Goal: Task Accomplishment & Management: Complete application form

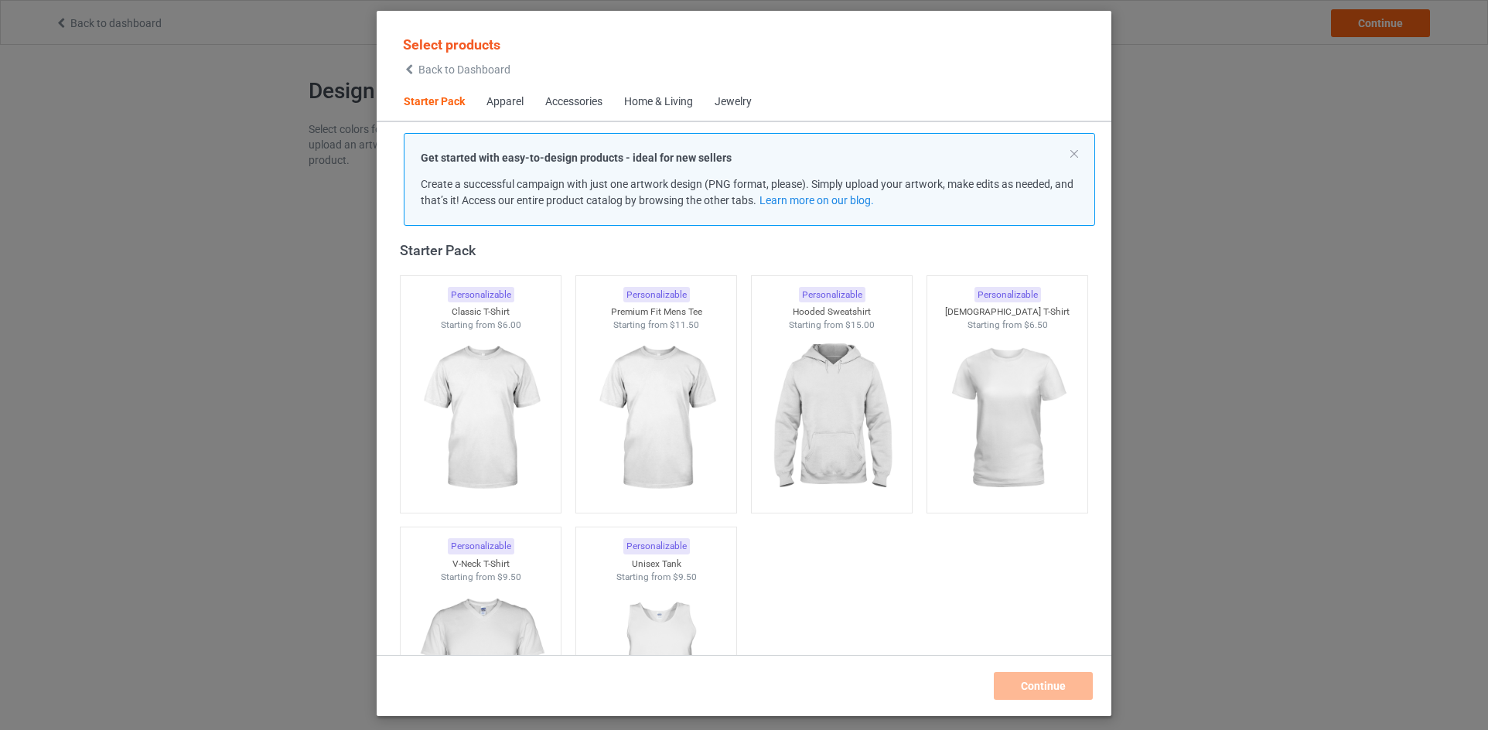
click at [438, 76] on div "Select products Back to Dashboard" at bounding box center [457, 55] width 128 height 56
click at [443, 72] on span "Back to Dashboard" at bounding box center [464, 69] width 92 height 12
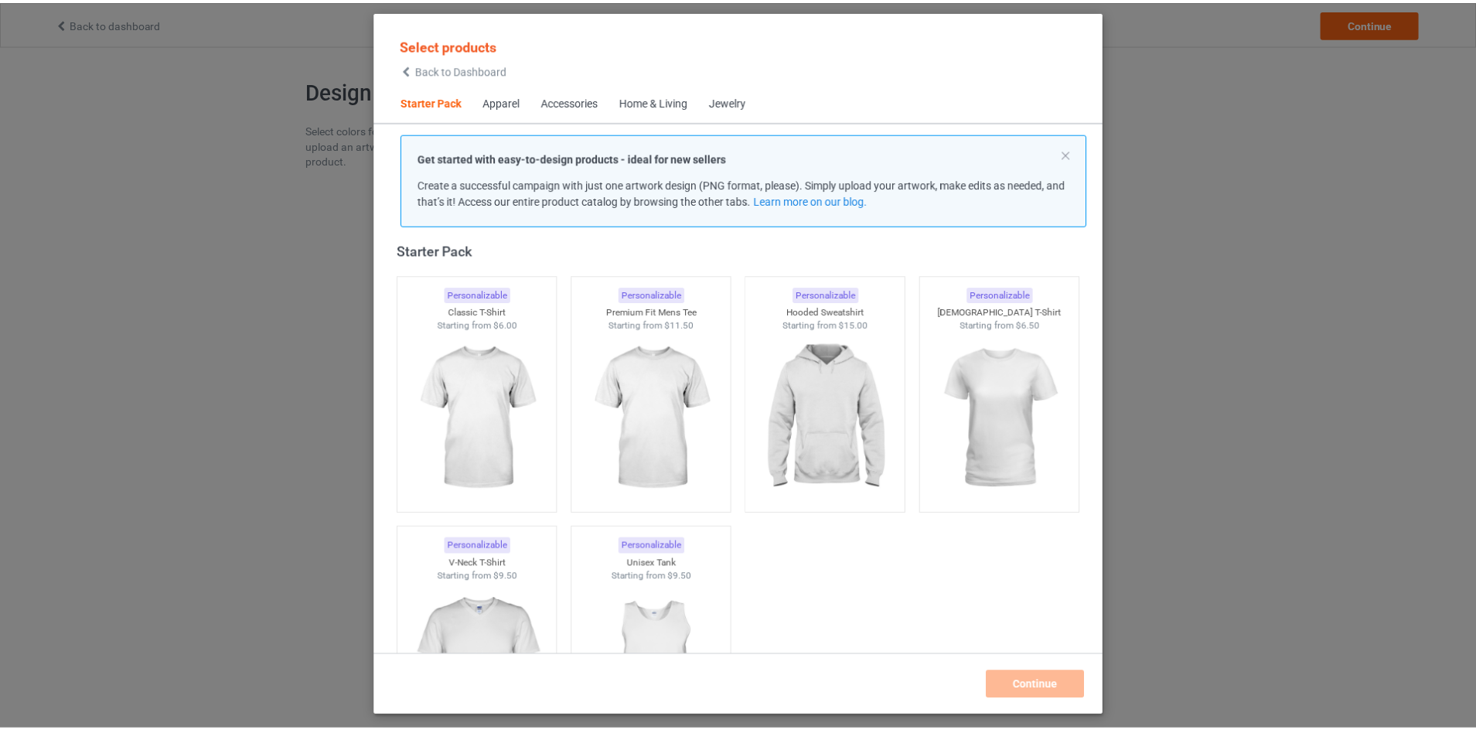
scroll to position [97, 0]
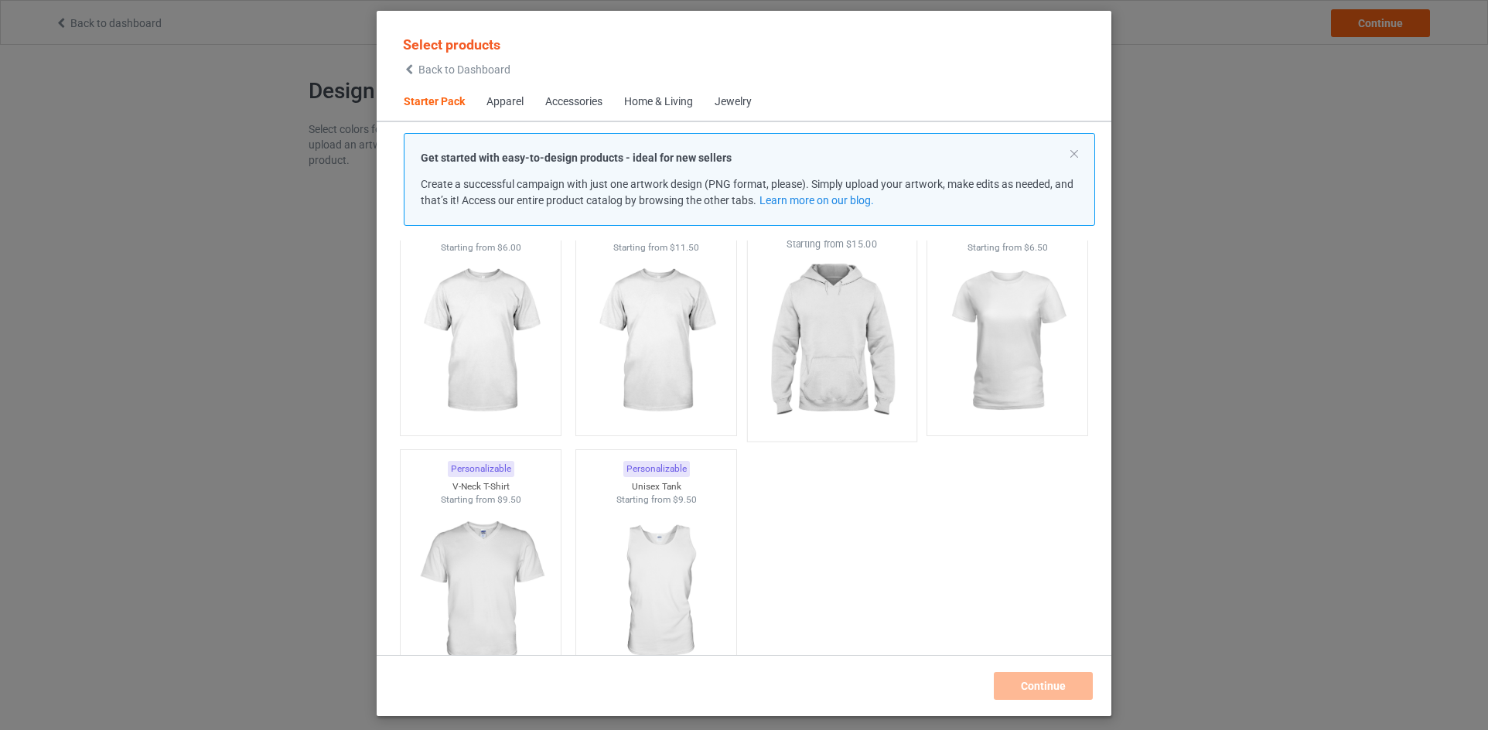
click at [783, 350] on img at bounding box center [831, 342] width 145 height 182
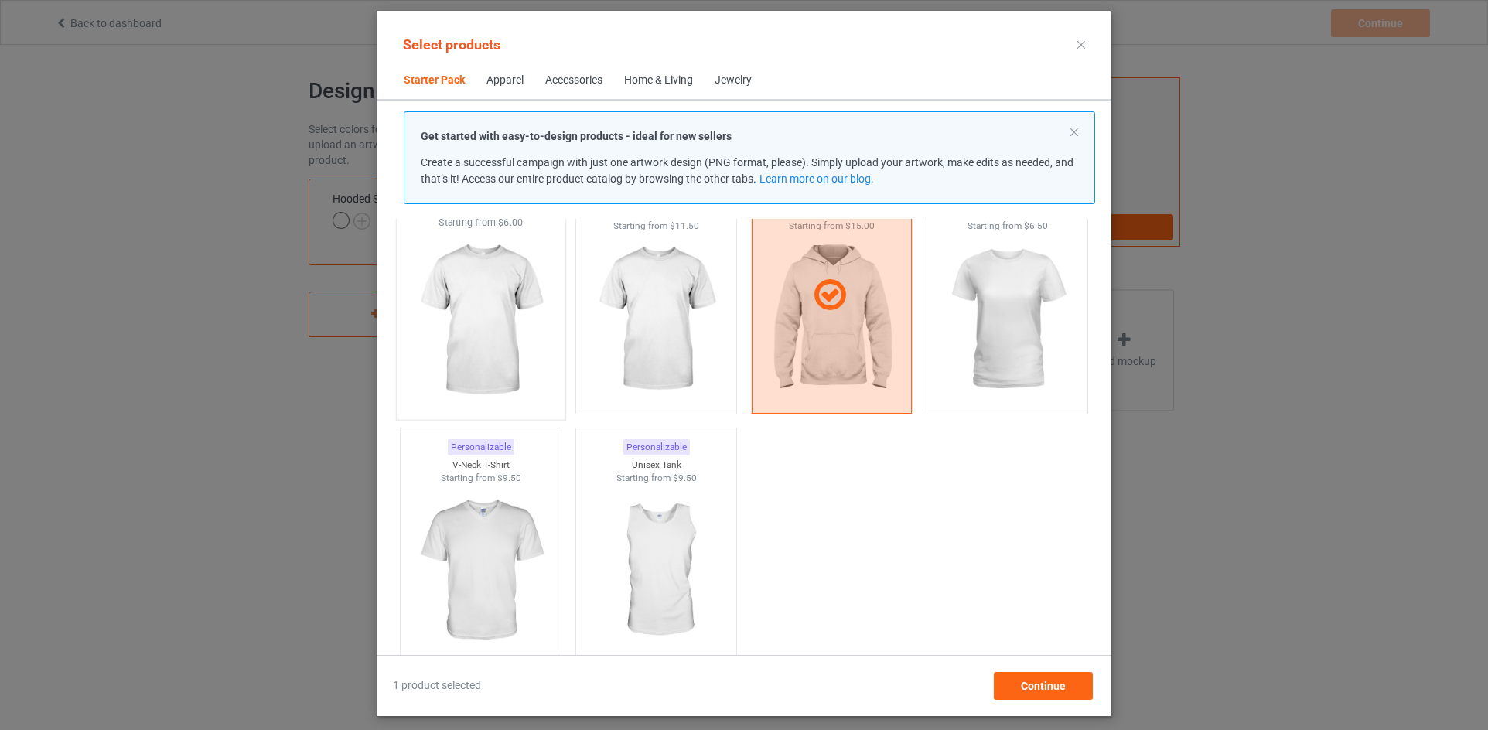
click at [519, 324] on img at bounding box center [479, 321] width 145 height 182
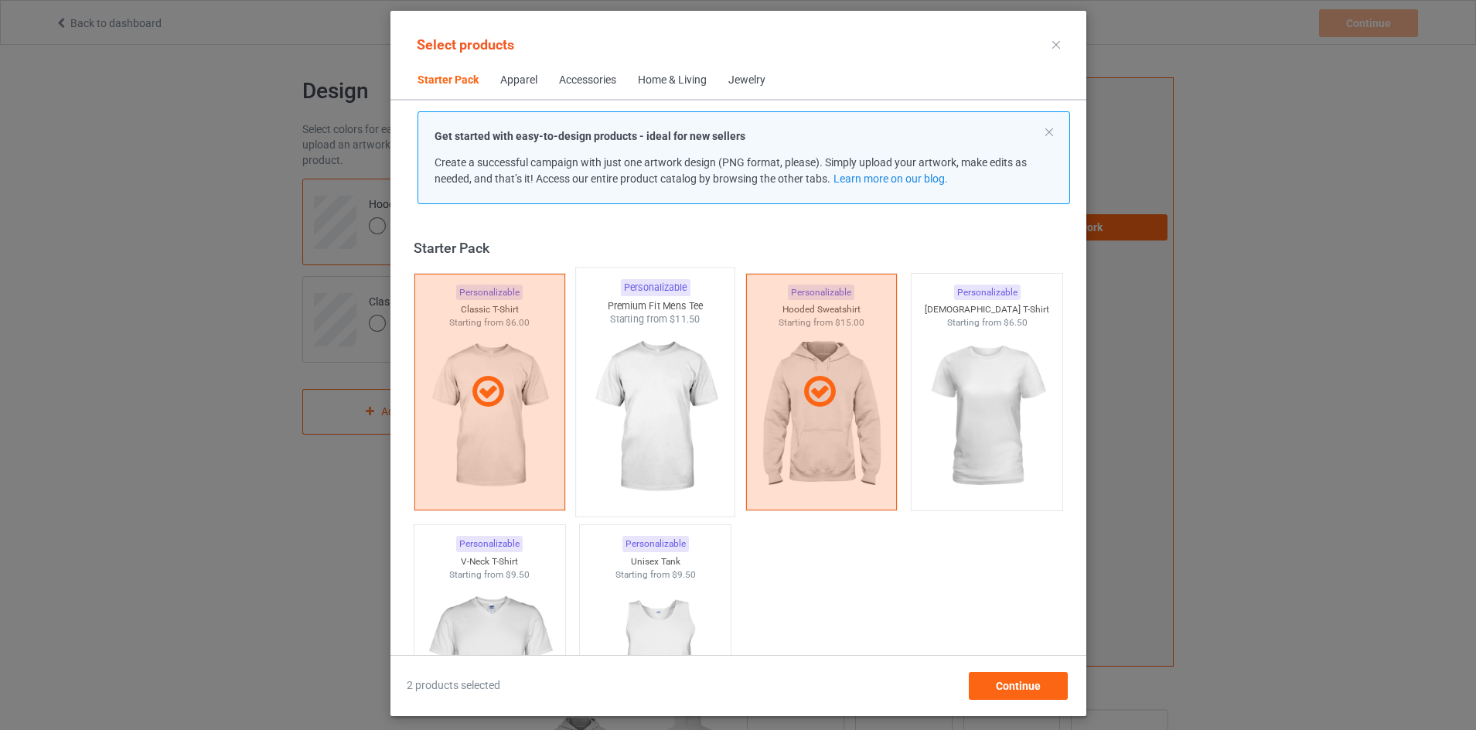
click at [646, 404] on img at bounding box center [654, 417] width 145 height 182
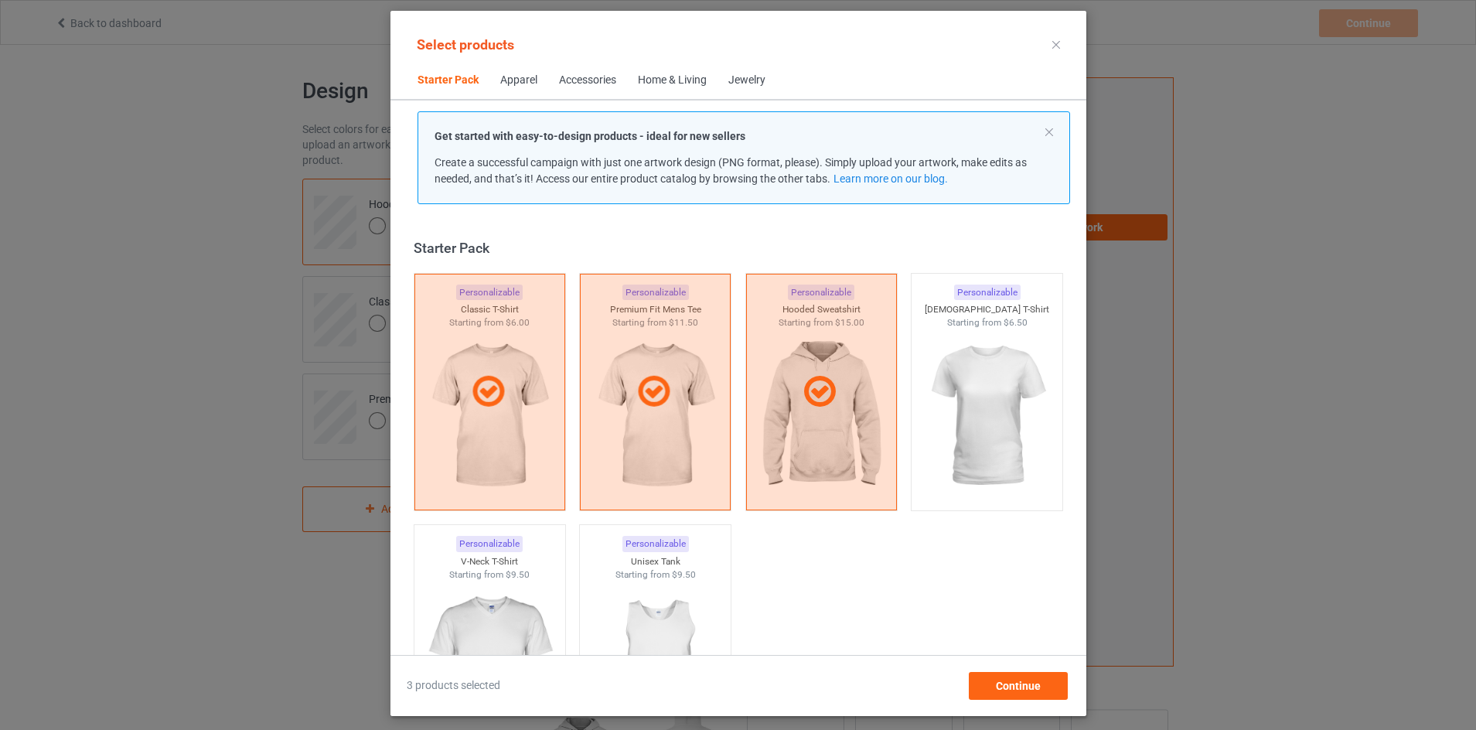
click at [548, 75] on span "Accessories" at bounding box center [587, 80] width 79 height 37
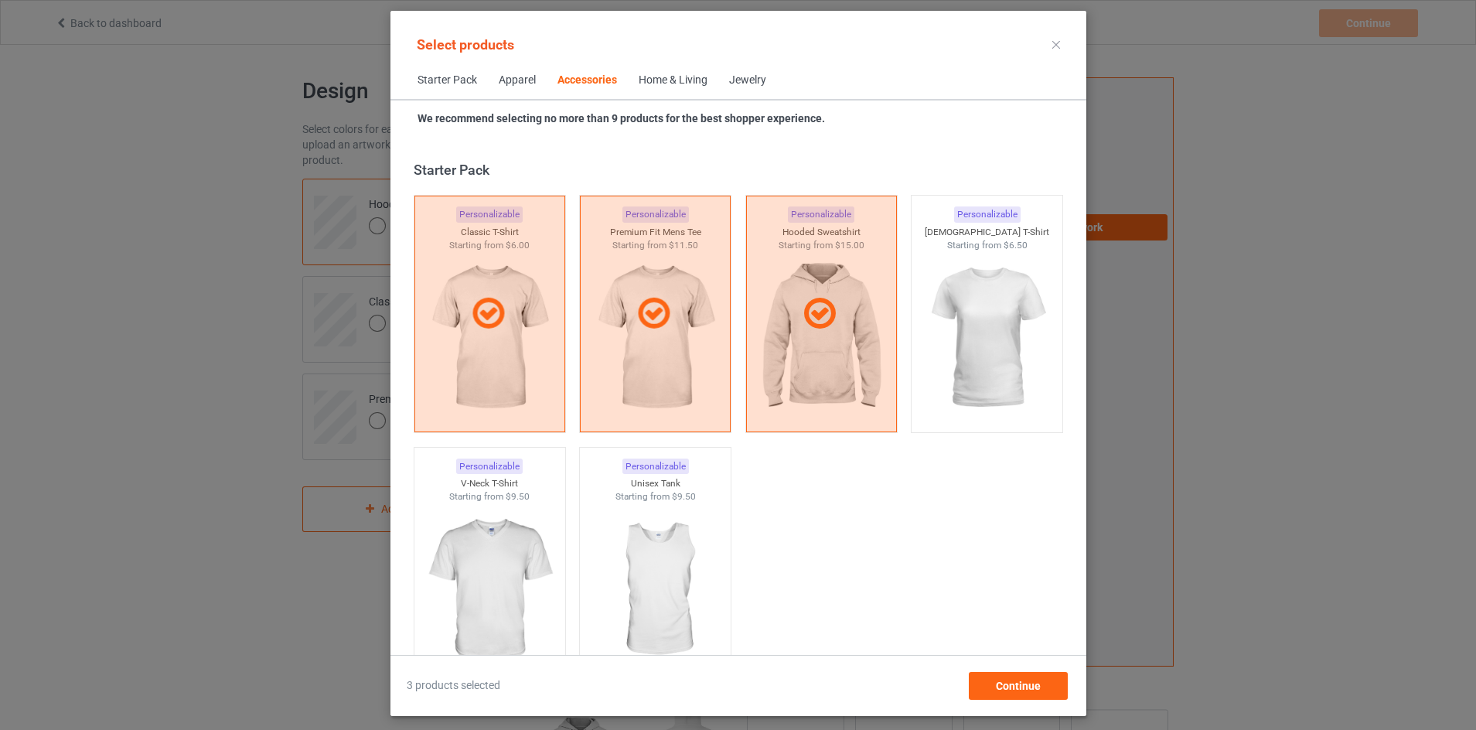
scroll to position [3398, 0]
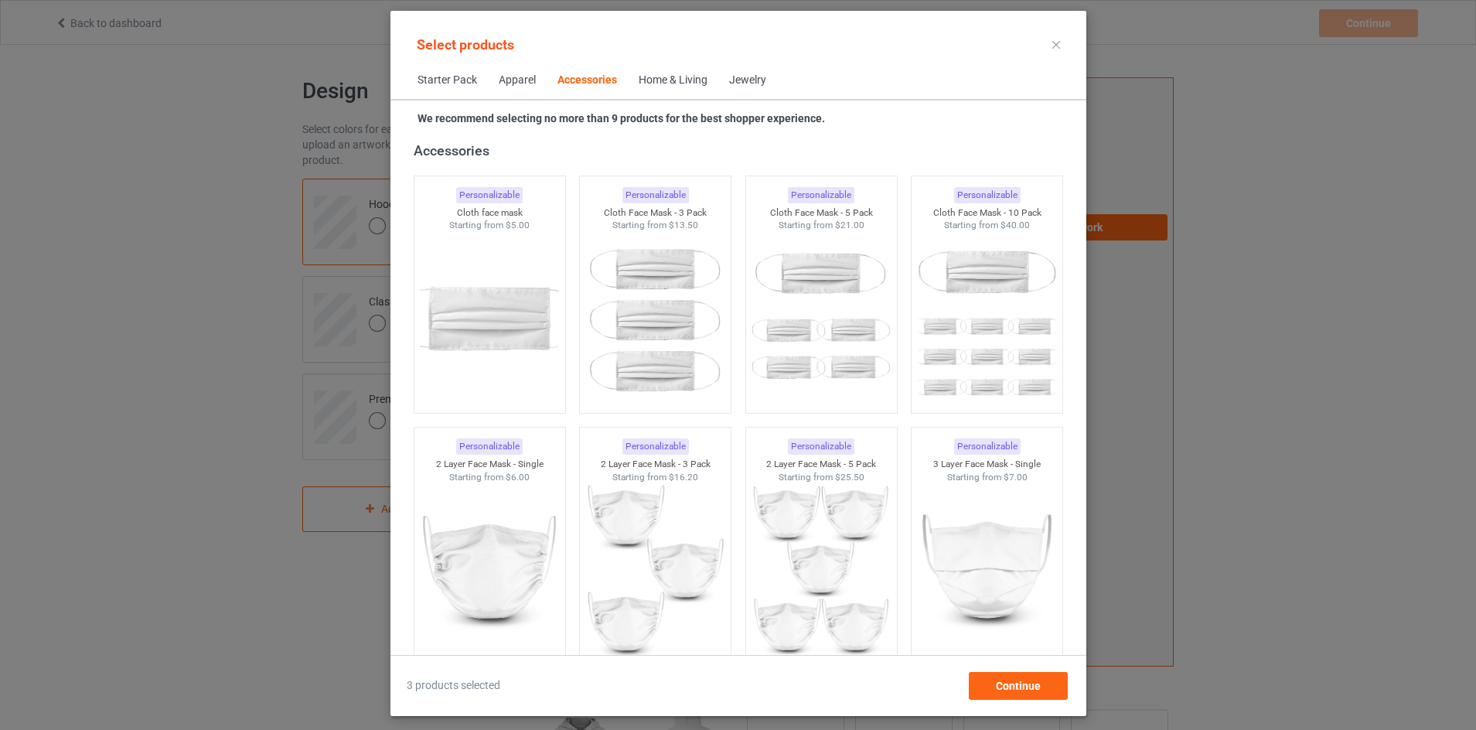
click at [663, 77] on div "Home & Living" at bounding box center [673, 80] width 69 height 15
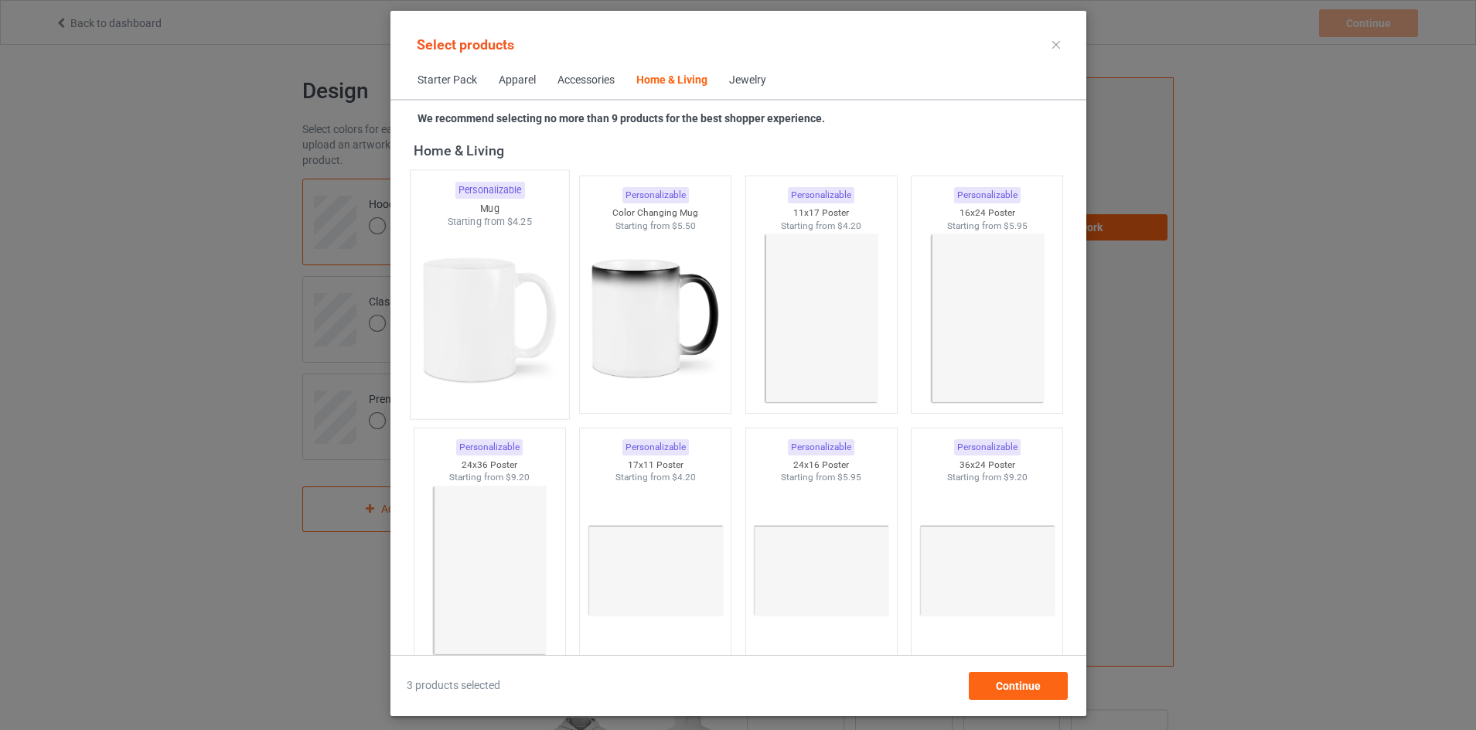
click at [489, 297] on img at bounding box center [489, 320] width 145 height 182
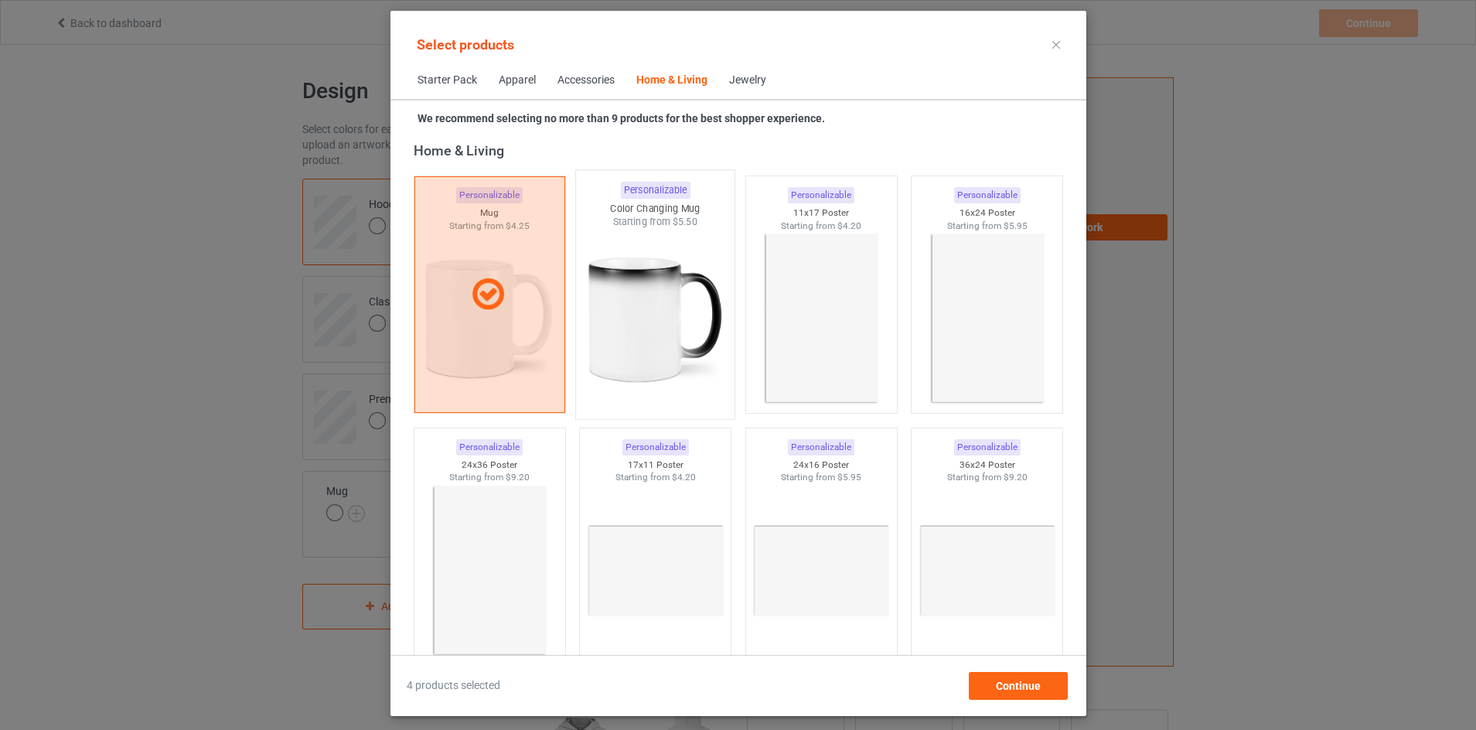
click at [612, 307] on img at bounding box center [654, 320] width 145 height 182
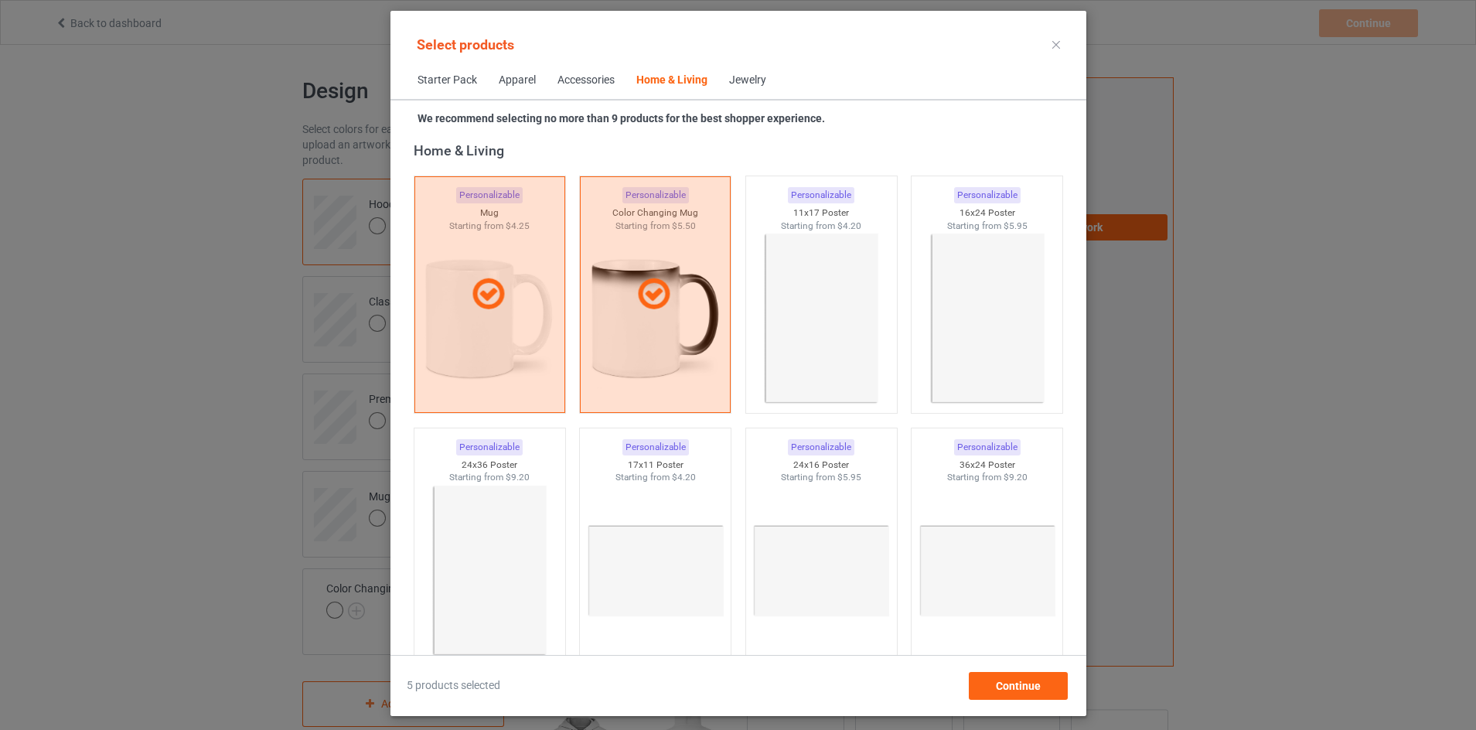
click at [729, 91] on span "Jewelry" at bounding box center [747, 80] width 59 height 37
click at [732, 77] on div "Jewelry" at bounding box center [747, 80] width 37 height 15
click at [564, 80] on div "Accessories" at bounding box center [585, 80] width 57 height 15
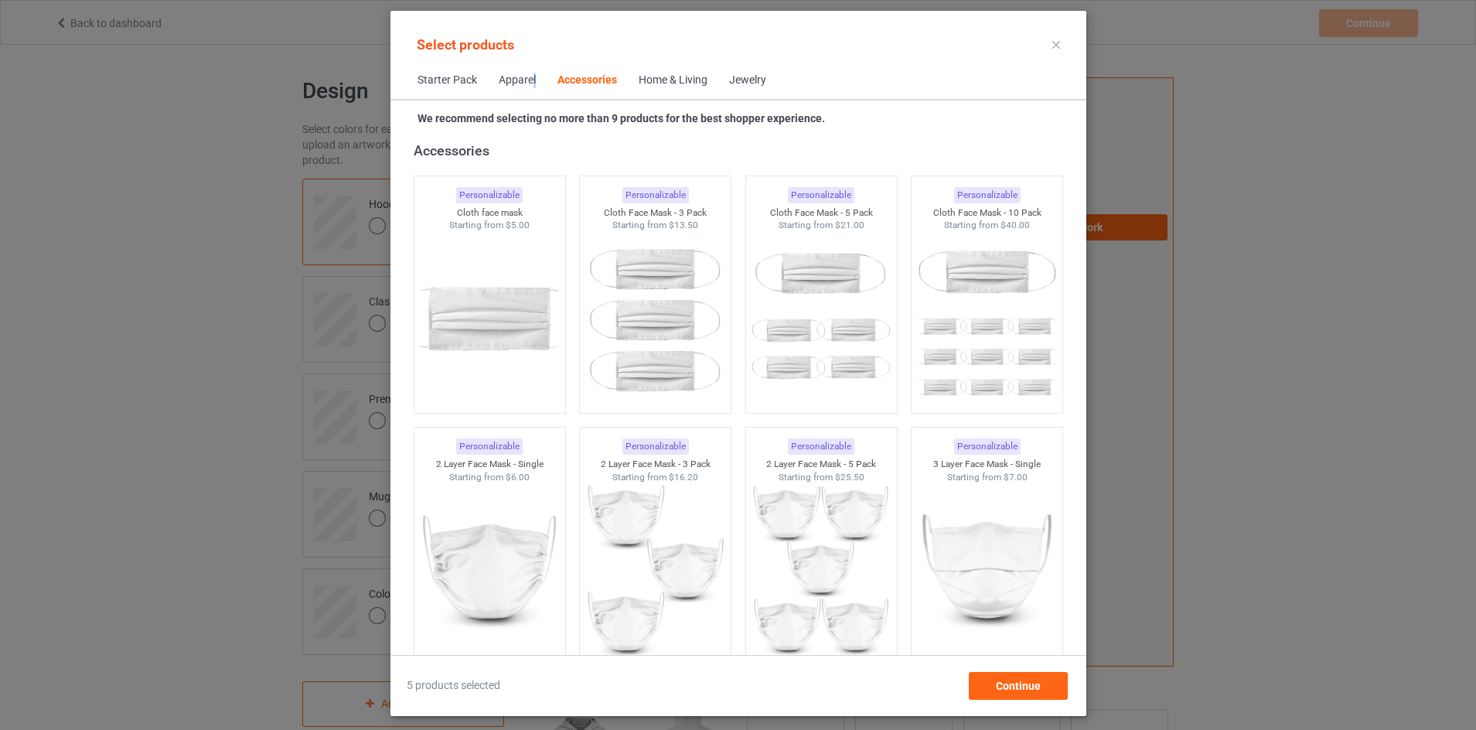
click at [514, 85] on div "Apparel" at bounding box center [517, 80] width 37 height 15
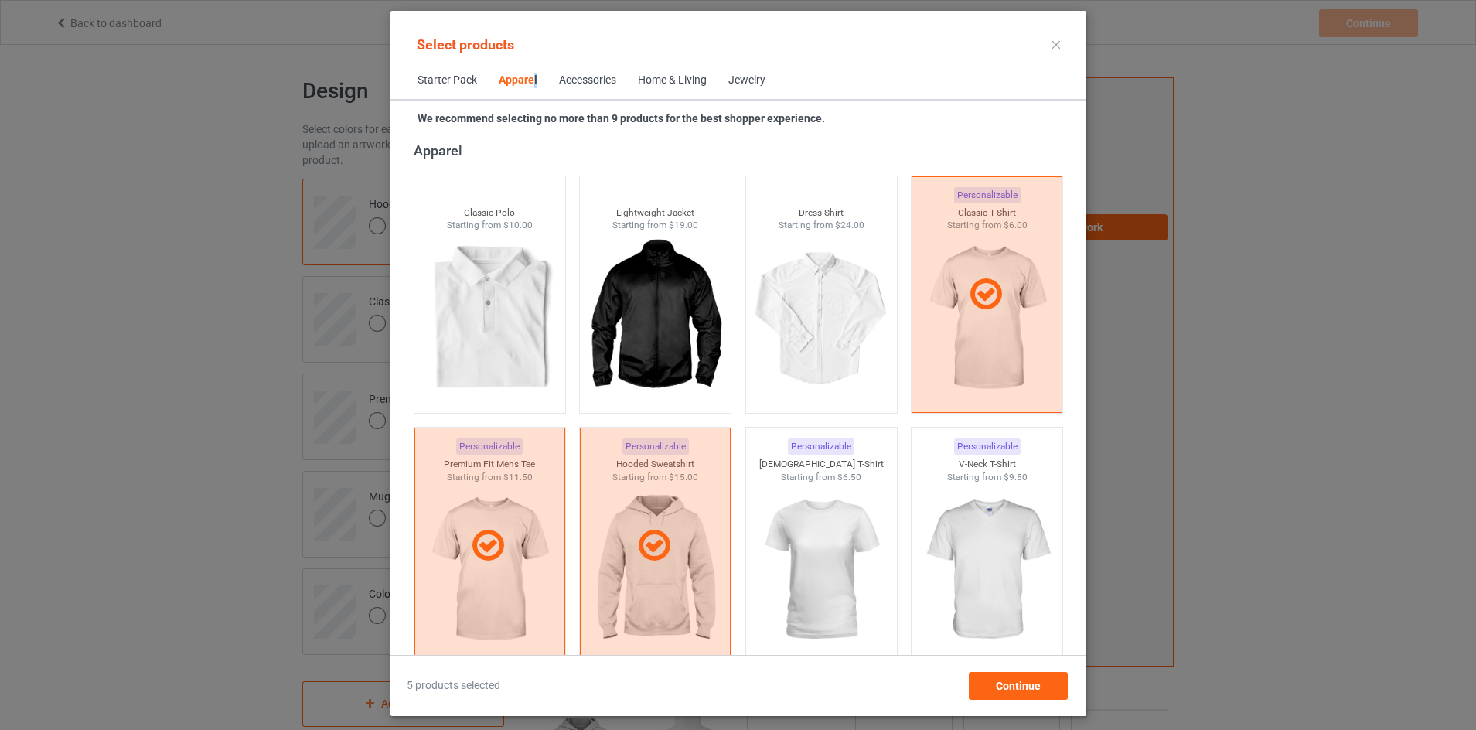
scroll to position [344, 0]
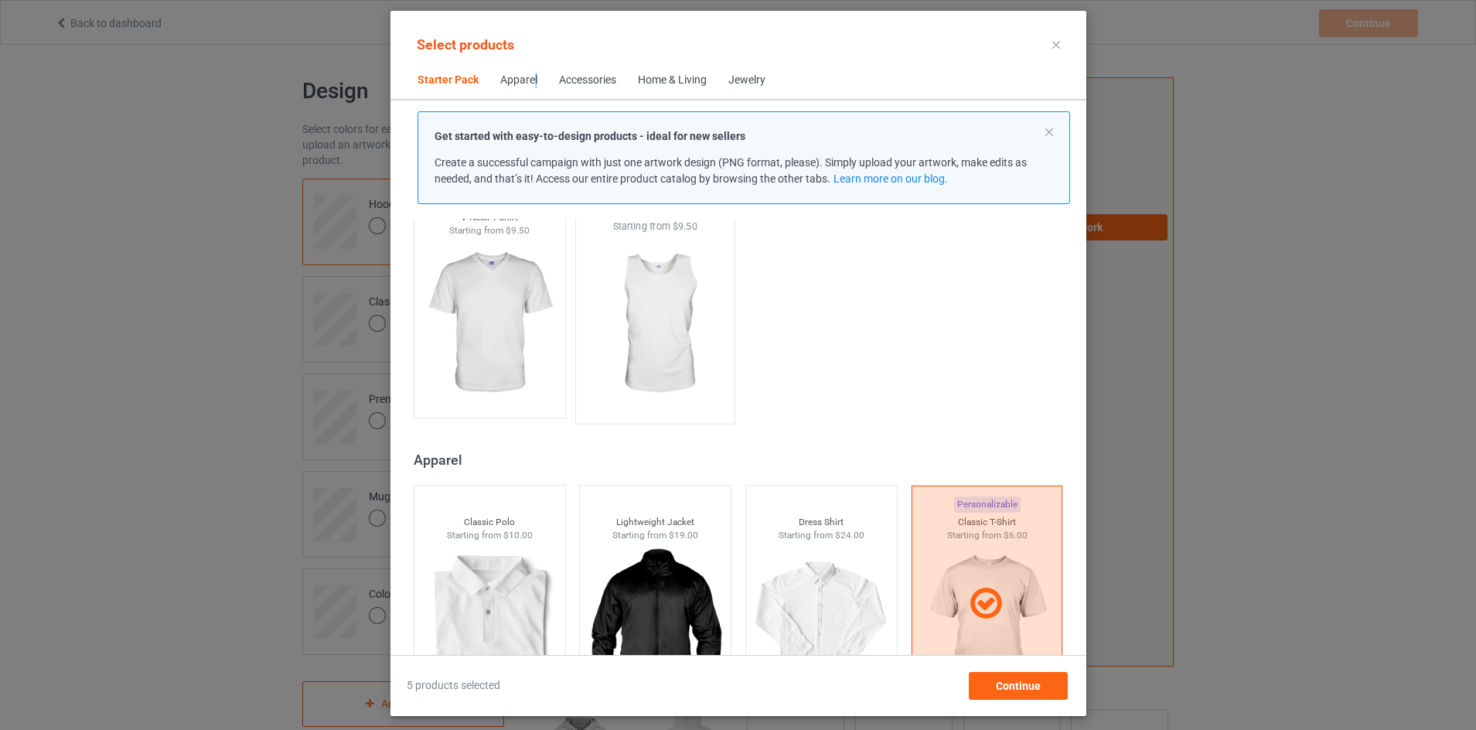
click at [645, 314] on img at bounding box center [654, 325] width 145 height 182
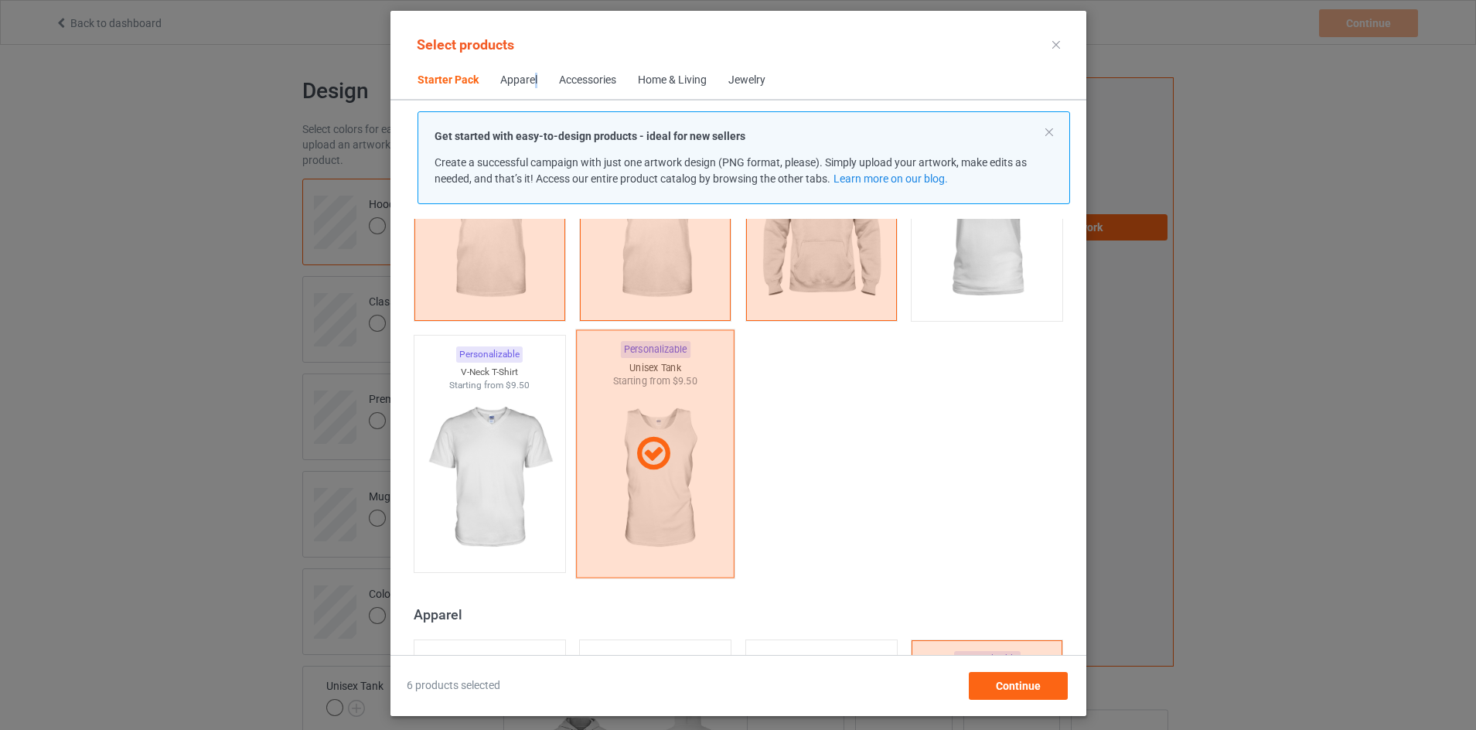
scroll to position [112, 0]
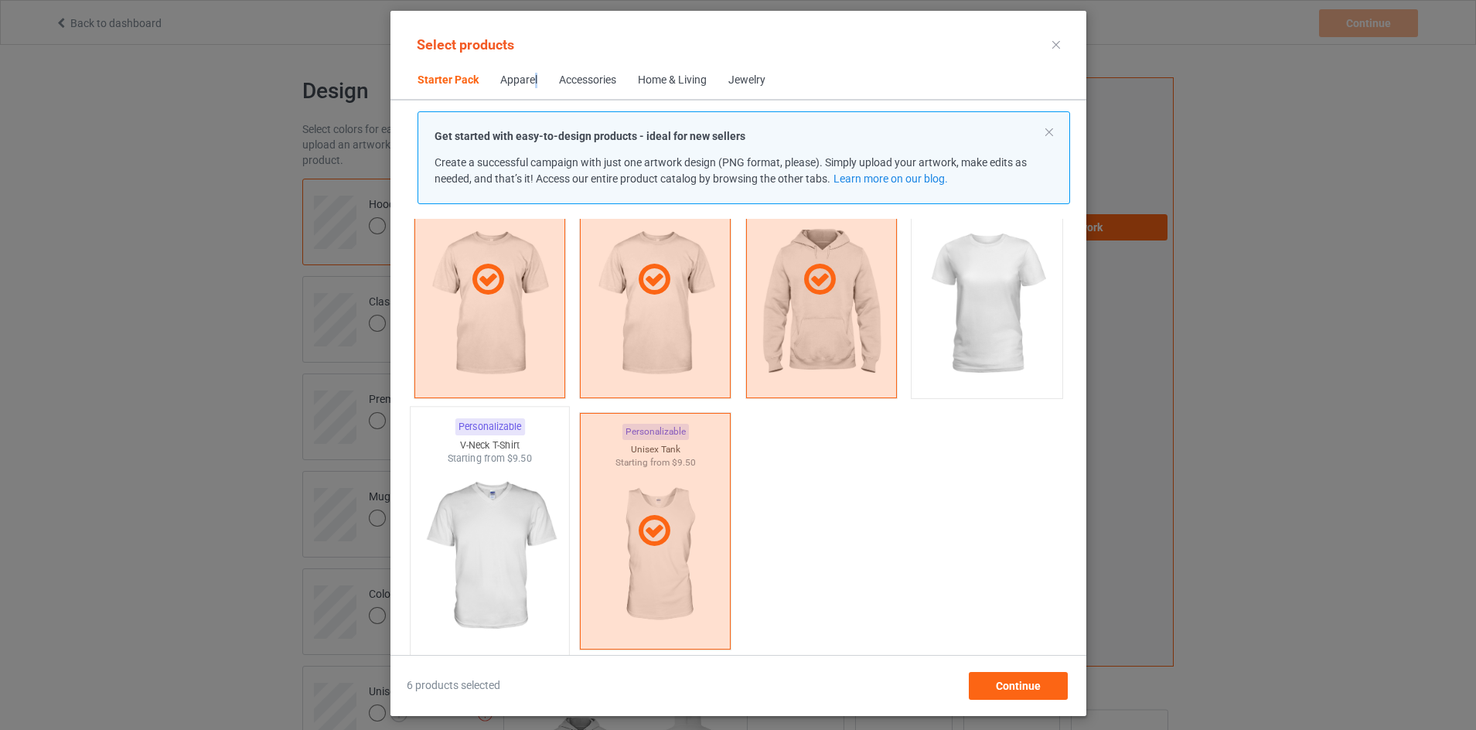
click at [490, 494] on img at bounding box center [489, 556] width 145 height 182
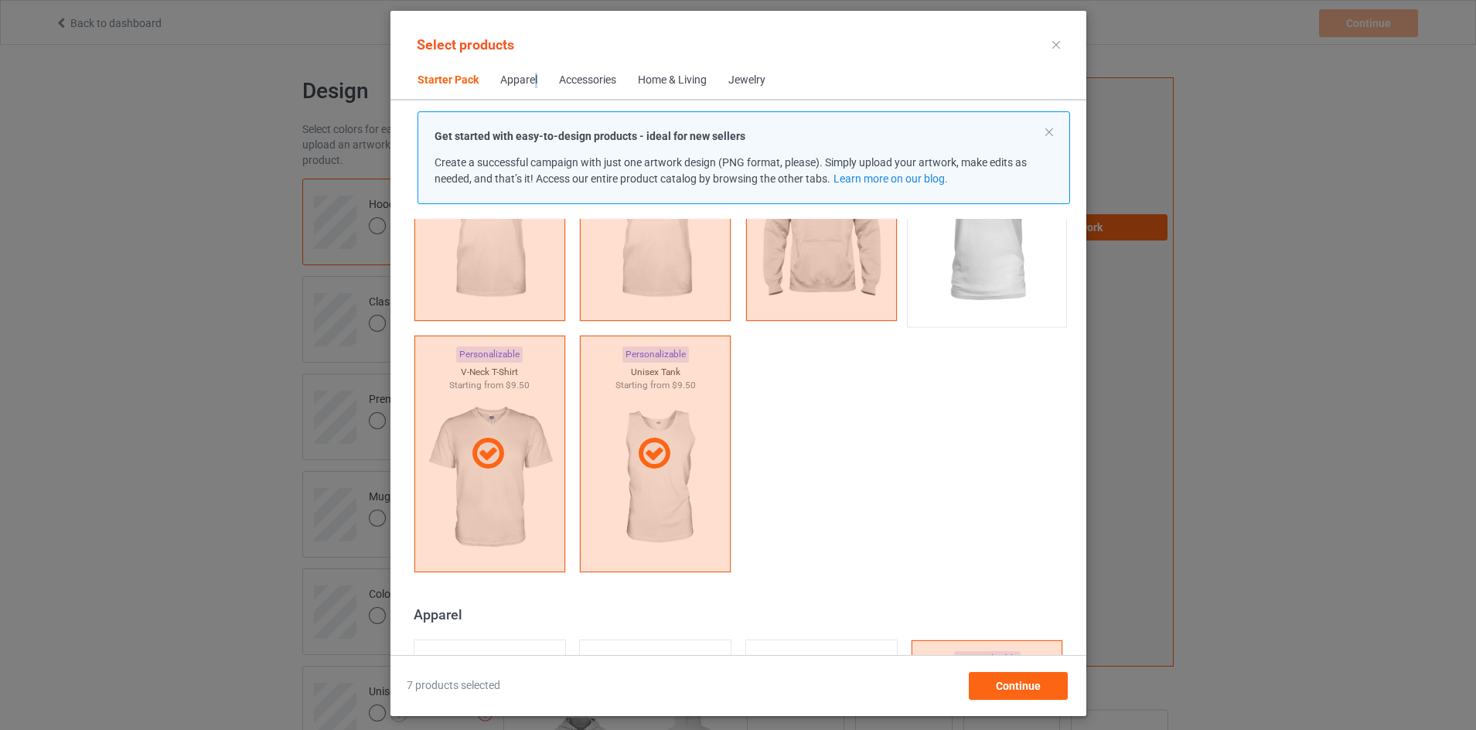
click at [984, 274] on img at bounding box center [986, 228] width 145 height 182
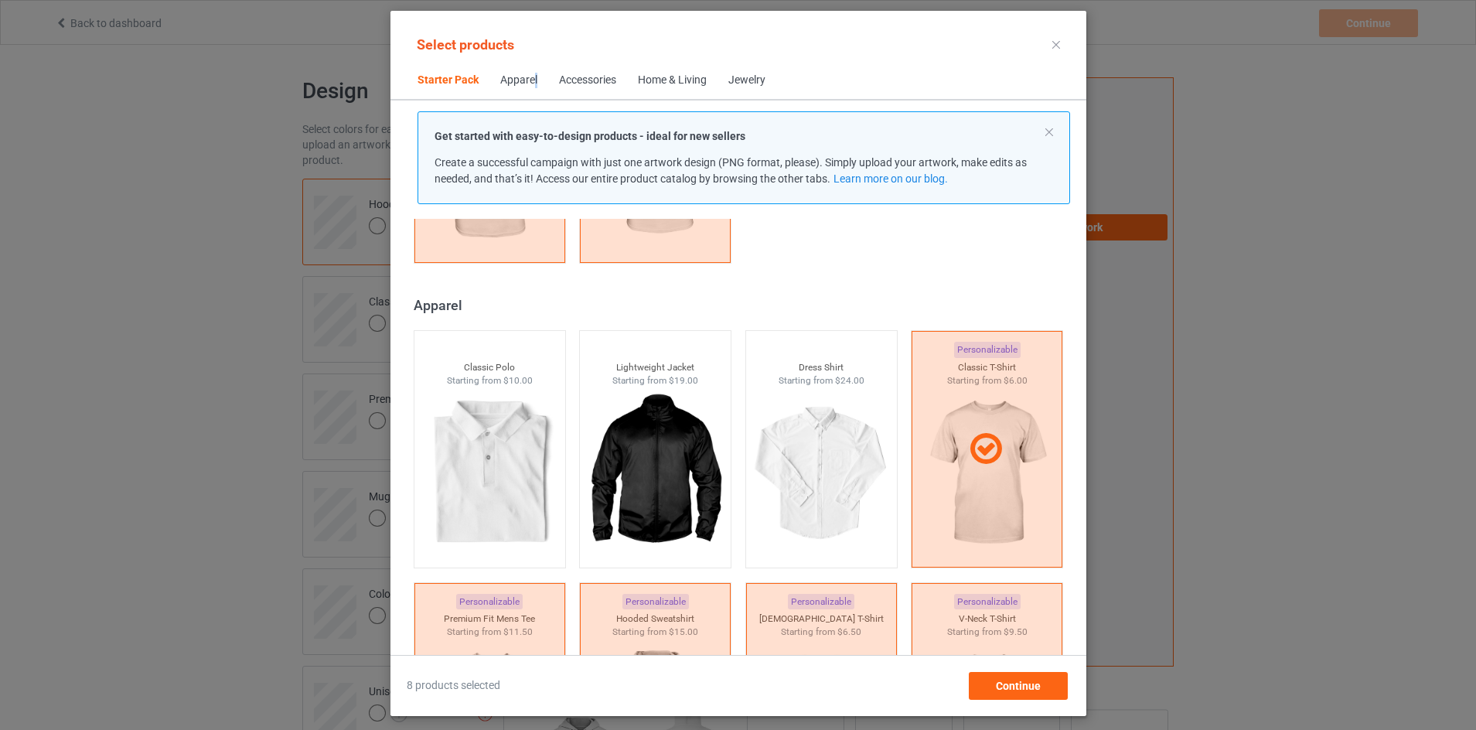
scroll to position [885, 0]
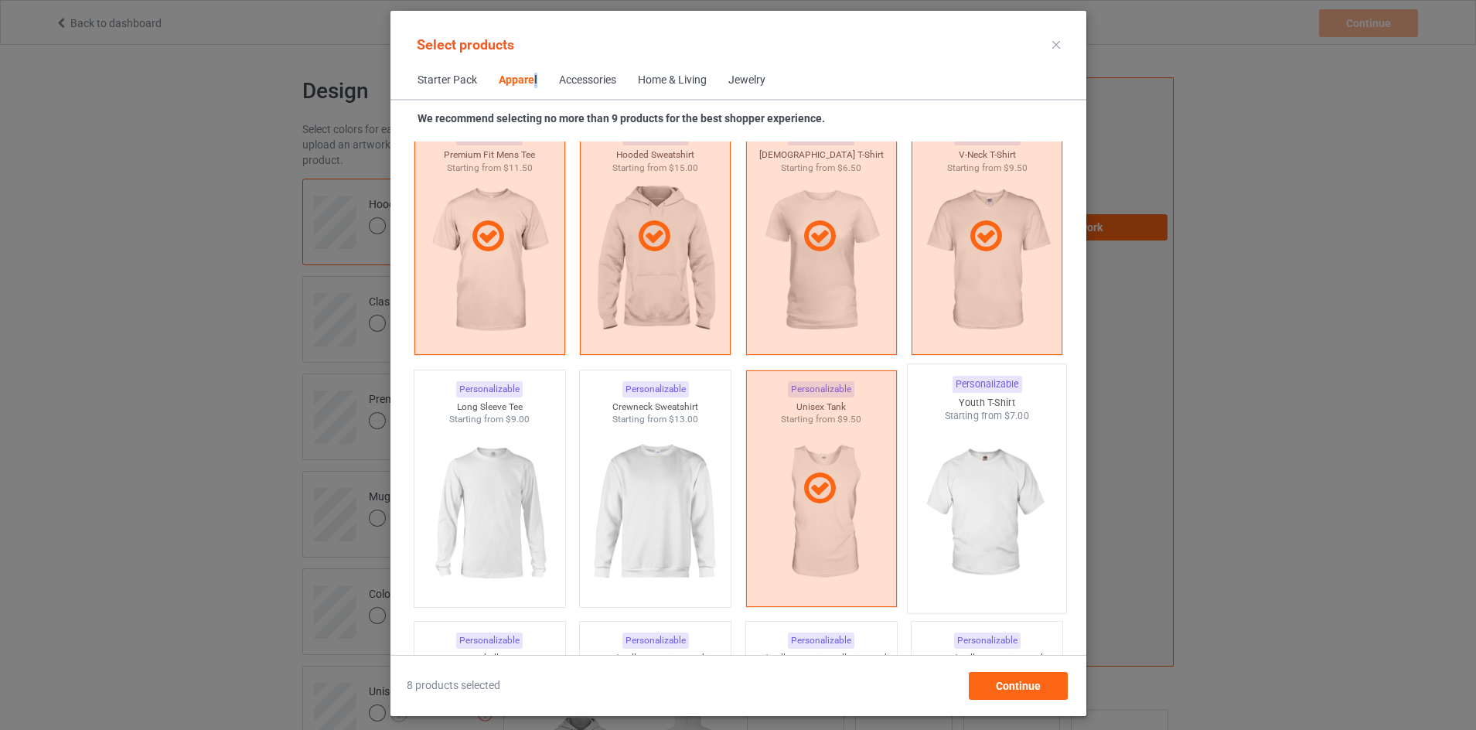
click at [963, 488] on img at bounding box center [986, 514] width 145 height 182
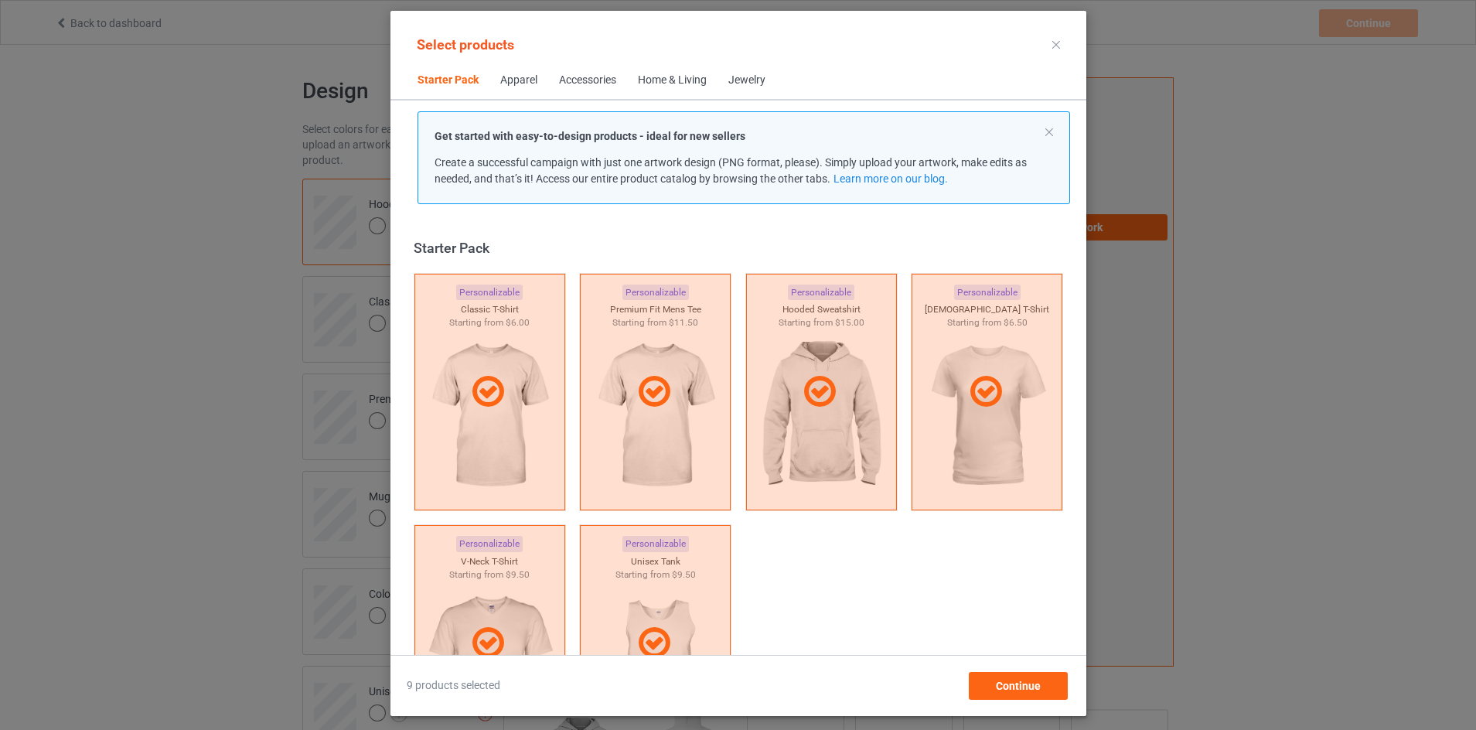
click at [559, 87] on div "Accessories" at bounding box center [587, 80] width 57 height 15
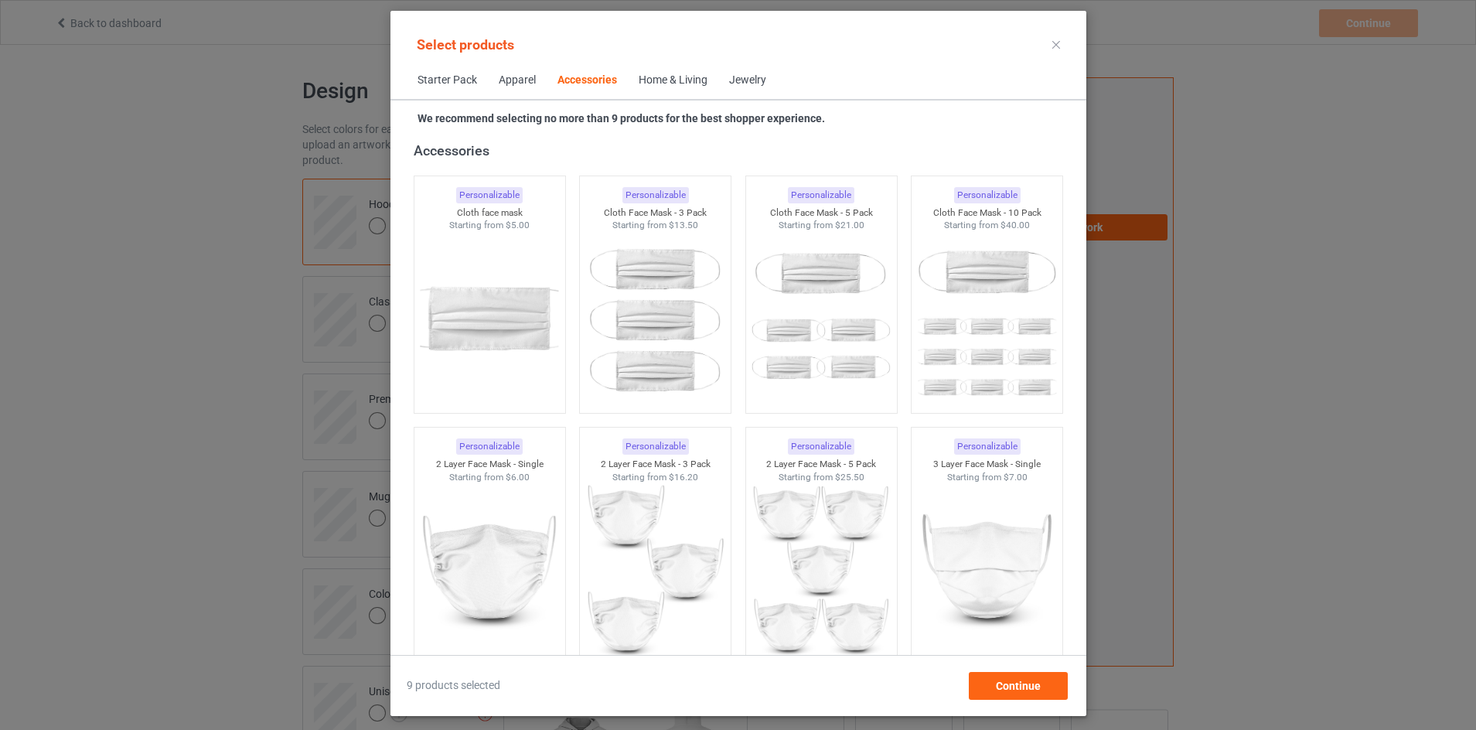
click at [639, 76] on div "Home & Living" at bounding box center [673, 80] width 69 height 15
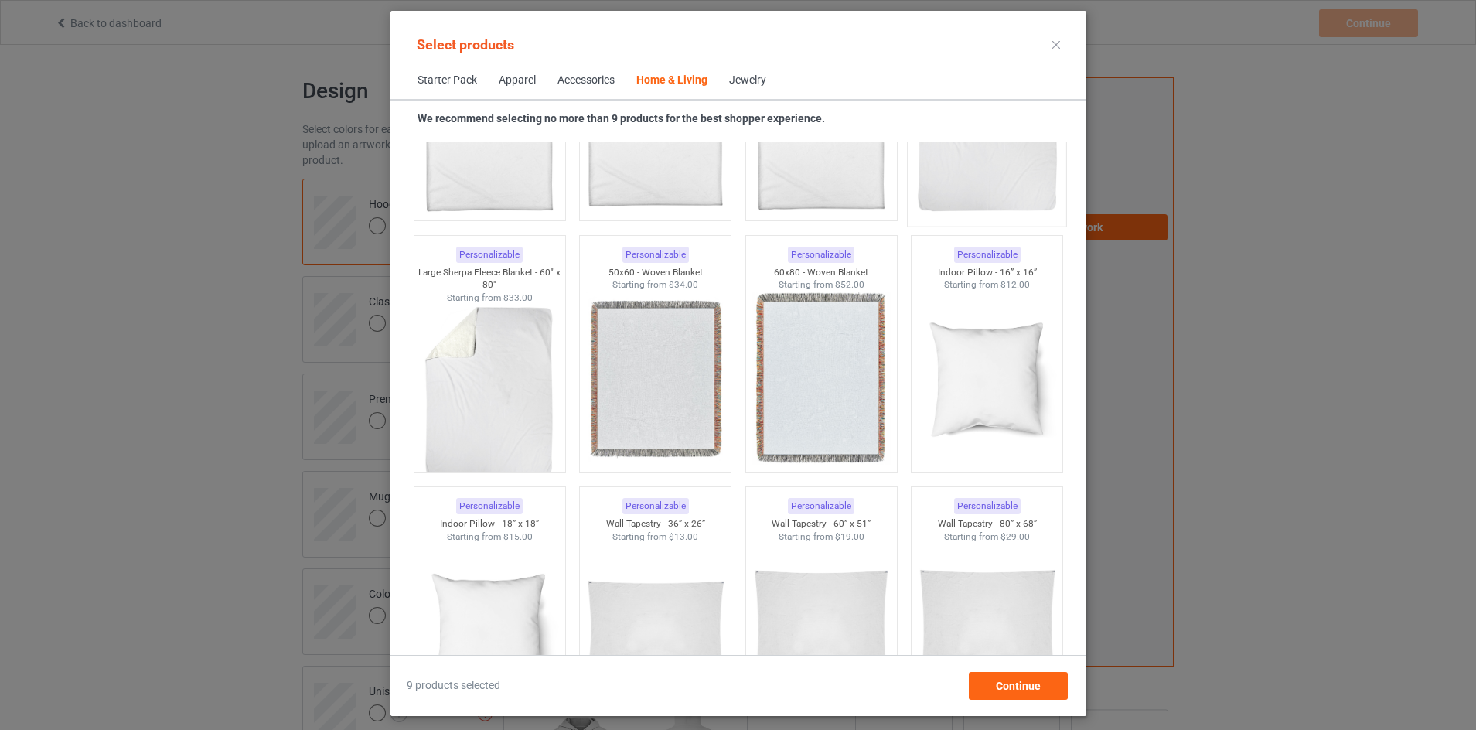
scroll to position [7438, 0]
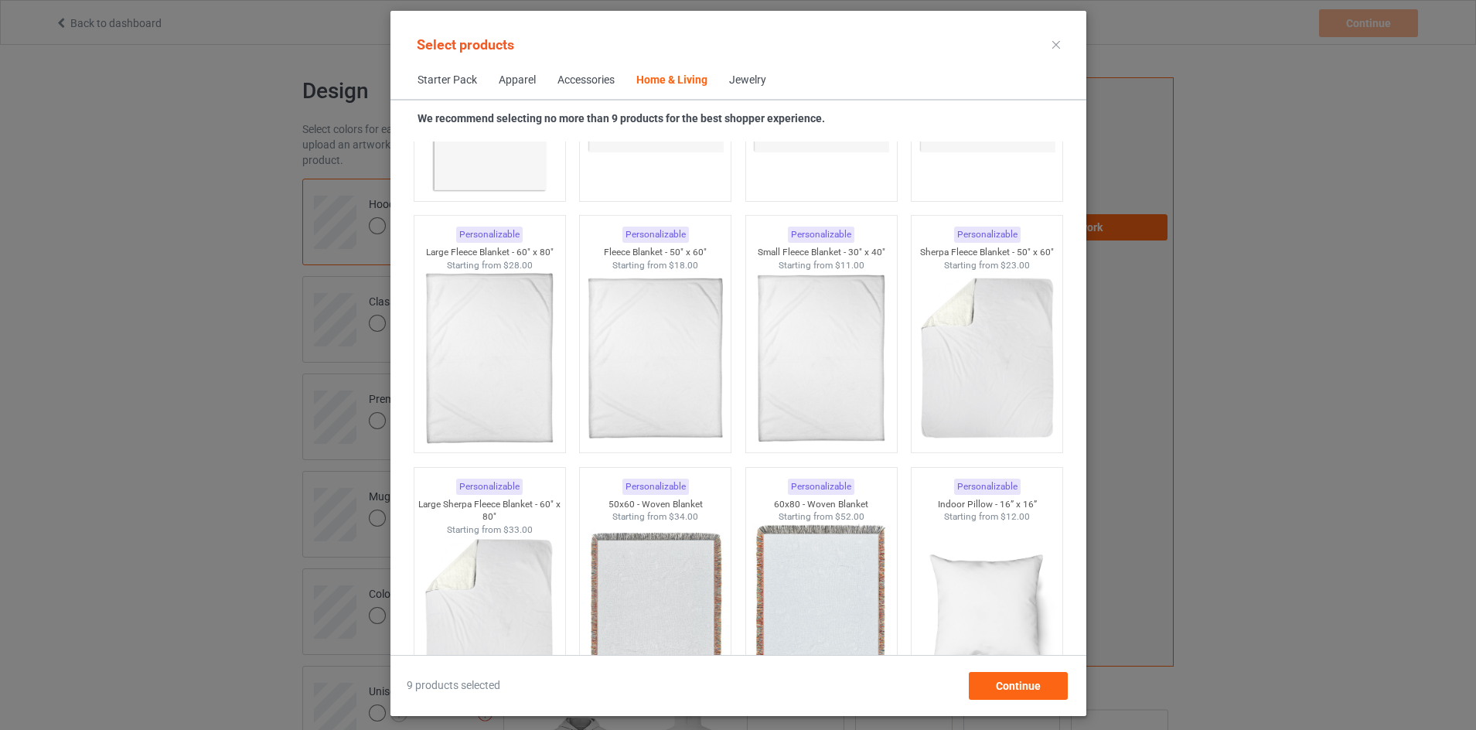
click at [731, 80] on div "Jewelry" at bounding box center [747, 80] width 37 height 15
click at [731, 78] on div "Jewelry" at bounding box center [747, 80] width 37 height 15
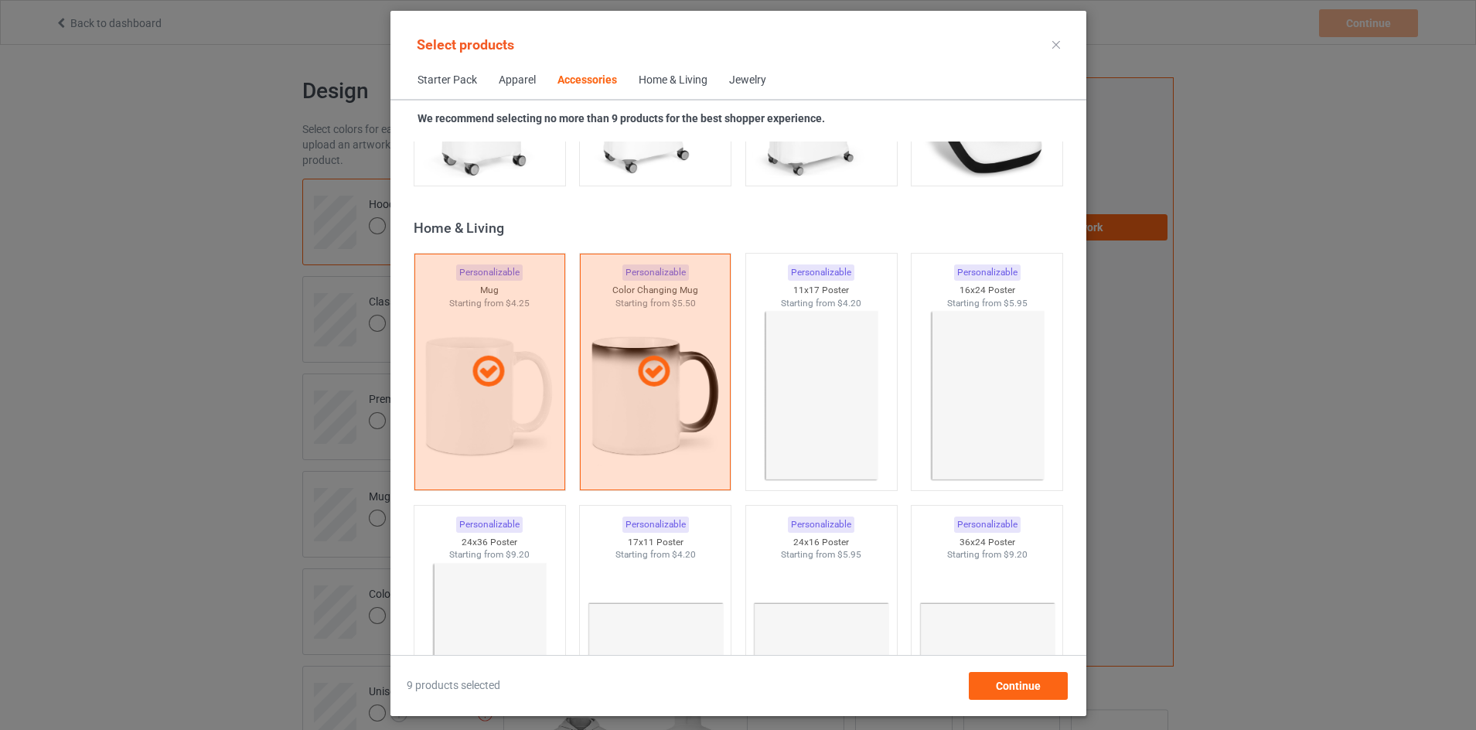
click at [499, 80] on div "Apparel" at bounding box center [517, 80] width 37 height 15
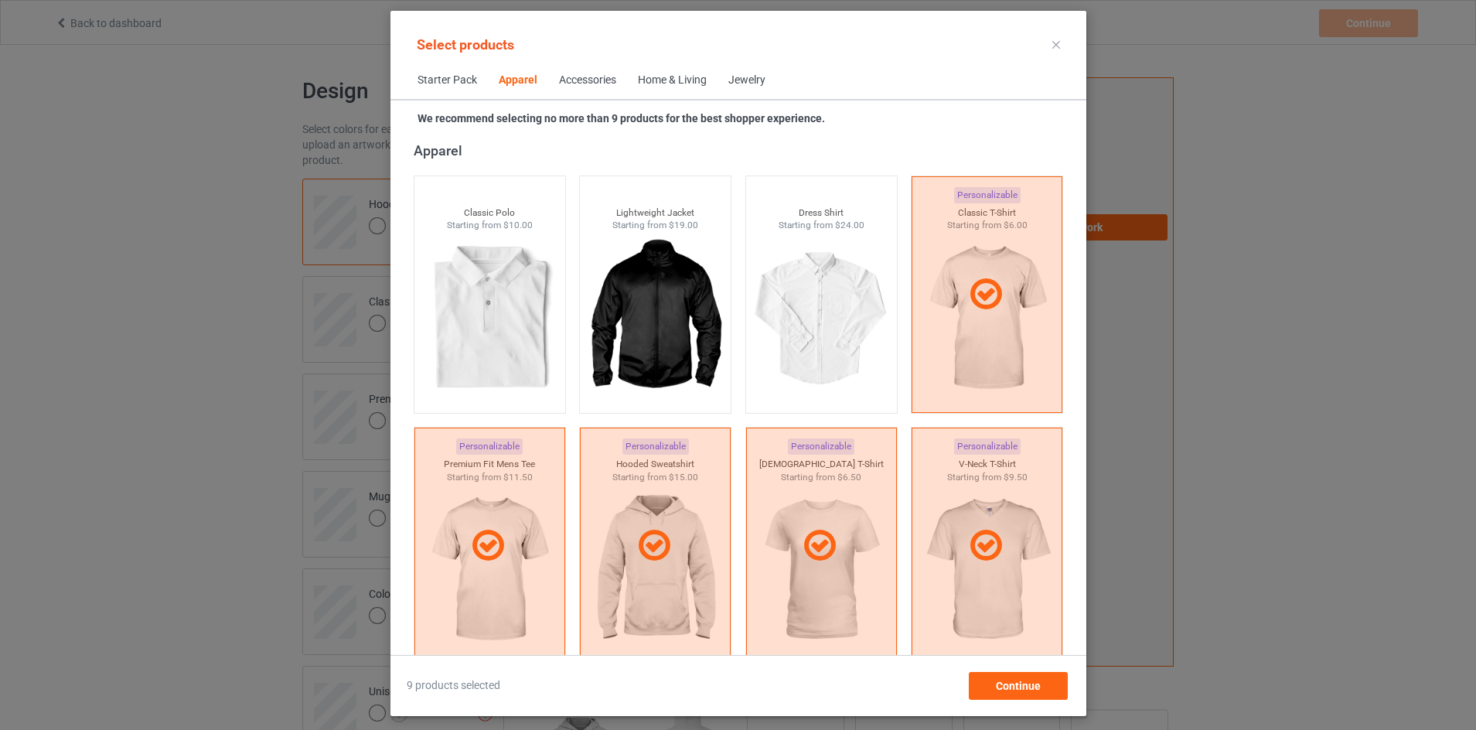
click at [728, 78] on div "Jewelry" at bounding box center [746, 80] width 37 height 15
click at [728, 77] on div "Jewelry" at bounding box center [746, 80] width 37 height 15
click at [728, 76] on div "Jewelry" at bounding box center [746, 80] width 37 height 15
click at [728, 75] on div "Jewelry" at bounding box center [746, 80] width 37 height 15
click at [638, 78] on div "Home & Living" at bounding box center [672, 80] width 69 height 15
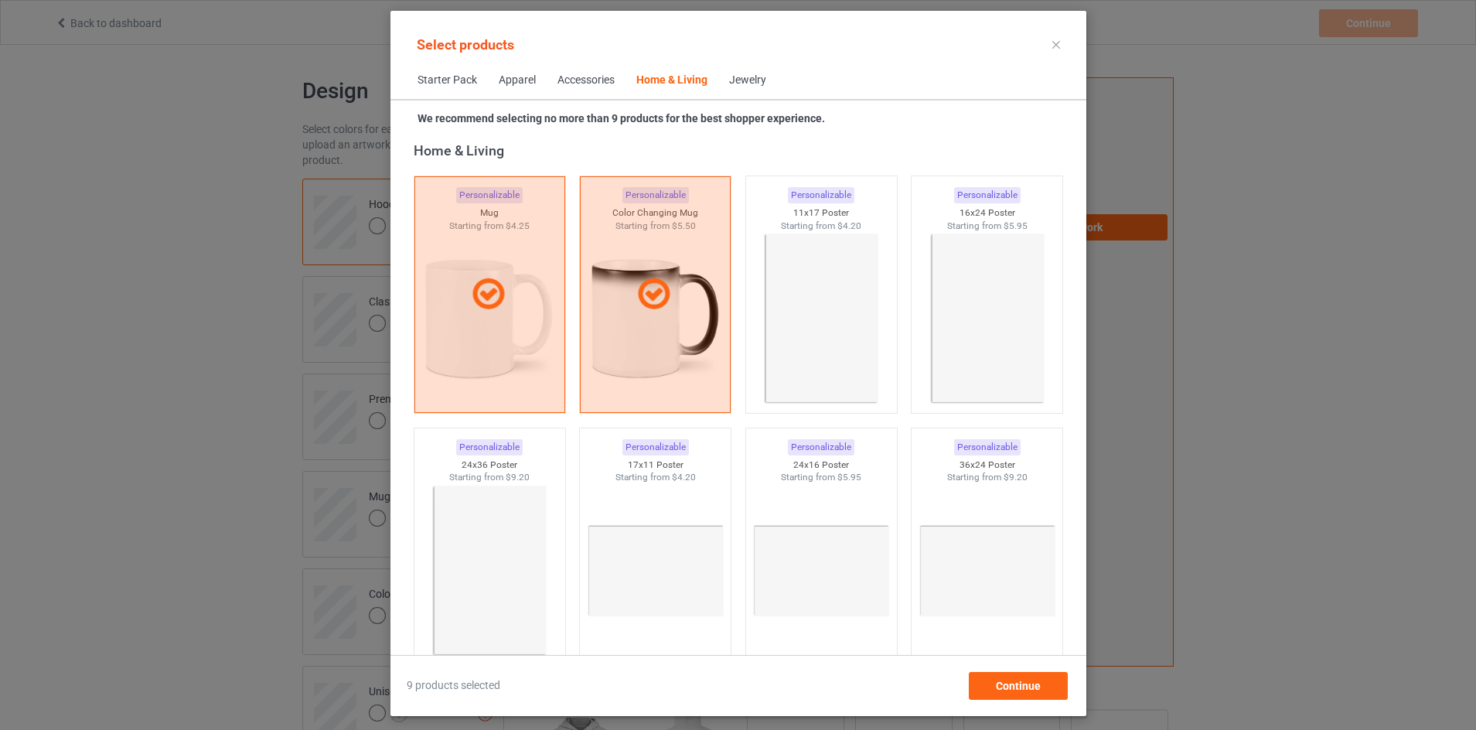
click at [575, 84] on div "Accessories" at bounding box center [585, 80] width 57 height 15
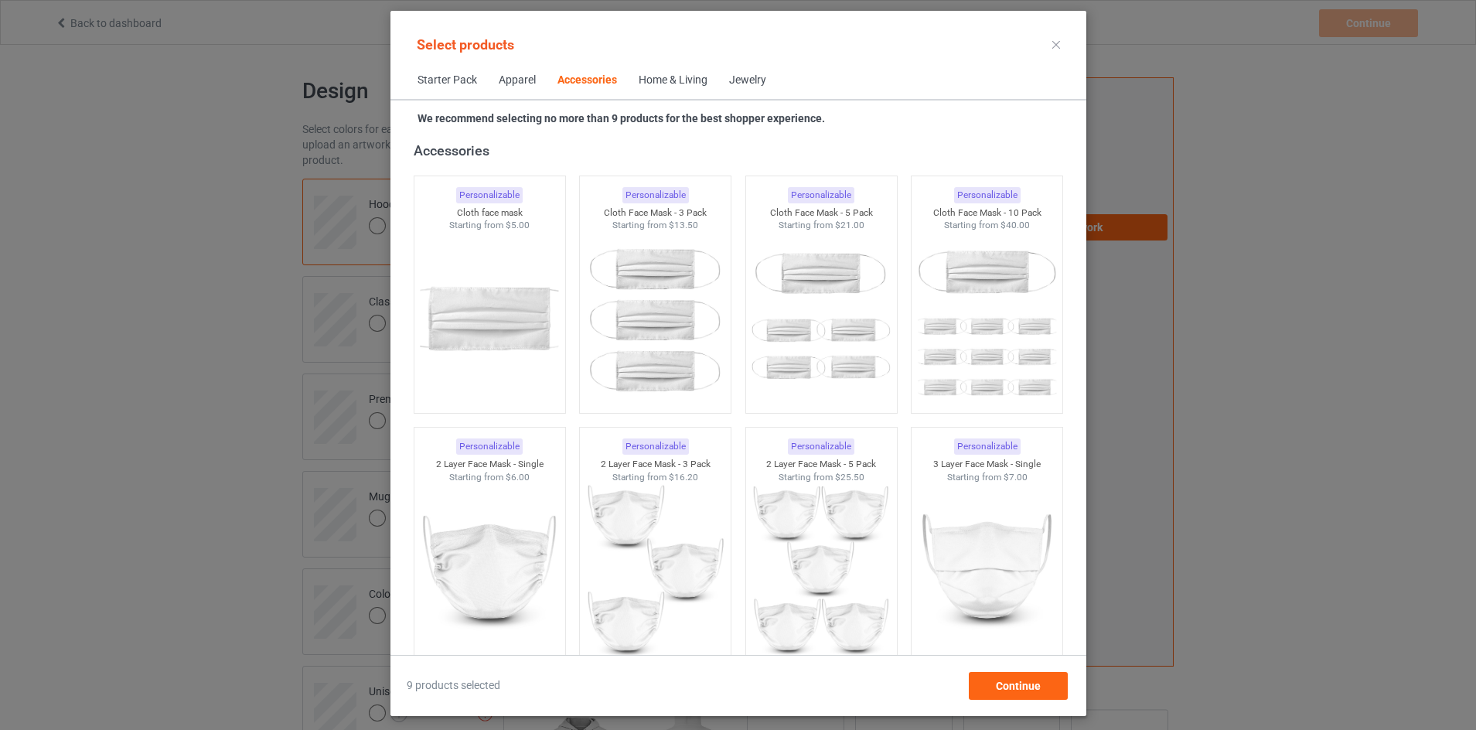
click at [448, 88] on span "Starter Pack" at bounding box center [447, 80] width 81 height 37
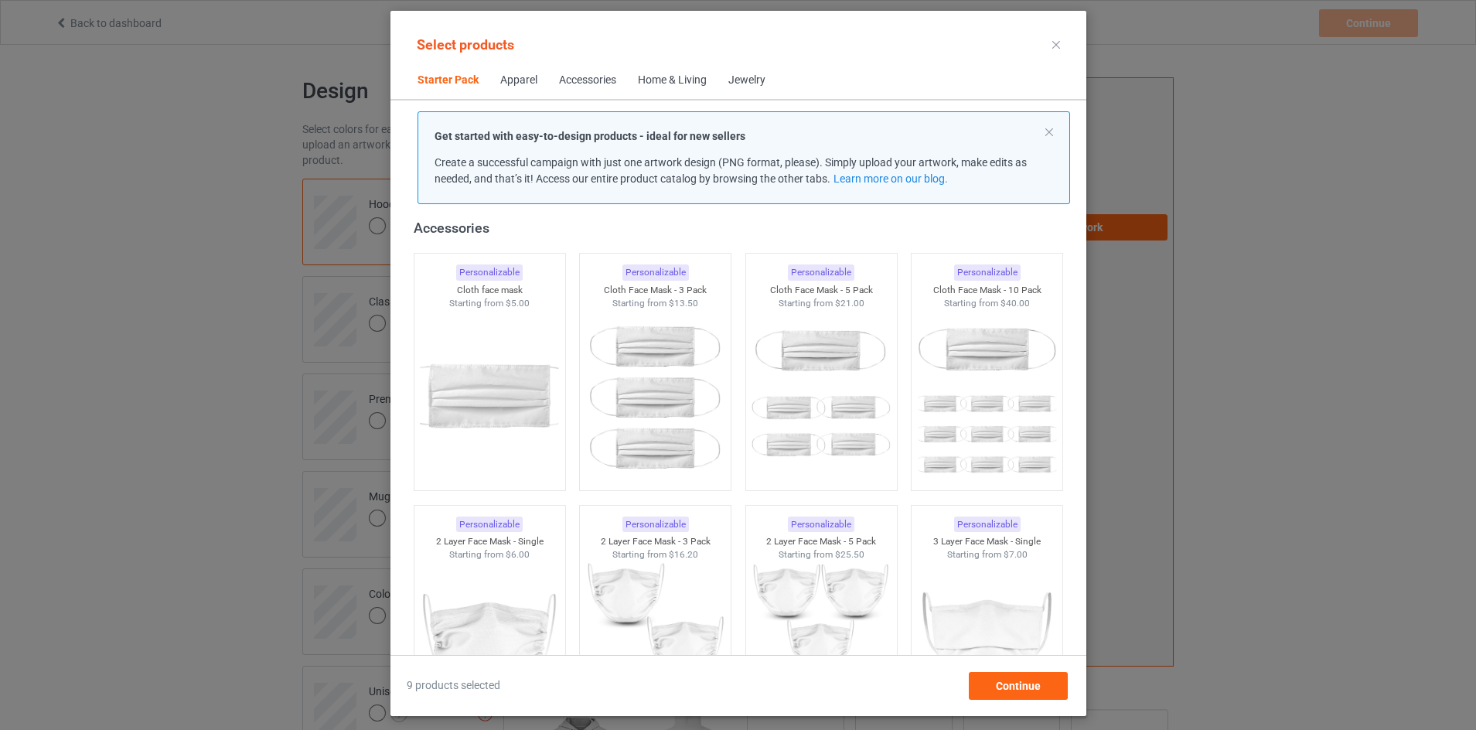
scroll to position [19, 0]
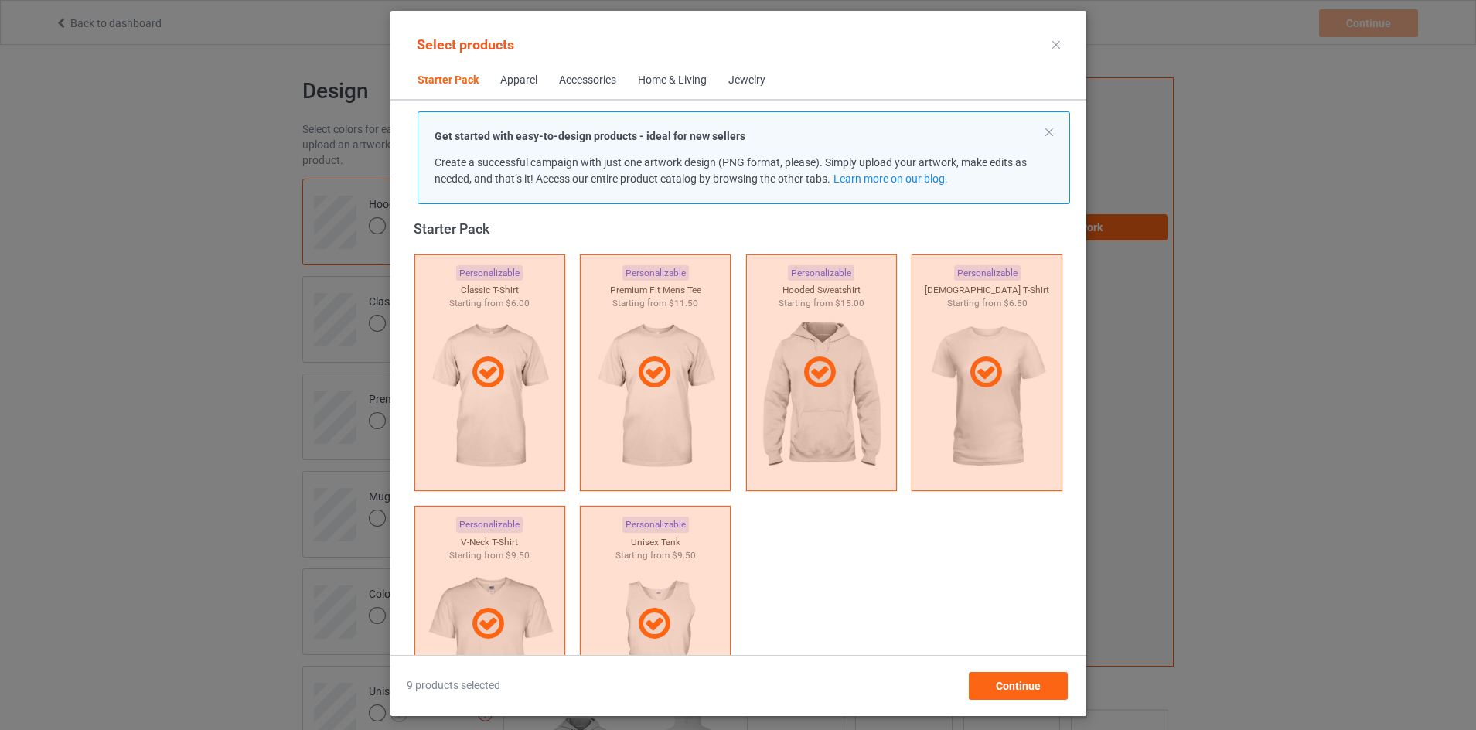
click at [1052, 671] on div "9 products selected Continue" at bounding box center [738, 677] width 696 height 45
click at [1040, 680] on span "Continue" at bounding box center [1017, 686] width 45 height 12
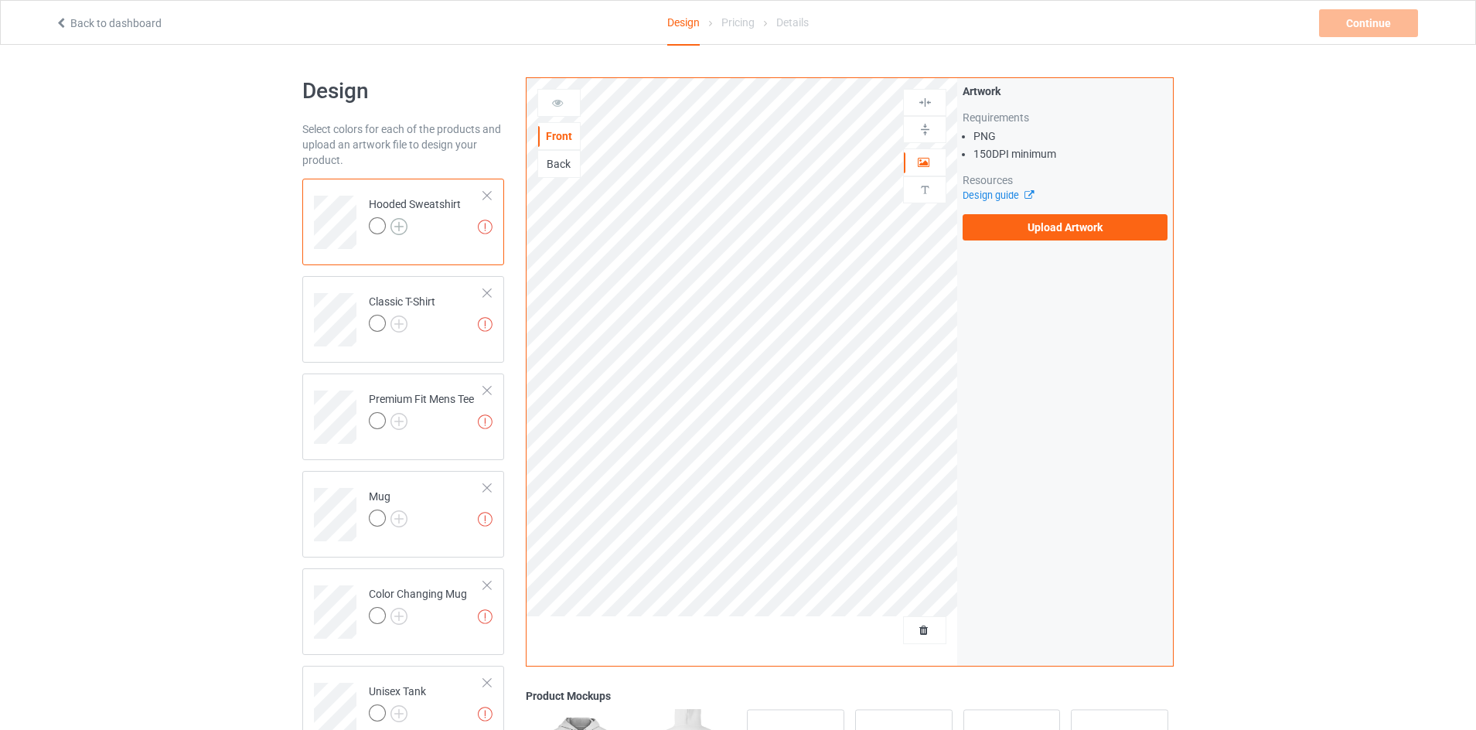
click at [400, 226] on img at bounding box center [398, 226] width 17 height 17
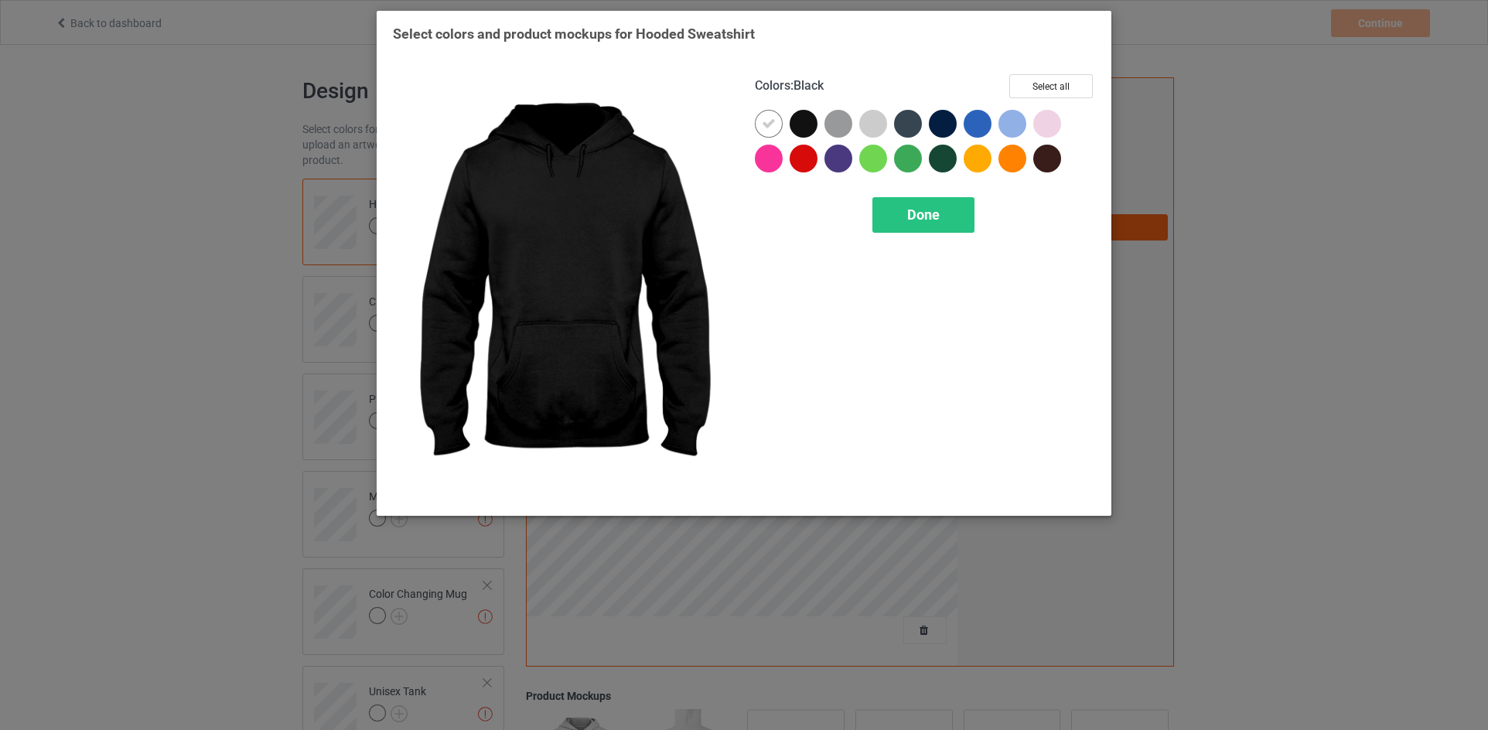
click at [810, 123] on div at bounding box center [803, 124] width 28 height 28
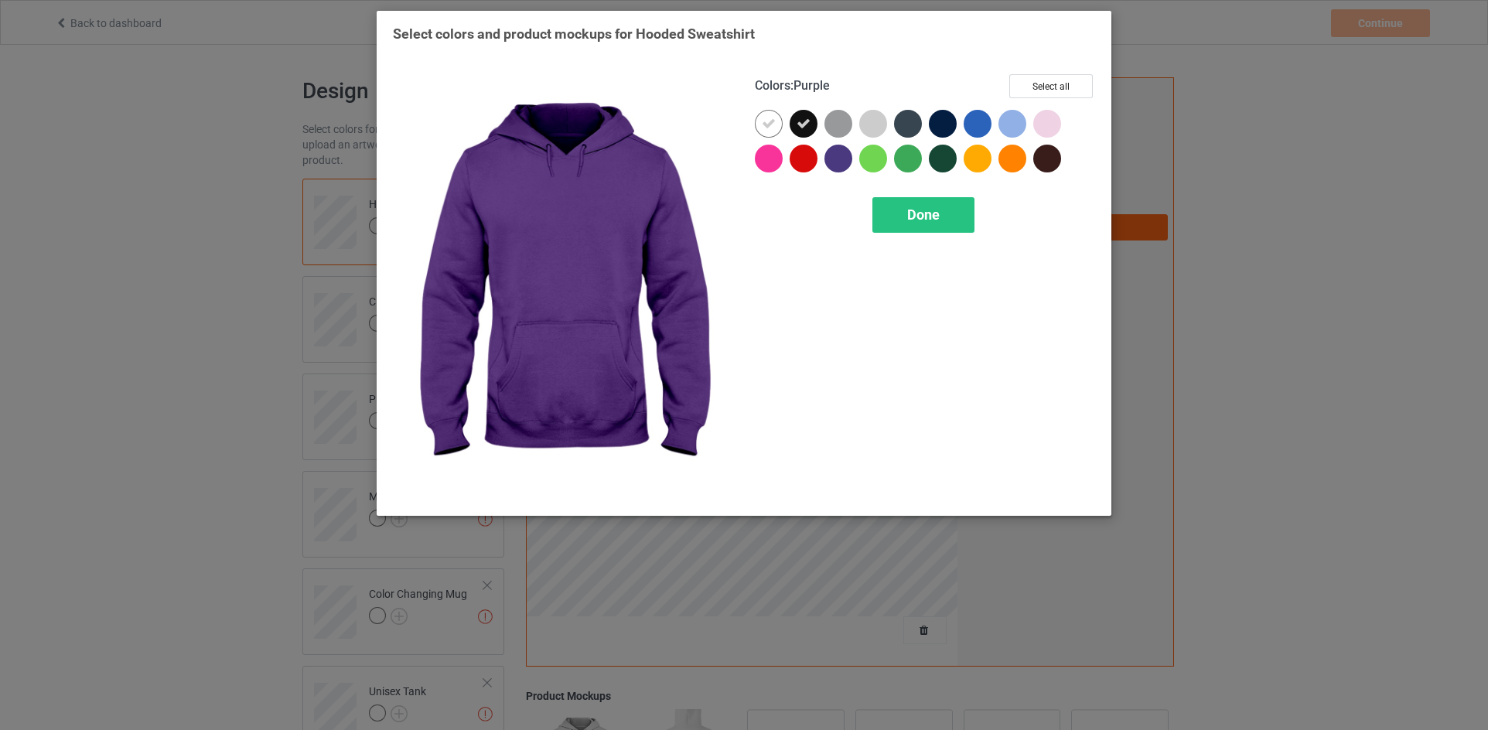
click at [850, 158] on div at bounding box center [838, 159] width 28 height 28
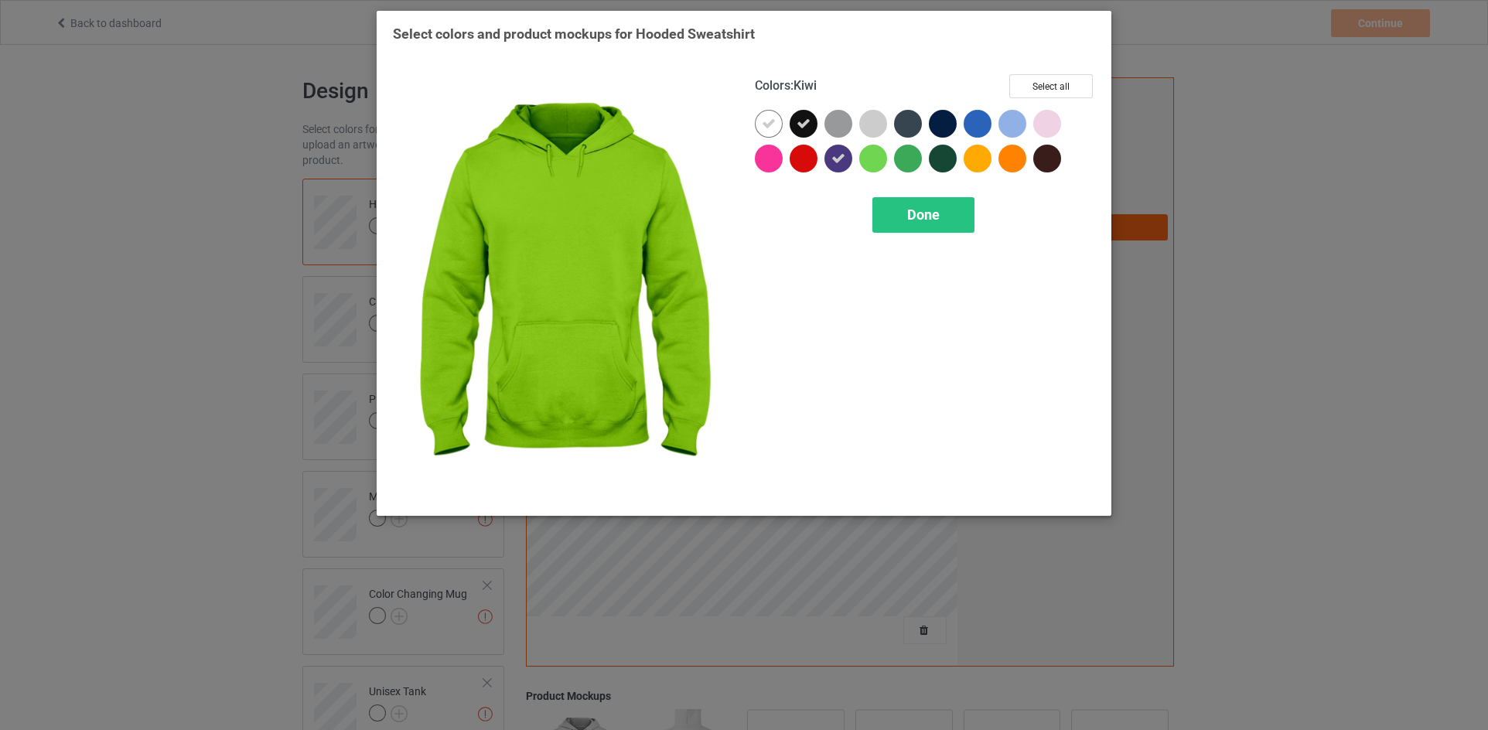
click at [864, 152] on div at bounding box center [873, 159] width 28 height 28
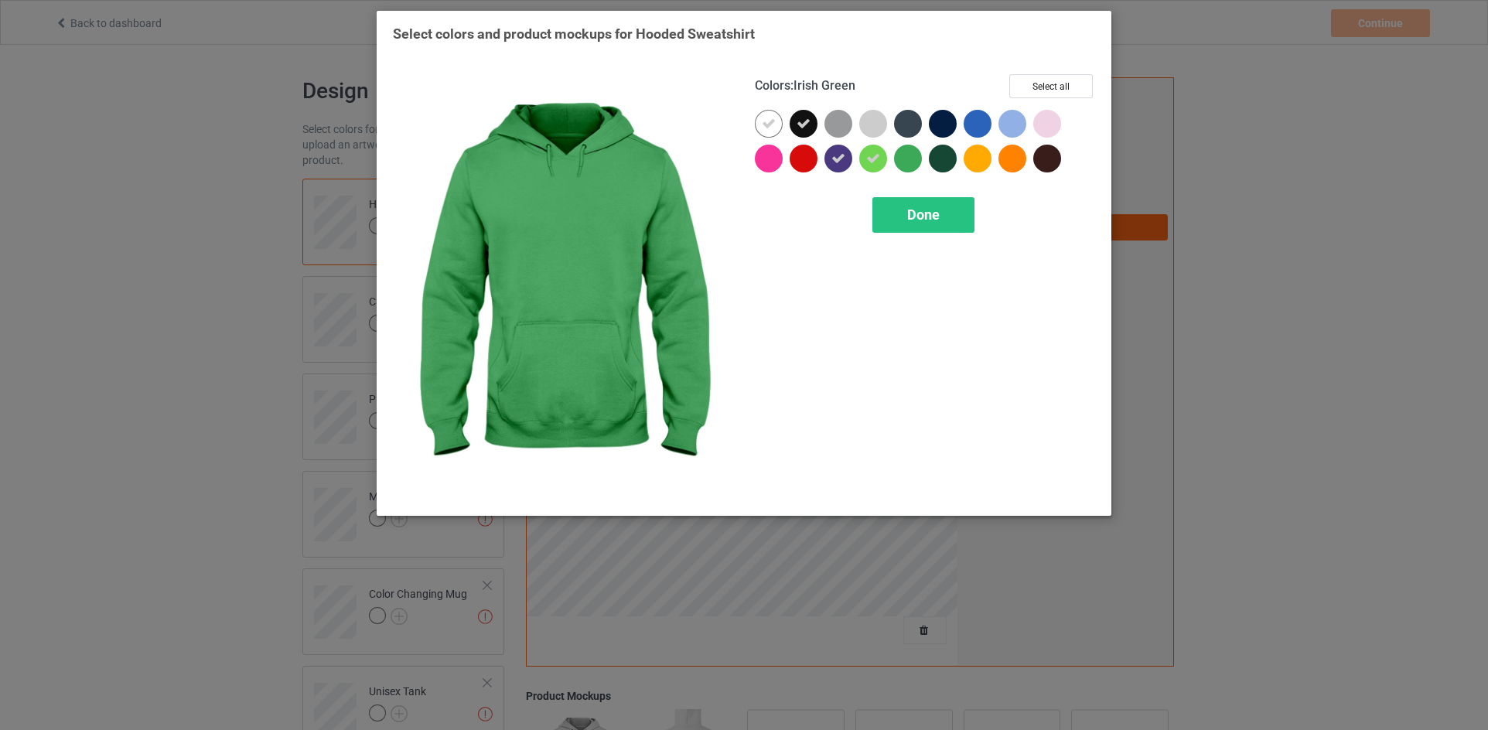
click at [905, 169] on div at bounding box center [908, 159] width 28 height 28
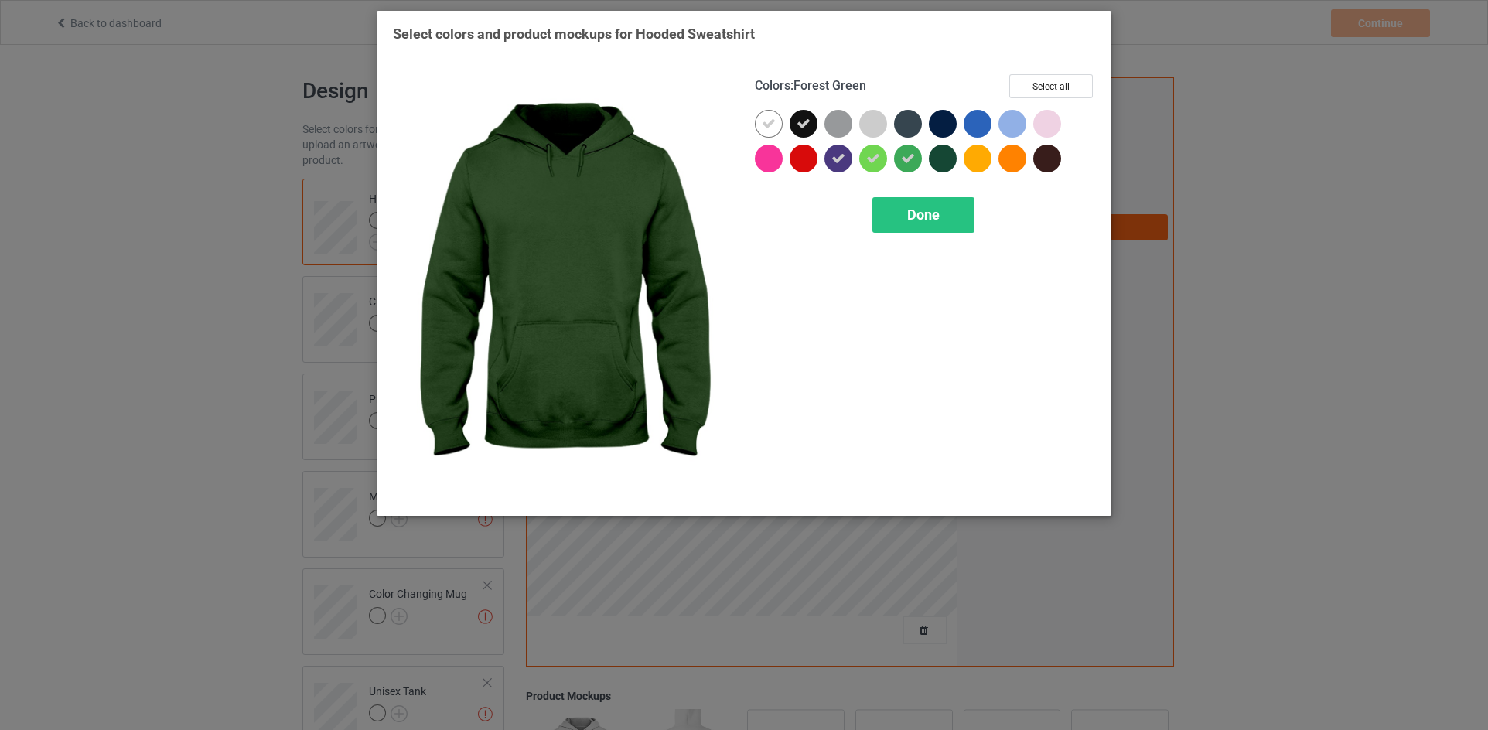
drag, startPoint x: 946, startPoint y: 159, endPoint x: 954, endPoint y: 158, distance: 8.5
click at [946, 158] on div at bounding box center [943, 159] width 28 height 28
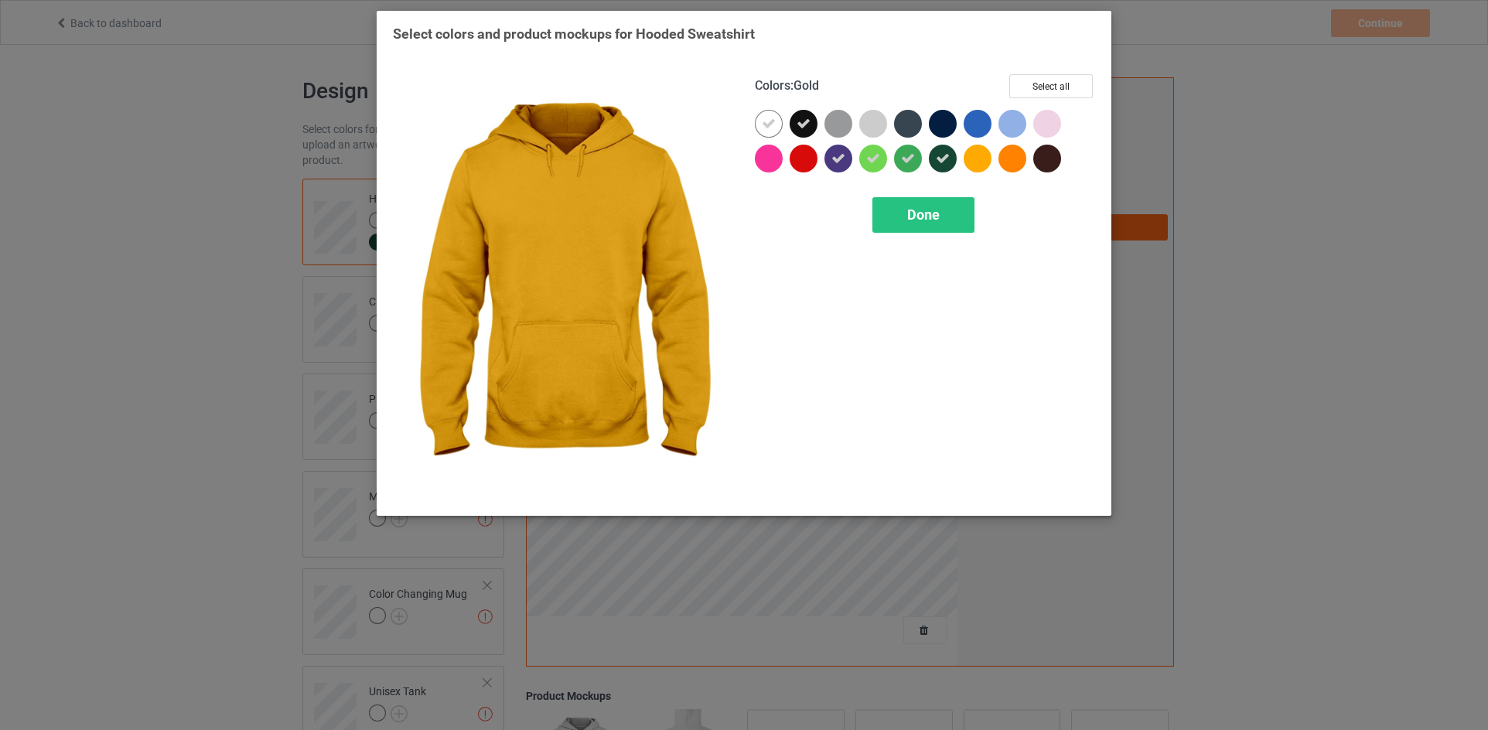
click at [991, 157] on div at bounding box center [977, 159] width 28 height 28
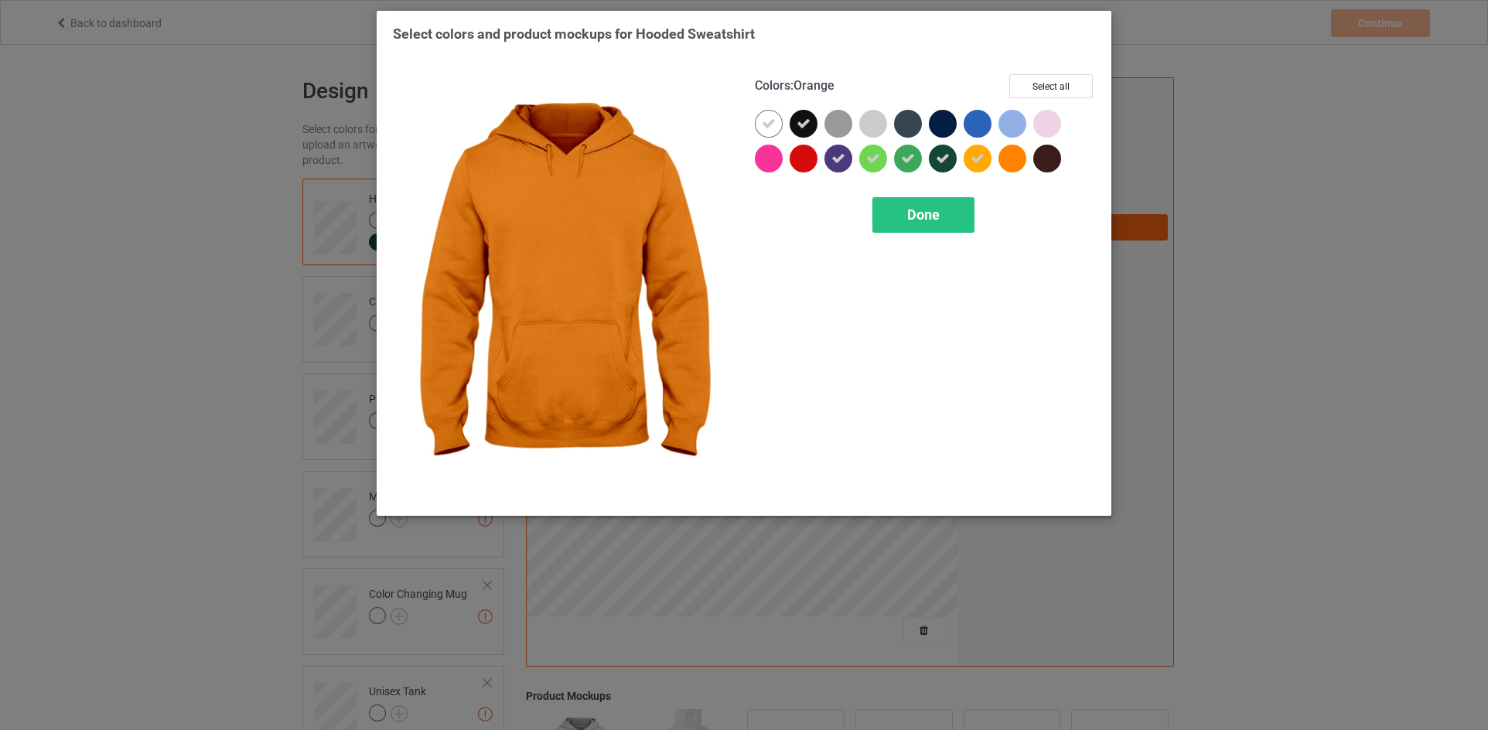
click at [1021, 152] on div at bounding box center [1012, 159] width 28 height 28
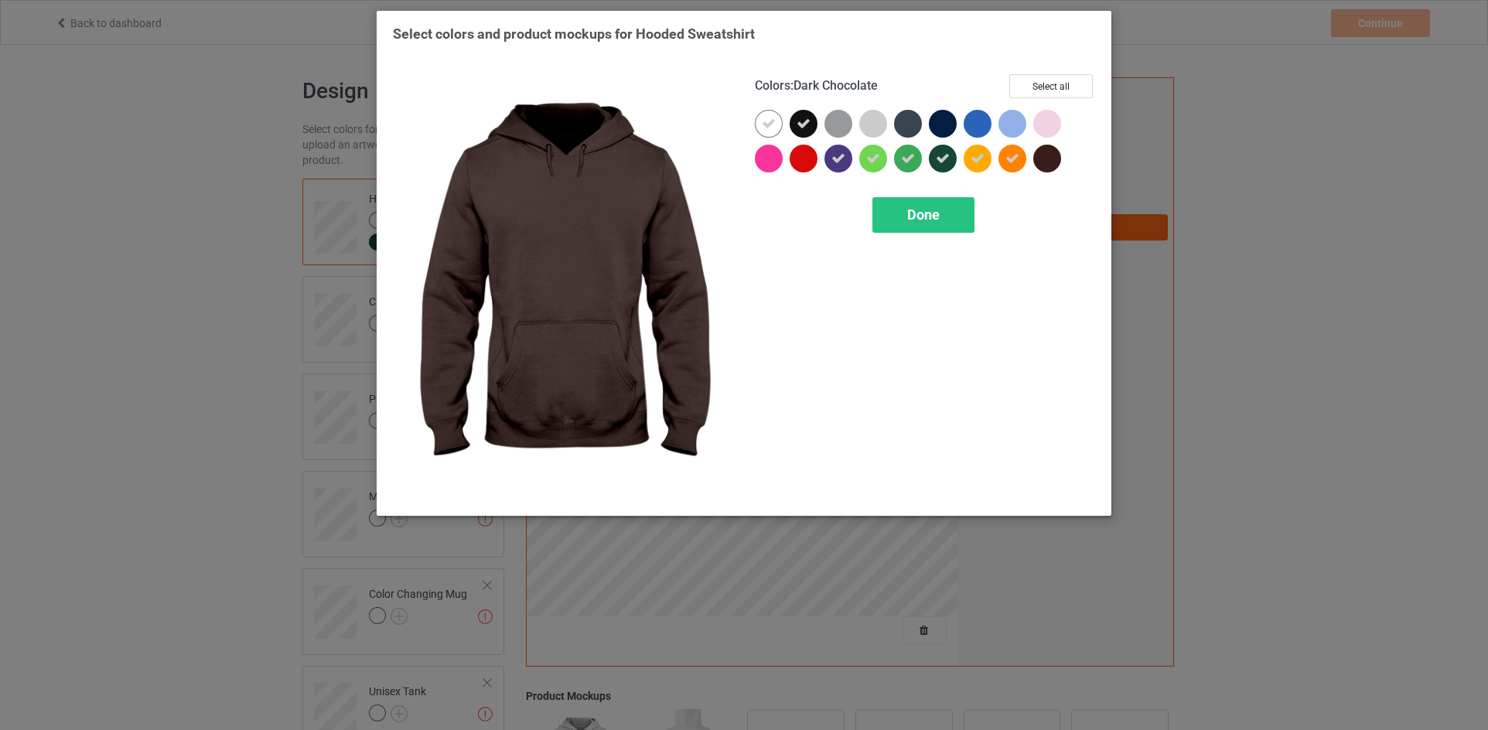
click at [1045, 155] on div at bounding box center [1047, 159] width 28 height 28
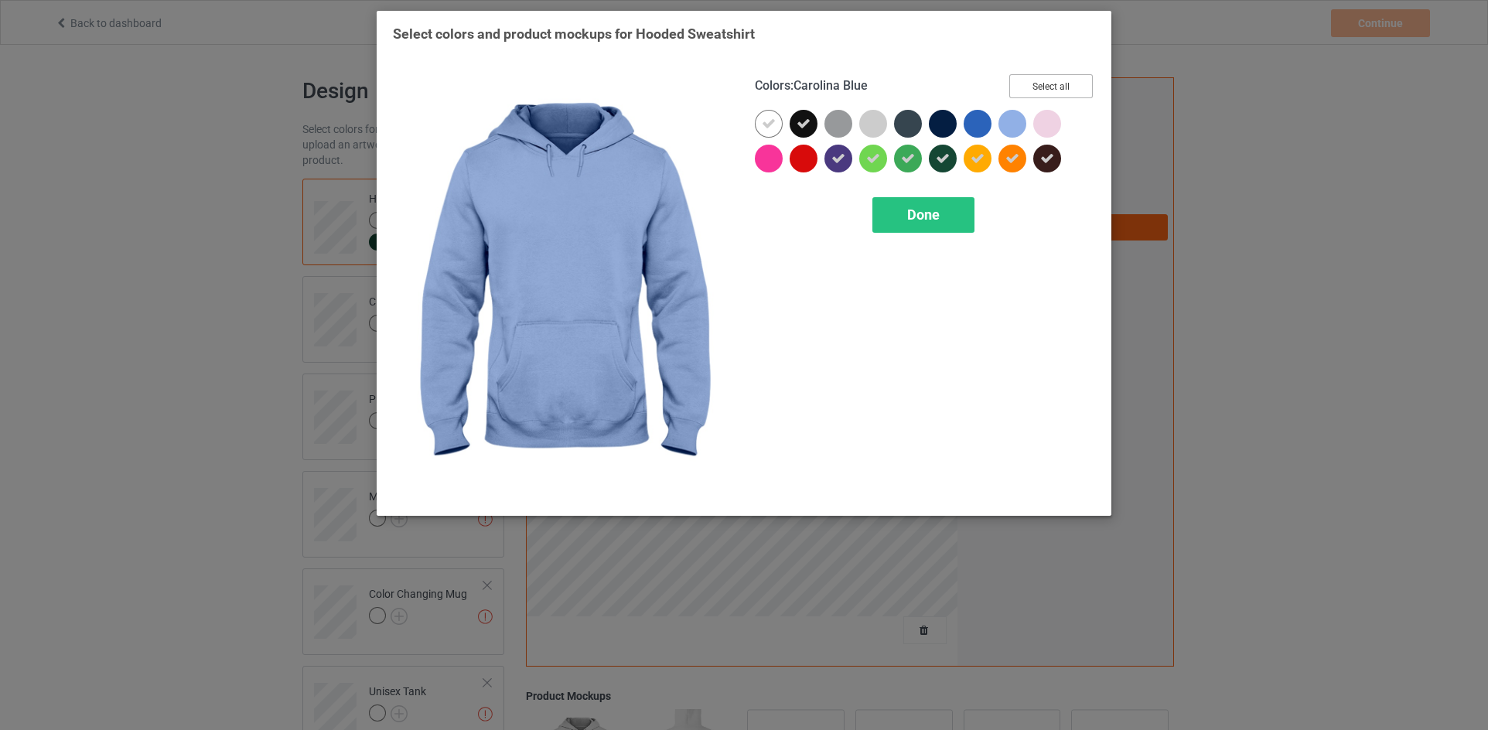
click at [1017, 94] on button "Select all" at bounding box center [1051, 86] width 84 height 24
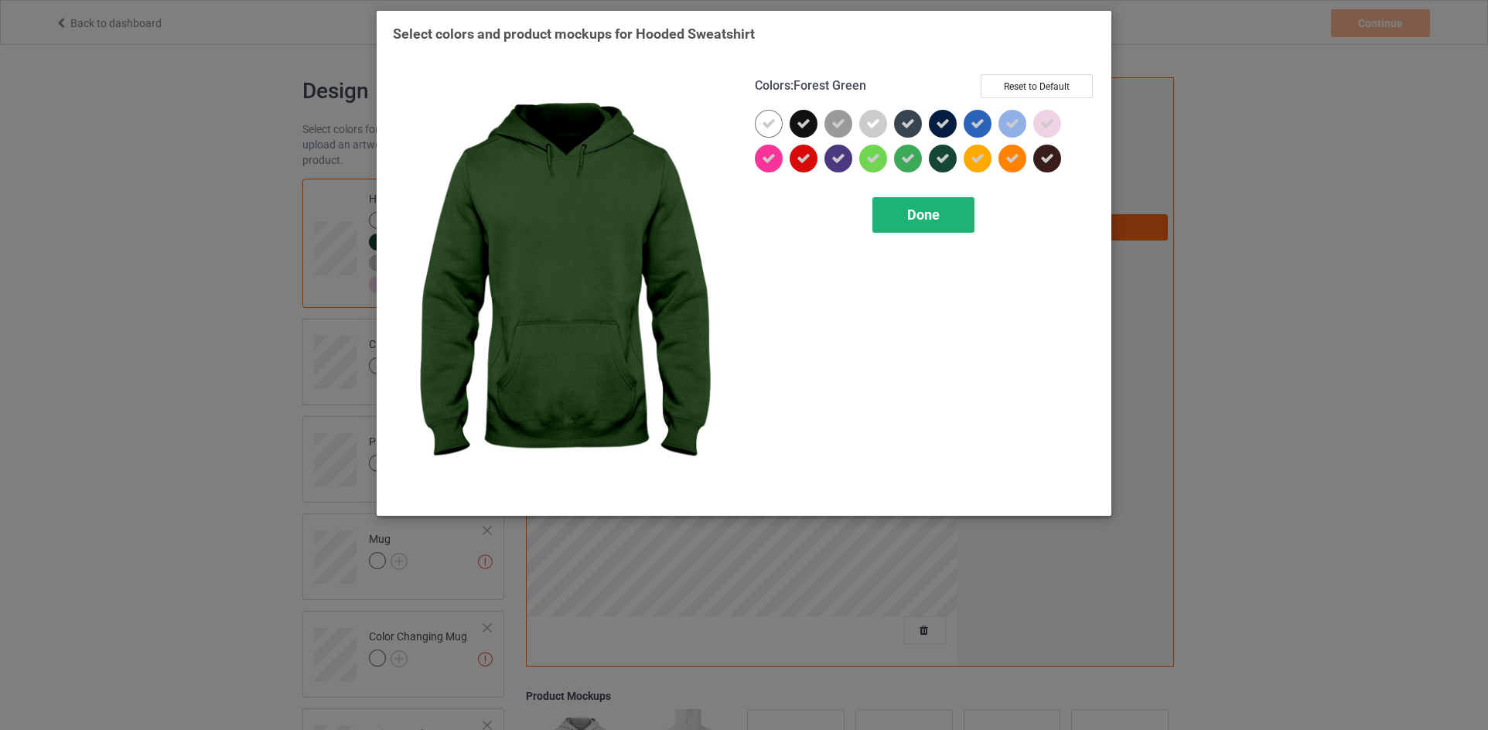
click at [921, 212] on span "Done" at bounding box center [923, 214] width 32 height 16
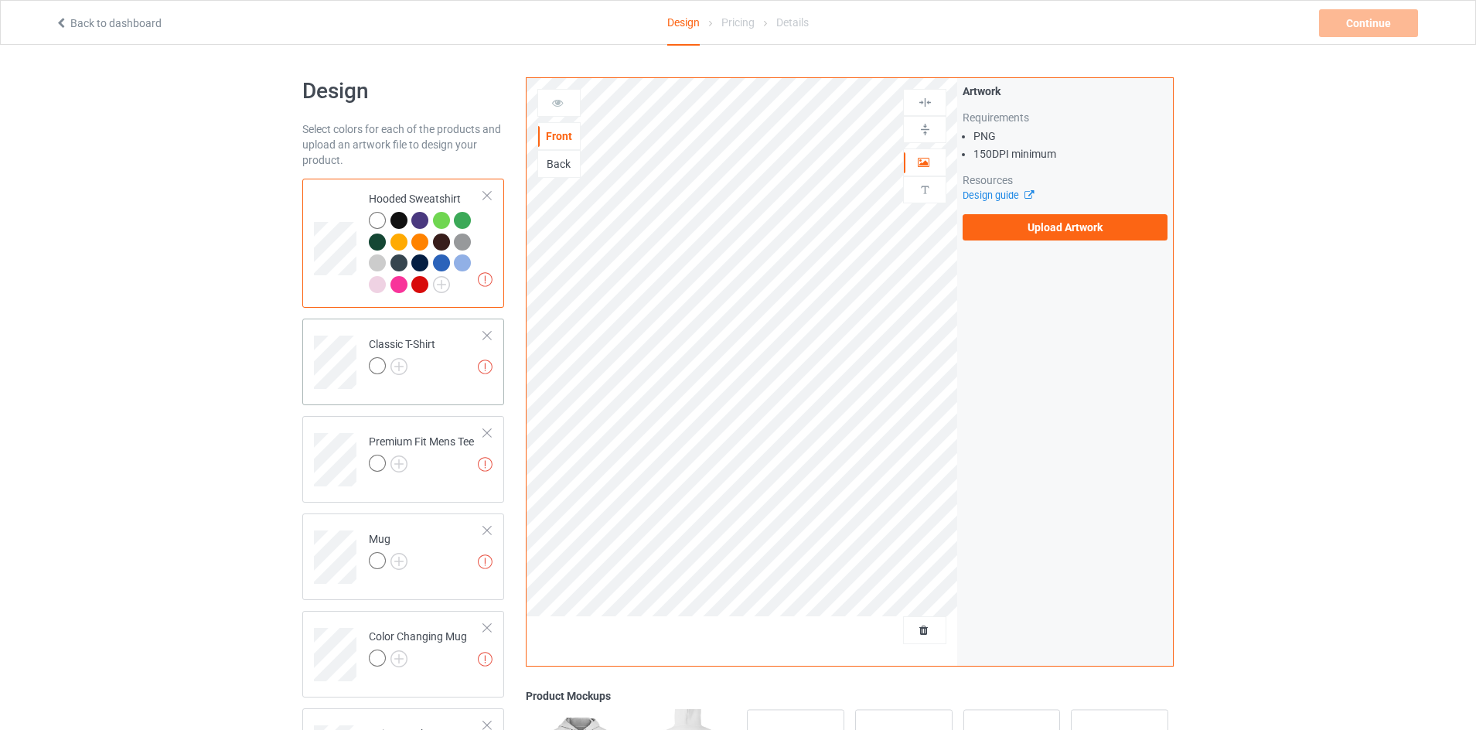
click at [407, 368] on div at bounding box center [402, 368] width 66 height 22
click at [404, 370] on img at bounding box center [398, 366] width 17 height 17
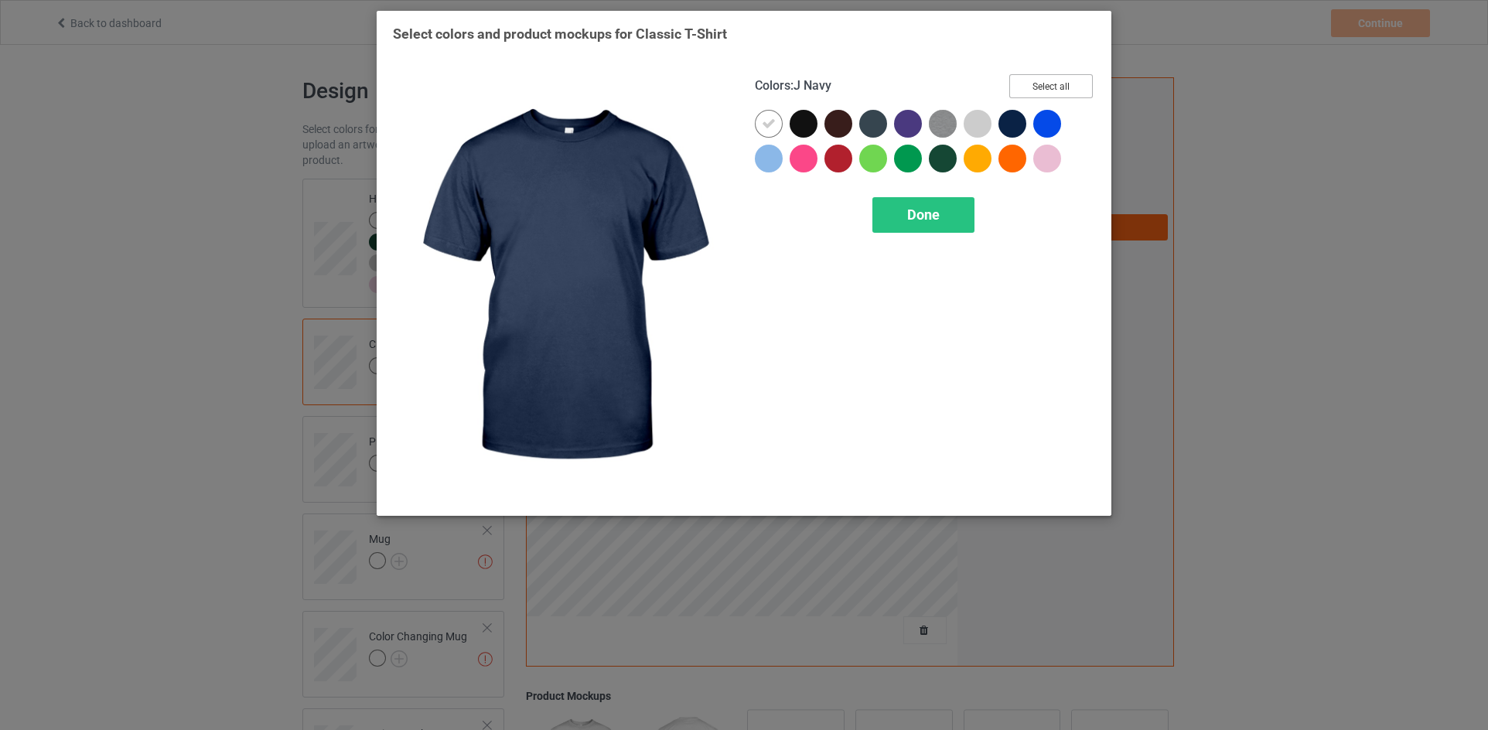
click at [1052, 79] on button "Select all" at bounding box center [1051, 86] width 84 height 24
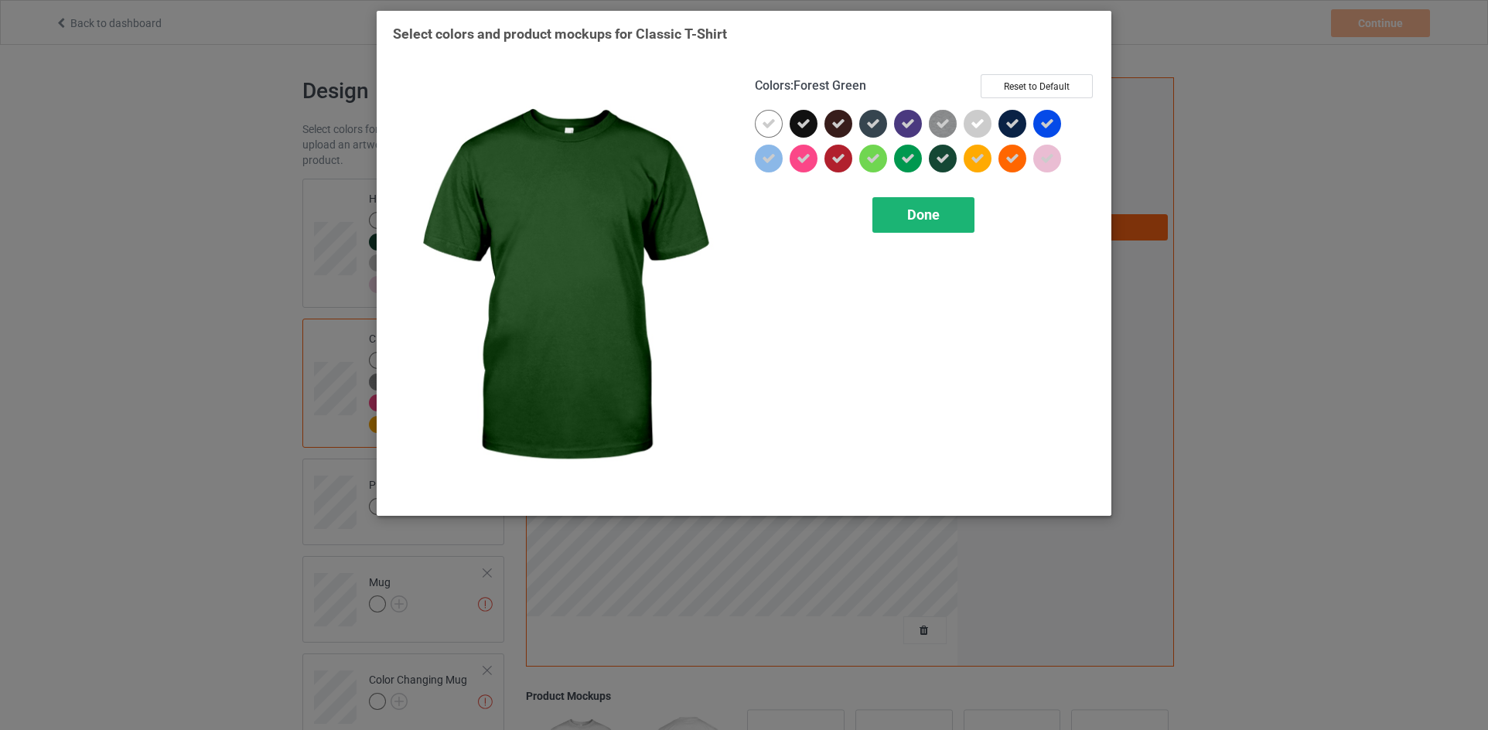
click at [928, 208] on span "Done" at bounding box center [923, 214] width 32 height 16
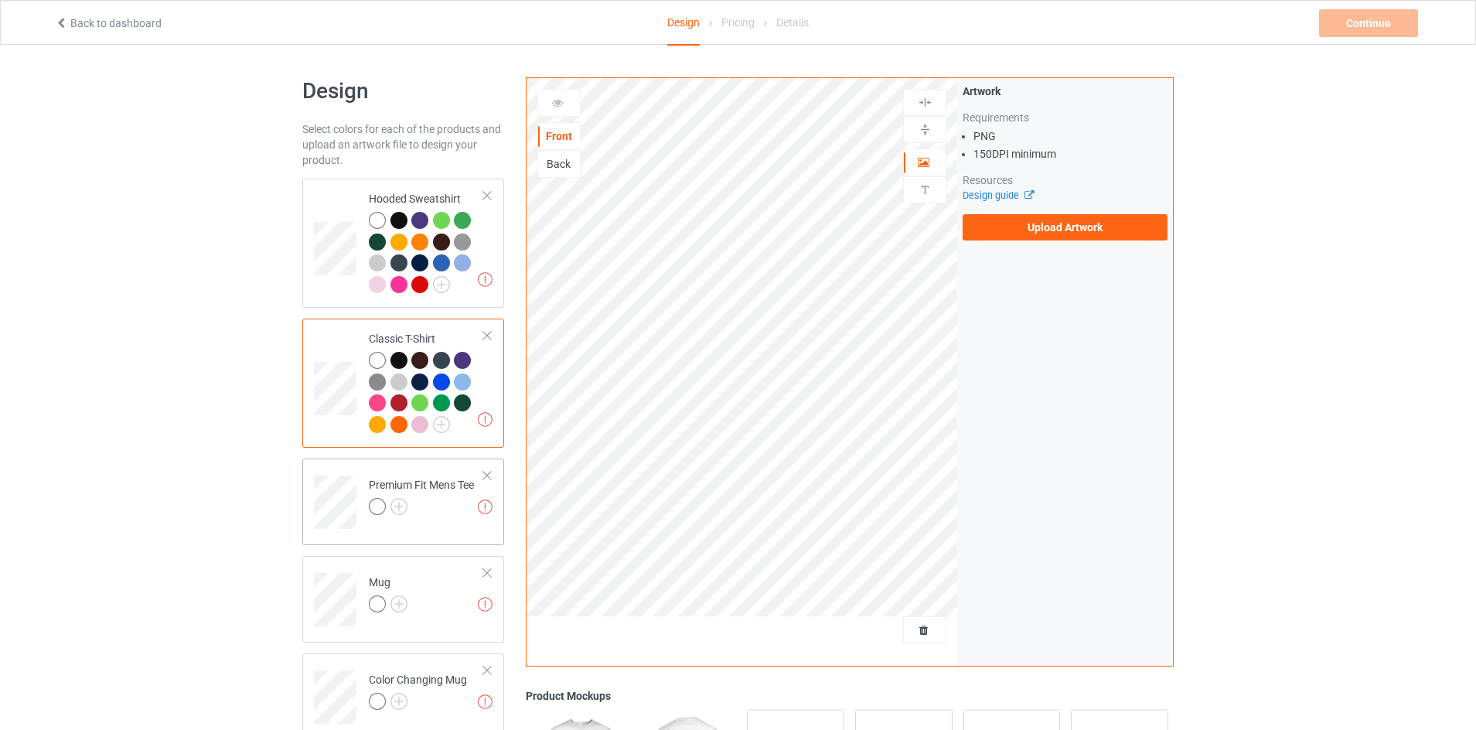
click at [410, 506] on div at bounding box center [421, 509] width 105 height 22
click at [402, 509] on img at bounding box center [398, 506] width 17 height 17
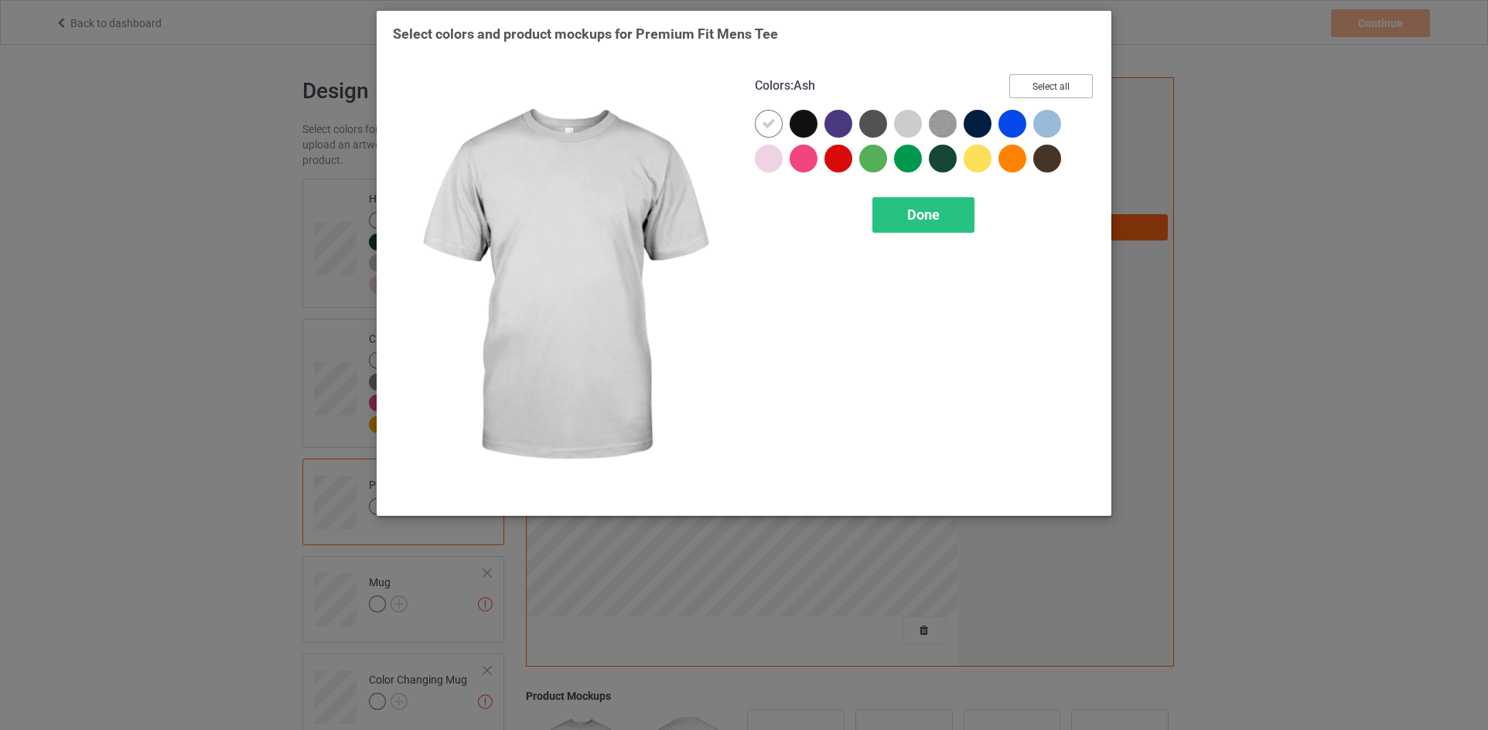
click at [1023, 79] on button "Select all" at bounding box center [1051, 86] width 84 height 24
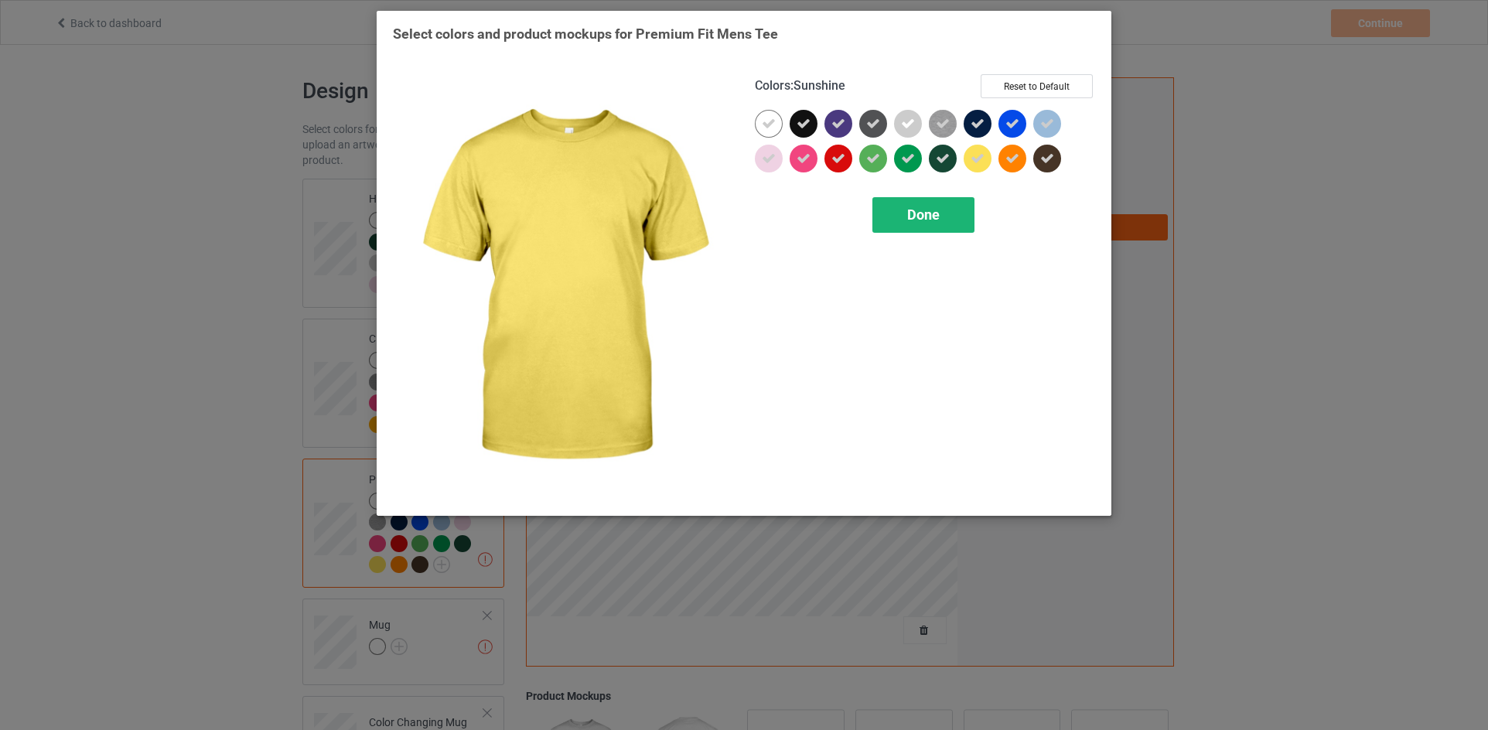
click at [955, 217] on div "Done" at bounding box center [923, 215] width 102 height 36
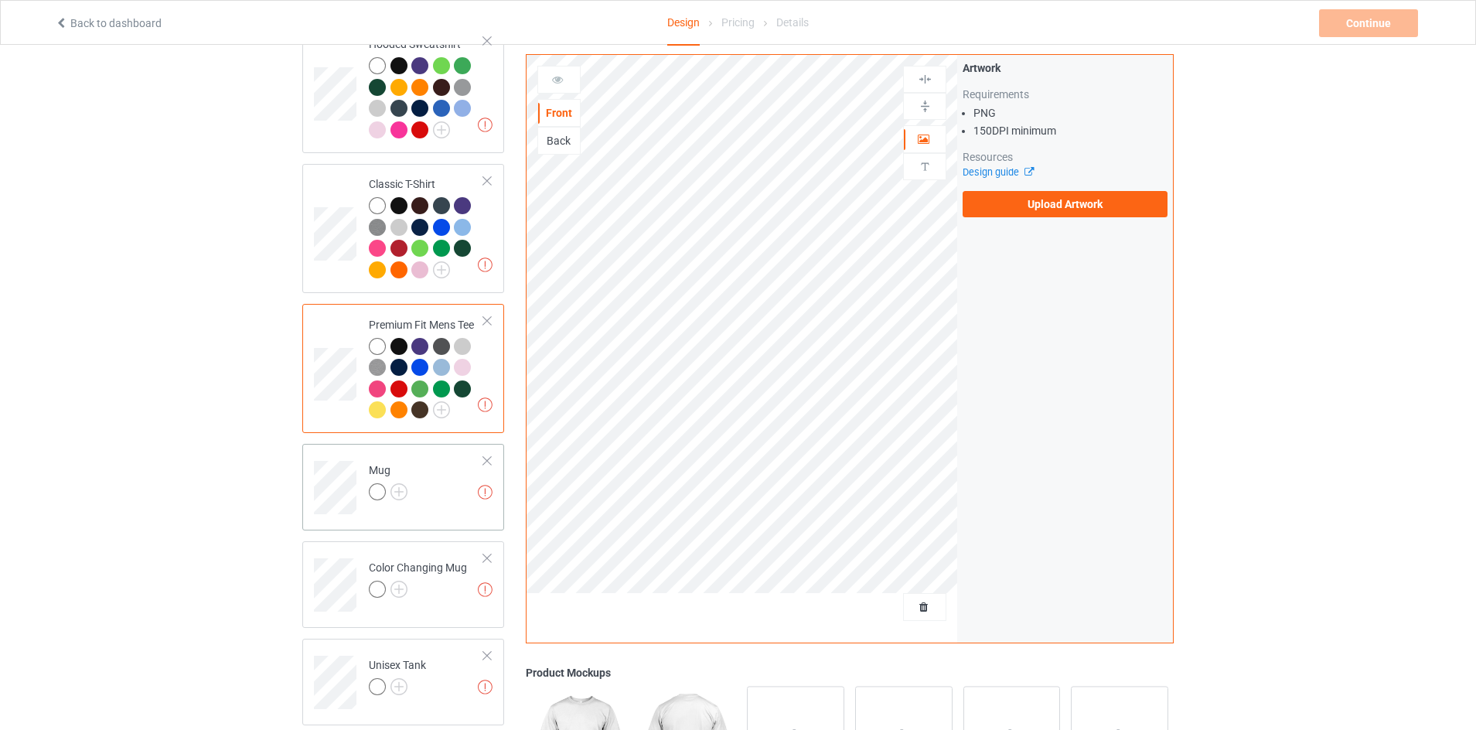
scroll to position [232, 0]
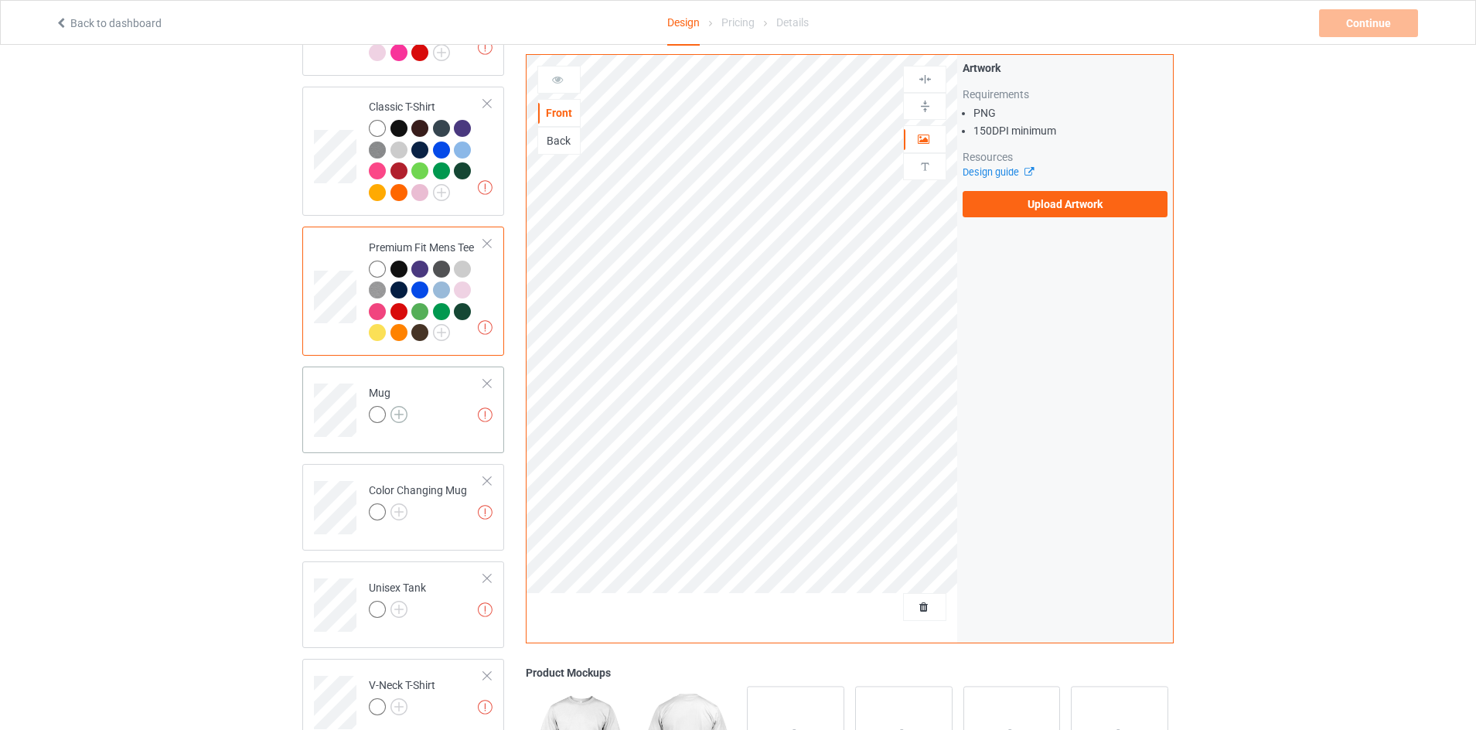
click at [401, 413] on img at bounding box center [398, 414] width 17 height 17
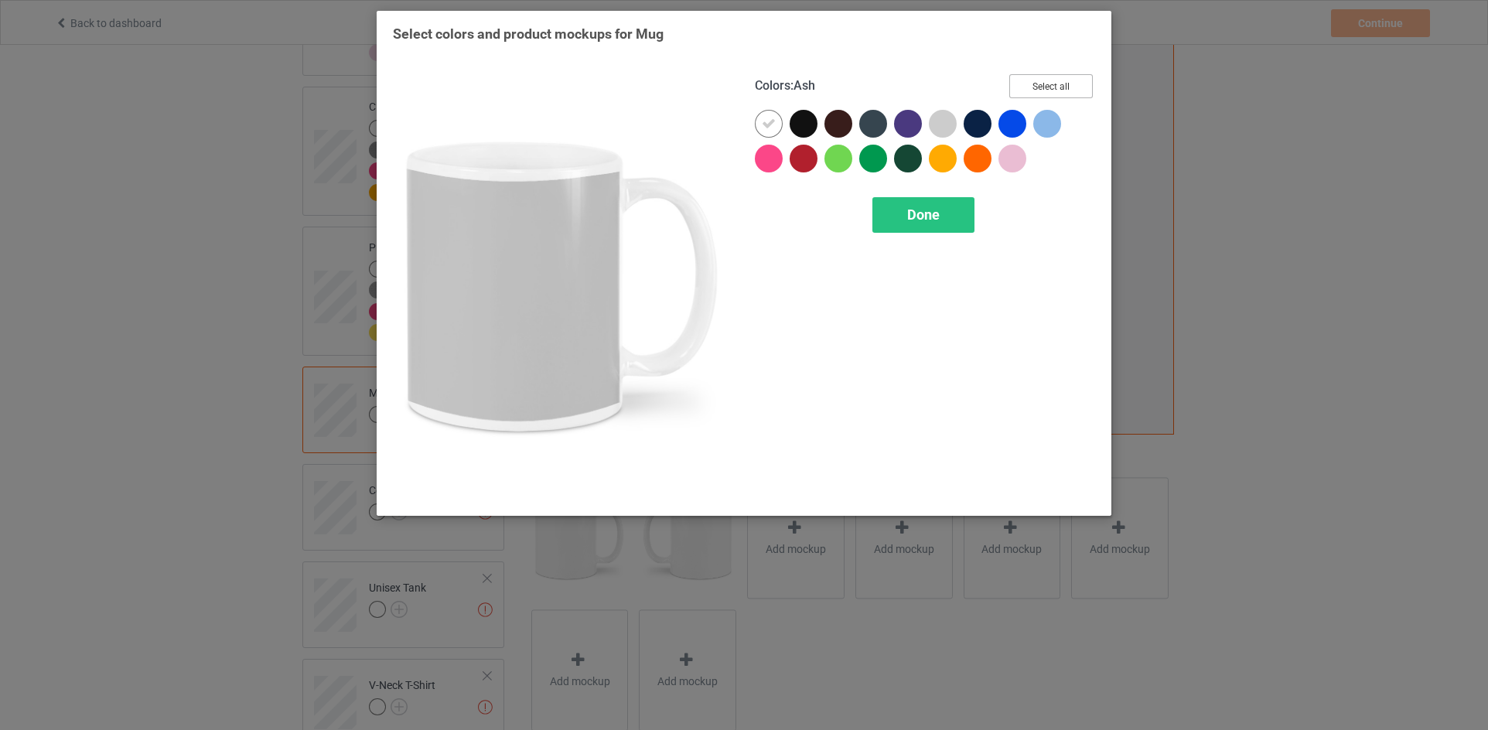
click at [1025, 74] on button "Select all" at bounding box center [1051, 86] width 84 height 24
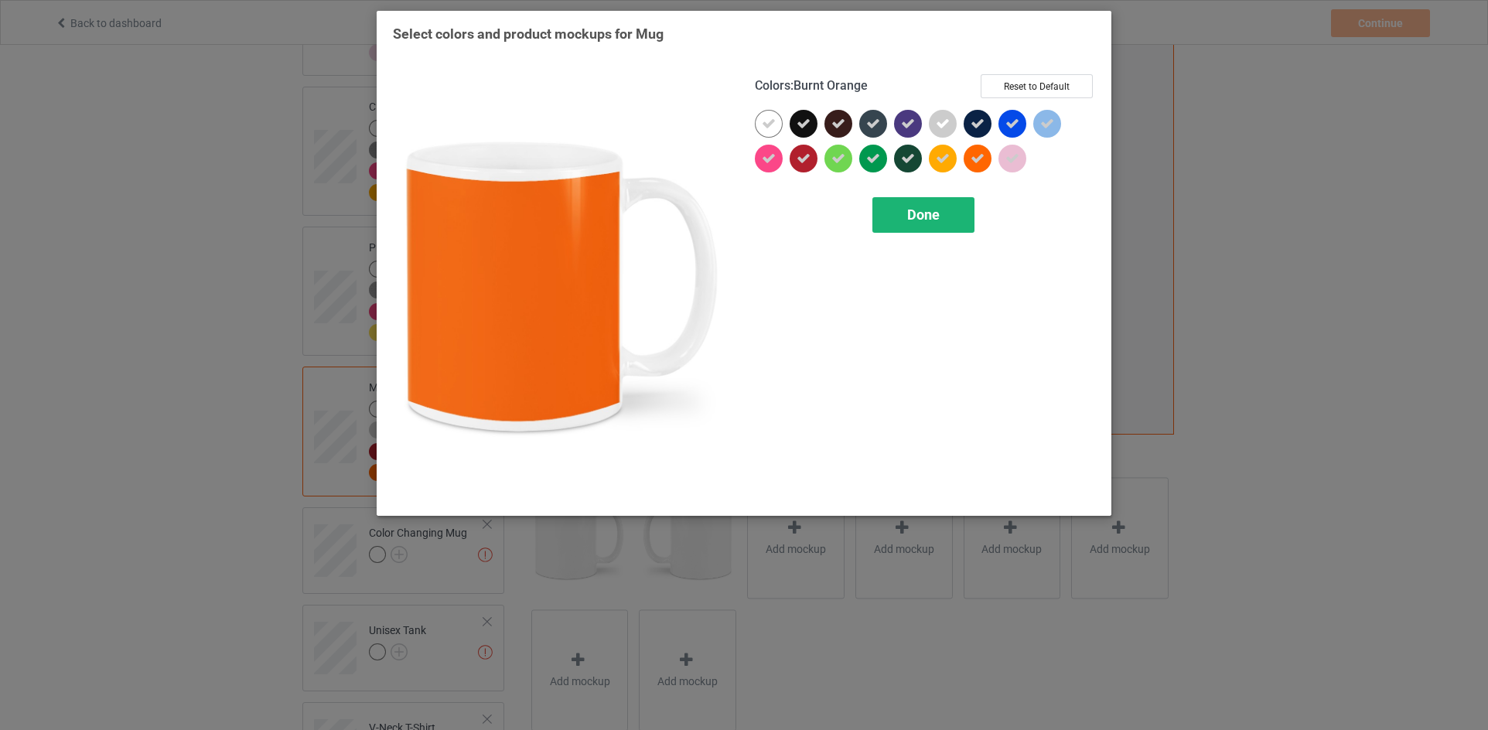
click at [936, 223] on span "Done" at bounding box center [923, 214] width 32 height 16
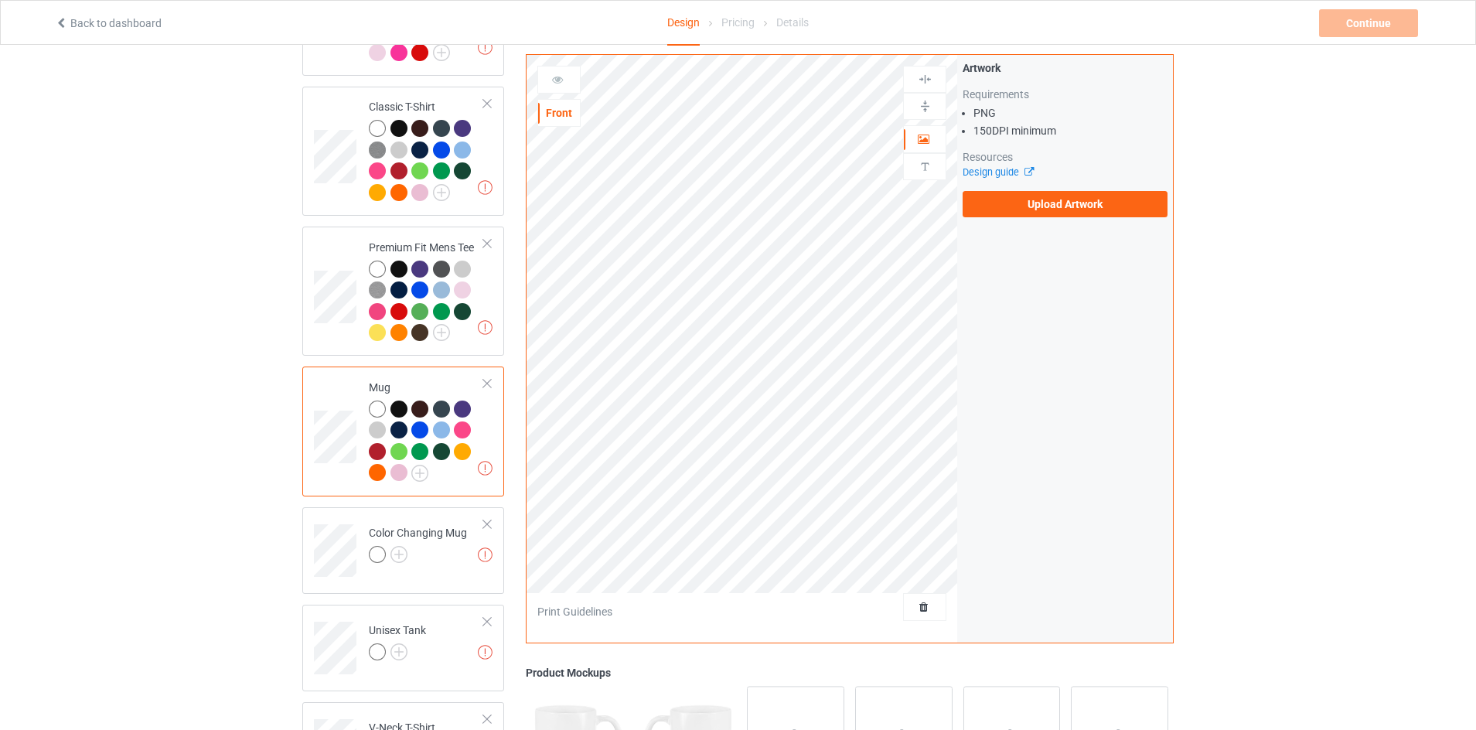
scroll to position [387, 0]
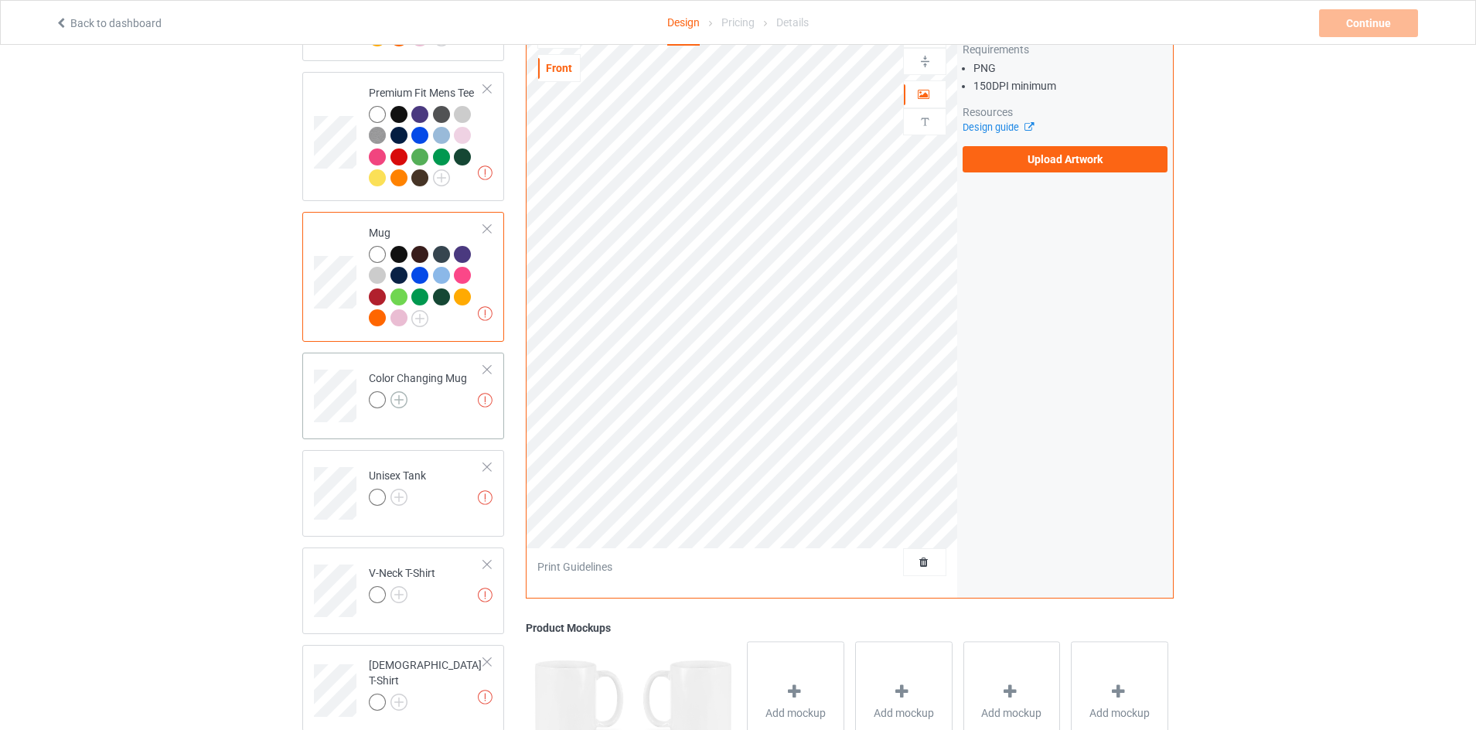
click at [393, 404] on img at bounding box center [398, 399] width 17 height 17
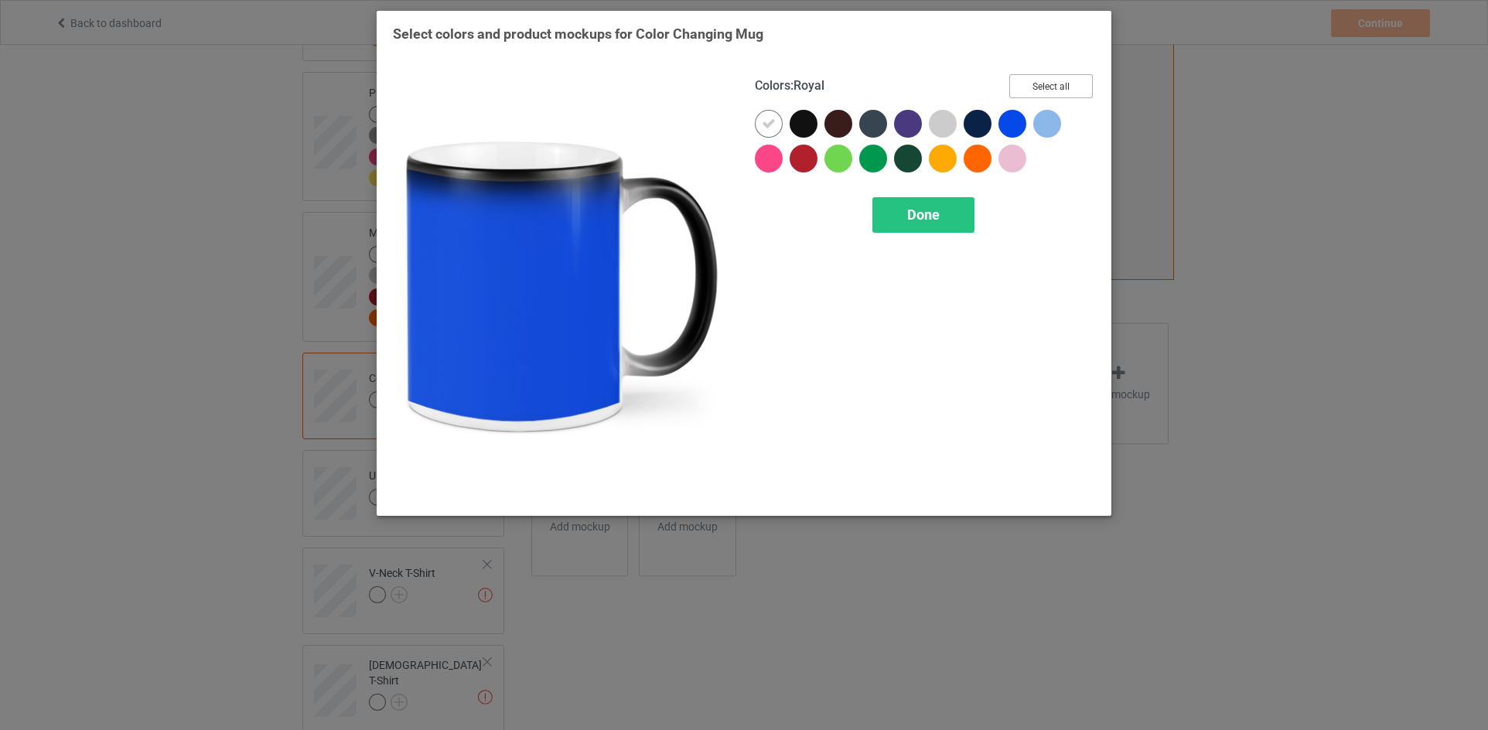
click at [1062, 82] on button "Select all" at bounding box center [1051, 86] width 84 height 24
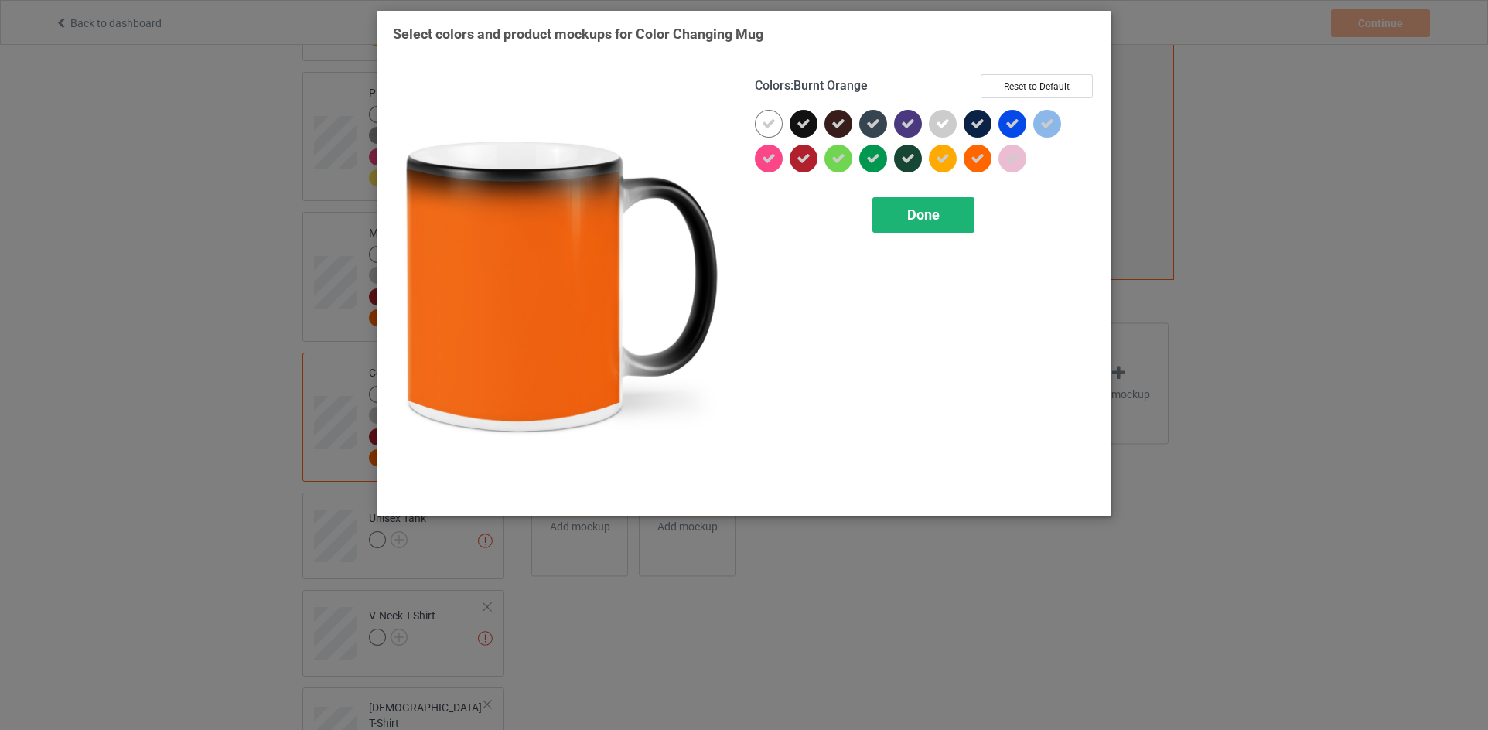
click at [942, 213] on div "Done" at bounding box center [923, 215] width 102 height 36
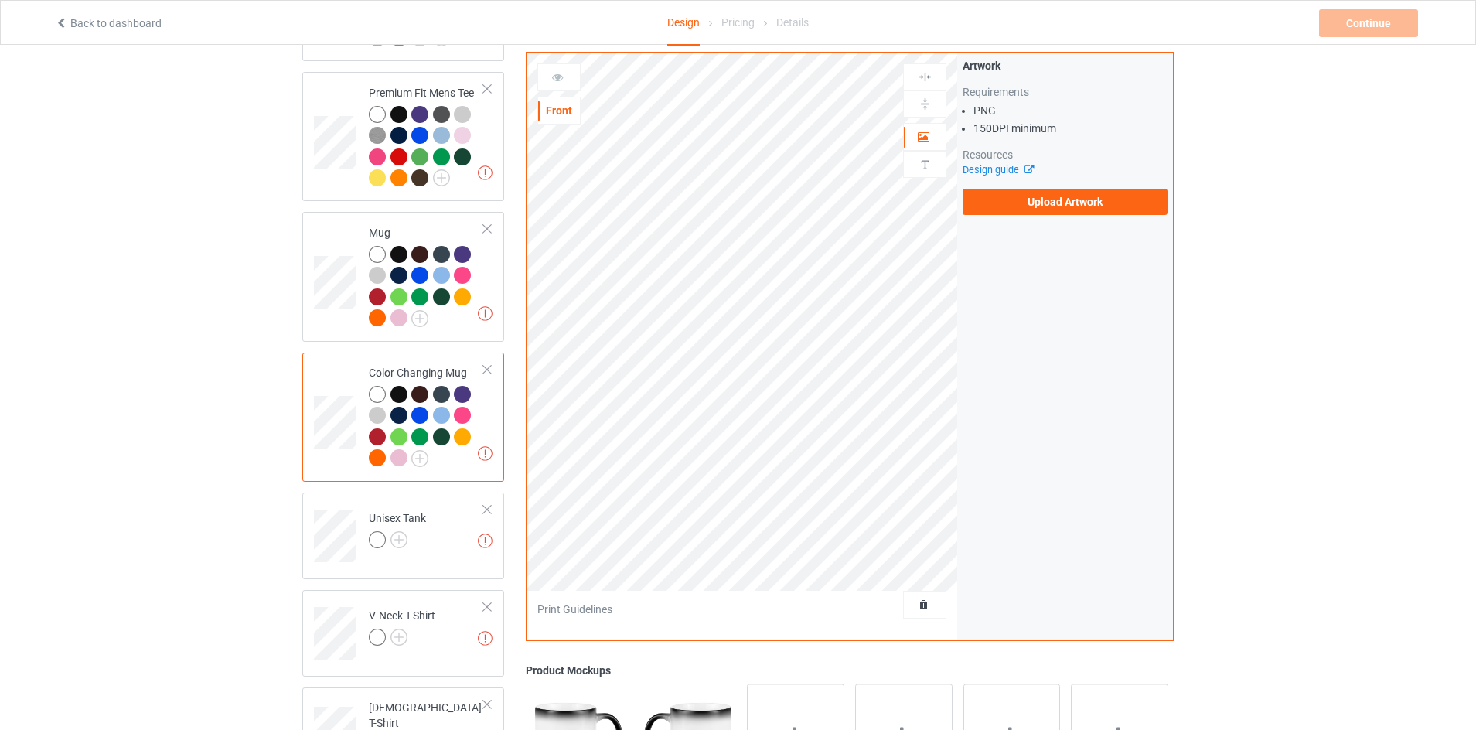
scroll to position [541, 0]
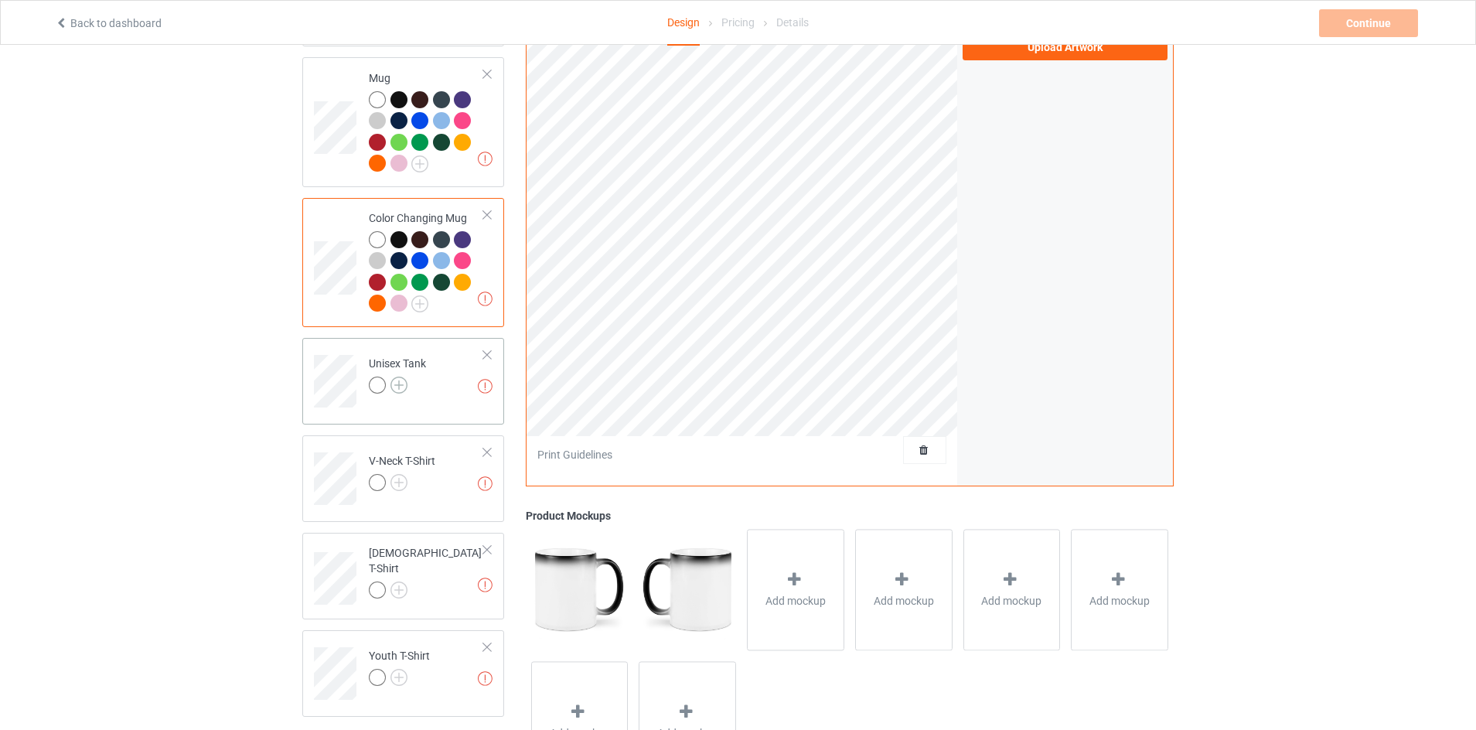
click at [402, 389] on img at bounding box center [398, 385] width 17 height 17
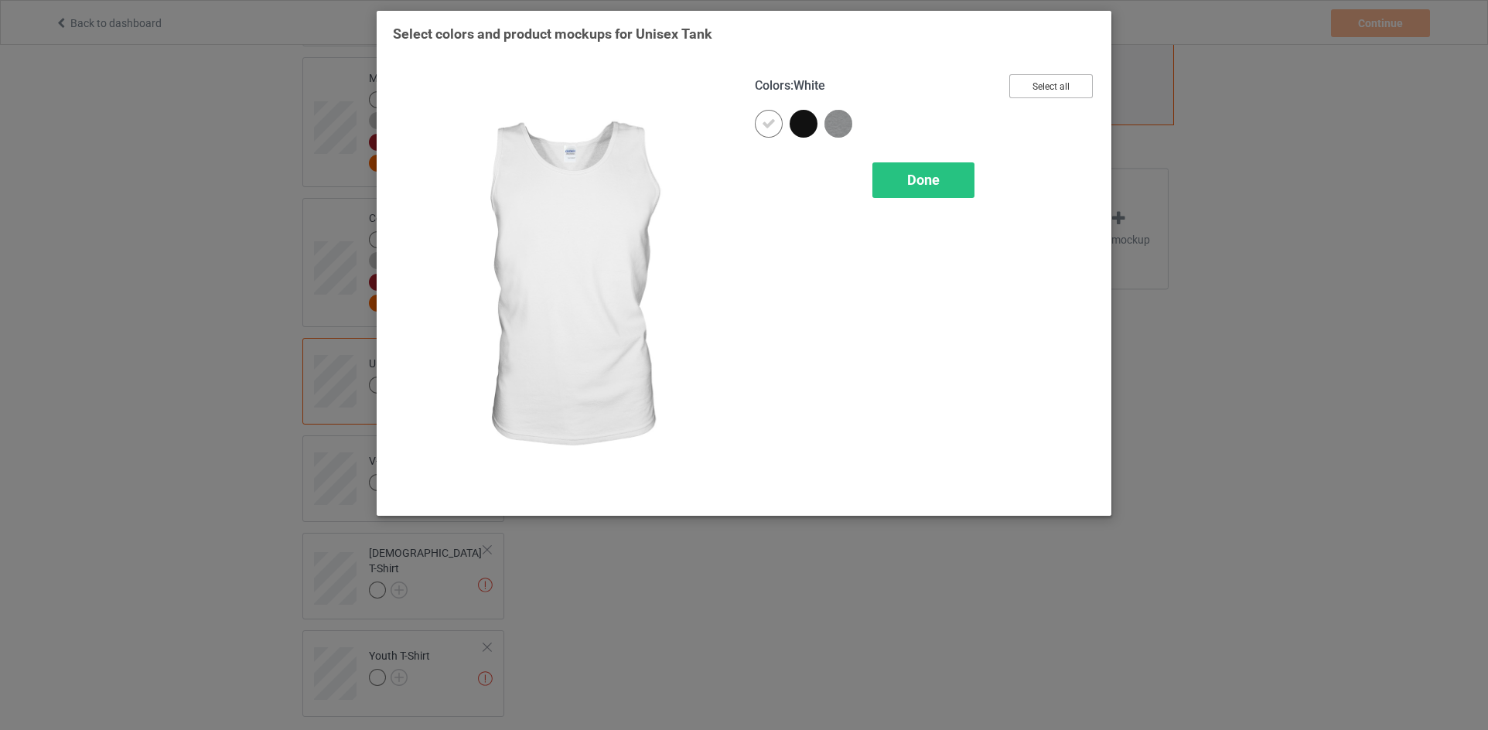
click at [1038, 89] on button "Select all" at bounding box center [1051, 86] width 84 height 24
click at [984, 172] on div "Done" at bounding box center [925, 180] width 340 height 36
click at [959, 187] on div "Done" at bounding box center [923, 180] width 102 height 36
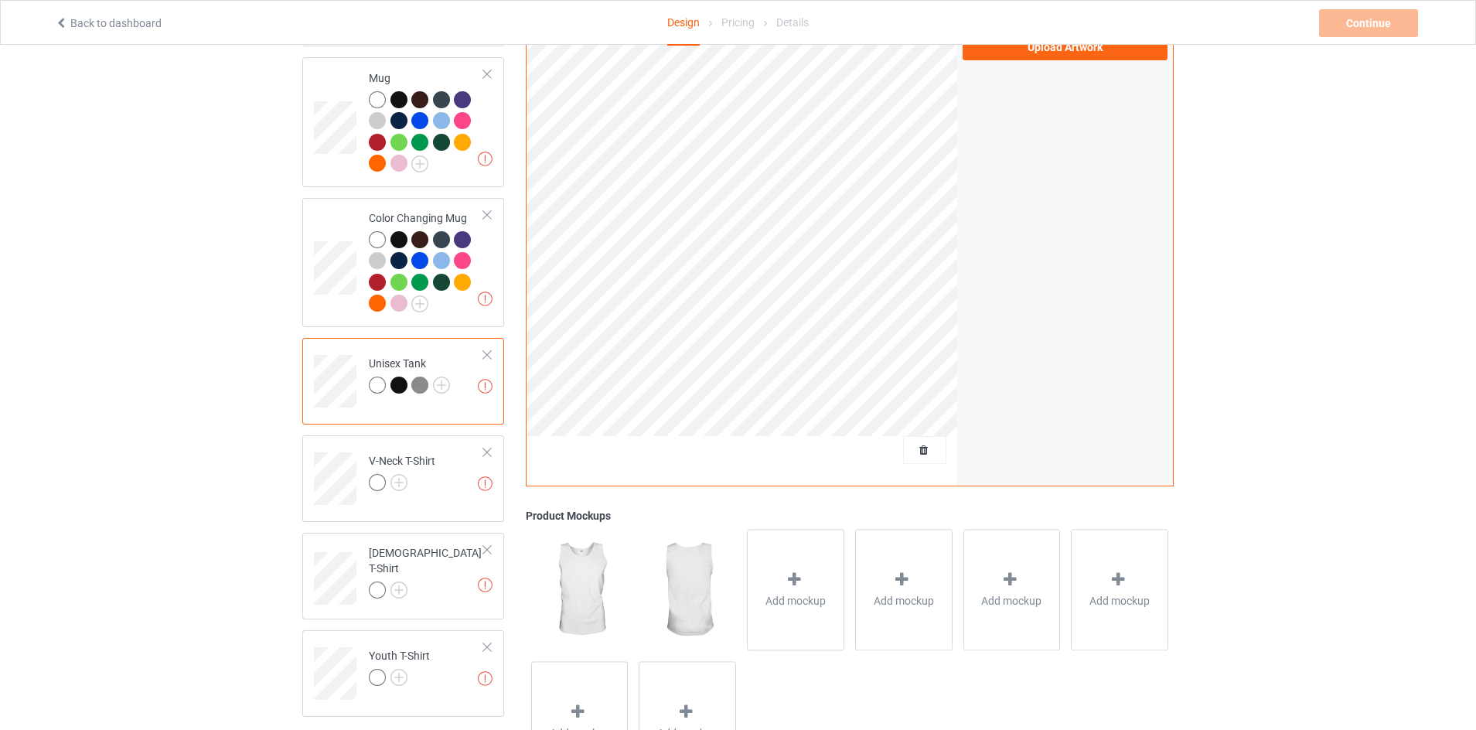
scroll to position [637, 0]
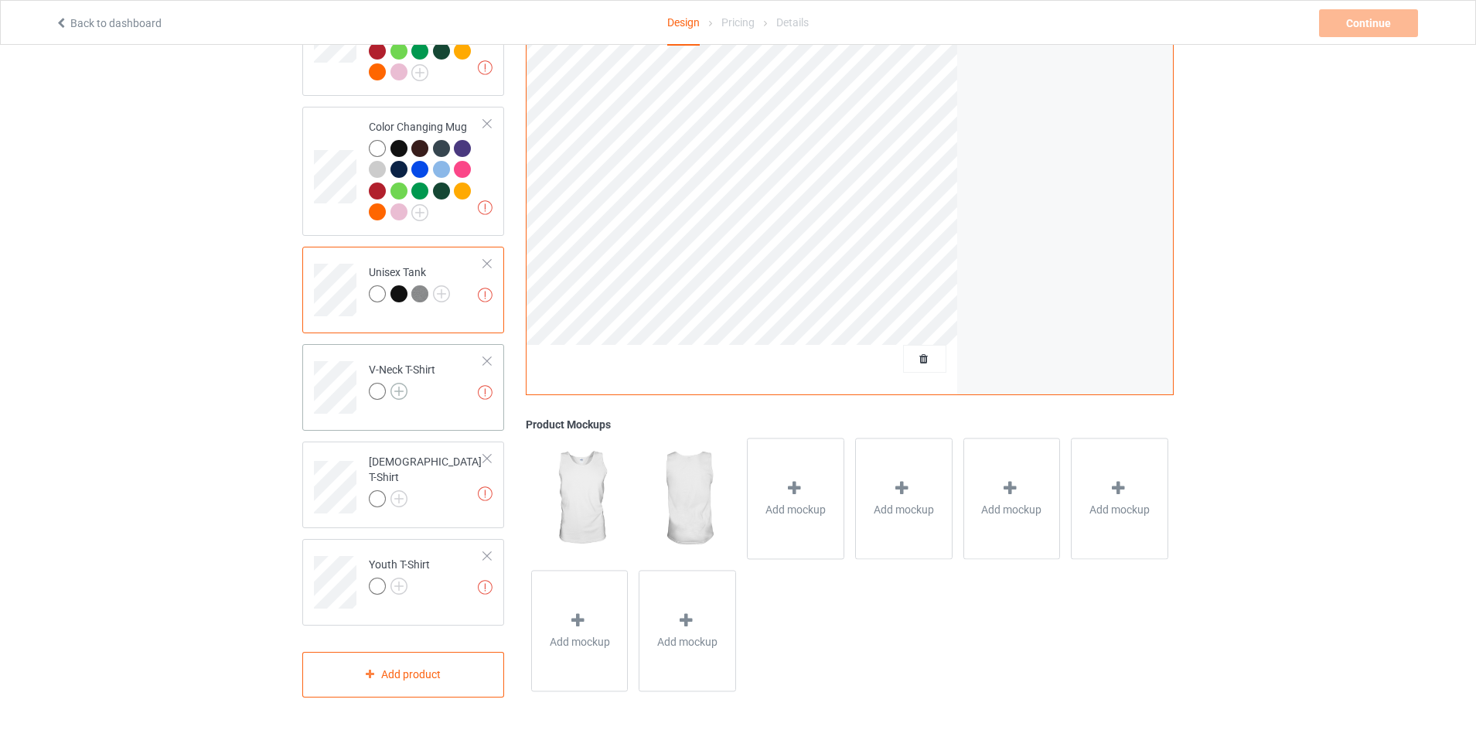
click at [393, 386] on img at bounding box center [398, 391] width 17 height 17
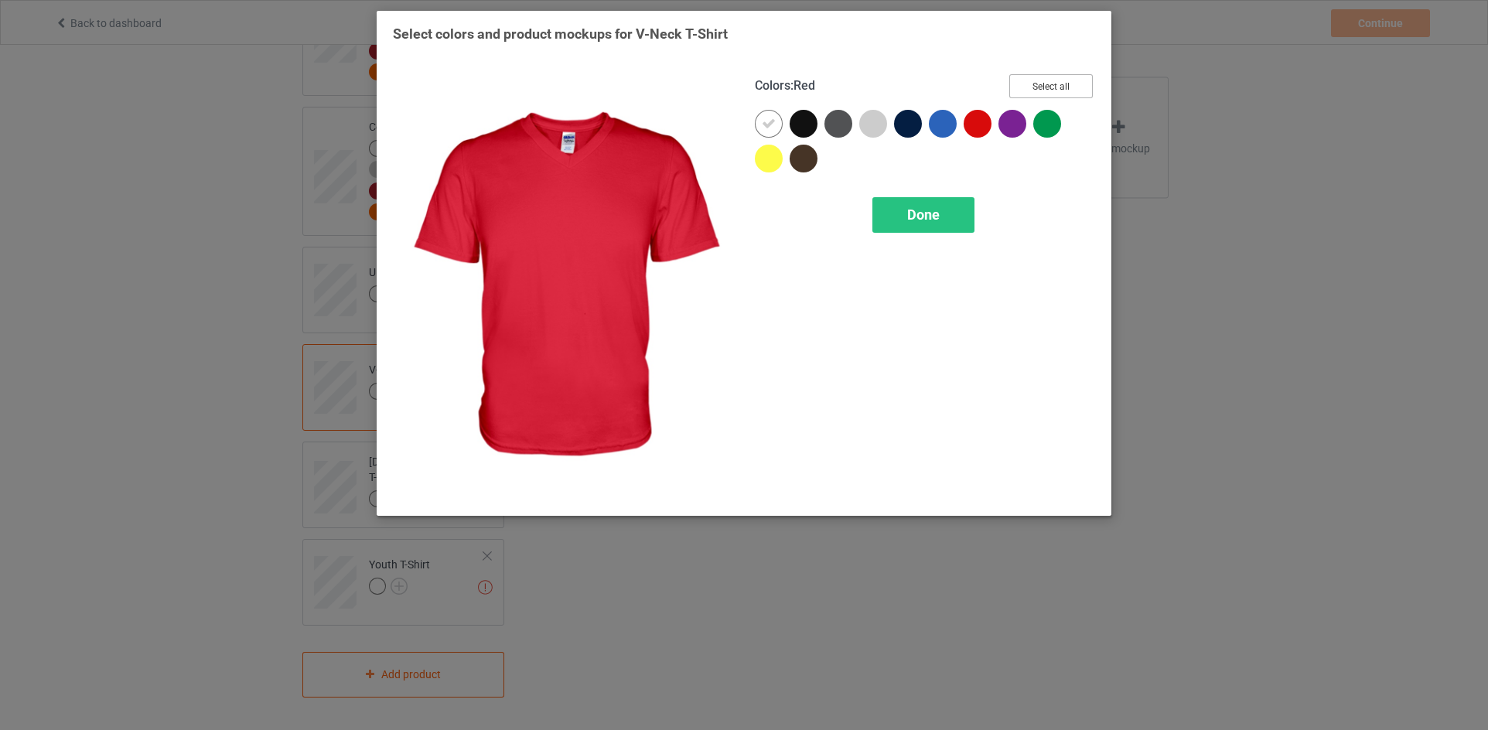
click at [1066, 79] on button "Select all" at bounding box center [1051, 86] width 84 height 24
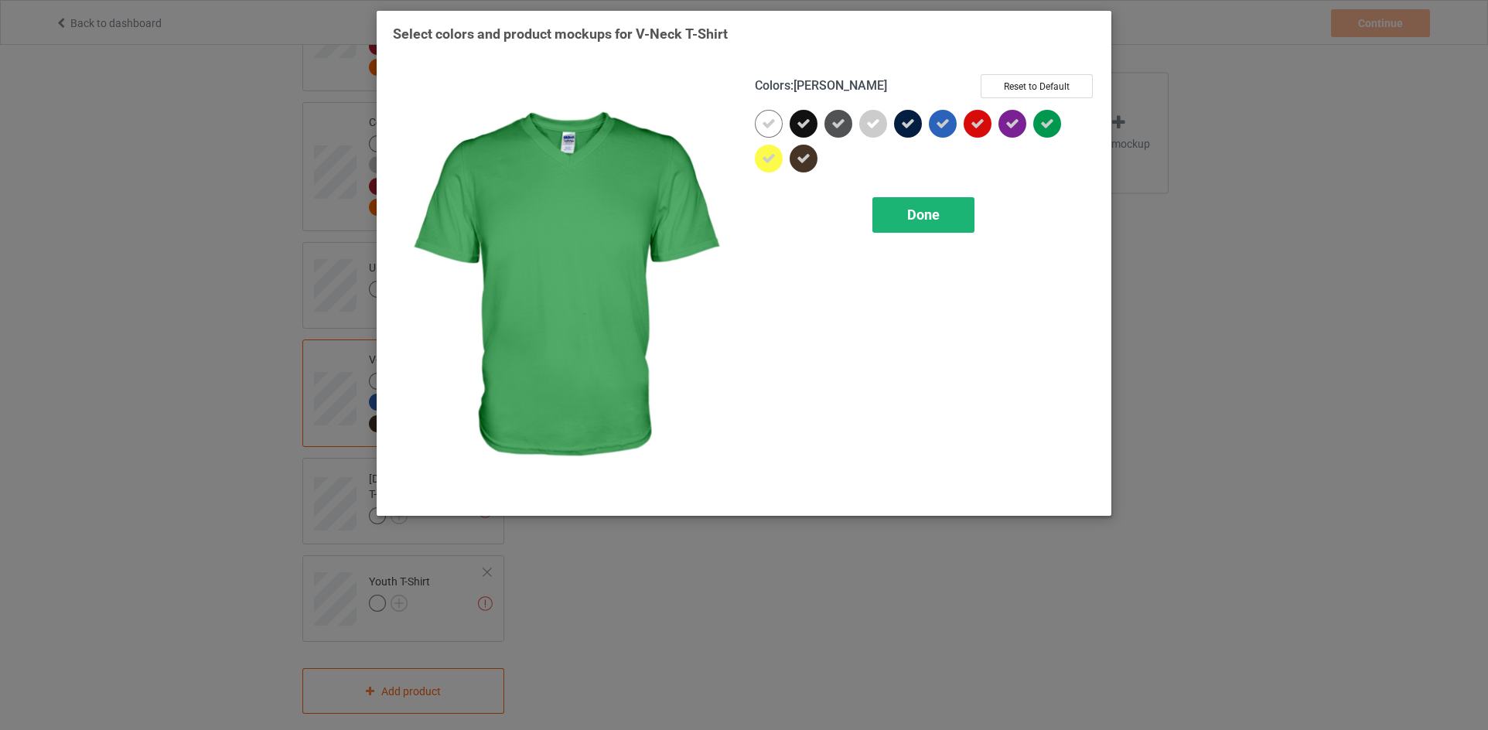
click at [950, 219] on div "Done" at bounding box center [923, 215] width 102 height 36
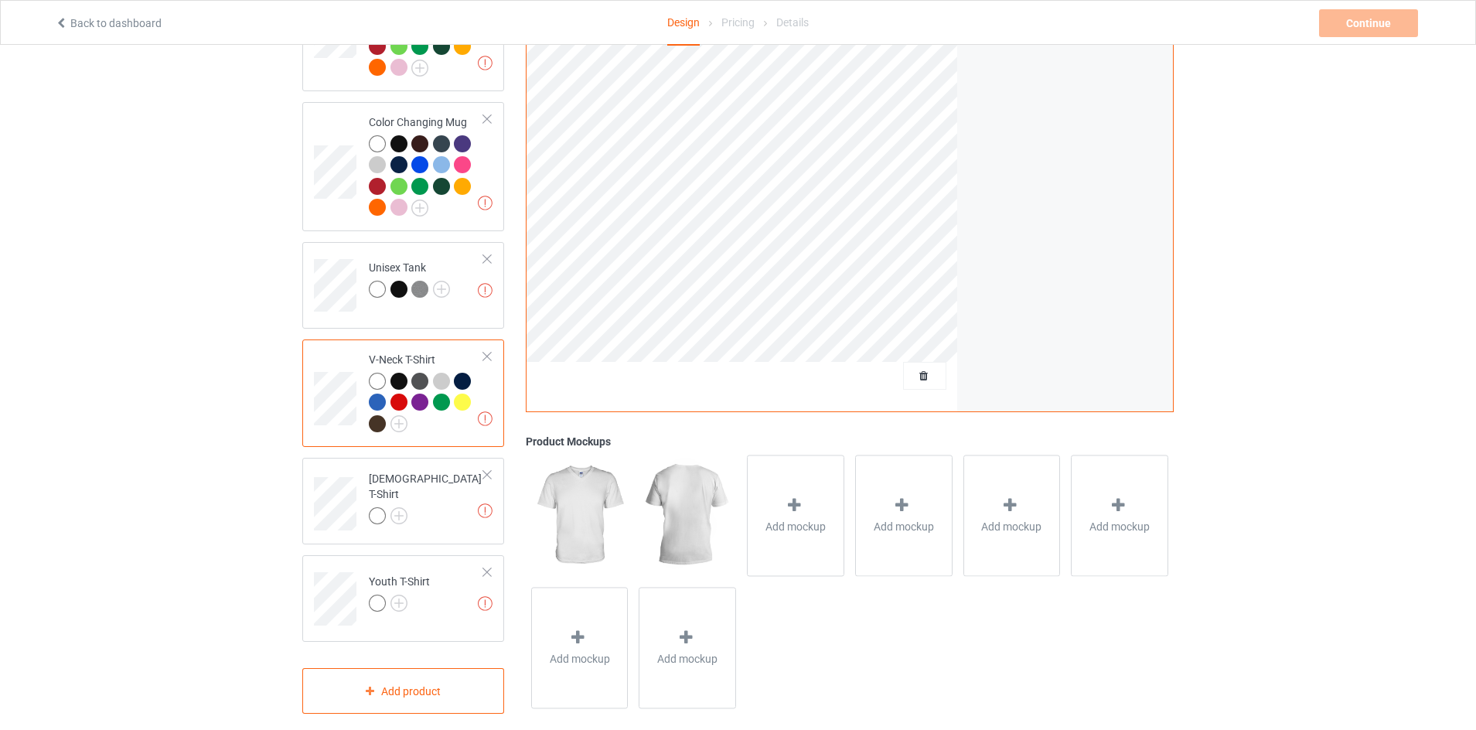
scroll to position [659, 0]
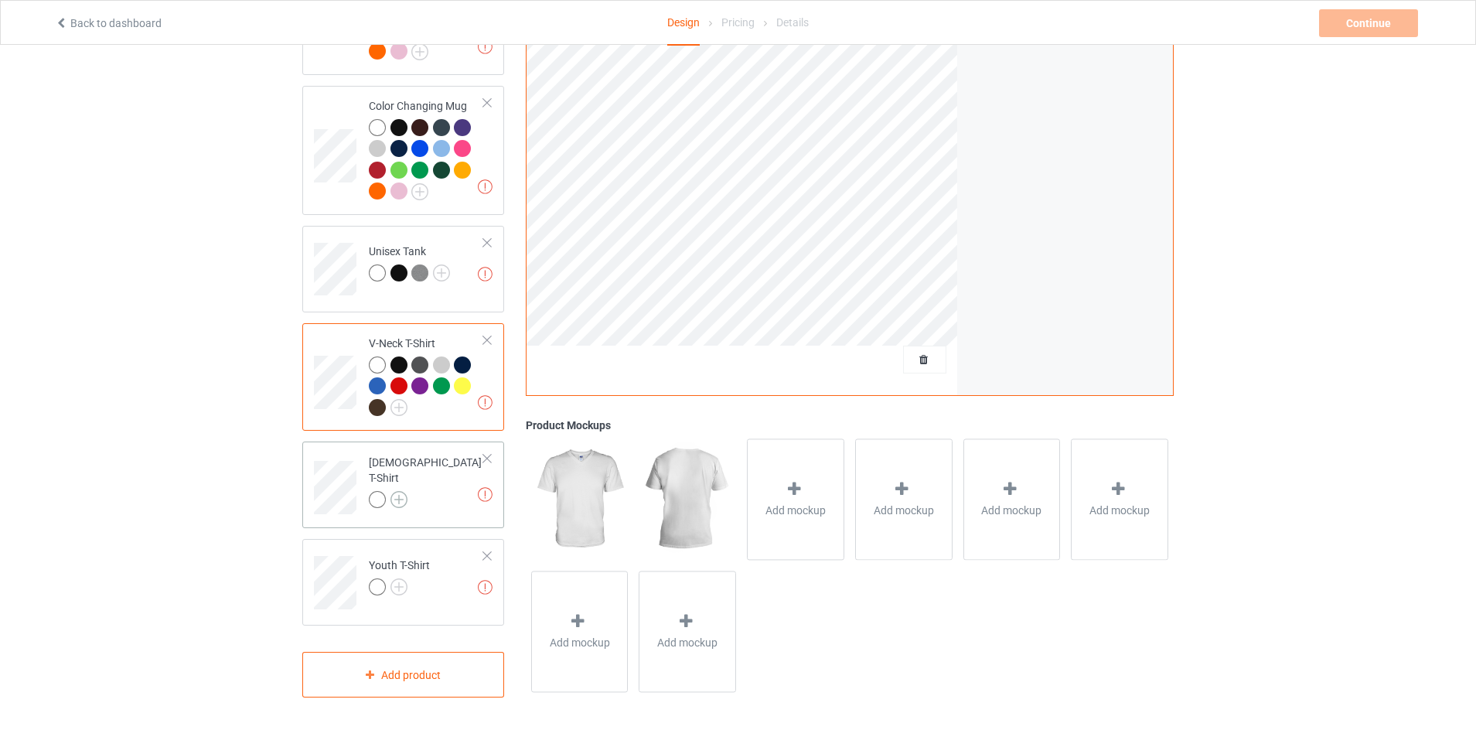
click at [401, 491] on img at bounding box center [398, 499] width 17 height 17
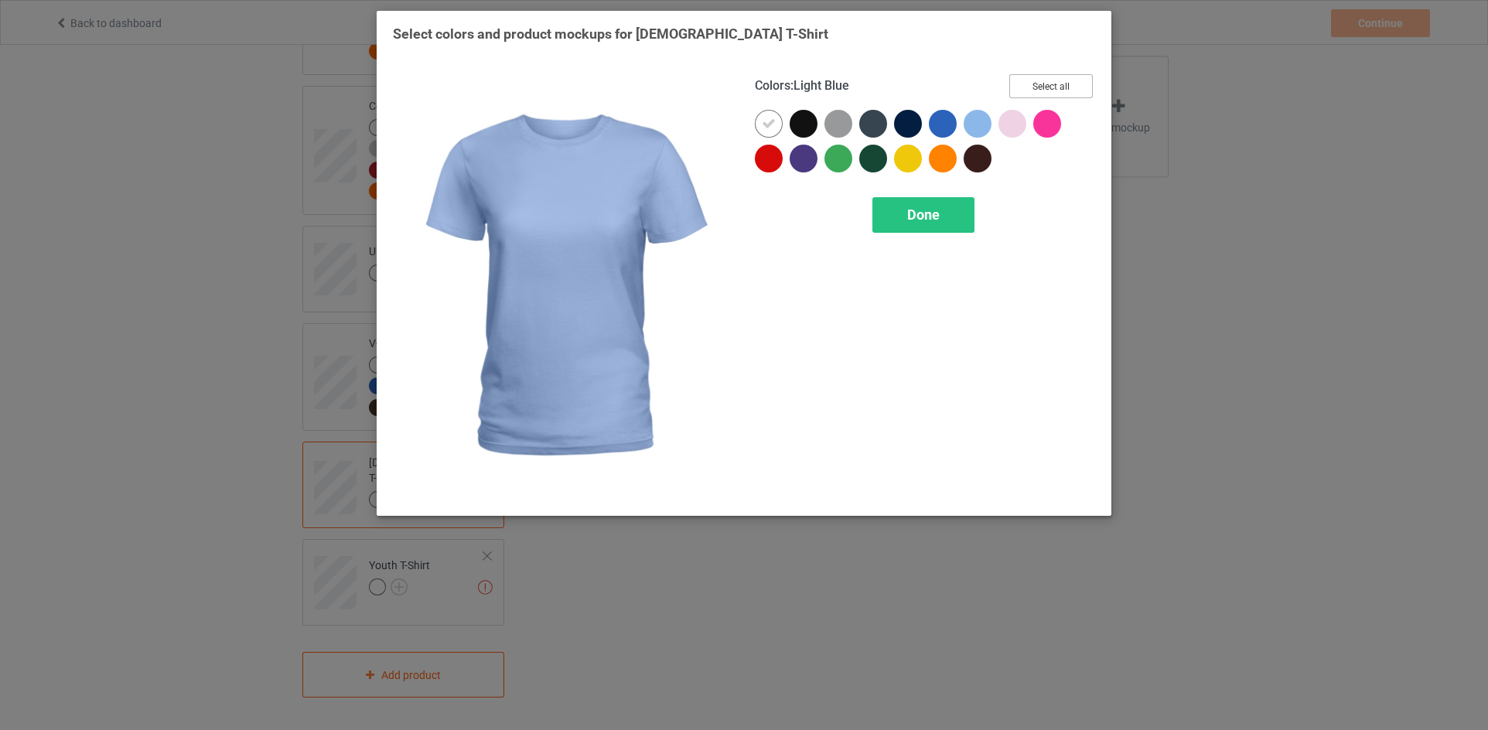
click at [1037, 83] on button "Select all" at bounding box center [1051, 86] width 84 height 24
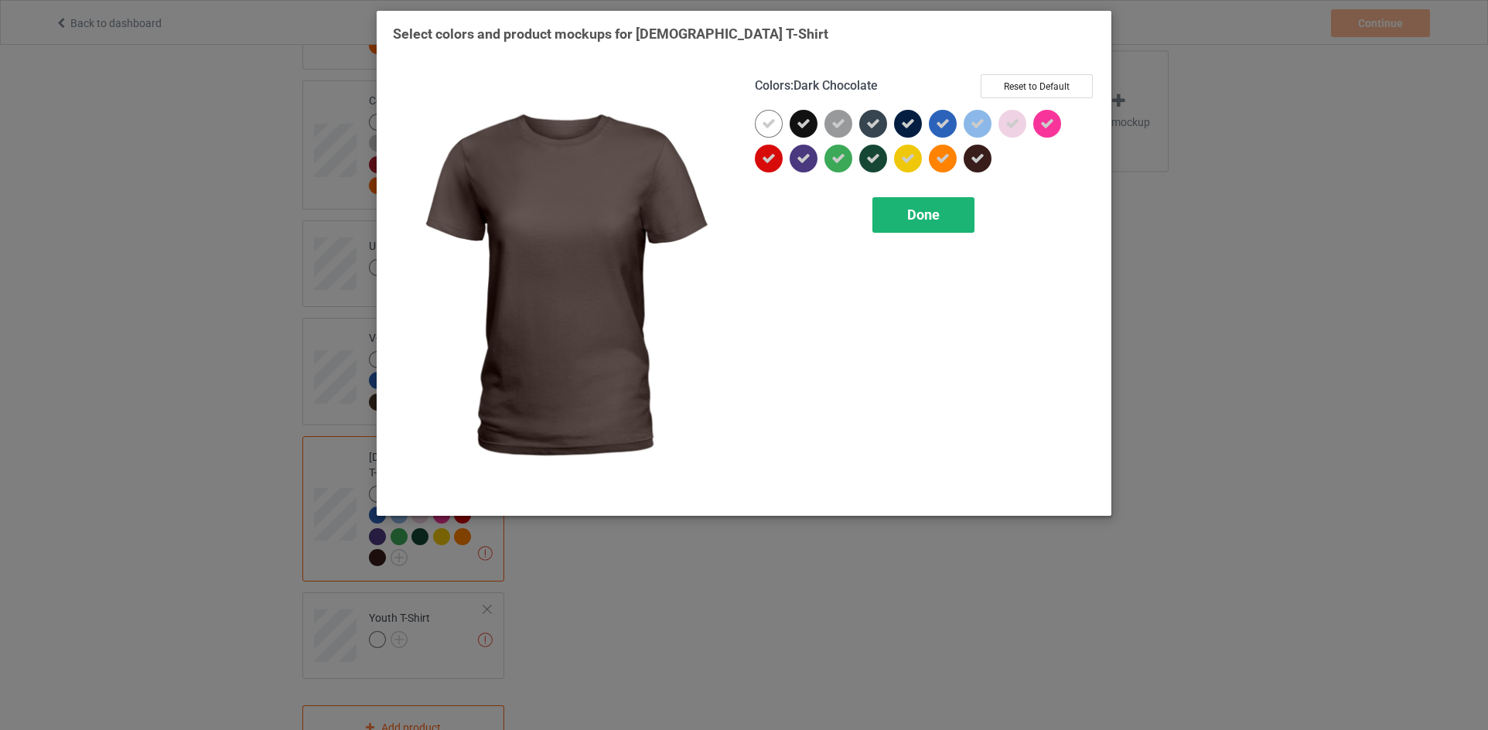
click at [945, 207] on div "Done" at bounding box center [923, 215] width 102 height 36
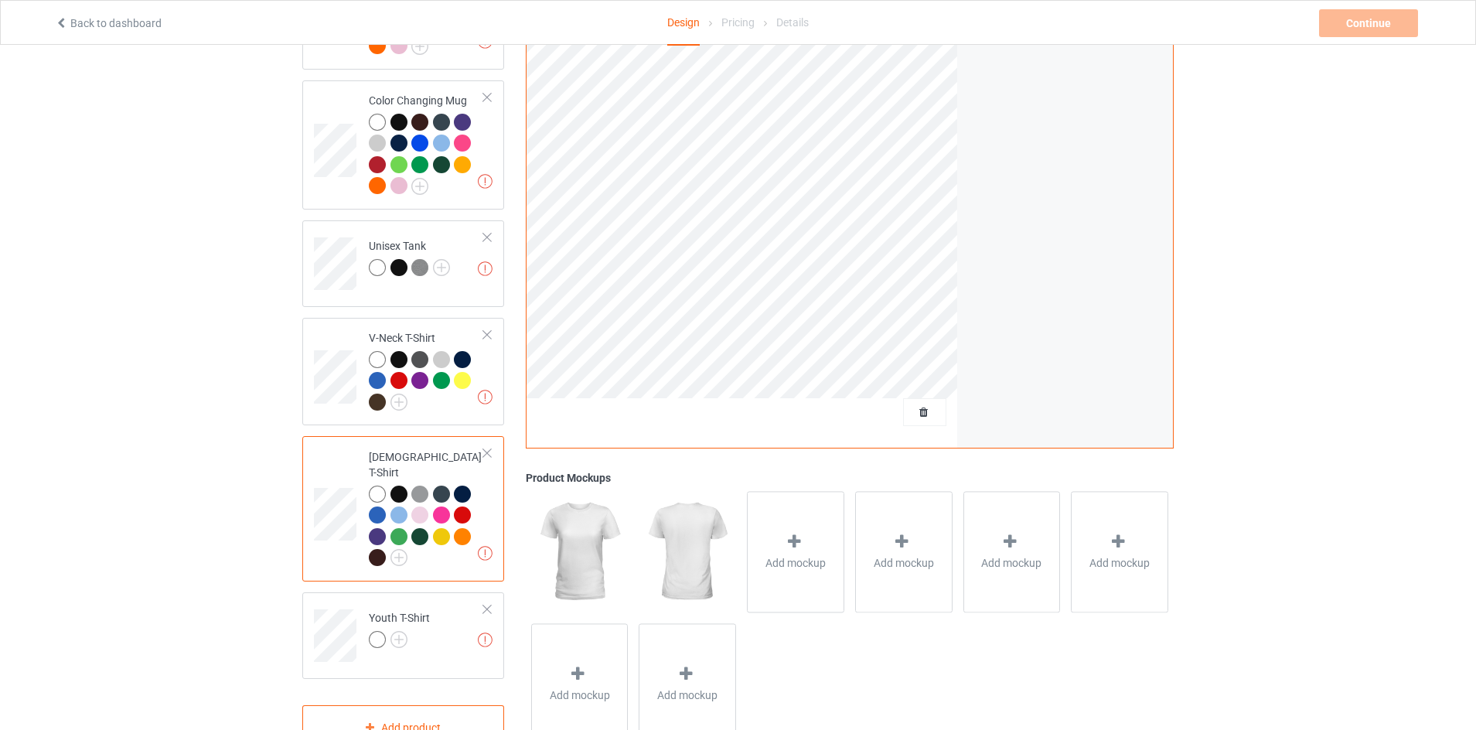
scroll to position [702, 0]
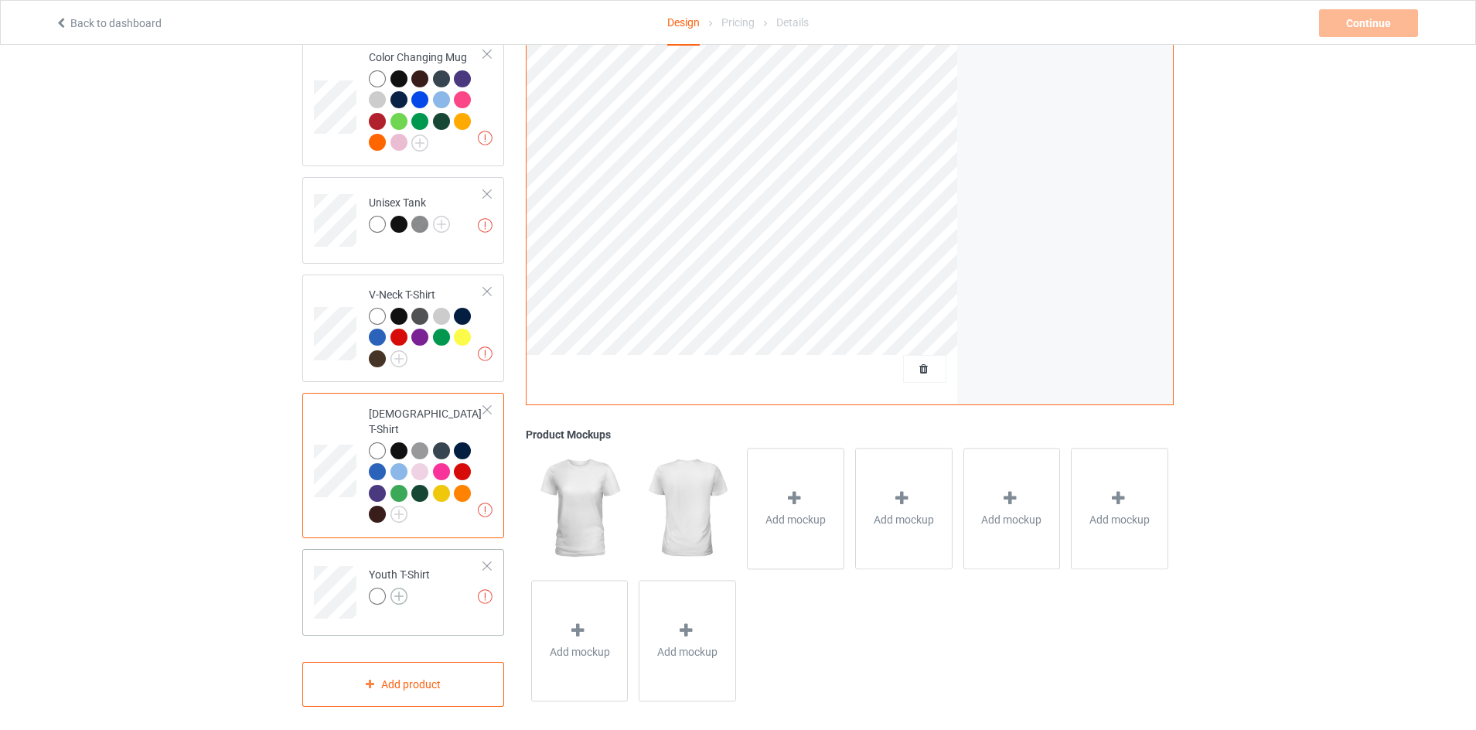
click at [401, 588] on img at bounding box center [398, 596] width 17 height 17
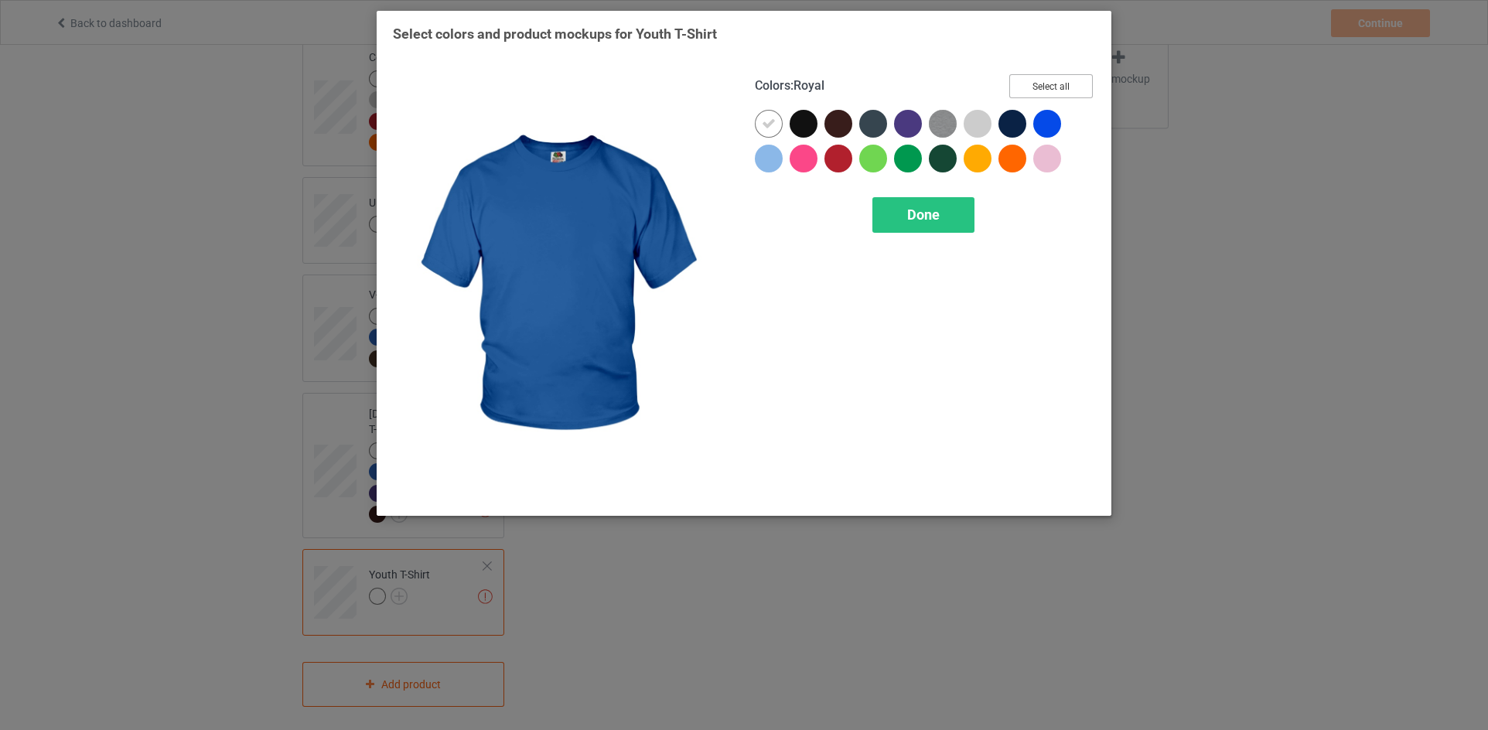
click at [1057, 82] on button "Select all" at bounding box center [1051, 86] width 84 height 24
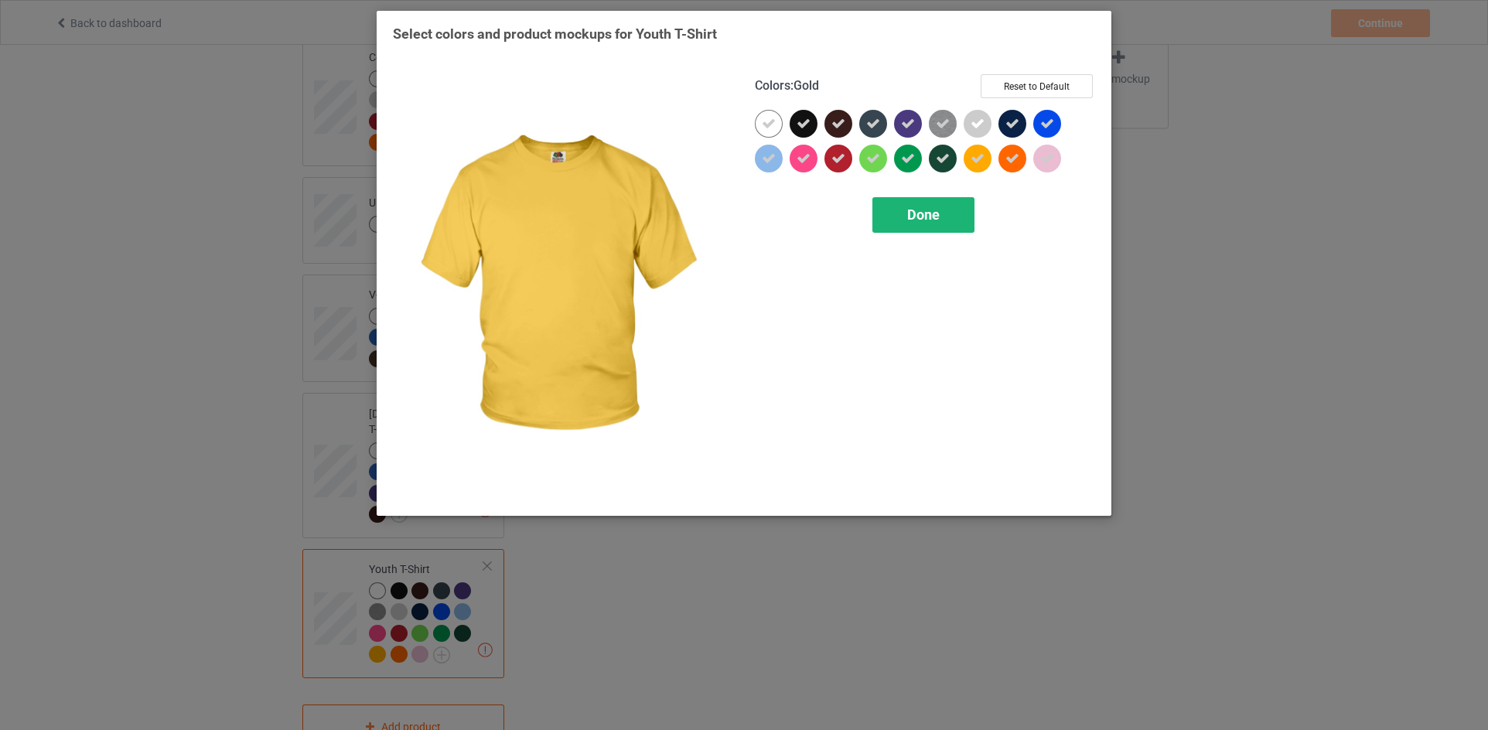
click at [947, 211] on div "Done" at bounding box center [923, 215] width 102 height 36
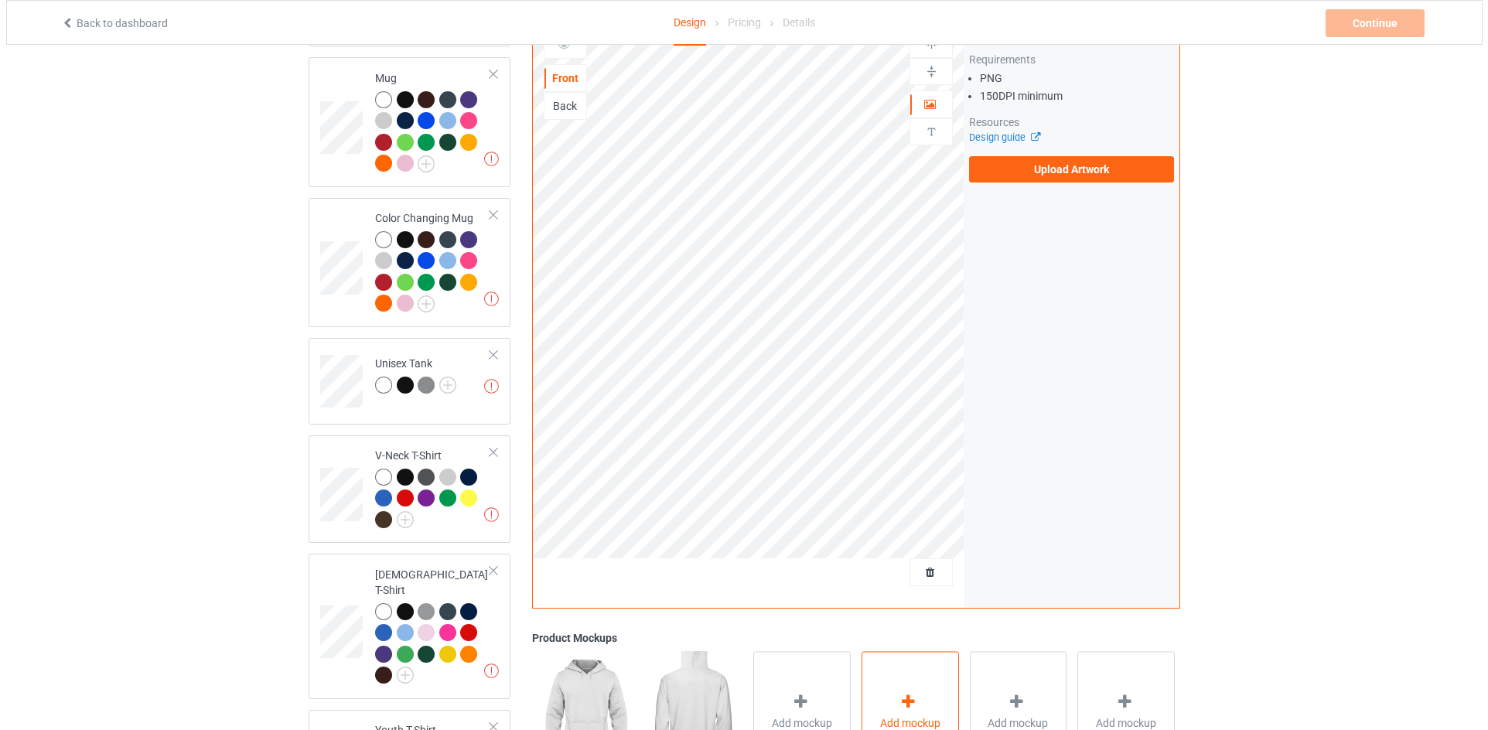
scroll to position [696, 0]
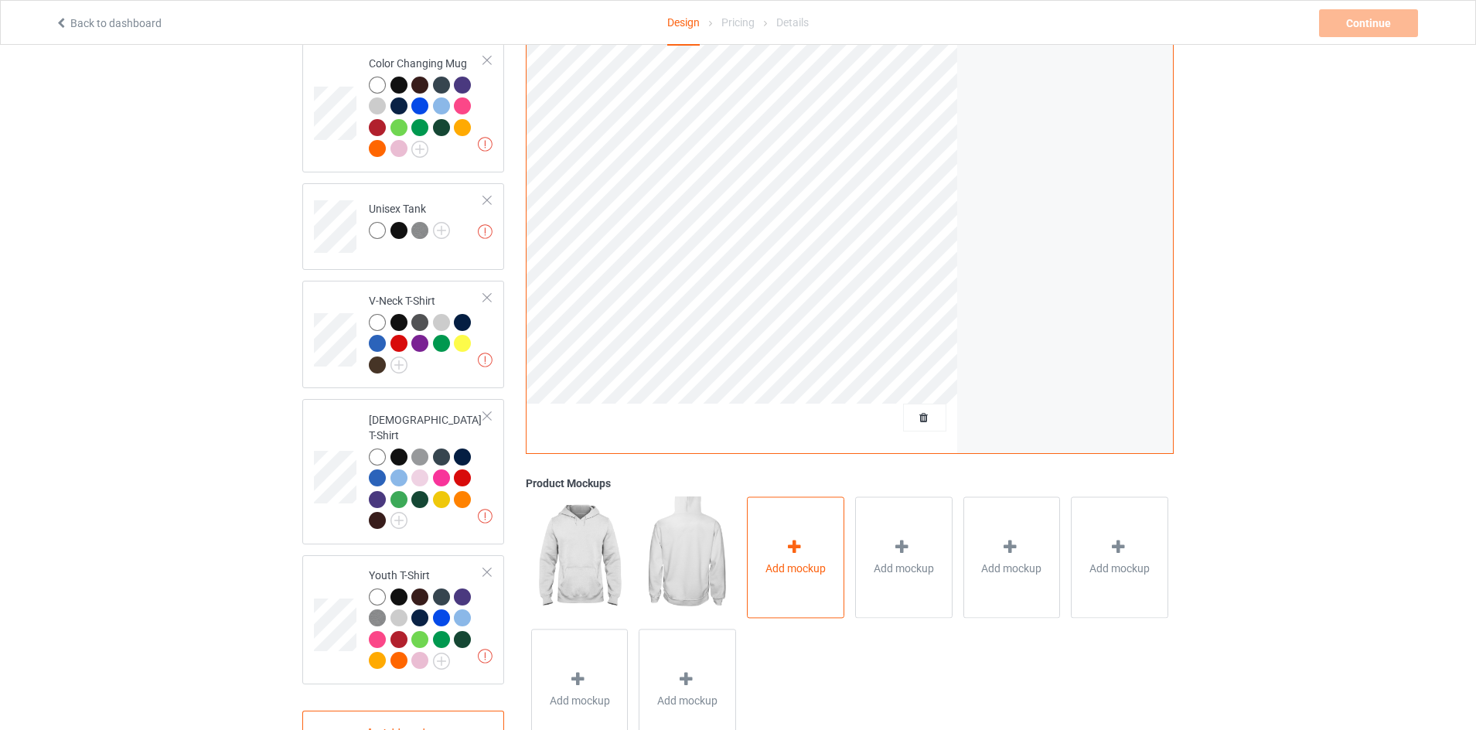
click at [796, 561] on span "Add mockup" at bounding box center [795, 568] width 60 height 15
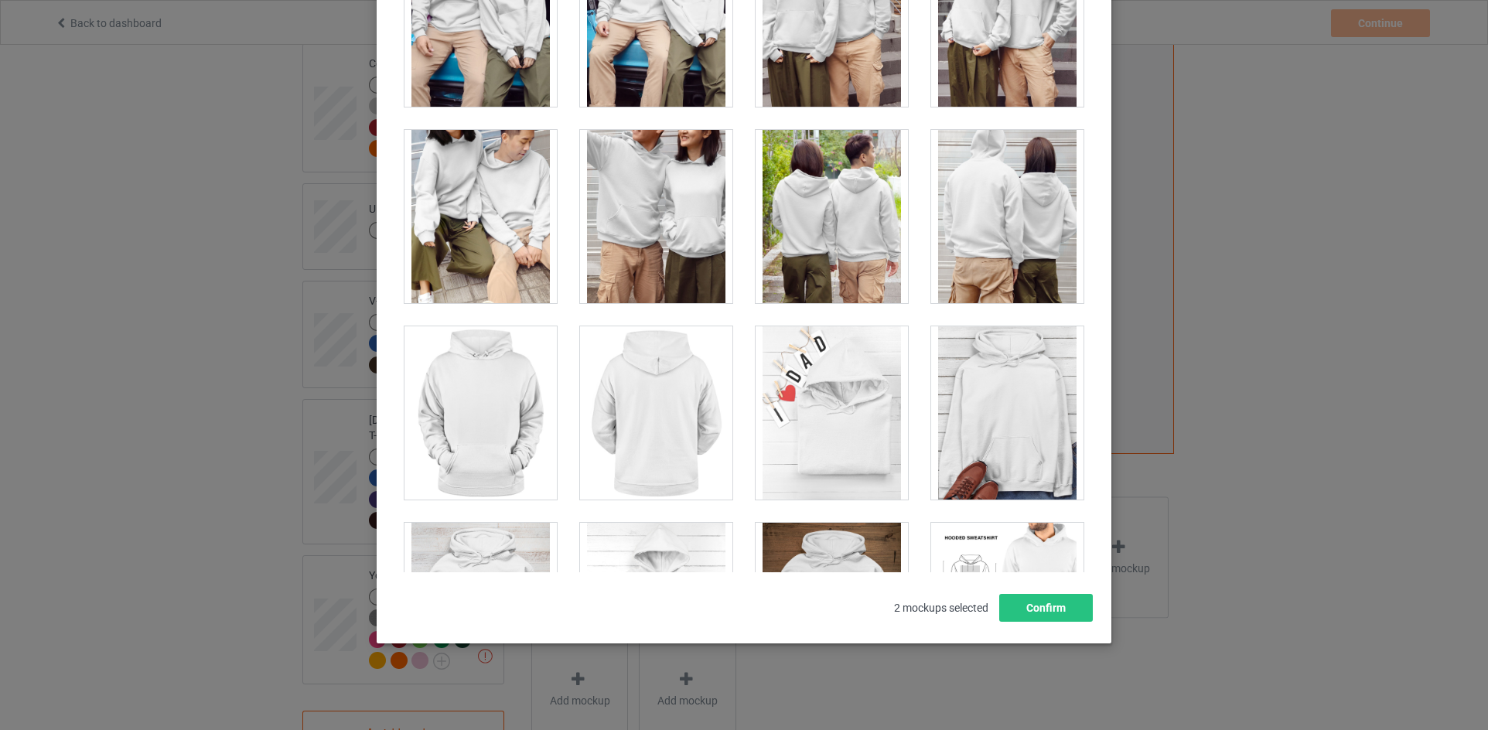
scroll to position [7156, 0]
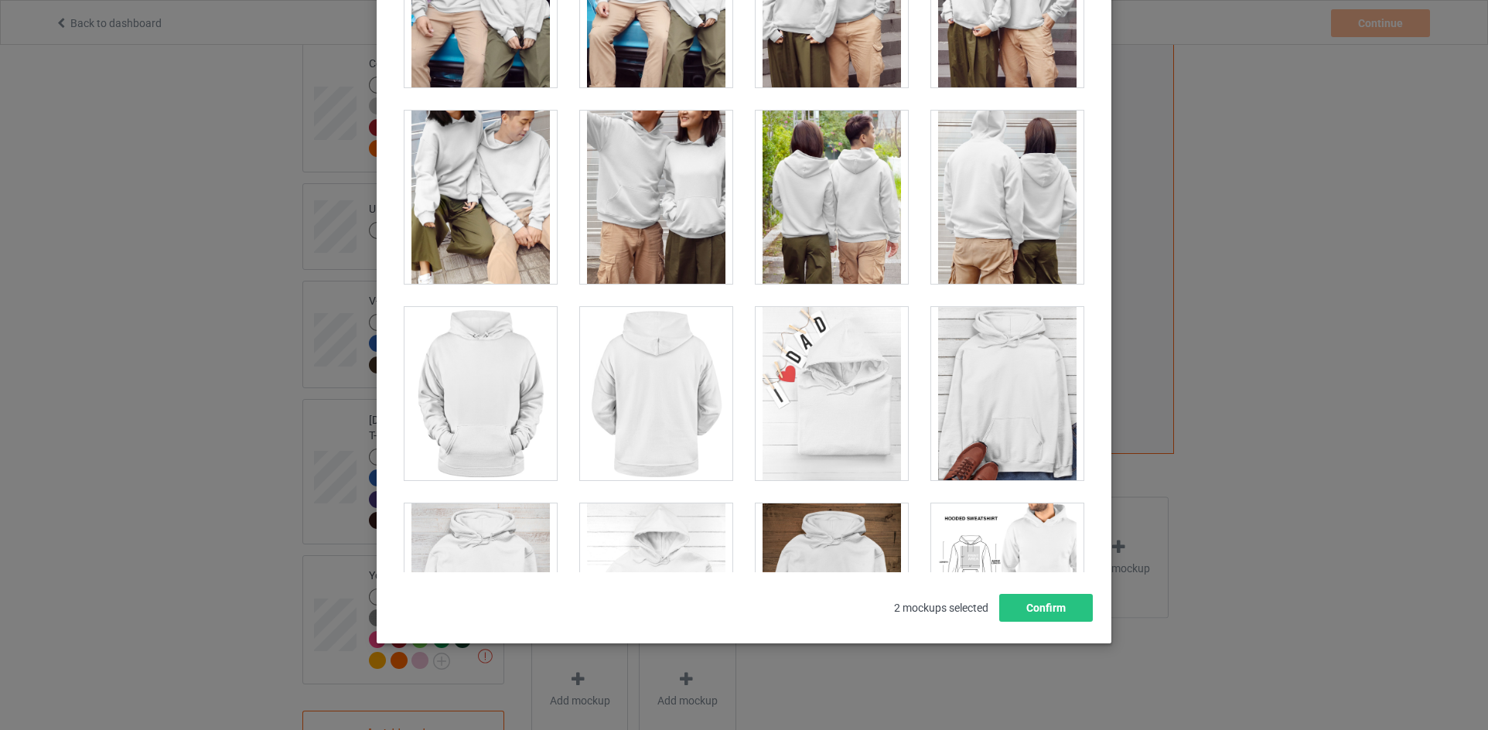
drag, startPoint x: 1047, startPoint y: 309, endPoint x: 1044, endPoint y: 364, distance: 55.8
click at [1044, 364] on div at bounding box center [1007, 393] width 152 height 173
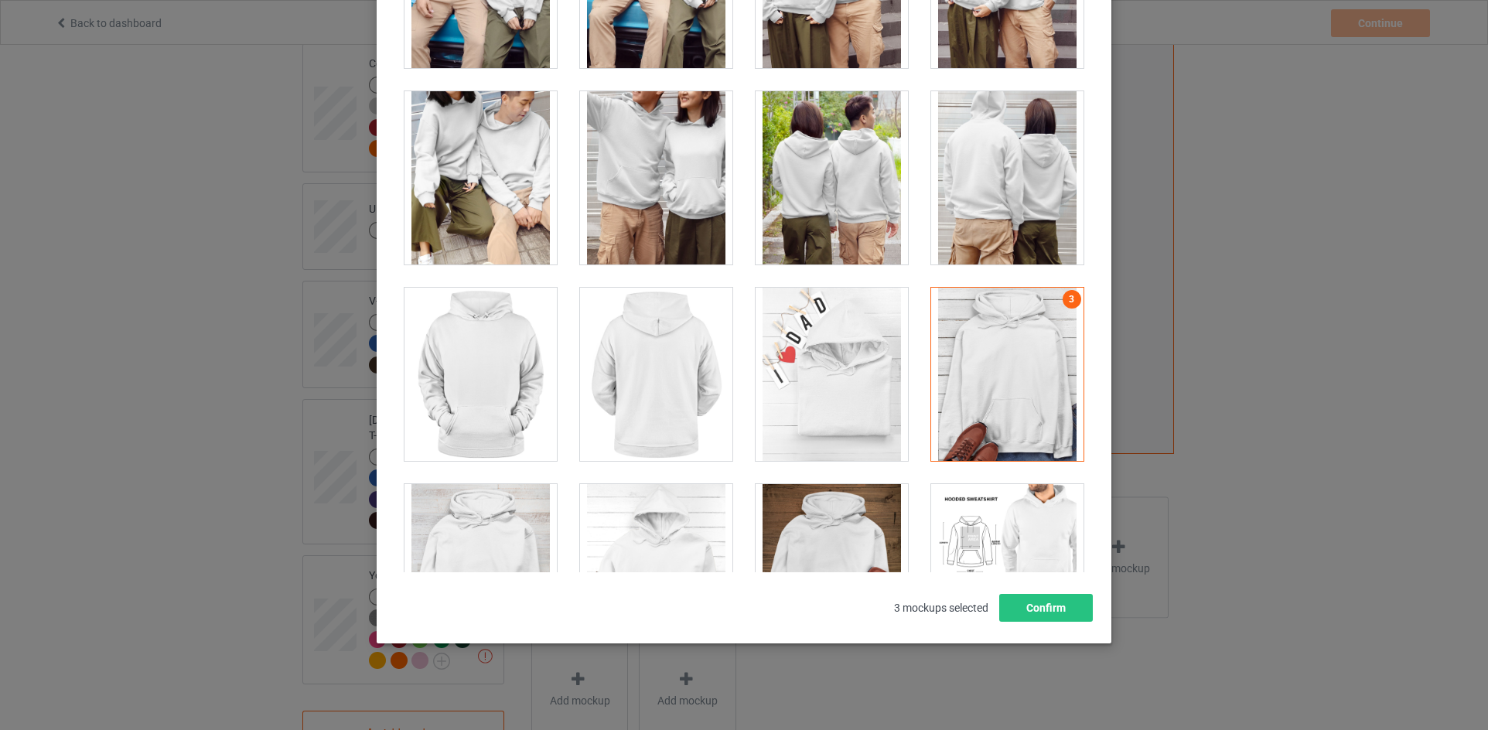
scroll to position [7155, 0]
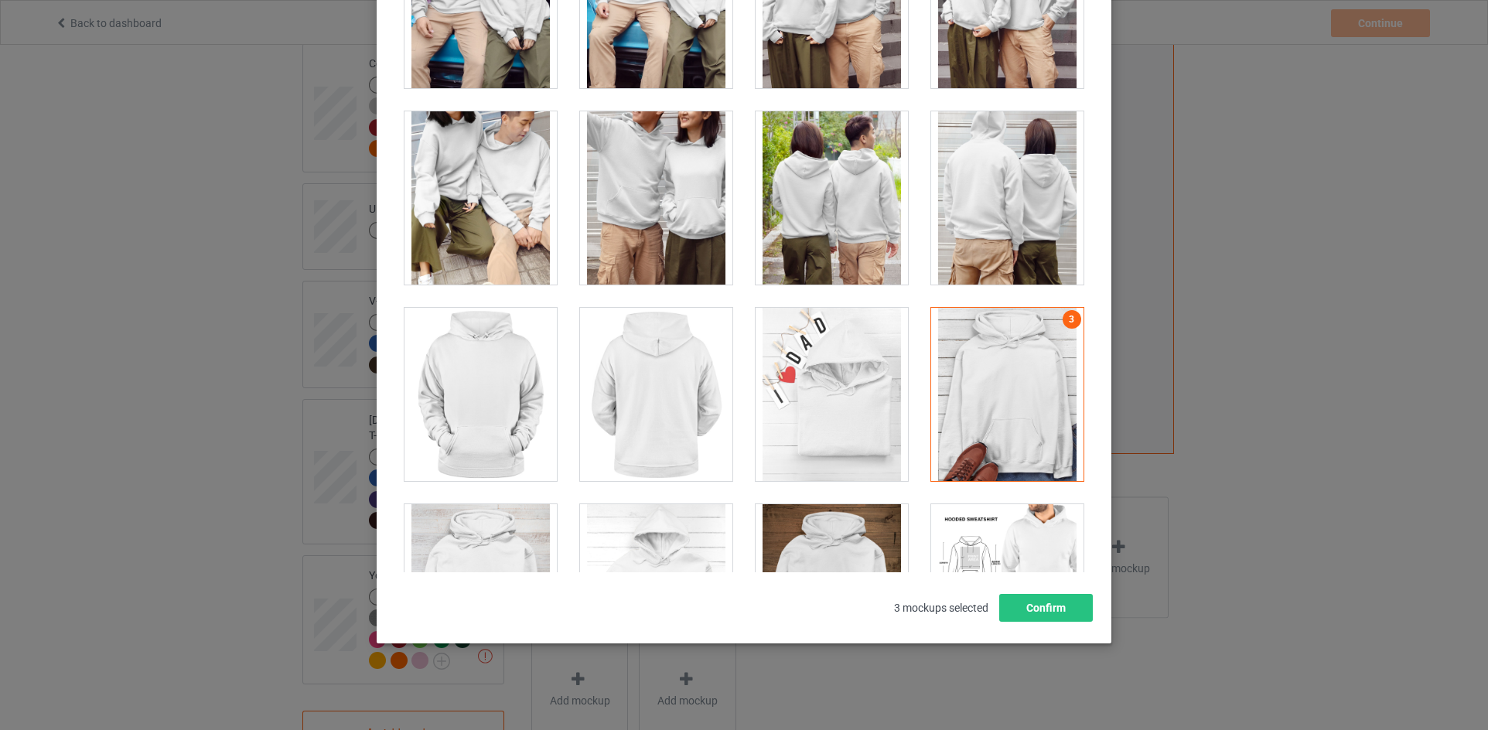
click at [1042, 308] on div at bounding box center [1007, 394] width 152 height 173
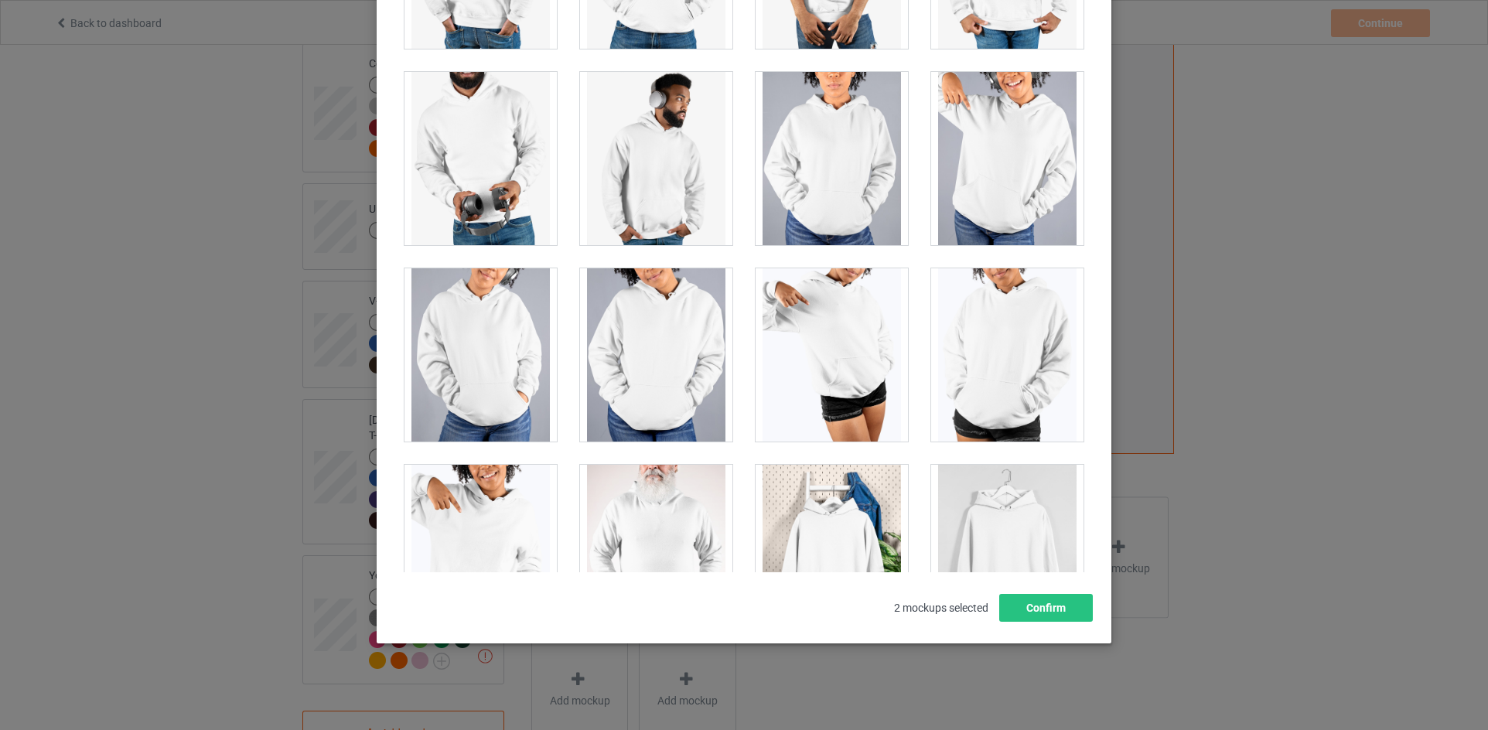
scroll to position [13164, 0]
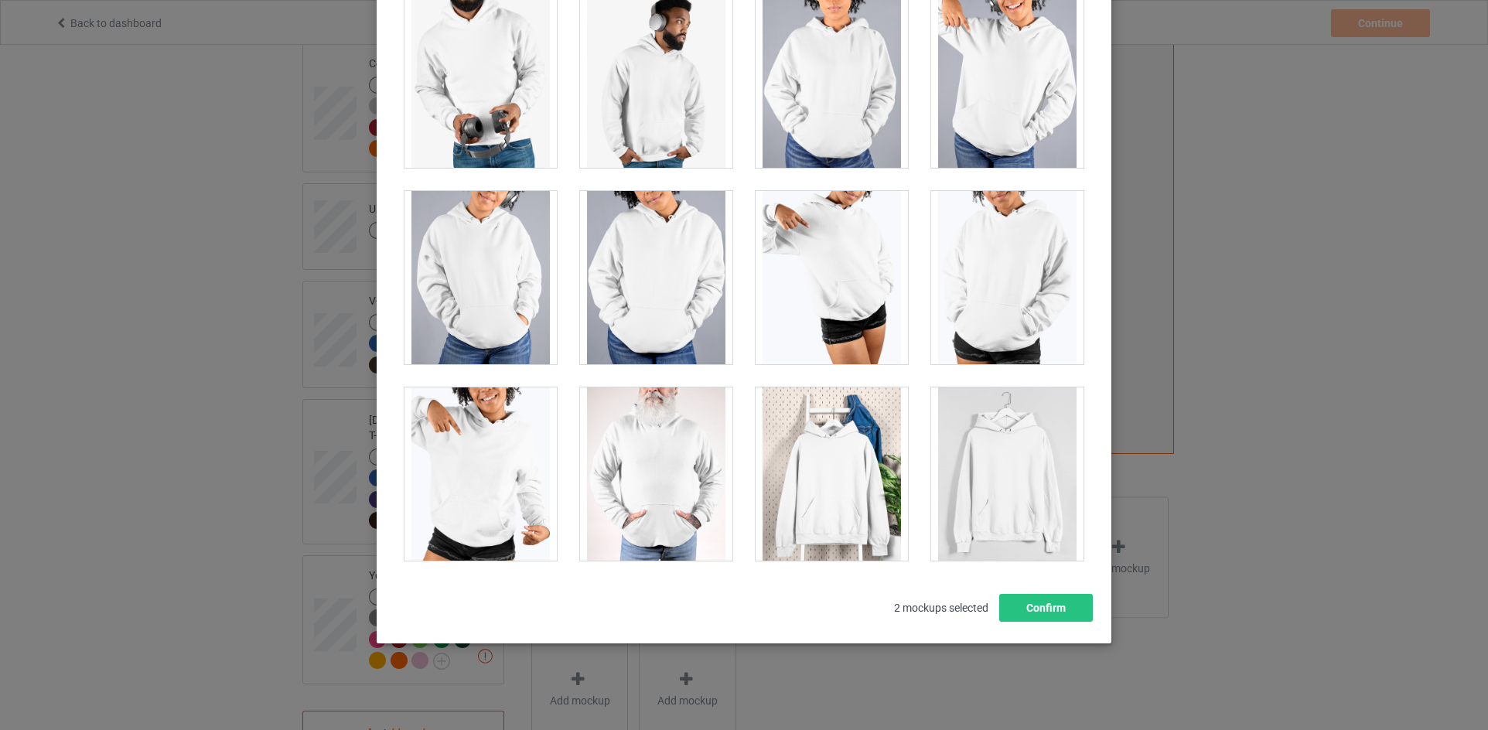
click at [662, 472] on div at bounding box center [656, 473] width 152 height 173
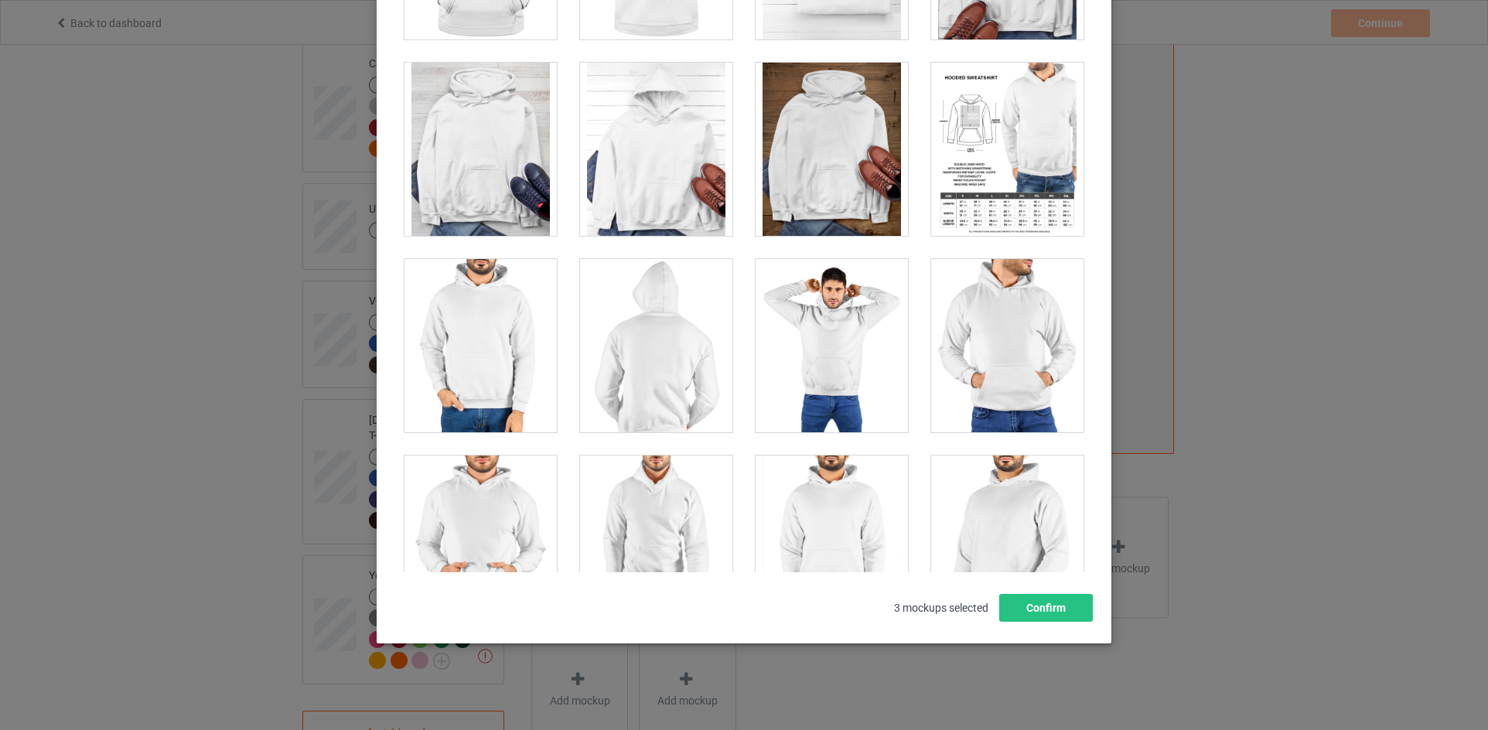
scroll to position [7288, 0]
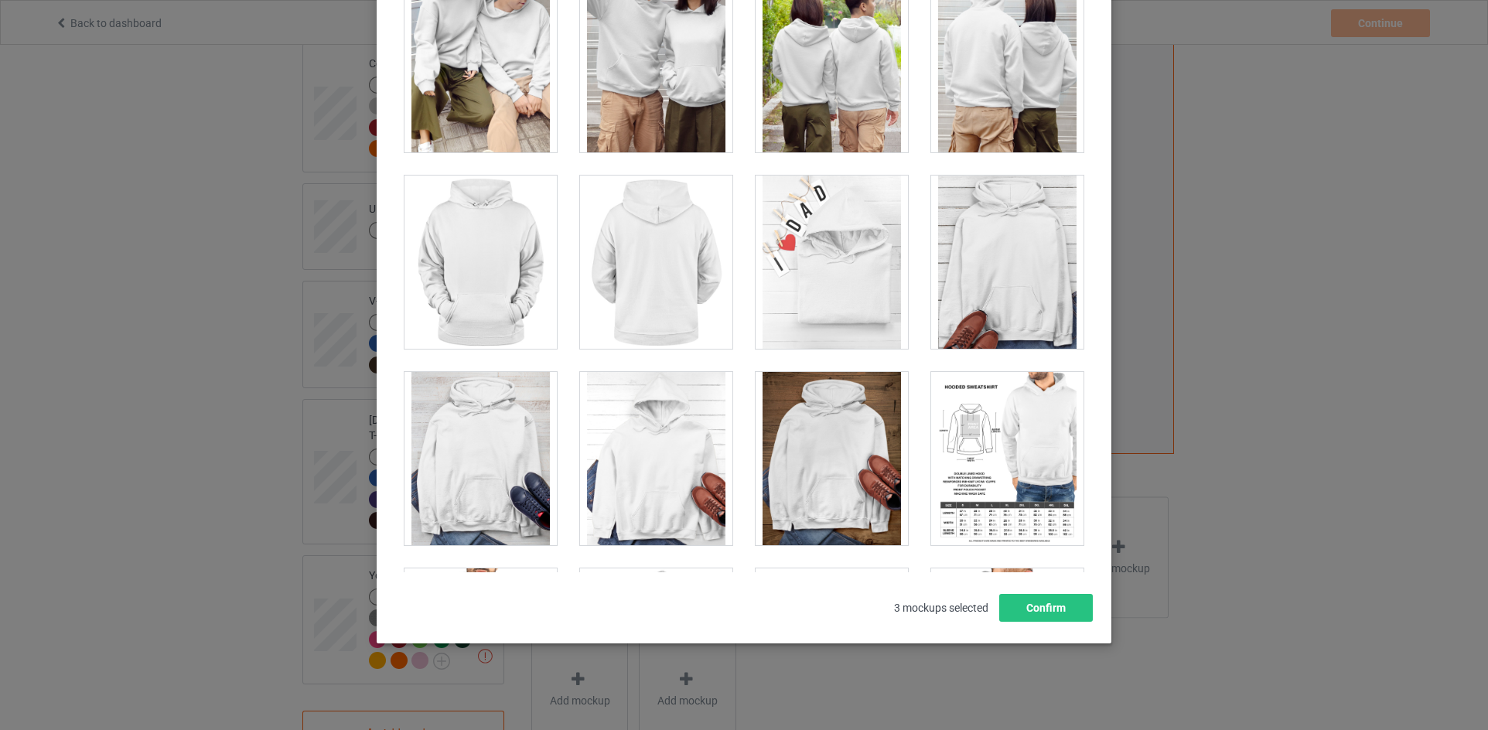
click at [622, 503] on div at bounding box center [656, 458] width 152 height 173
click at [495, 472] on div at bounding box center [480, 458] width 152 height 173
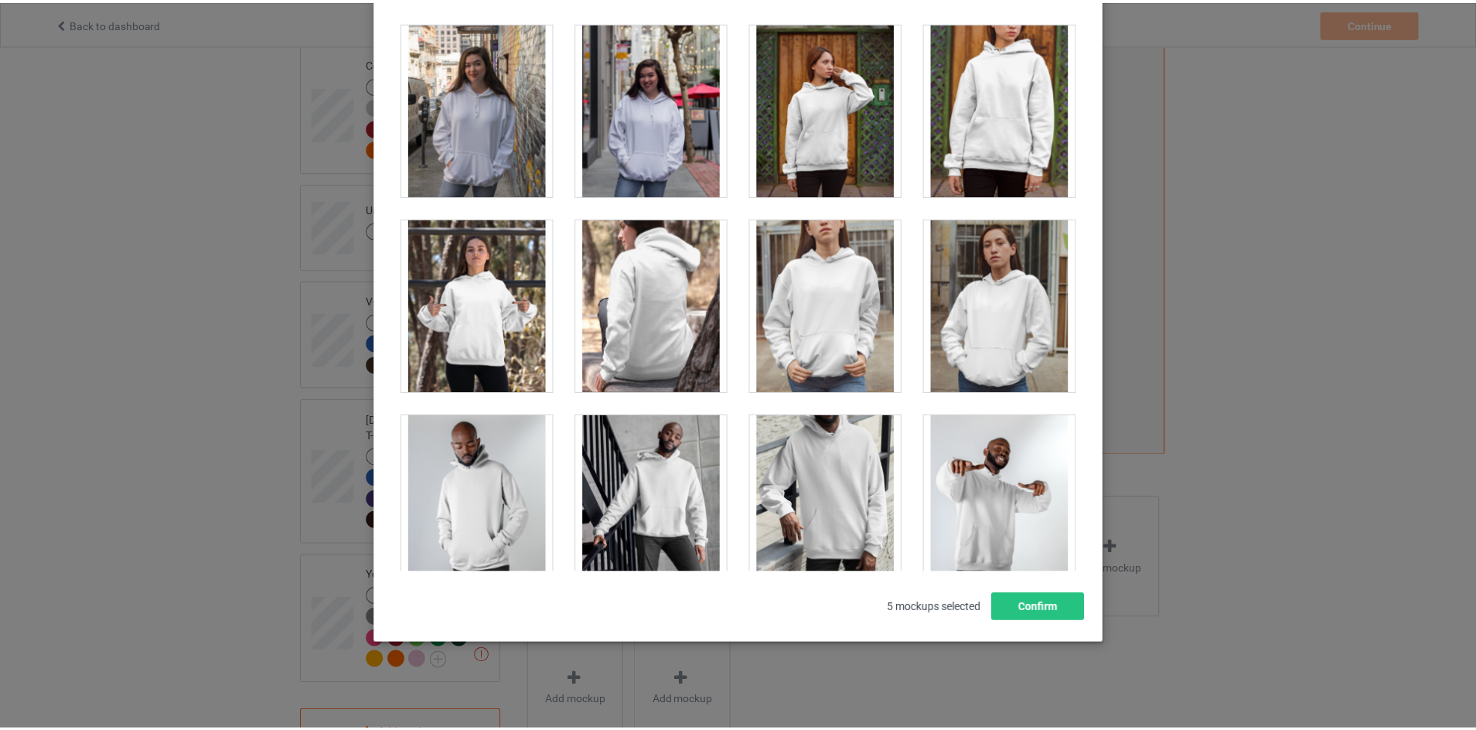
scroll to position [0, 0]
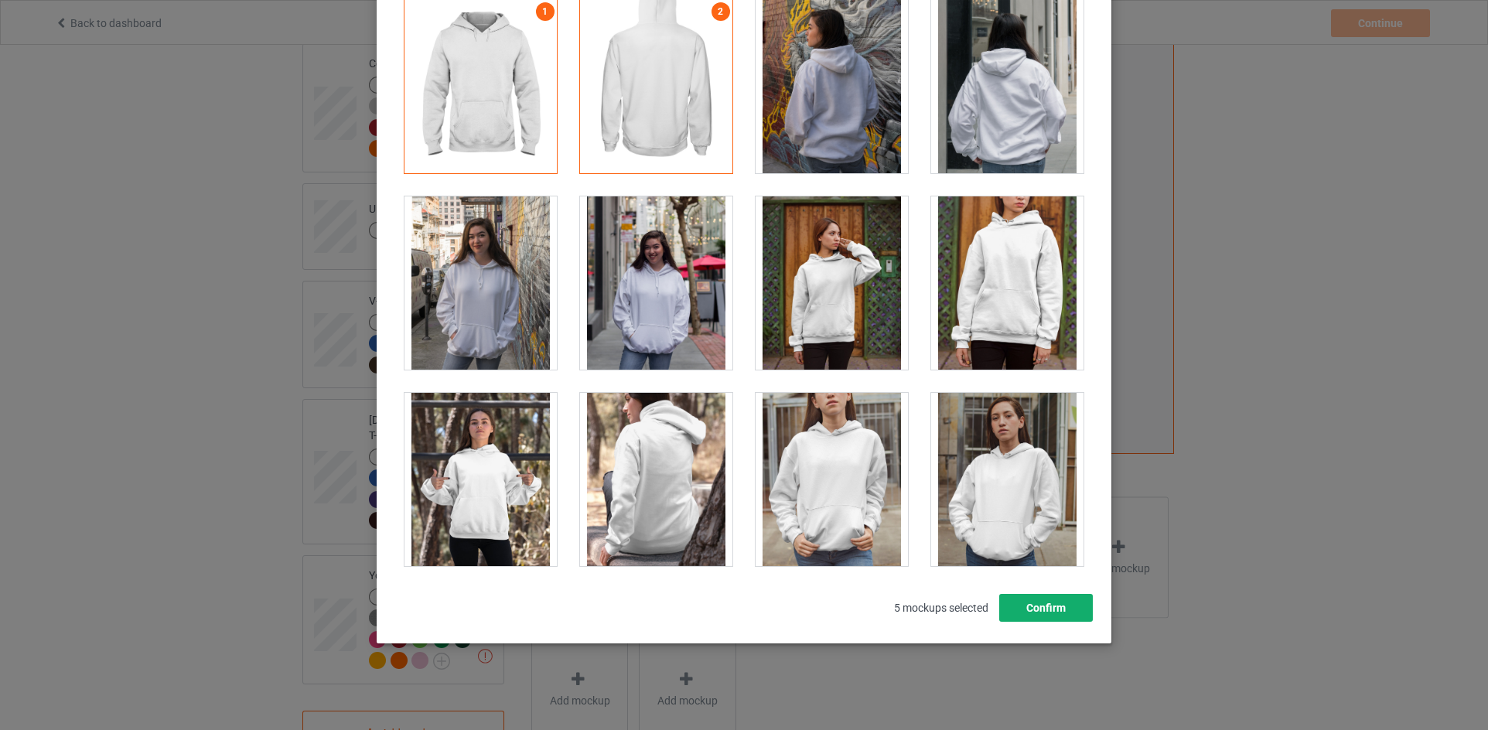
click at [1045, 613] on button "Confirm" at bounding box center [1046, 608] width 94 height 28
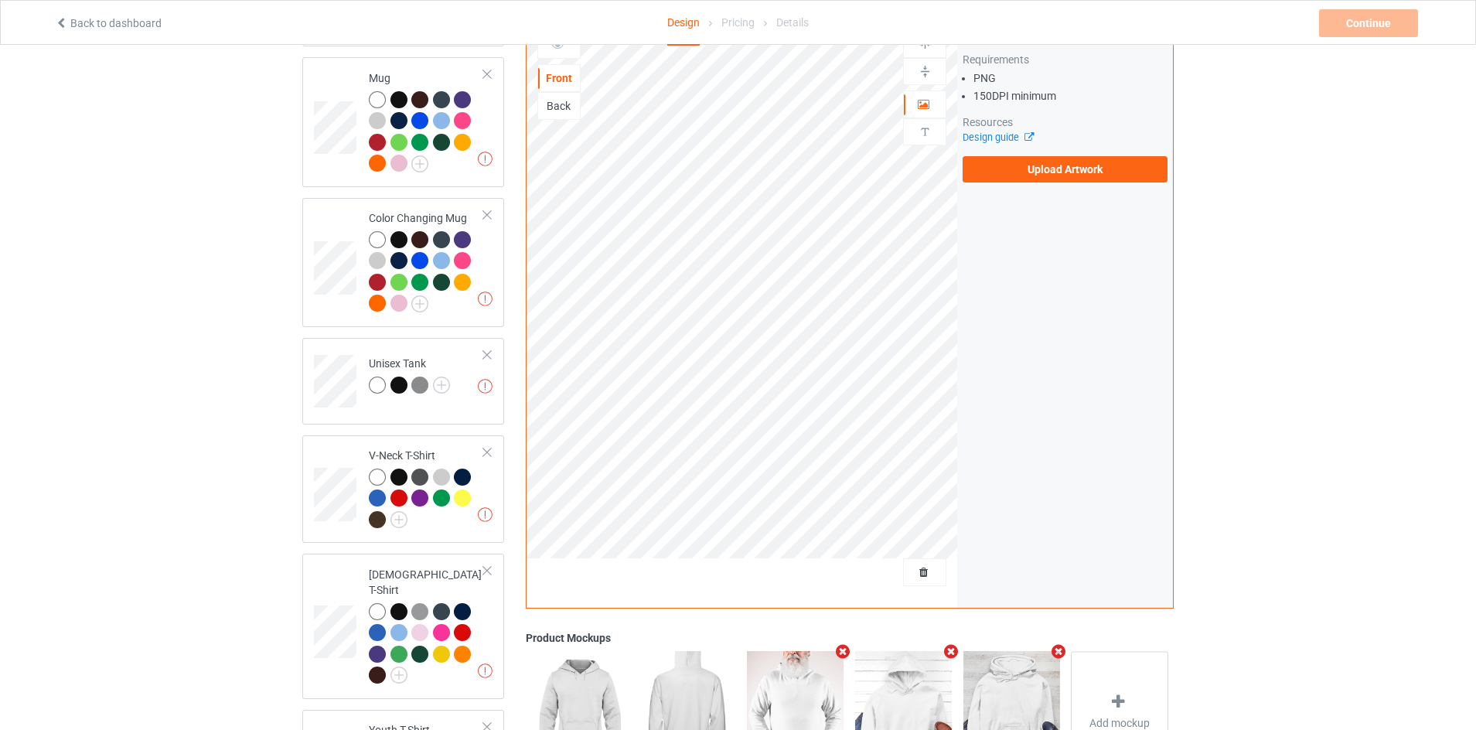
scroll to position [387, 0]
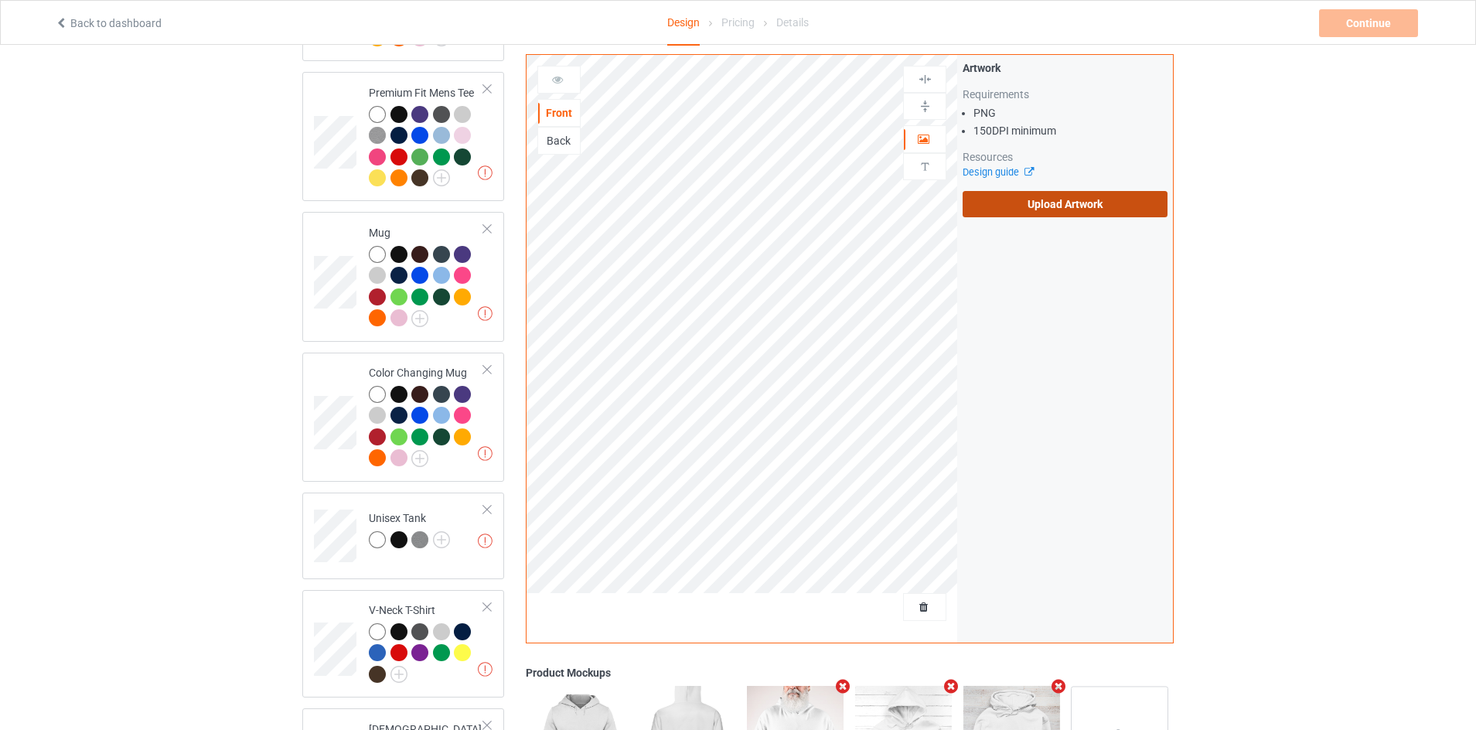
click at [1105, 203] on label "Upload Artwork" at bounding box center [1065, 204] width 205 height 26
click at [0, 0] on input "Upload Artwork" at bounding box center [0, 0] width 0 height 0
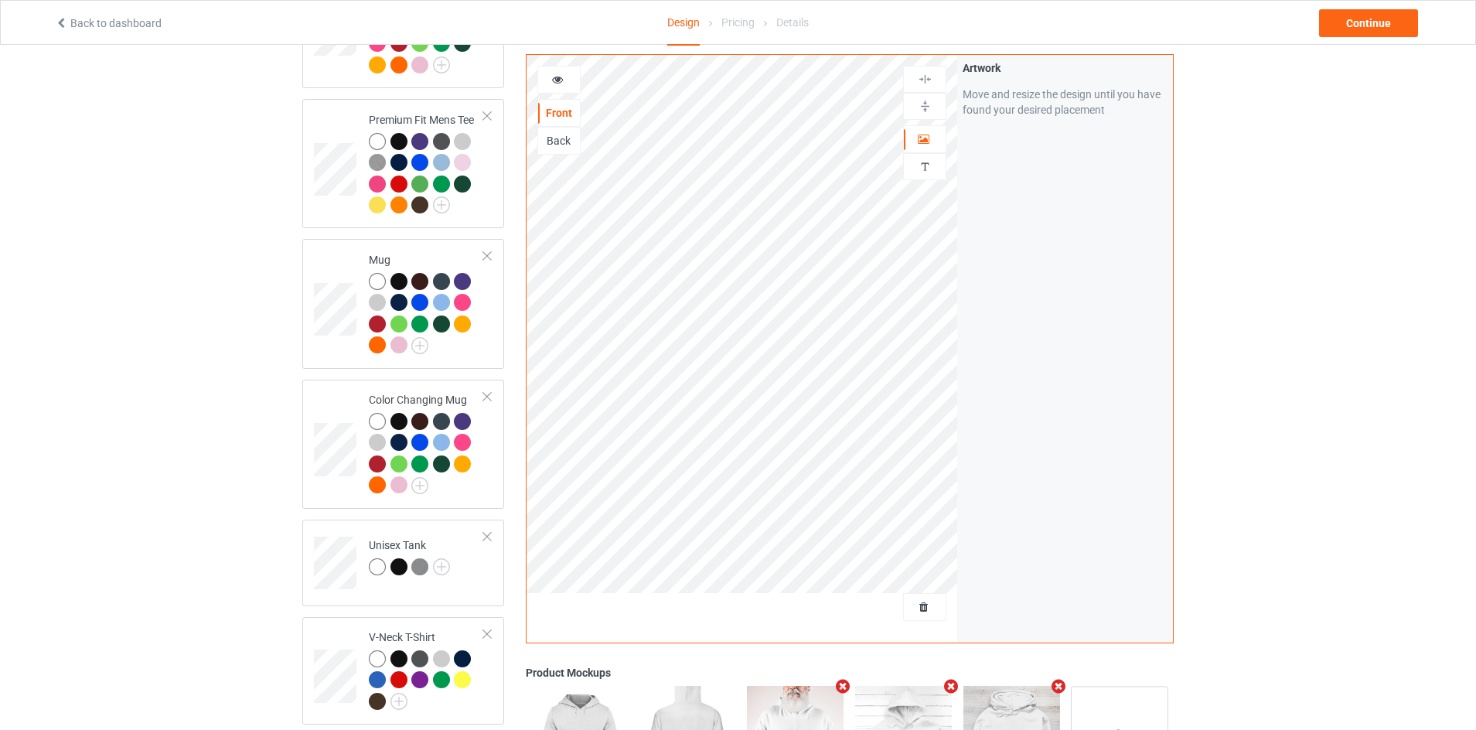
scroll to position [282, 0]
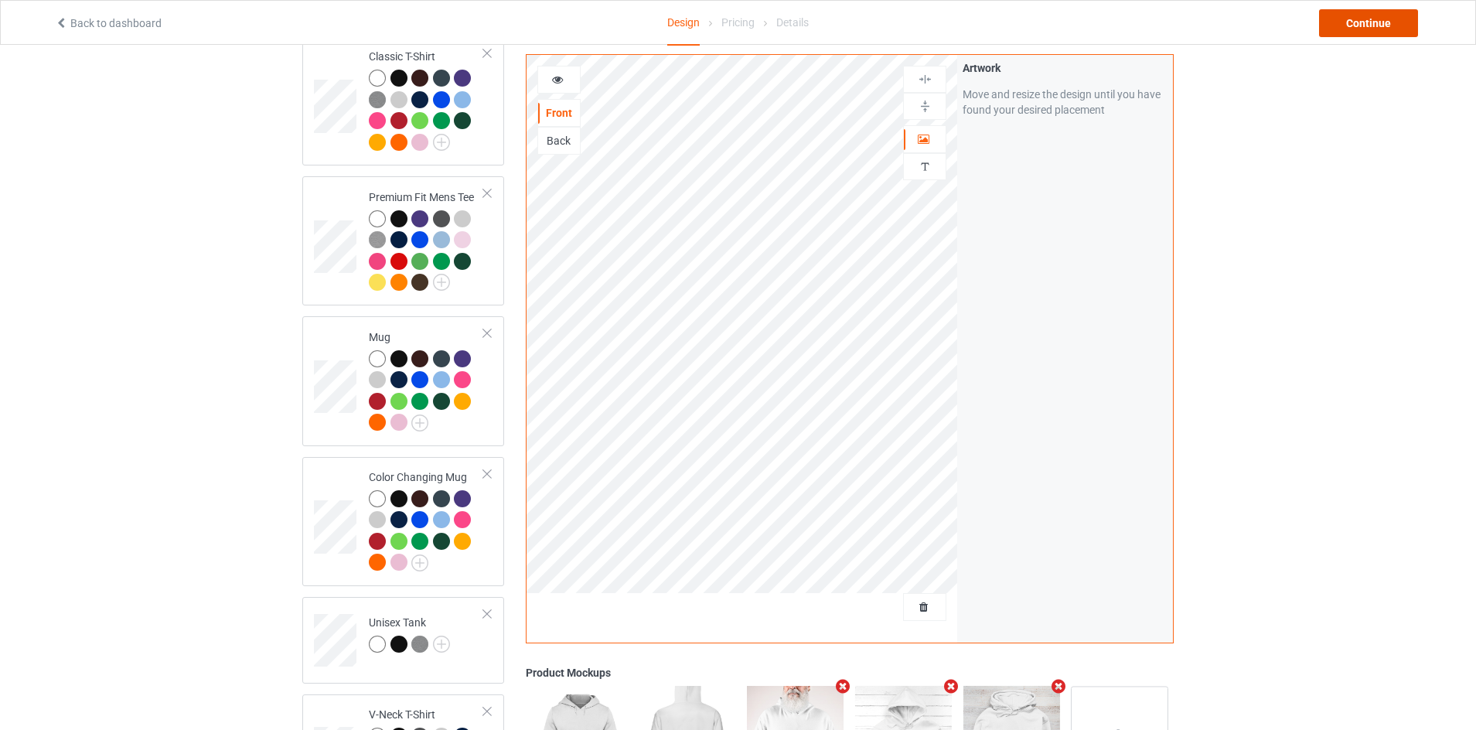
click at [1348, 20] on div "Continue" at bounding box center [1368, 23] width 99 height 28
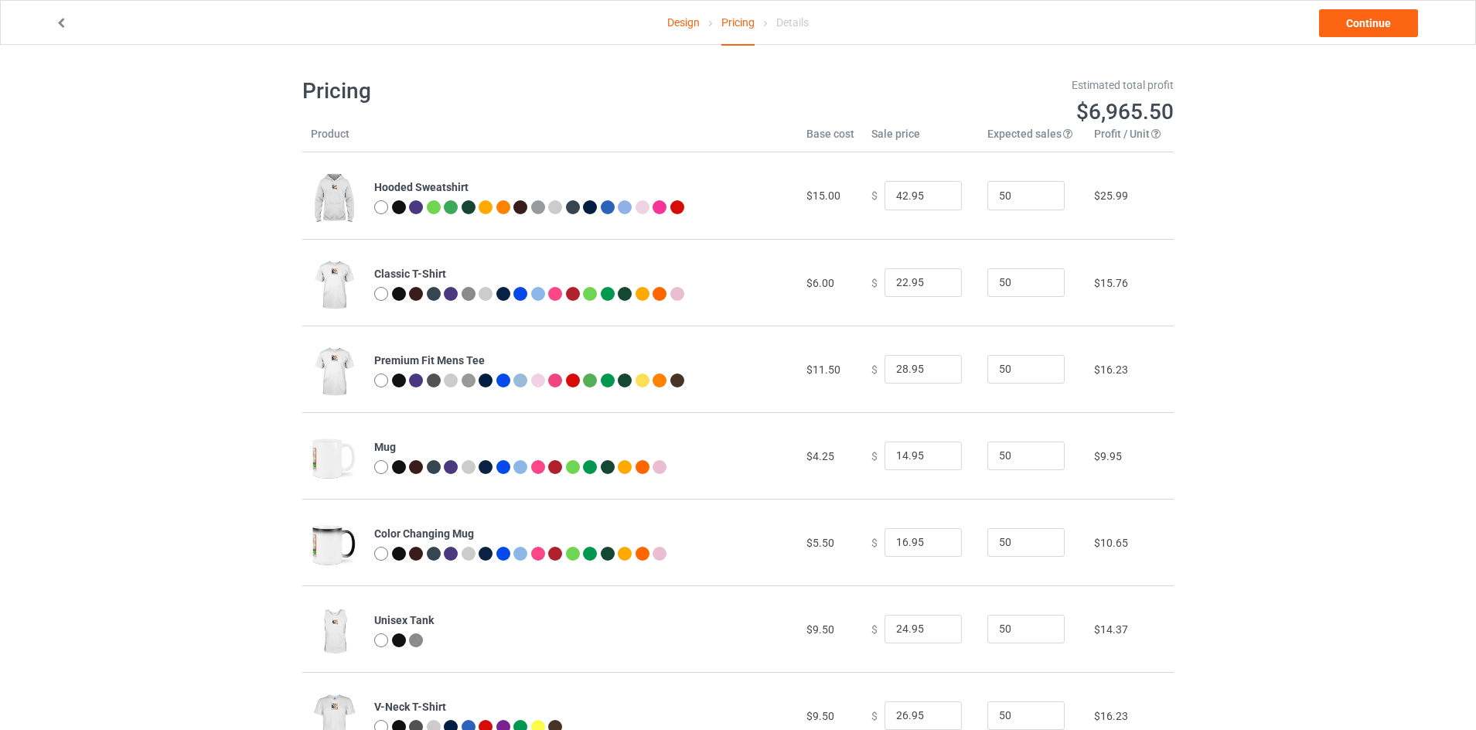
click at [784, 19] on div "Details" at bounding box center [792, 22] width 32 height 43
click at [1355, 12] on link "Continue" at bounding box center [1368, 23] width 99 height 28
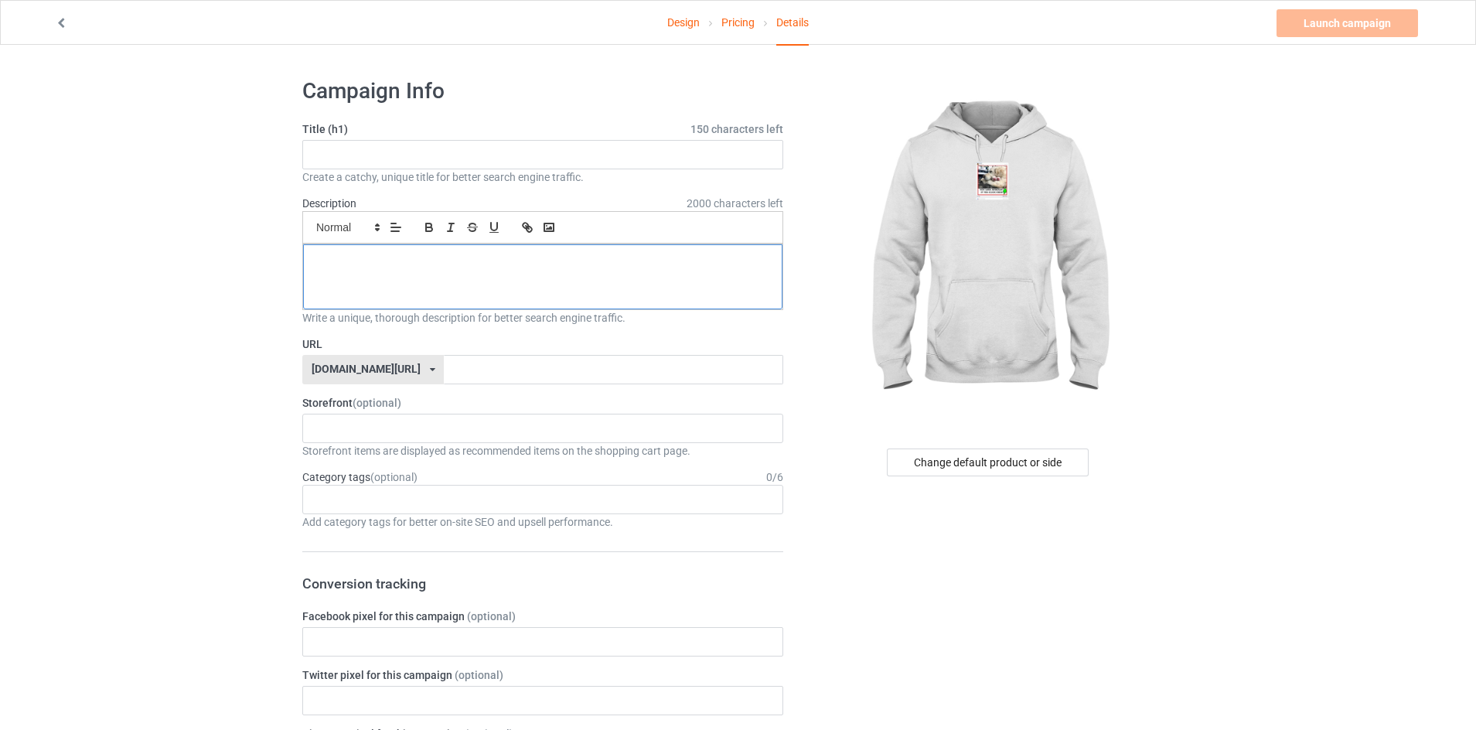
click at [475, 259] on p at bounding box center [542, 261] width 455 height 15
click at [462, 162] on input "text" at bounding box center [542, 154] width 481 height 29
type input "gh"
click at [447, 280] on div at bounding box center [542, 276] width 479 height 65
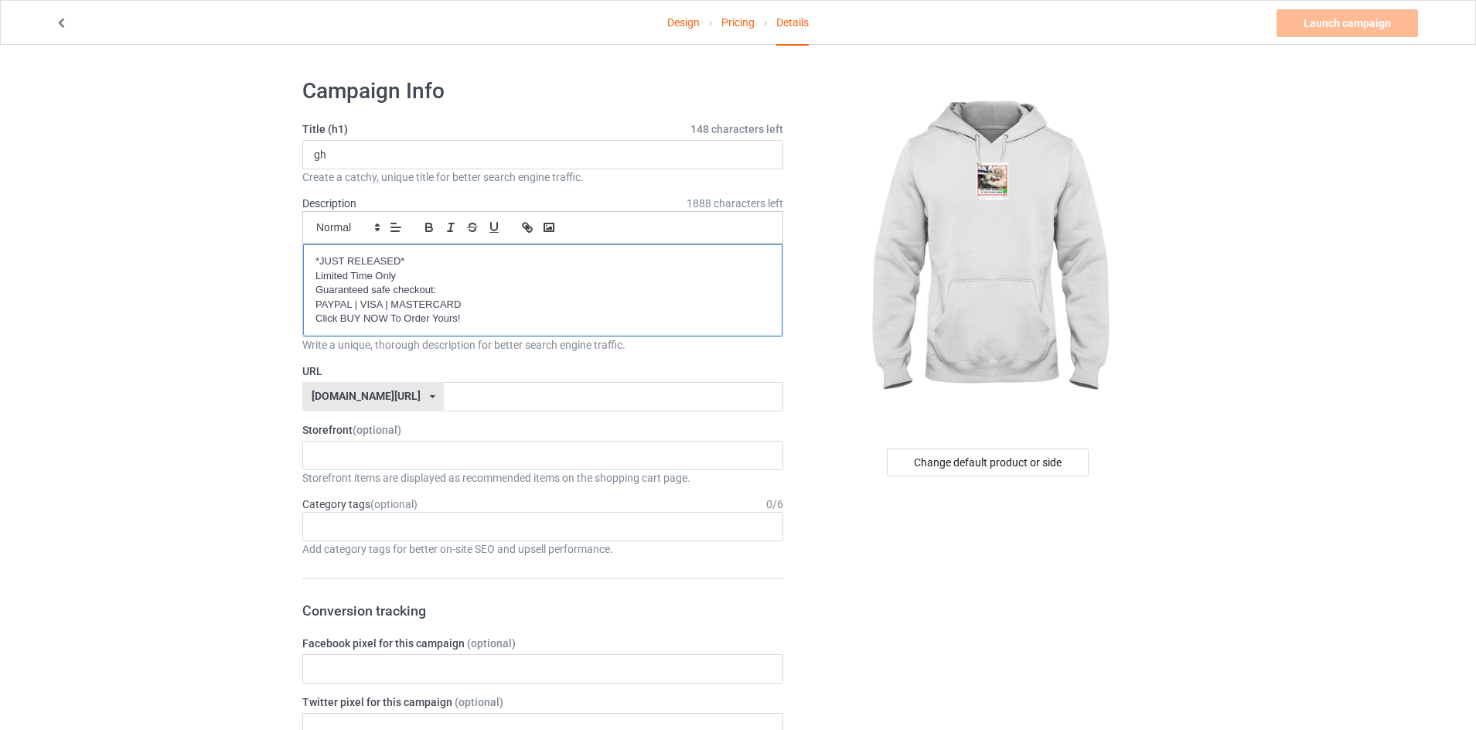
click at [473, 315] on p "Click BUY NOW To Order Yours!" at bounding box center [542, 319] width 455 height 15
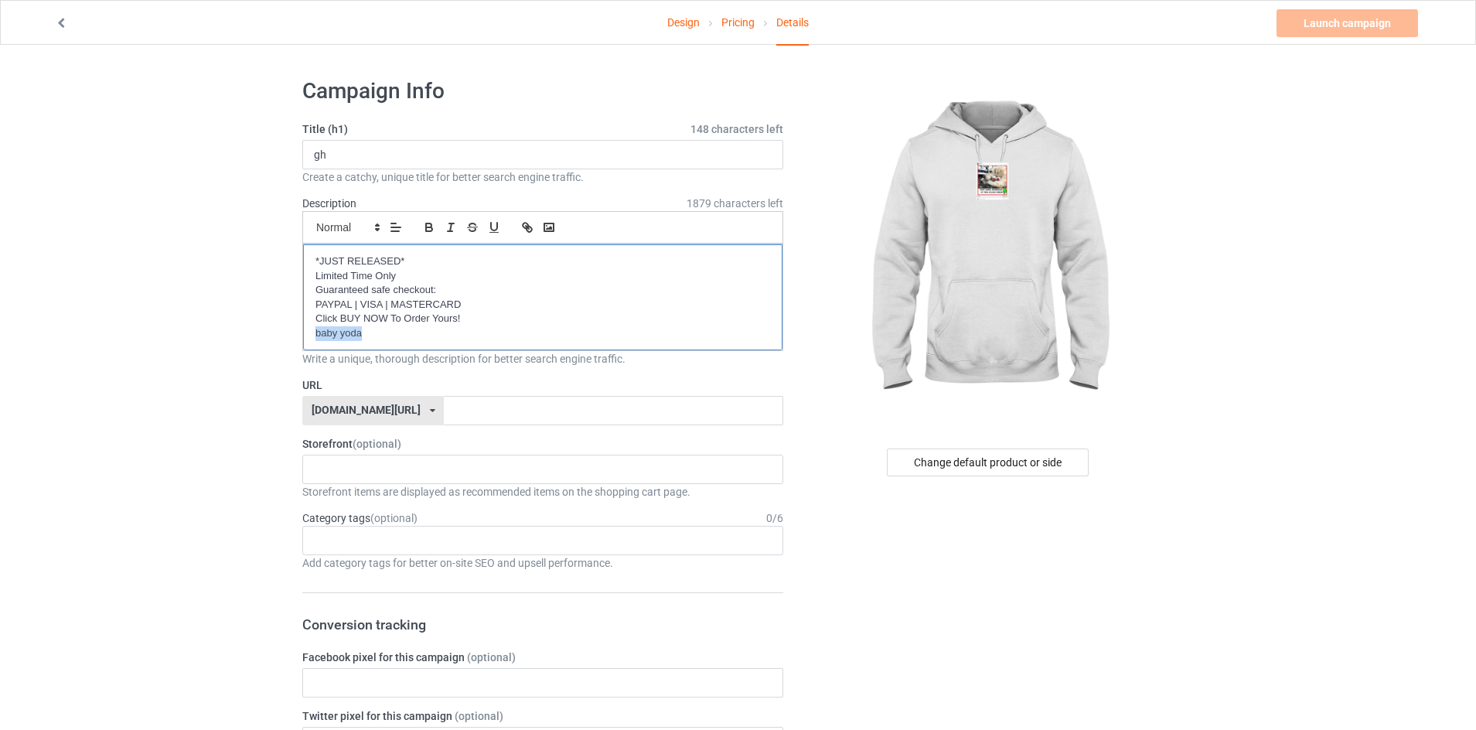
drag, startPoint x: 371, startPoint y: 329, endPoint x: 312, endPoint y: 330, distance: 58.8
click at [309, 332] on div "*JUST RELEASED* Limited Time Only Guaranteed safe checkout: PAYPAL | VISA | MAS…" at bounding box center [542, 297] width 479 height 106
click at [523, 231] on icon "button" at bounding box center [527, 227] width 14 height 14
paste input "[URL][DOMAIN_NAME]"
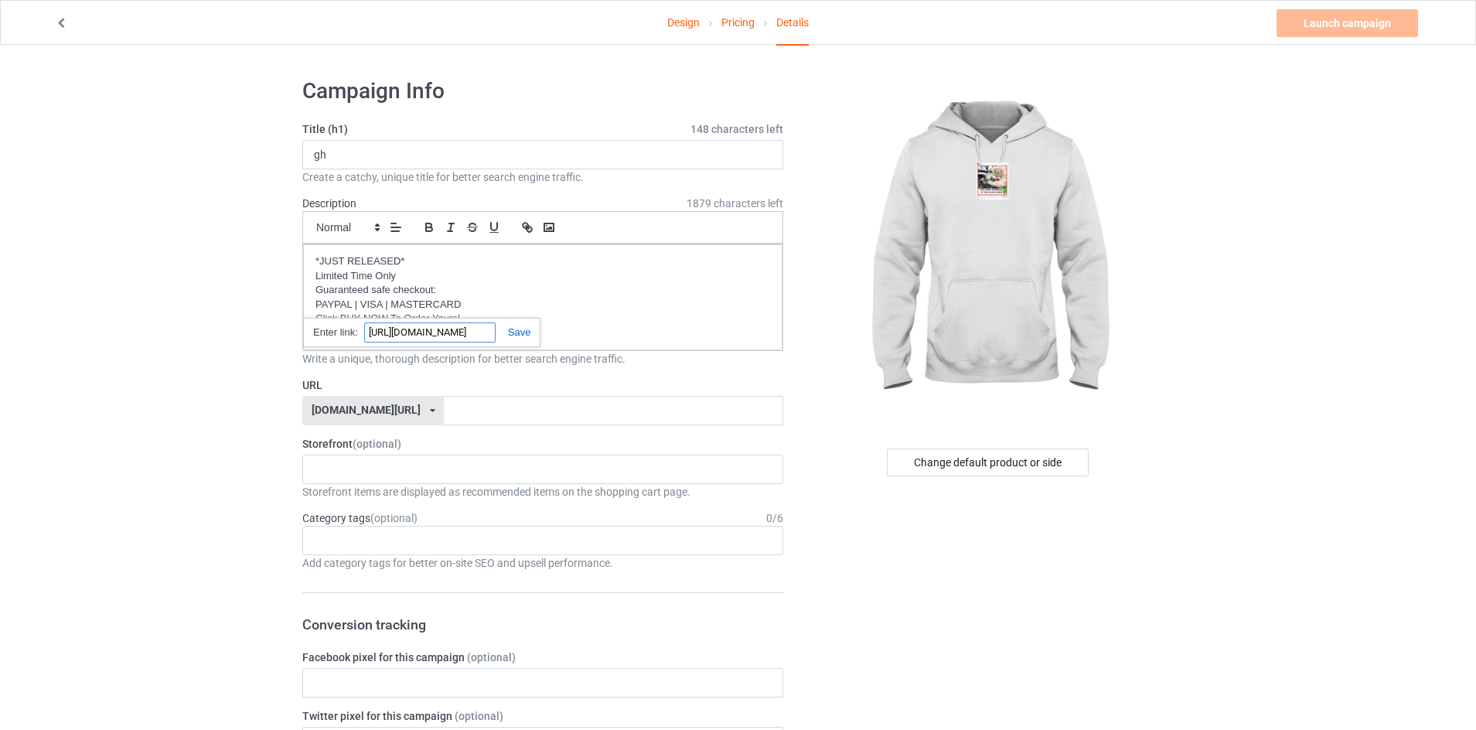
type input "[URL][DOMAIN_NAME]"
click at [523, 332] on link at bounding box center [514, 332] width 36 height 12
click at [498, 333] on p "baby yoda" at bounding box center [542, 333] width 455 height 15
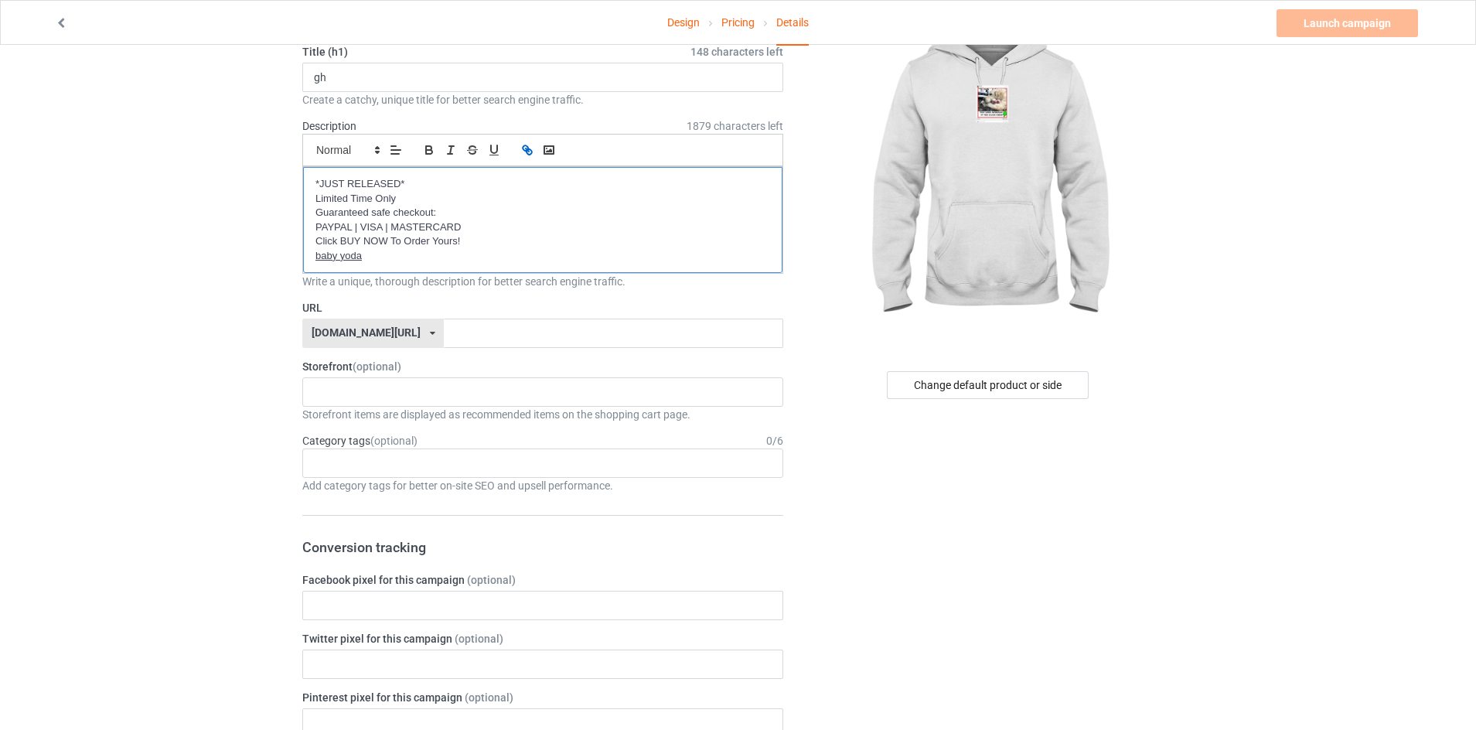
scroll to position [155, 0]
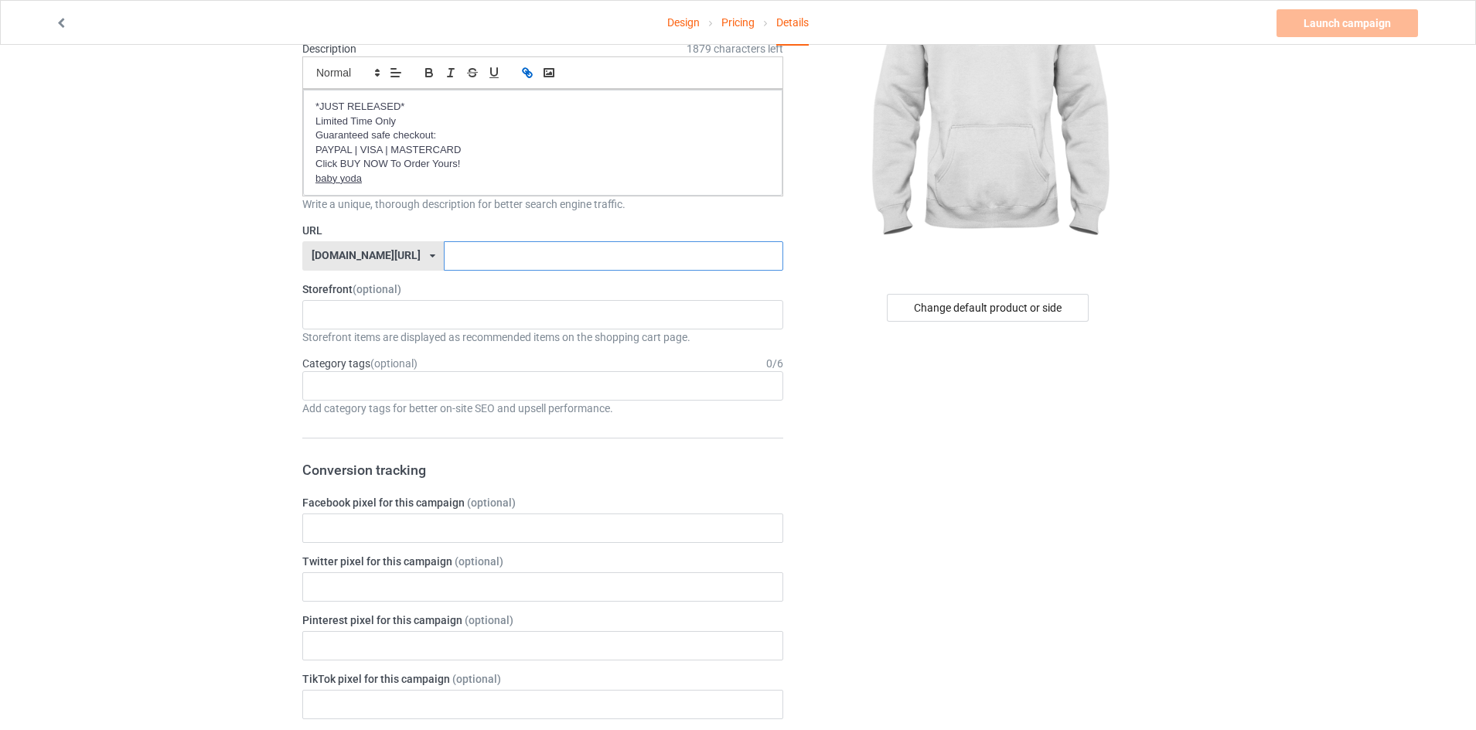
click at [444, 251] on input "text" at bounding box center [613, 255] width 339 height 29
type input "7"
click at [474, 309] on div "Track Order Blanket 68eb7c2d355a22003004c9db 68eb7983c5dcd2002f51a69b" at bounding box center [542, 314] width 481 height 29
click at [823, 345] on div "Change default product or side" at bounding box center [989, 712] width 390 height 1601
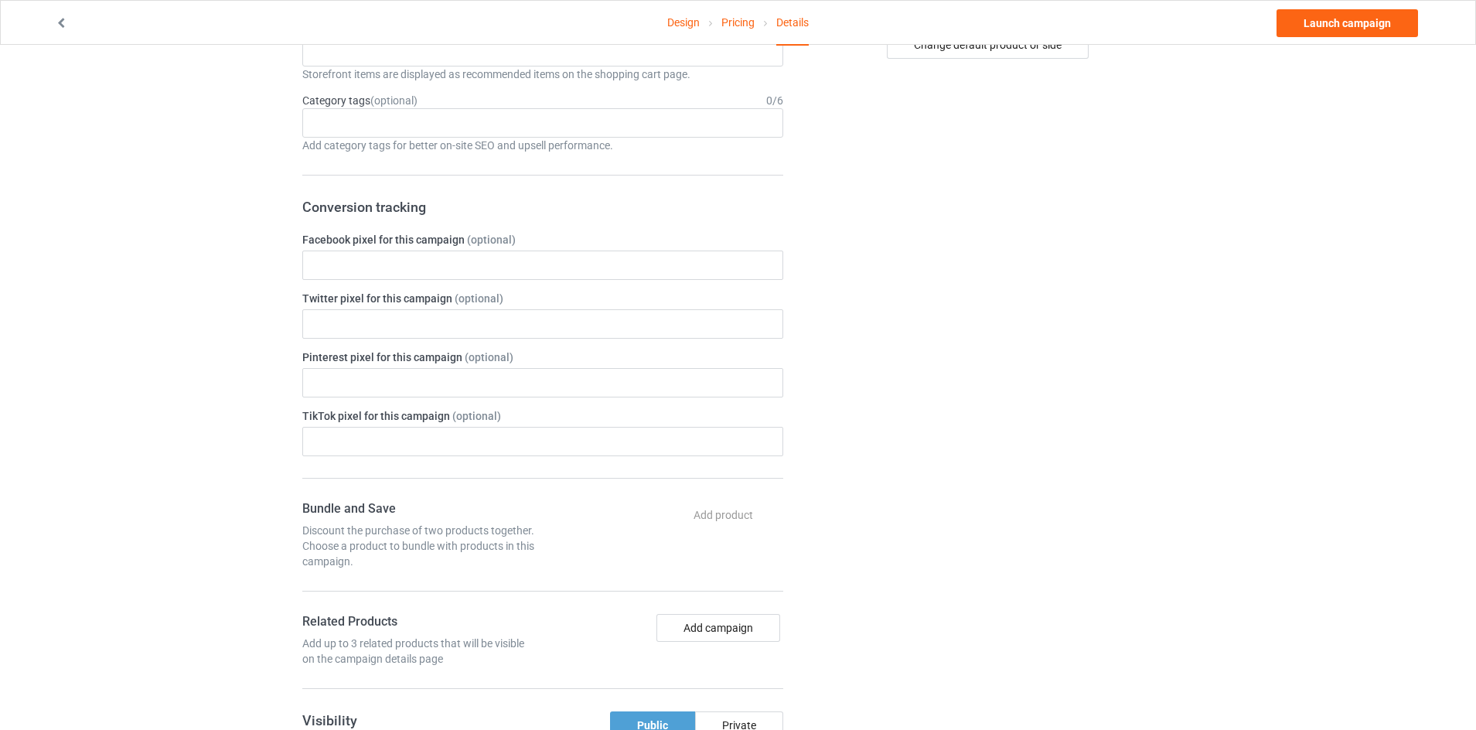
scroll to position [572, 0]
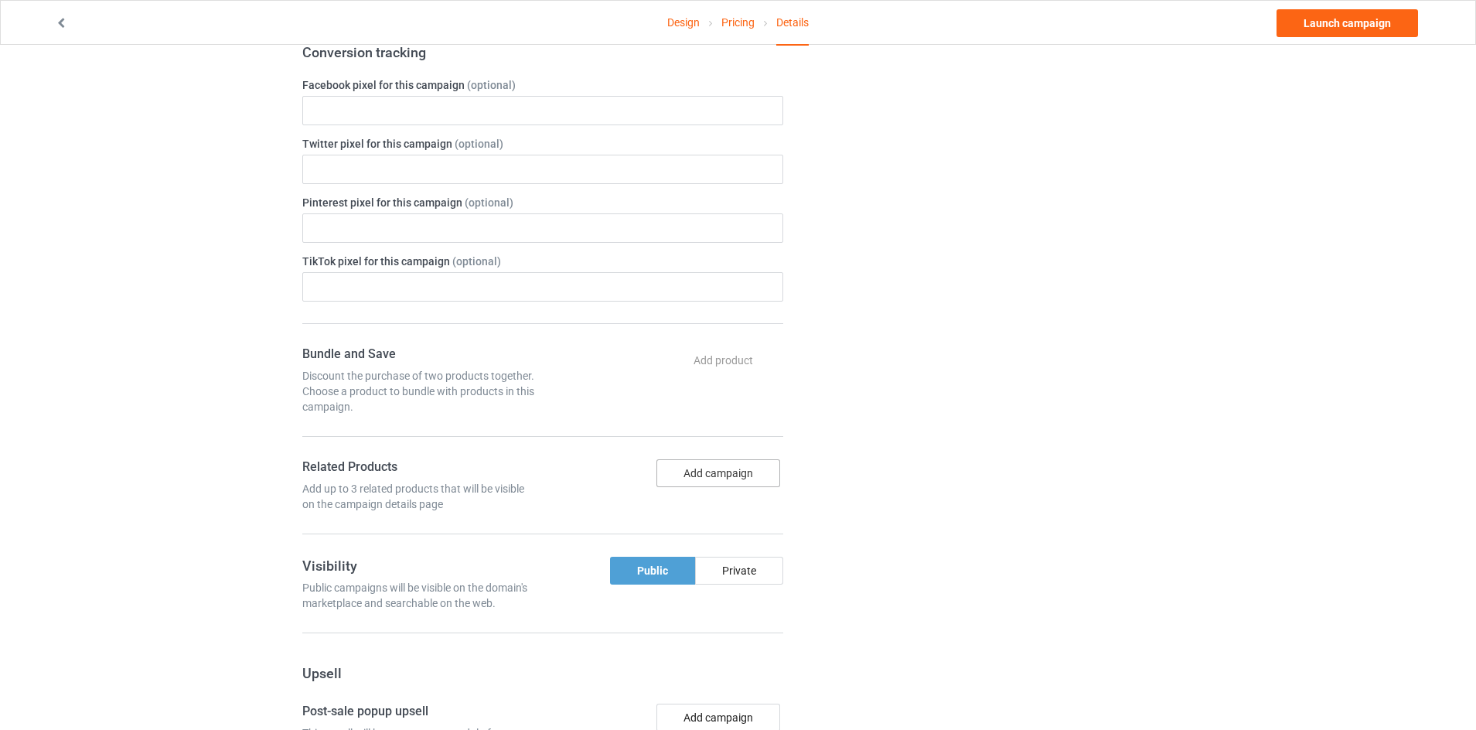
click at [678, 476] on button "Add campaign" at bounding box center [718, 473] width 124 height 28
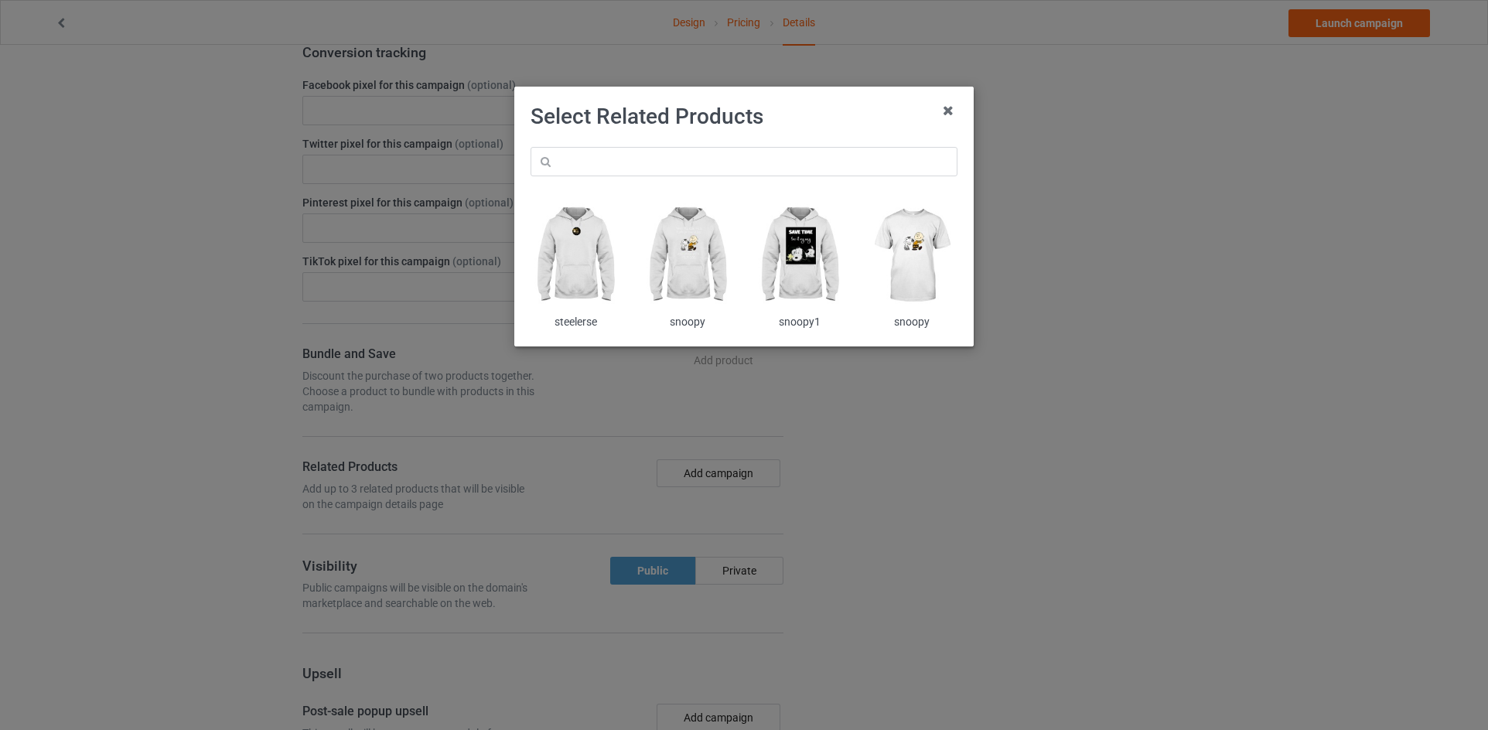
click at [697, 252] on img at bounding box center [688, 255] width 90 height 113
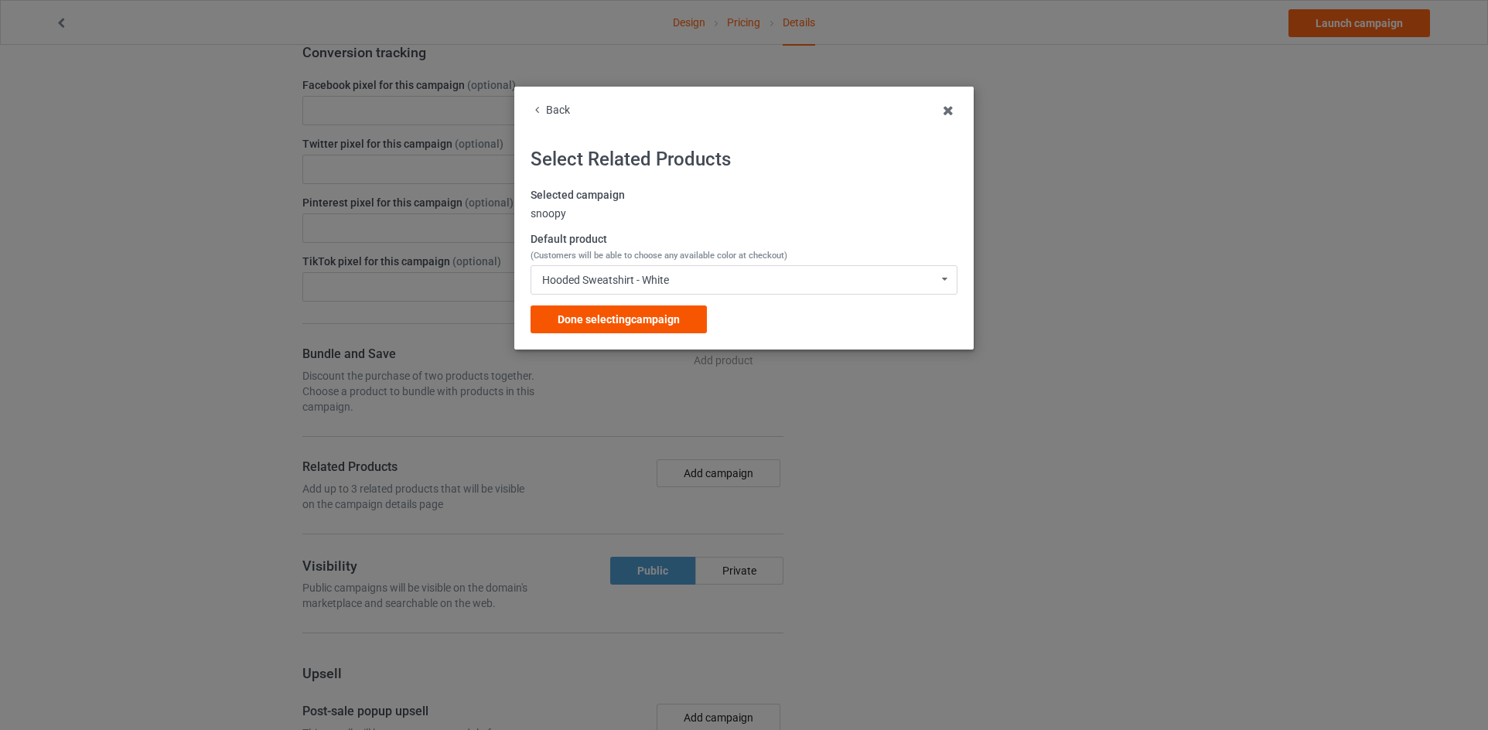
click at [653, 321] on span "Done selecting campaign" at bounding box center [618, 319] width 122 height 12
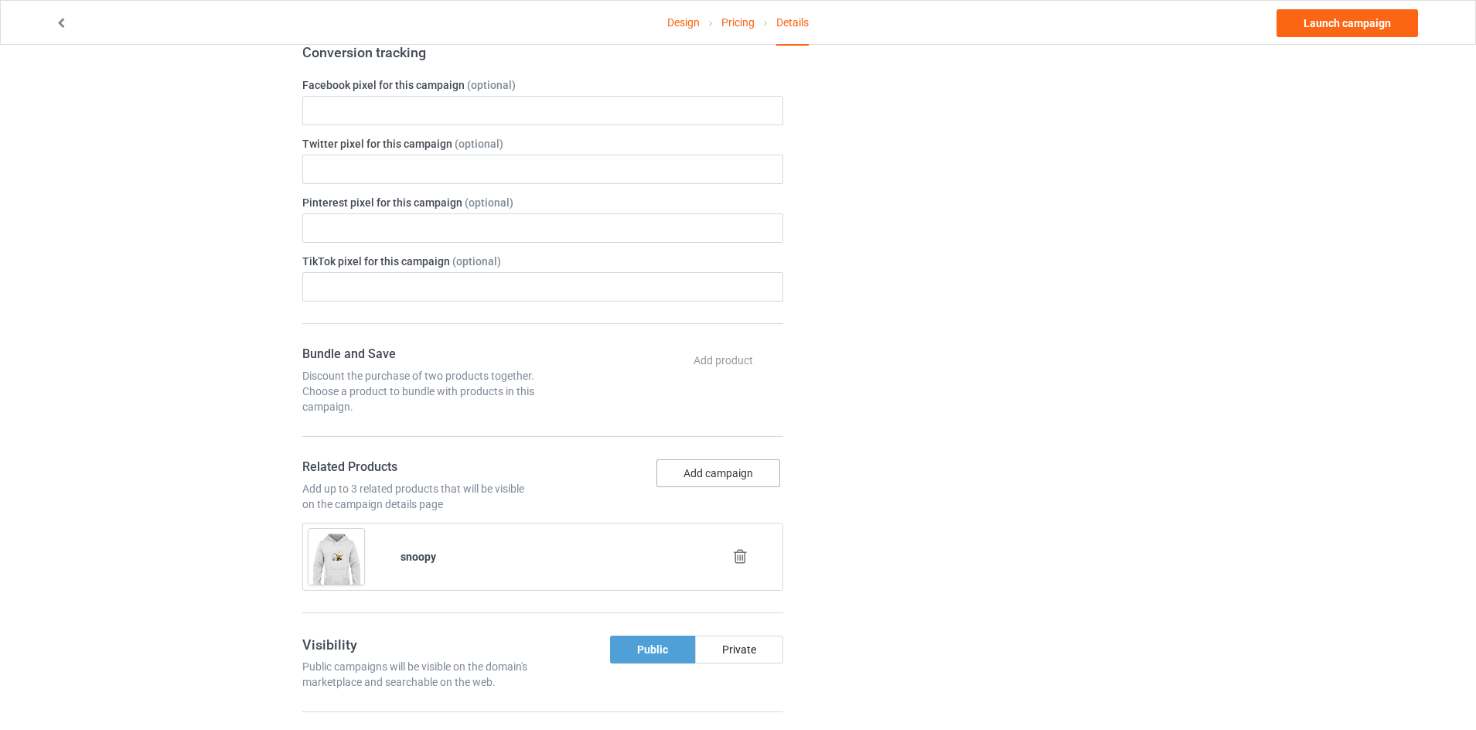
click at [721, 479] on button "Add campaign" at bounding box center [718, 473] width 124 height 28
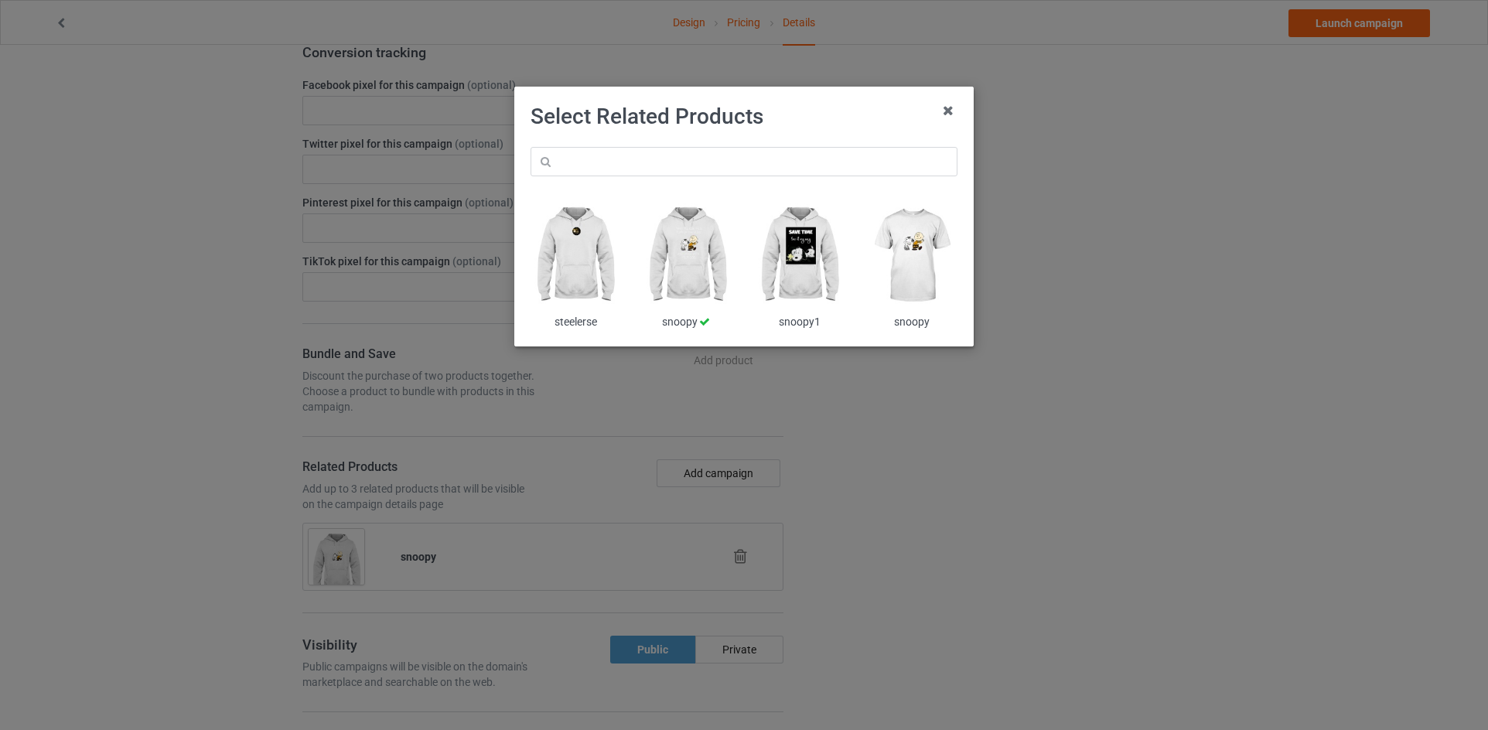
click at [711, 265] on img at bounding box center [688, 255] width 90 height 113
click at [571, 266] on img at bounding box center [575, 255] width 90 height 113
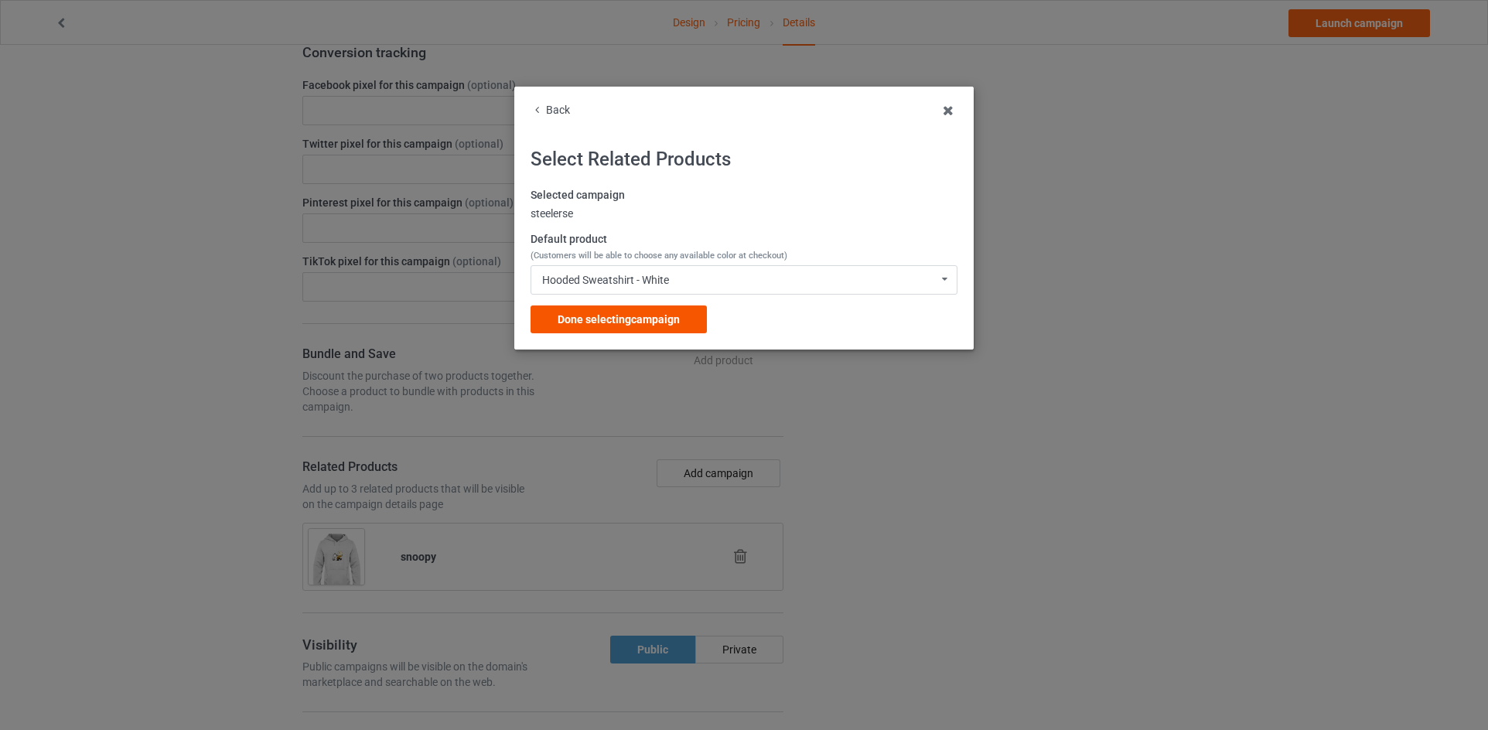
click at [673, 319] on span "Done selecting campaign" at bounding box center [618, 319] width 122 height 12
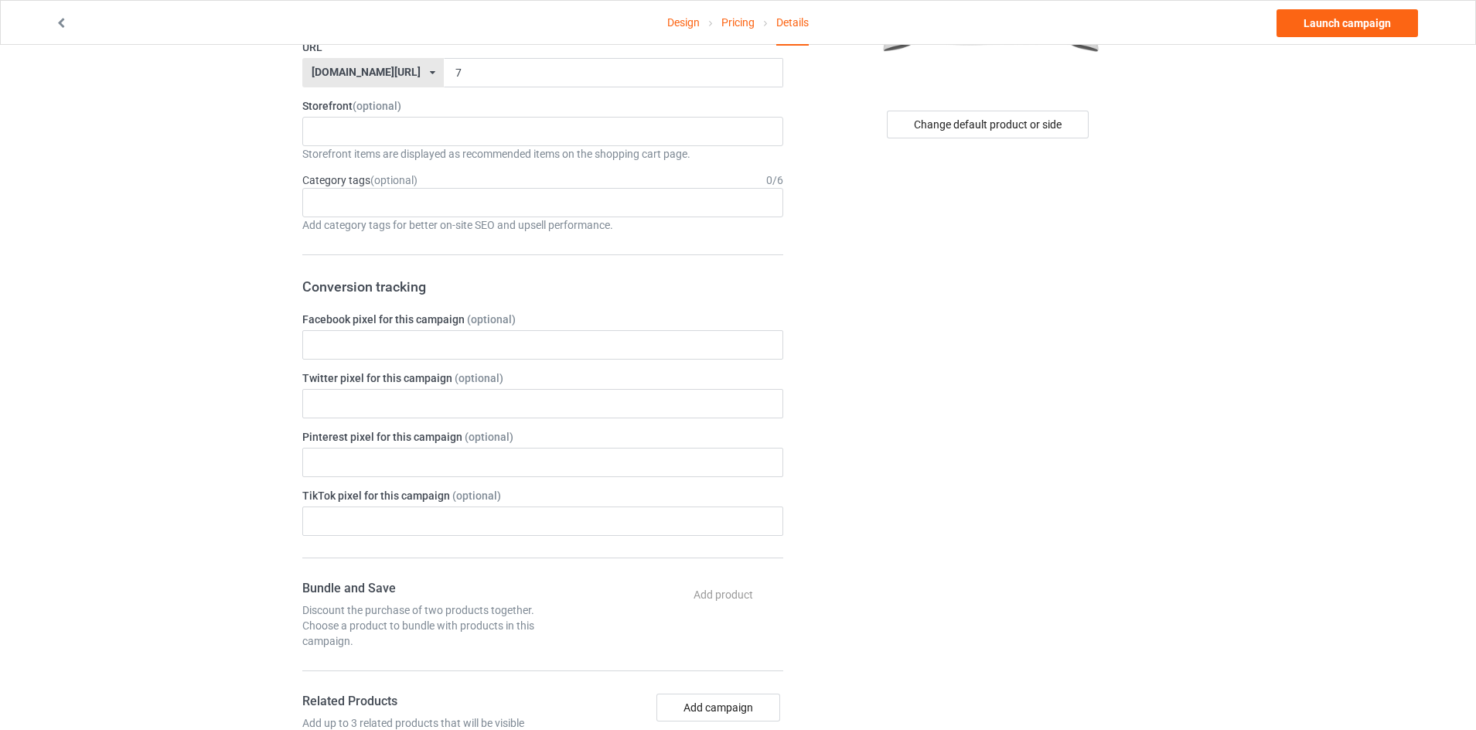
scroll to position [106, 0]
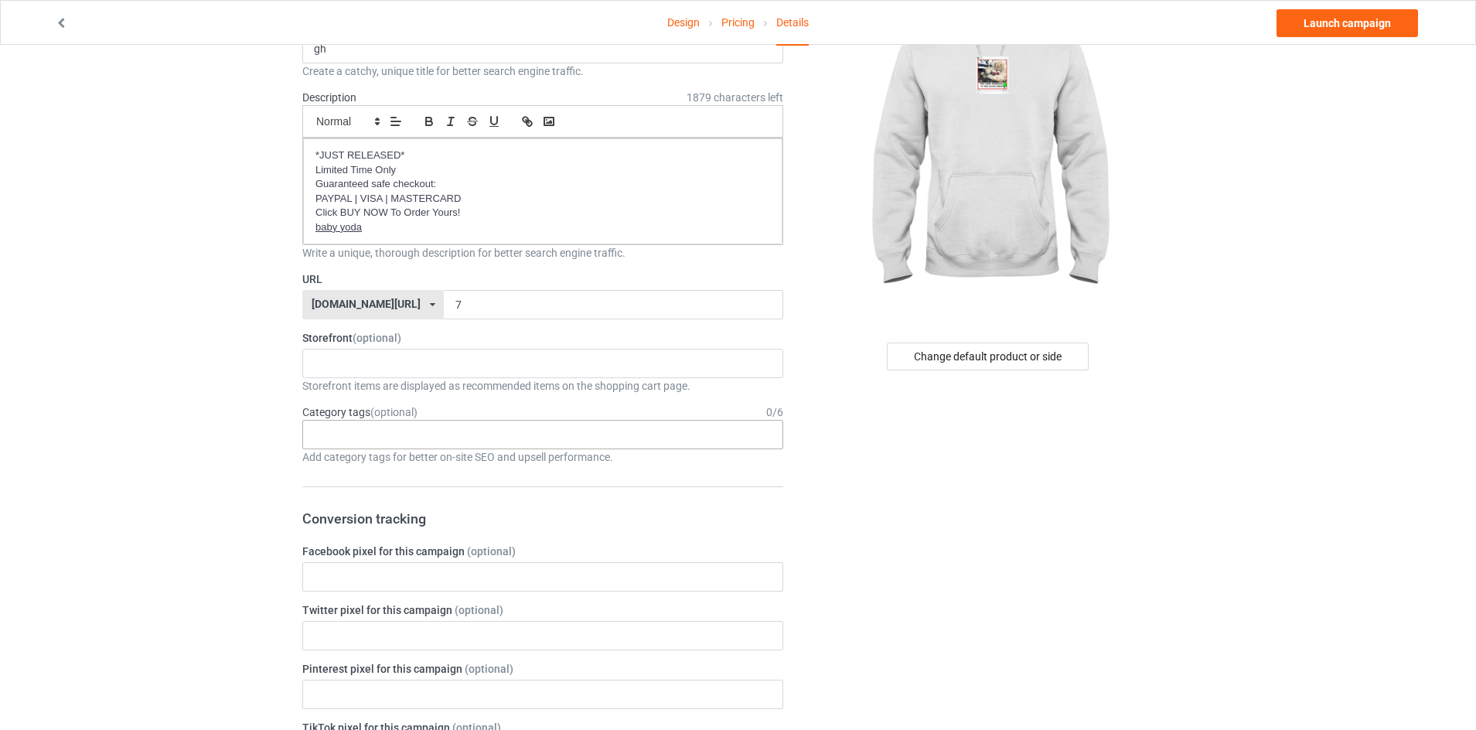
click at [486, 431] on div "Age > [DEMOGRAPHIC_DATA] > 1 Age > [DEMOGRAPHIC_DATA] Months > 1 Month Age > [D…" at bounding box center [542, 434] width 481 height 29
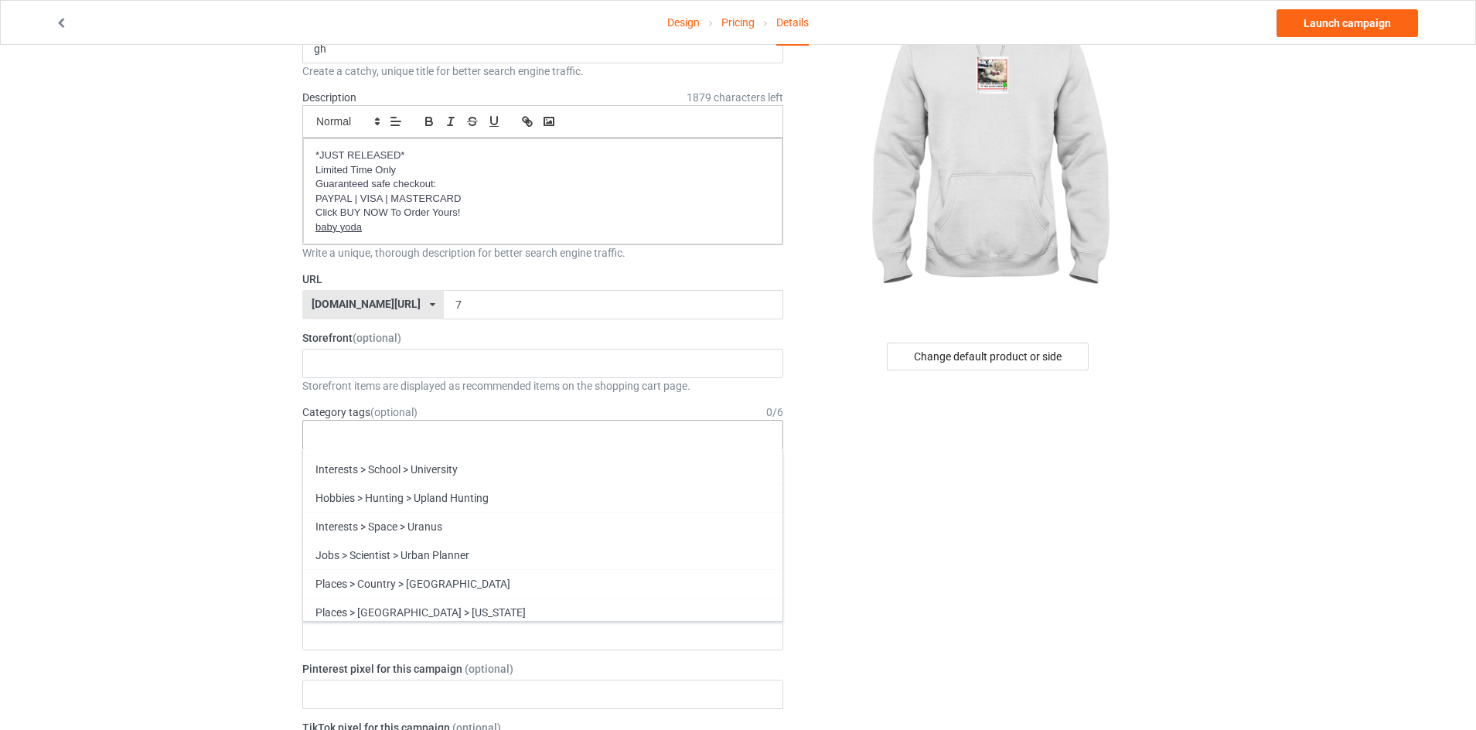
scroll to position [62720, 0]
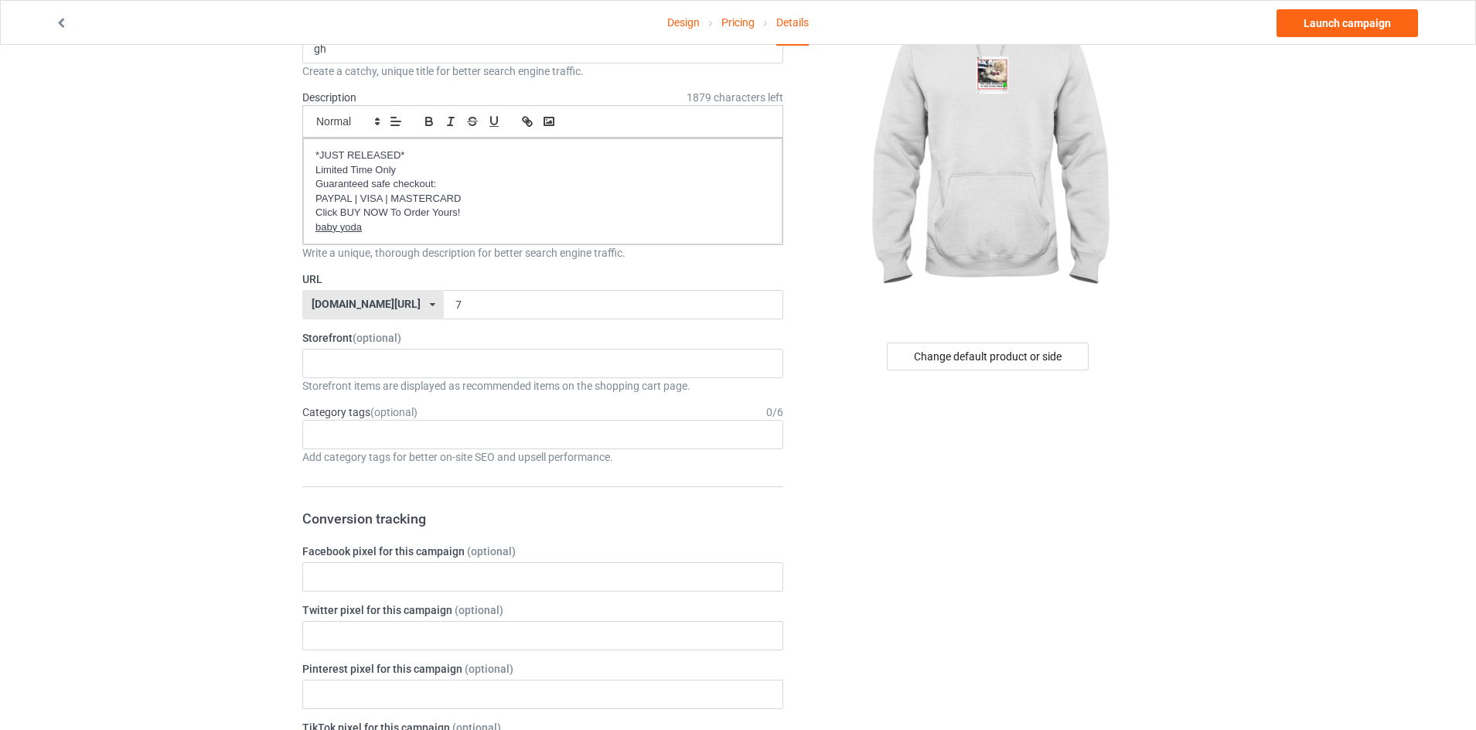
click at [673, 433] on div "Age > [DEMOGRAPHIC_DATA] > 1 Age > [DEMOGRAPHIC_DATA] Months > 1 Month Age > [D…" at bounding box center [542, 434] width 481 height 29
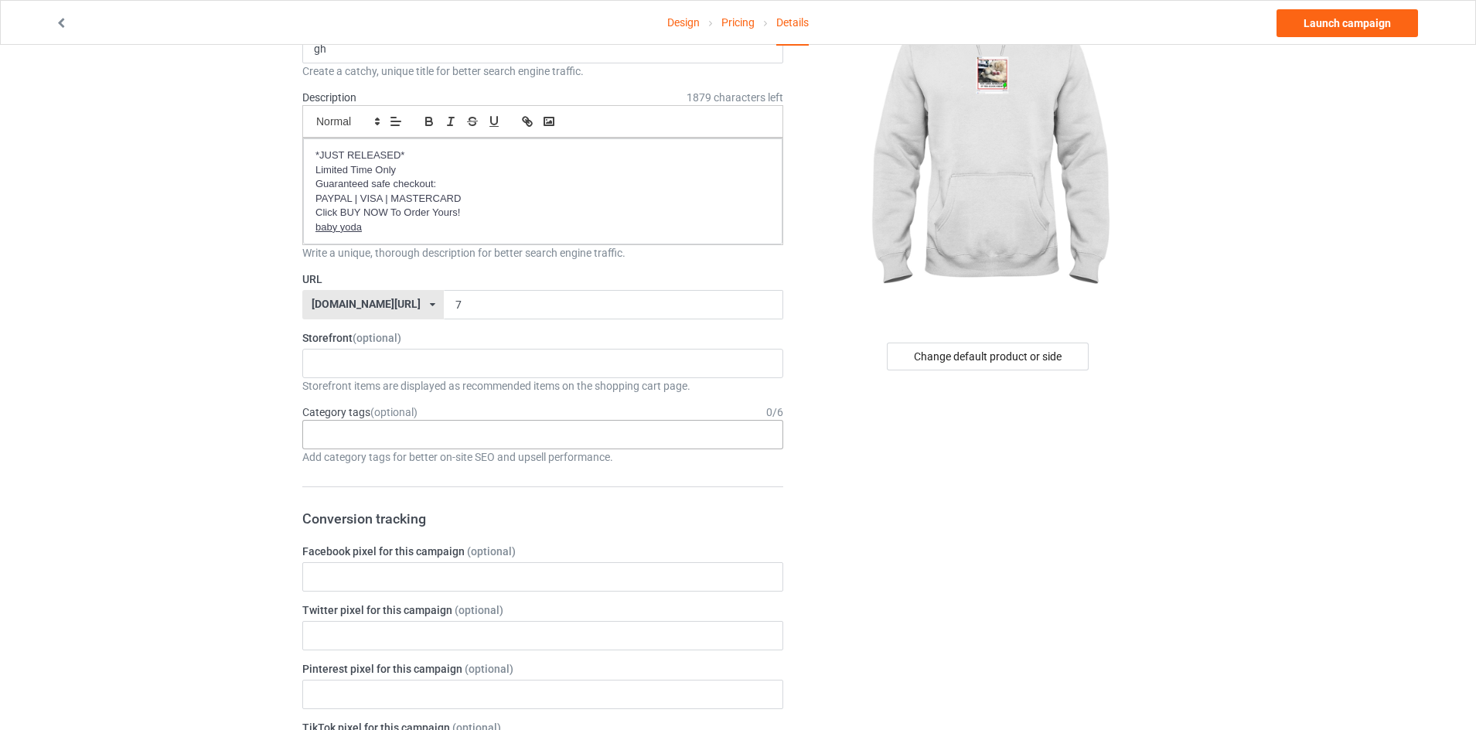
scroll to position [0, 0]
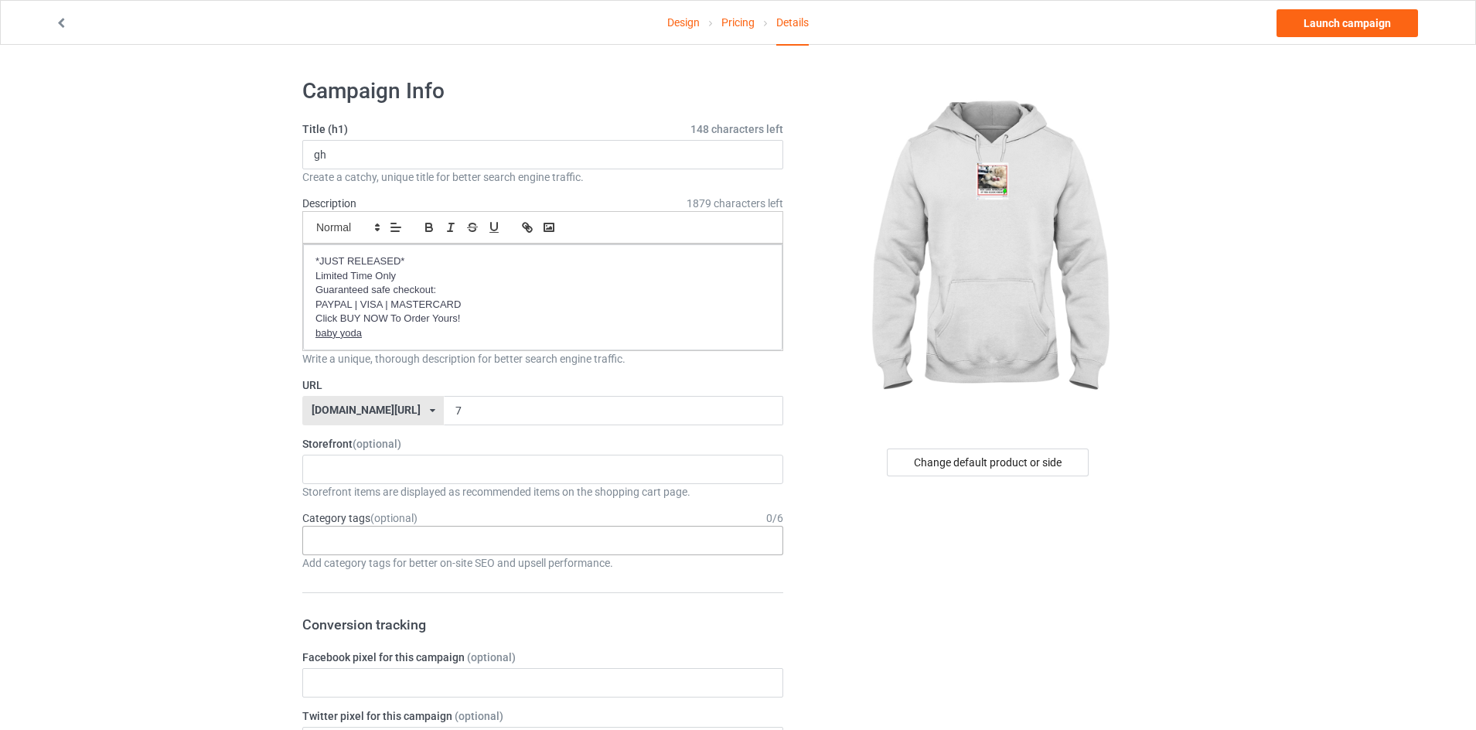
click at [412, 535] on div "Age > [DEMOGRAPHIC_DATA] > 1 Age > [DEMOGRAPHIC_DATA] Months > 1 Month Age > [D…" at bounding box center [542, 540] width 481 height 29
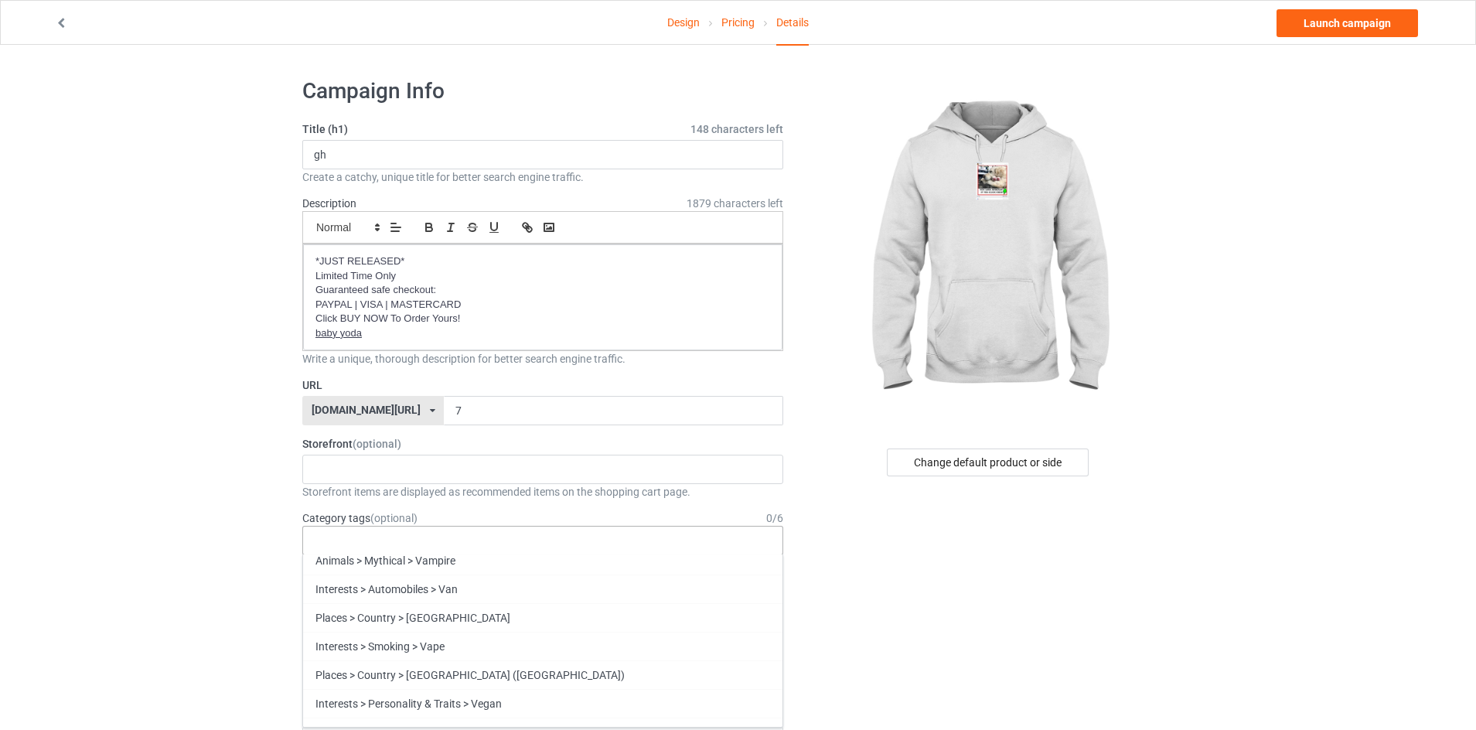
drag, startPoint x: 356, startPoint y: 534, endPoint x: 316, endPoint y: 537, distance: 39.5
click at [316, 537] on div at bounding box center [323, 534] width 26 height 5
drag, startPoint x: 316, startPoint y: 537, endPoint x: 583, endPoint y: 547, distance: 267.0
click at [583, 547] on div "Age > [DEMOGRAPHIC_DATA] > 1 Age > [DEMOGRAPHIC_DATA] Months > 1 Month Age > [D…" at bounding box center [542, 540] width 481 height 29
click at [583, 540] on div "Age > [DEMOGRAPHIC_DATA] > 1 Age > [DEMOGRAPHIC_DATA] Months > 1 Month Age > [D…" at bounding box center [542, 540] width 481 height 29
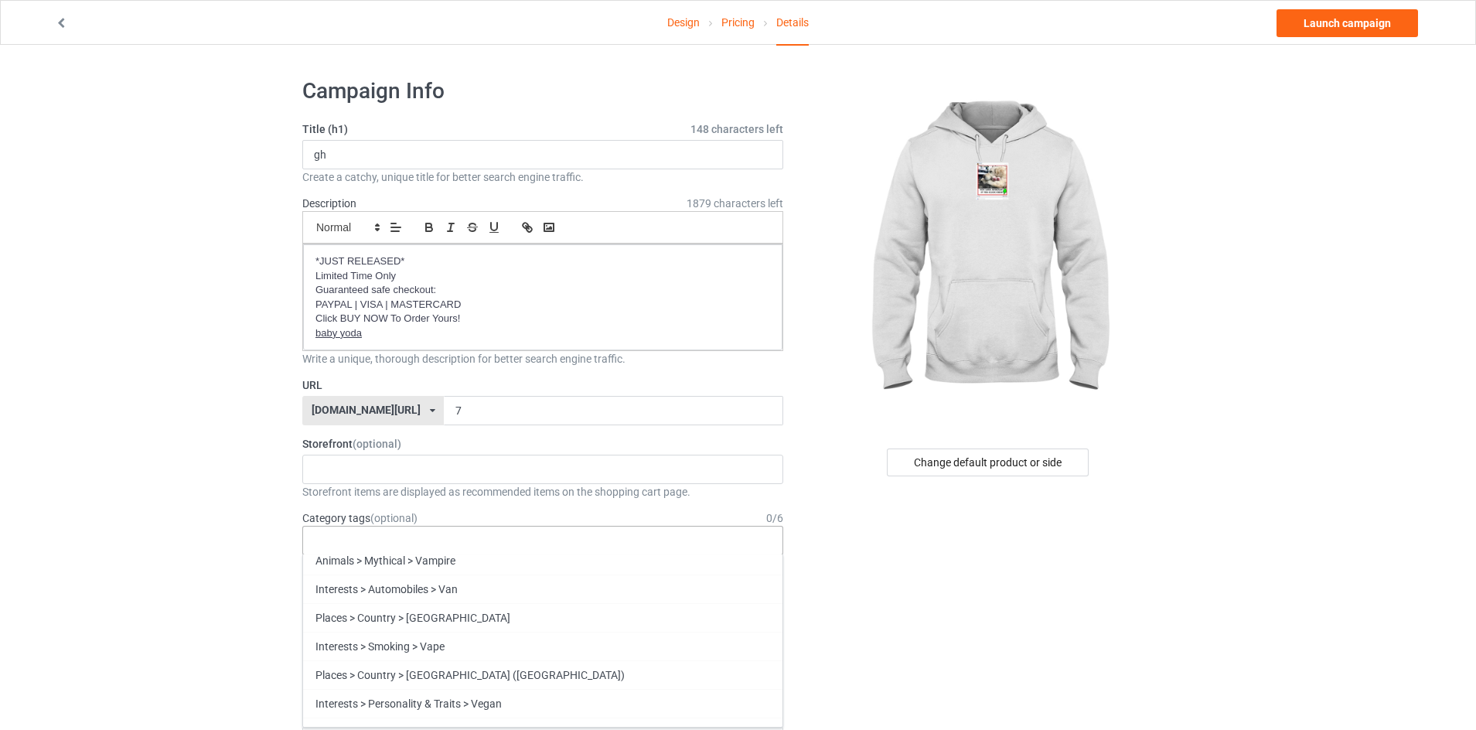
paste input "Baby Yoda Lovers"
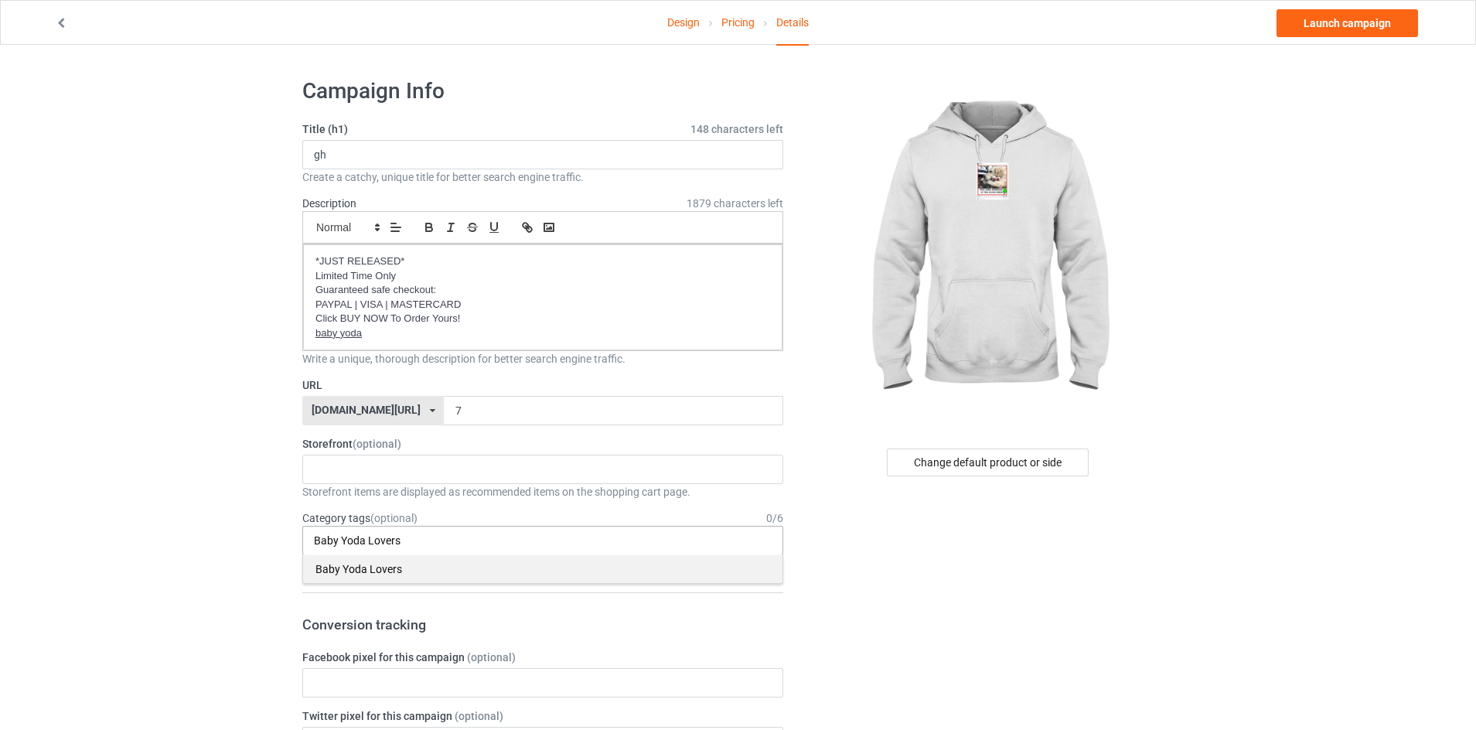
type input "Baby Yoda Lovers"
click at [363, 575] on div "Baby Yoda Lovers" at bounding box center [542, 568] width 479 height 29
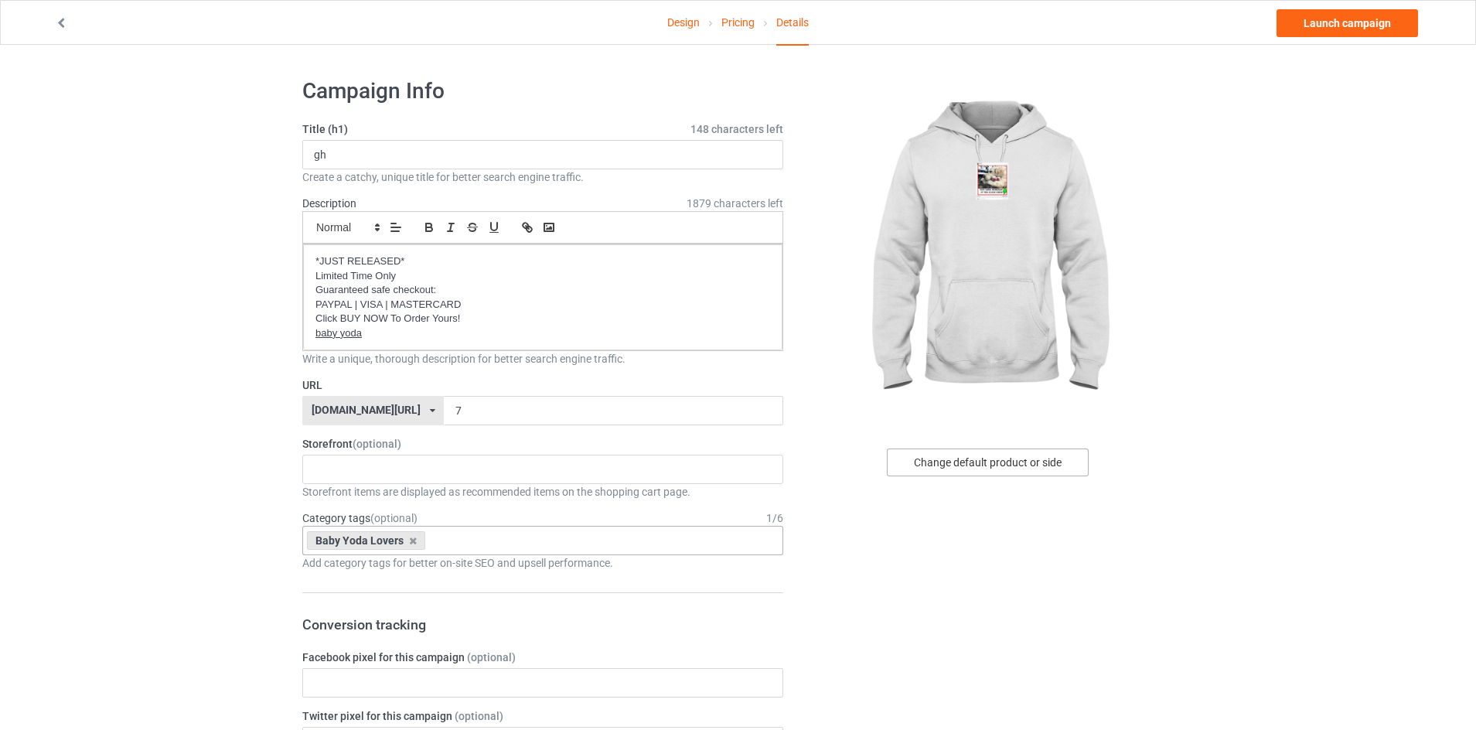
click at [982, 468] on div "Change default product or side" at bounding box center [988, 462] width 202 height 28
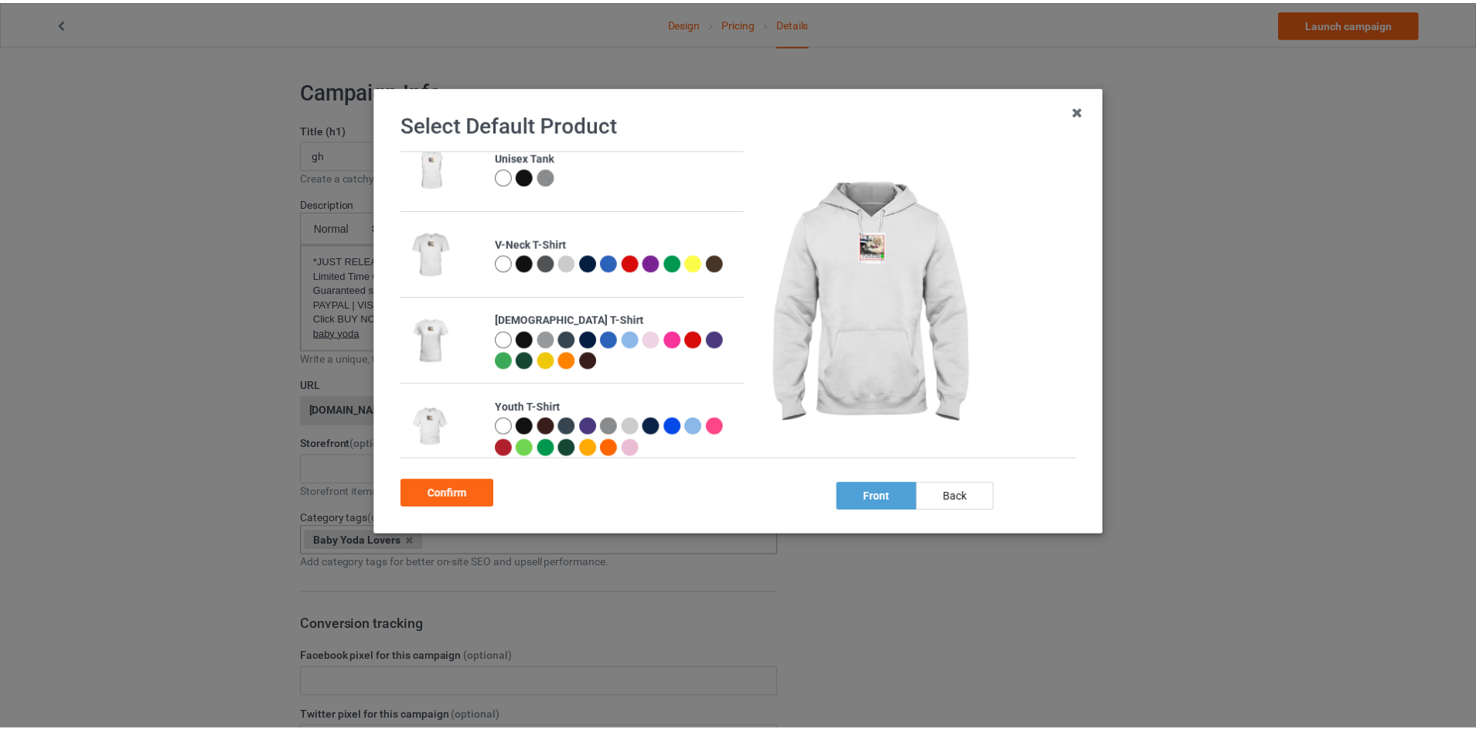
scroll to position [476, 0]
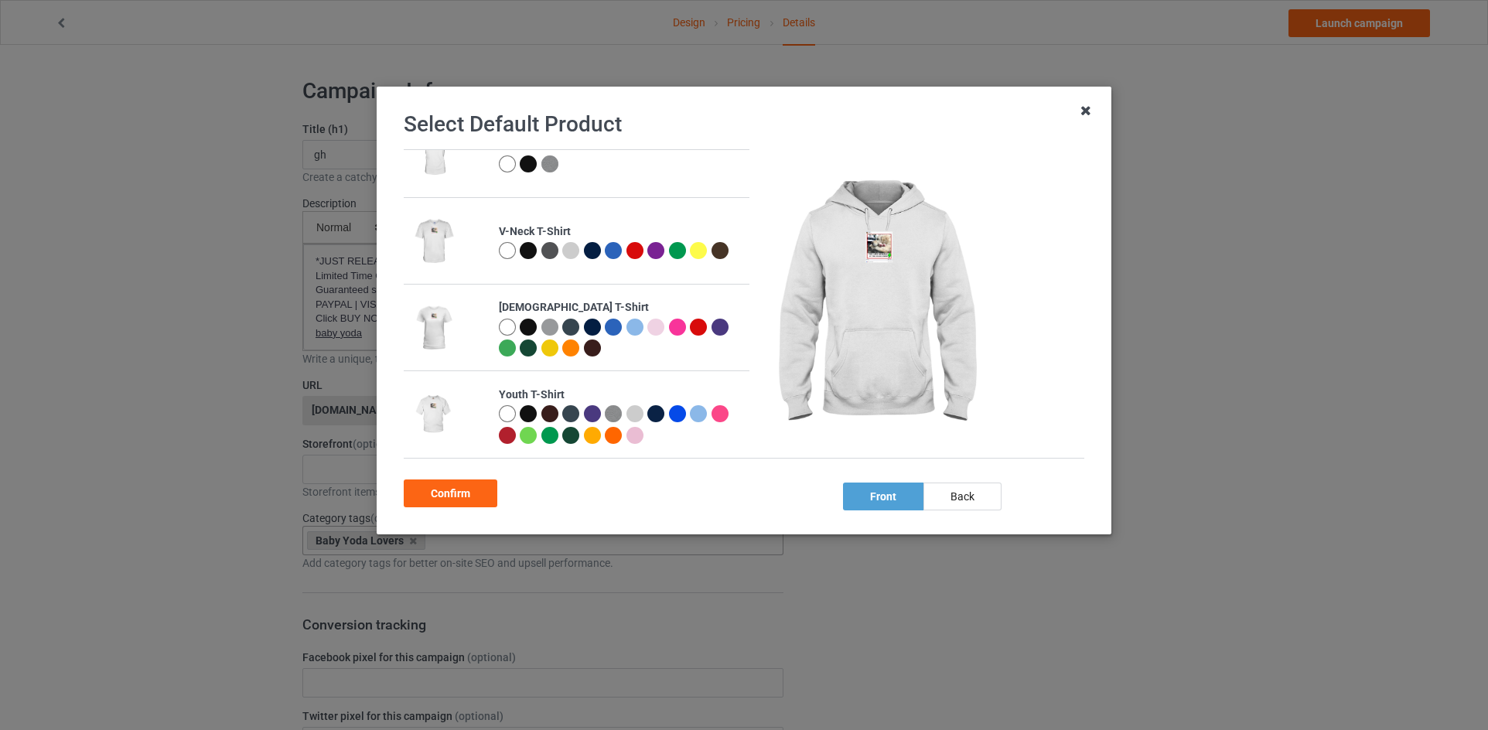
click at [1086, 106] on icon at bounding box center [1085, 110] width 25 height 25
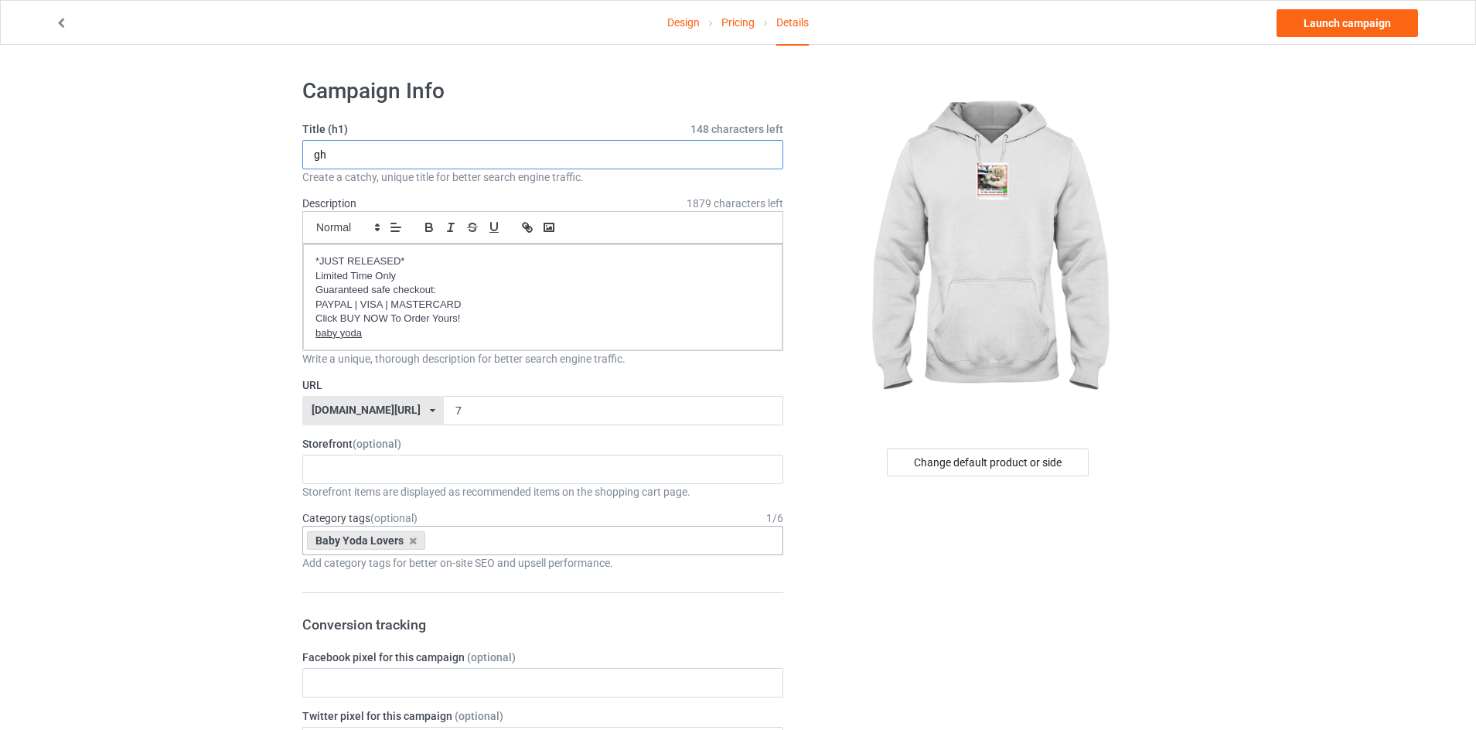
click at [648, 154] on input "gh" at bounding box center [542, 154] width 481 height 29
click at [623, 96] on h1 "Campaign Info" at bounding box center [542, 91] width 481 height 28
click at [702, 266] on p "*JUST RELEASED*" at bounding box center [542, 261] width 455 height 15
click at [615, 292] on p "Guaranteed safe checkout:" at bounding box center [542, 290] width 455 height 15
click at [531, 310] on p "PAYPAL | VISA | MASTERCARD" at bounding box center [542, 305] width 455 height 15
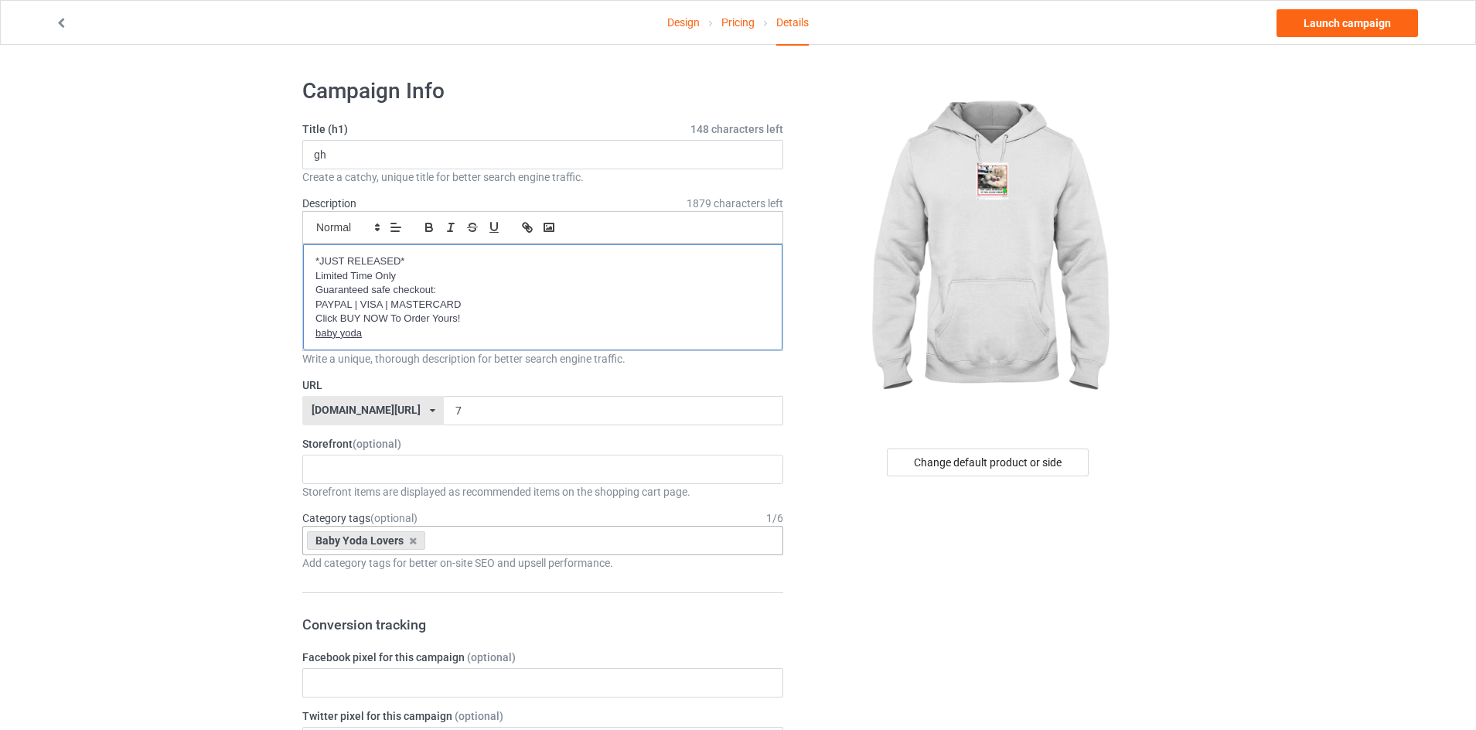
click at [510, 321] on p "Click BUY NOW To Order Yours!" at bounding box center [542, 319] width 455 height 15
click at [398, 335] on p "baby yoda" at bounding box center [542, 333] width 455 height 15
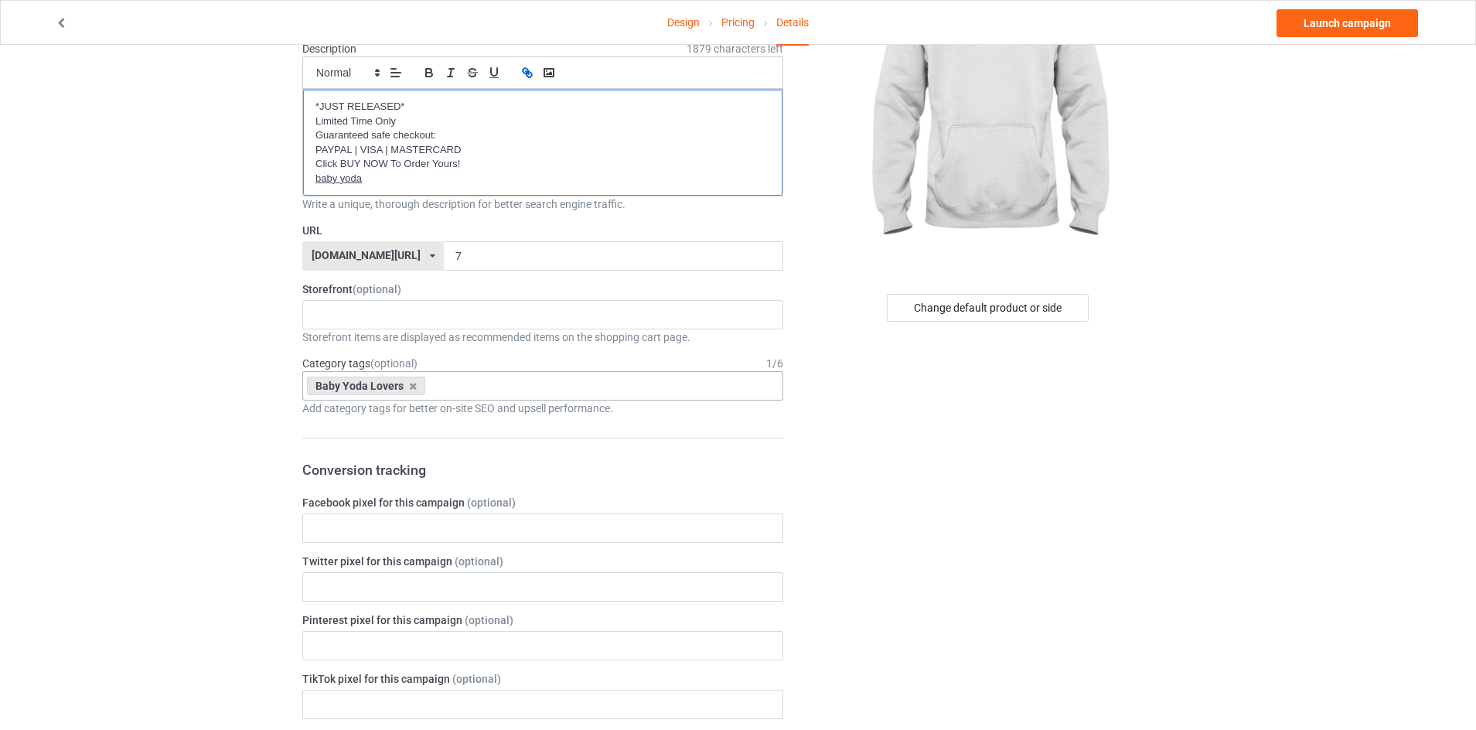
scroll to position [309, 0]
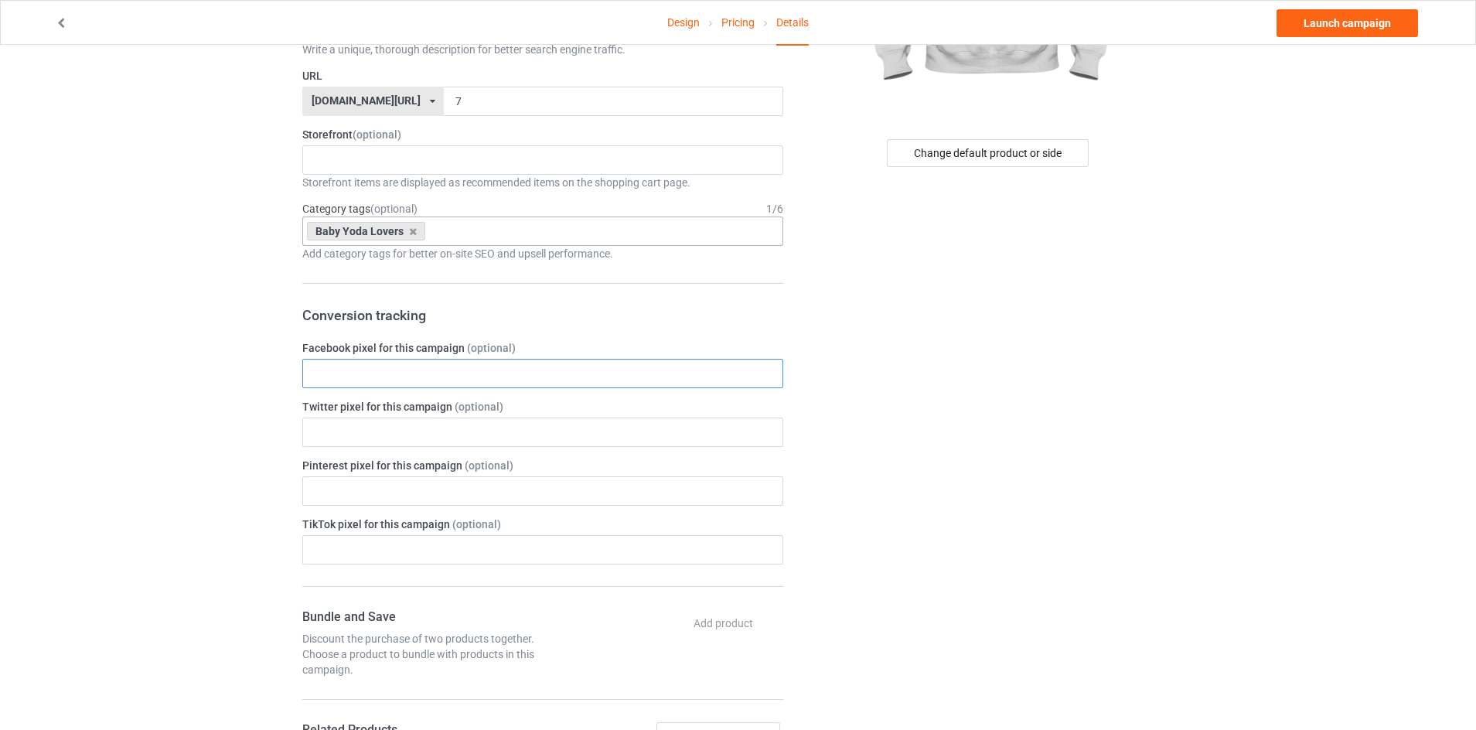
click at [498, 363] on input "text" at bounding box center [542, 373] width 481 height 29
click at [835, 328] on div "Change default product or side" at bounding box center [989, 633] width 390 height 1753
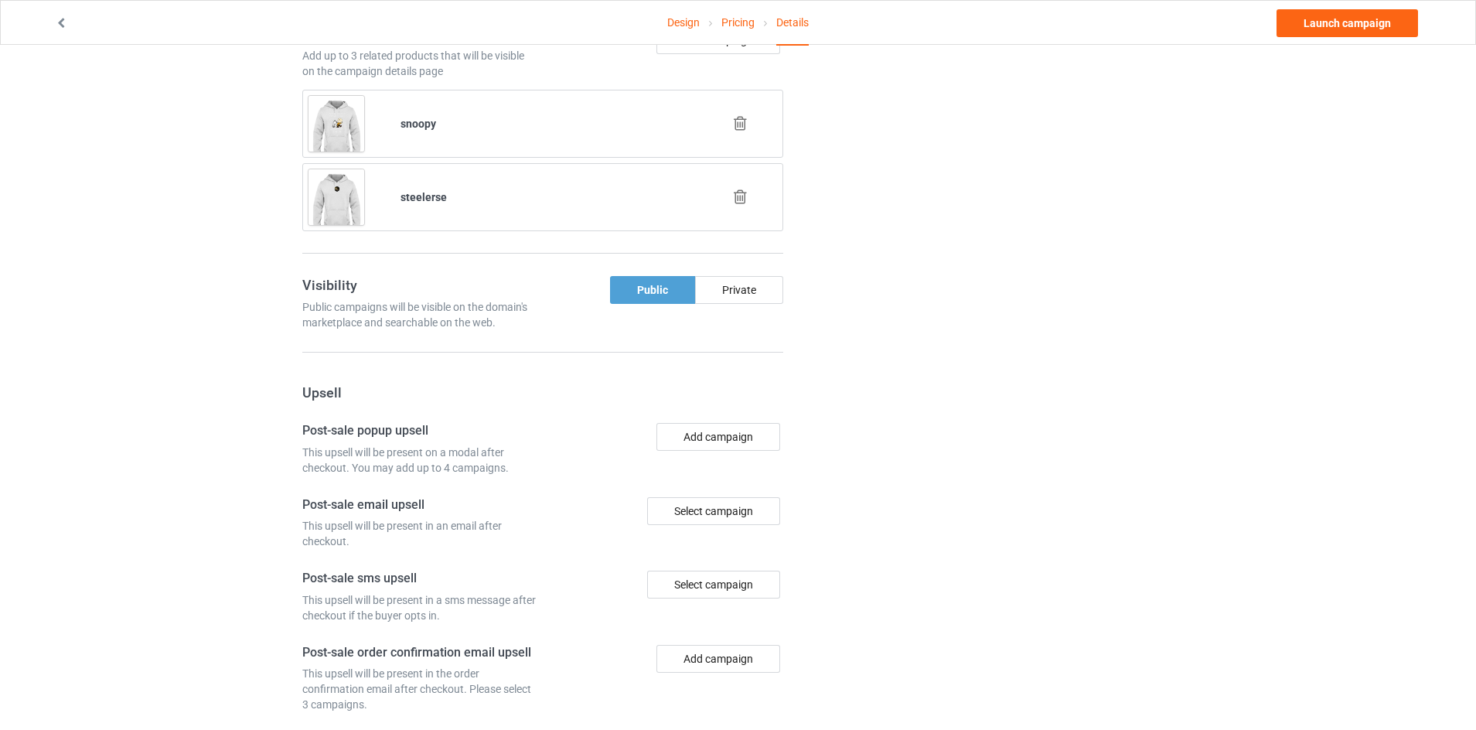
scroll to position [1111, 0]
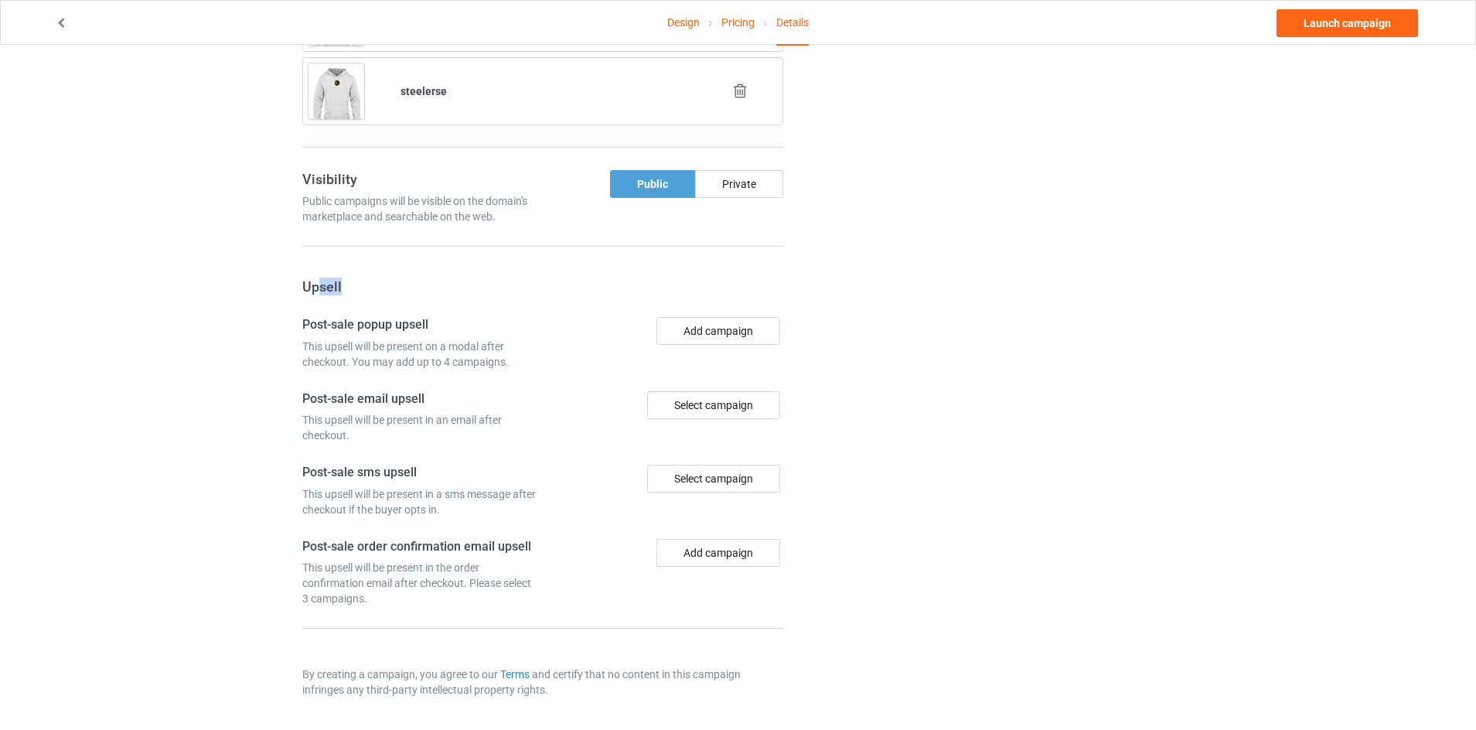
drag, startPoint x: 356, startPoint y: 292, endPoint x: 318, endPoint y: 292, distance: 38.7
click at [318, 292] on h3 "Upsell" at bounding box center [542, 287] width 481 height 18
click at [363, 292] on h3 "Upsell" at bounding box center [542, 287] width 481 height 18
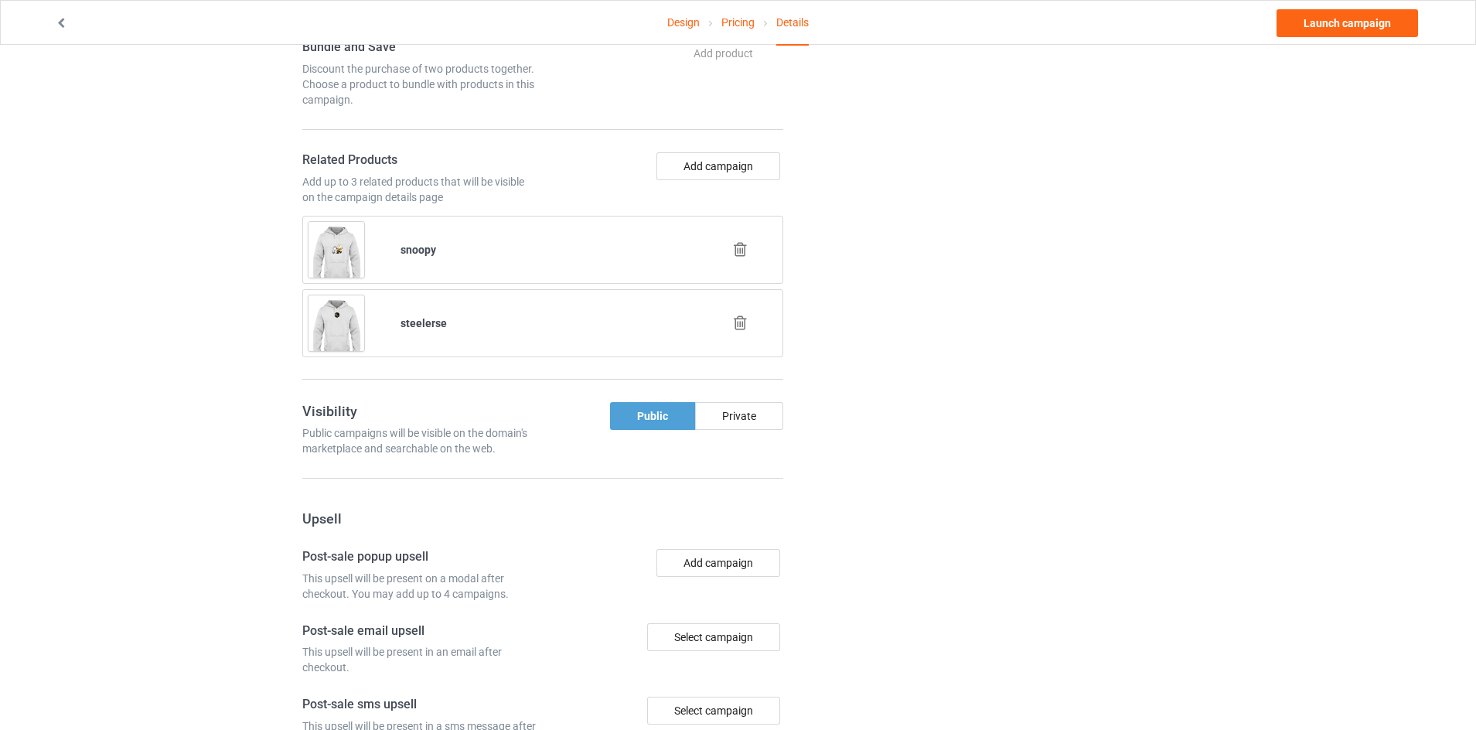
click at [868, 404] on div "Change default product or side" at bounding box center [989, 63] width 390 height 1753
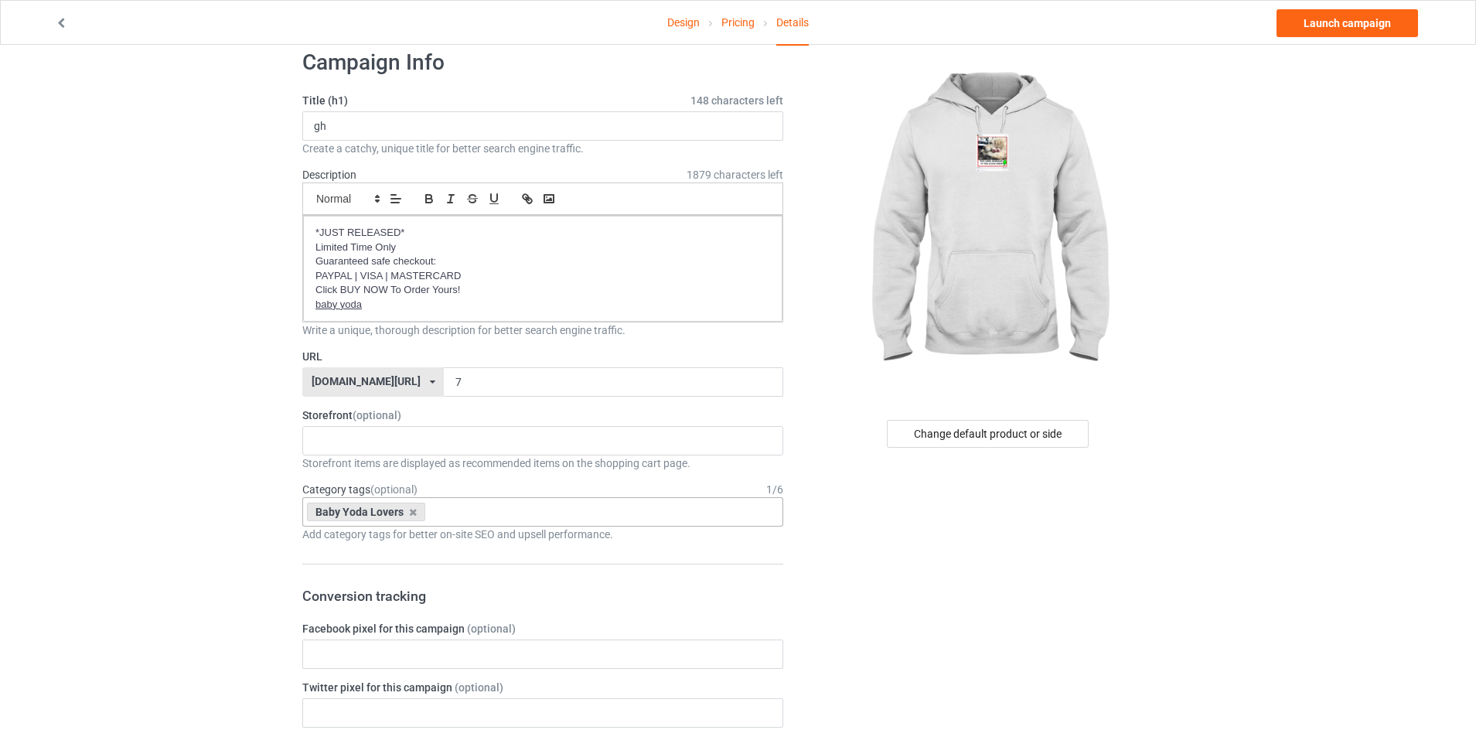
scroll to position [0, 0]
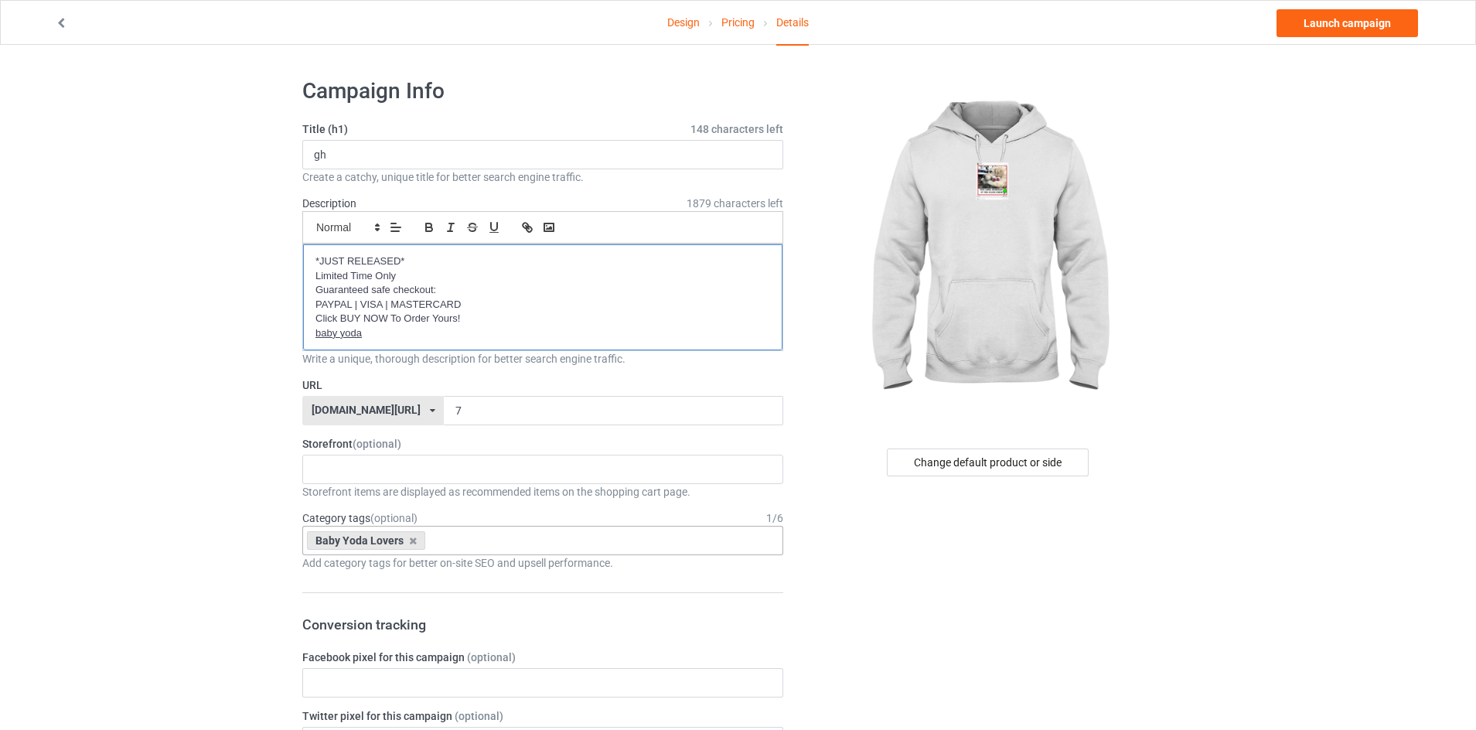
click at [377, 332] on p "baby yoda" at bounding box center [542, 333] width 455 height 15
click at [489, 326] on p "baby yoda" at bounding box center [542, 333] width 455 height 15
click at [625, 155] on input "gh" at bounding box center [542, 154] width 481 height 29
click at [678, 26] on link "Design" at bounding box center [683, 22] width 32 height 43
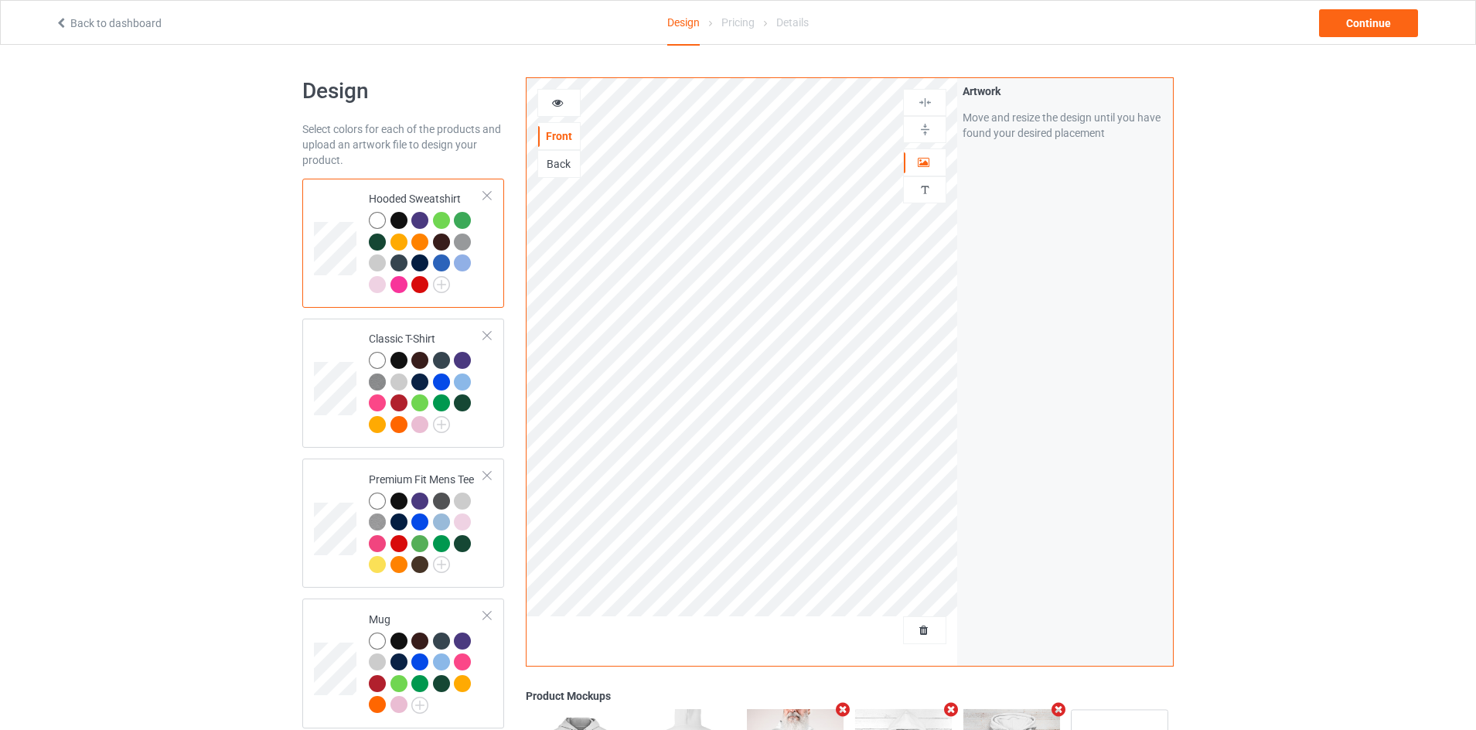
click at [735, 21] on div "Pricing" at bounding box center [737, 22] width 33 height 43
click at [1362, 10] on div "Continue" at bounding box center [1368, 23] width 99 height 28
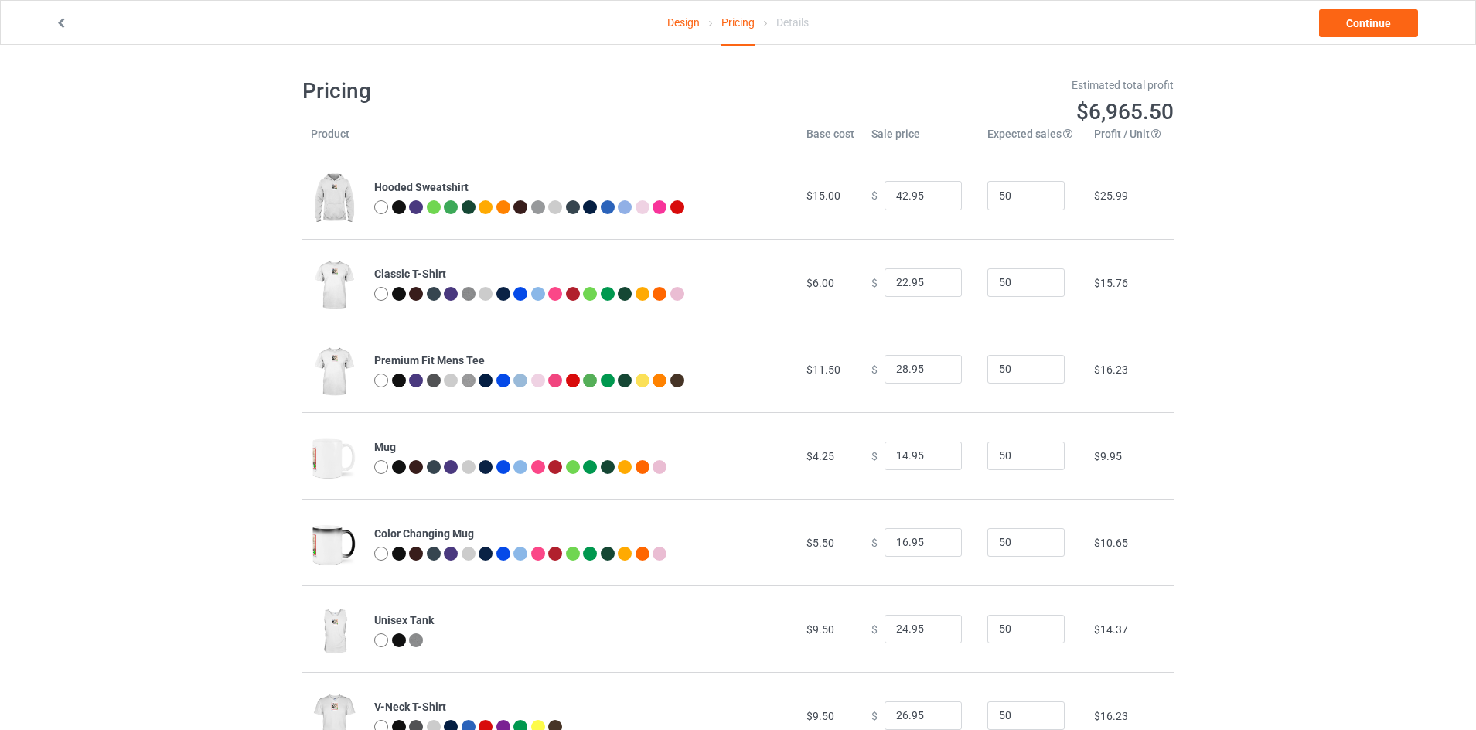
click at [790, 23] on div "Details" at bounding box center [792, 22] width 32 height 43
click at [1407, 25] on link "Continue" at bounding box center [1368, 23] width 99 height 28
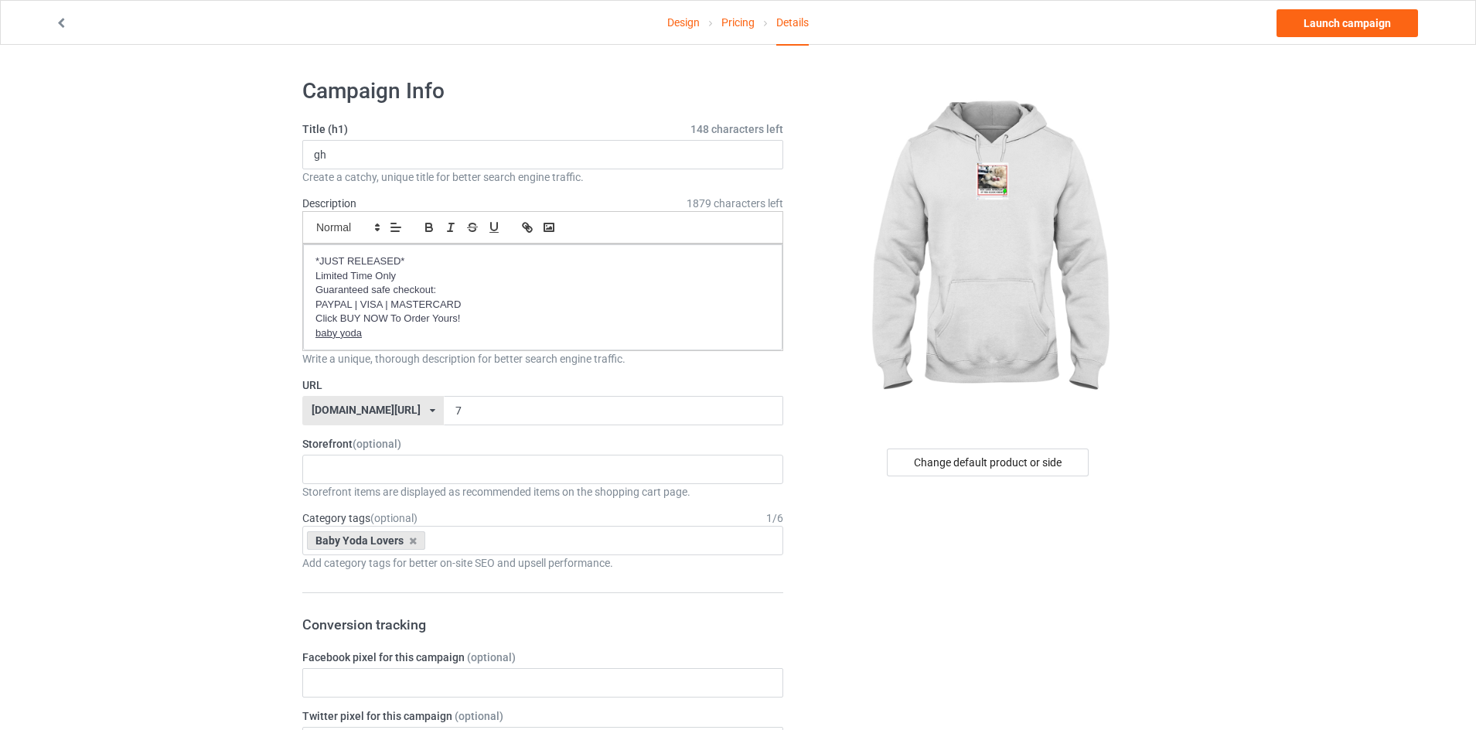
click at [807, 232] on div at bounding box center [989, 251] width 369 height 348
click at [492, 325] on p "Click BUY NOW To Order Yours!" at bounding box center [542, 319] width 455 height 15
click at [469, 332] on p "baby yoda" at bounding box center [542, 333] width 455 height 15
click at [549, 231] on rect "button" at bounding box center [548, 227] width 9 height 8
click at [513, 333] on link at bounding box center [514, 332] width 36 height 12
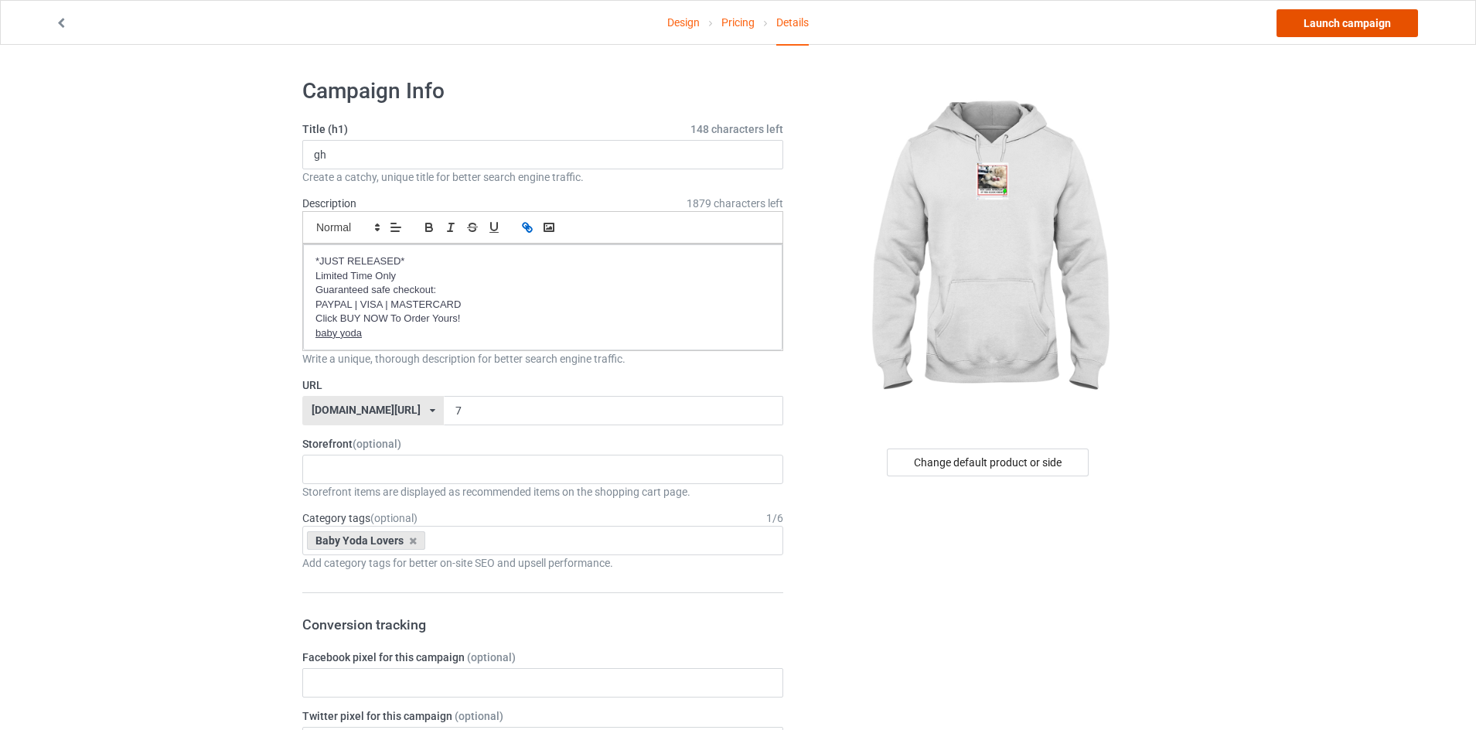
click at [1366, 27] on link "Launch campaign" at bounding box center [1348, 23] width 142 height 28
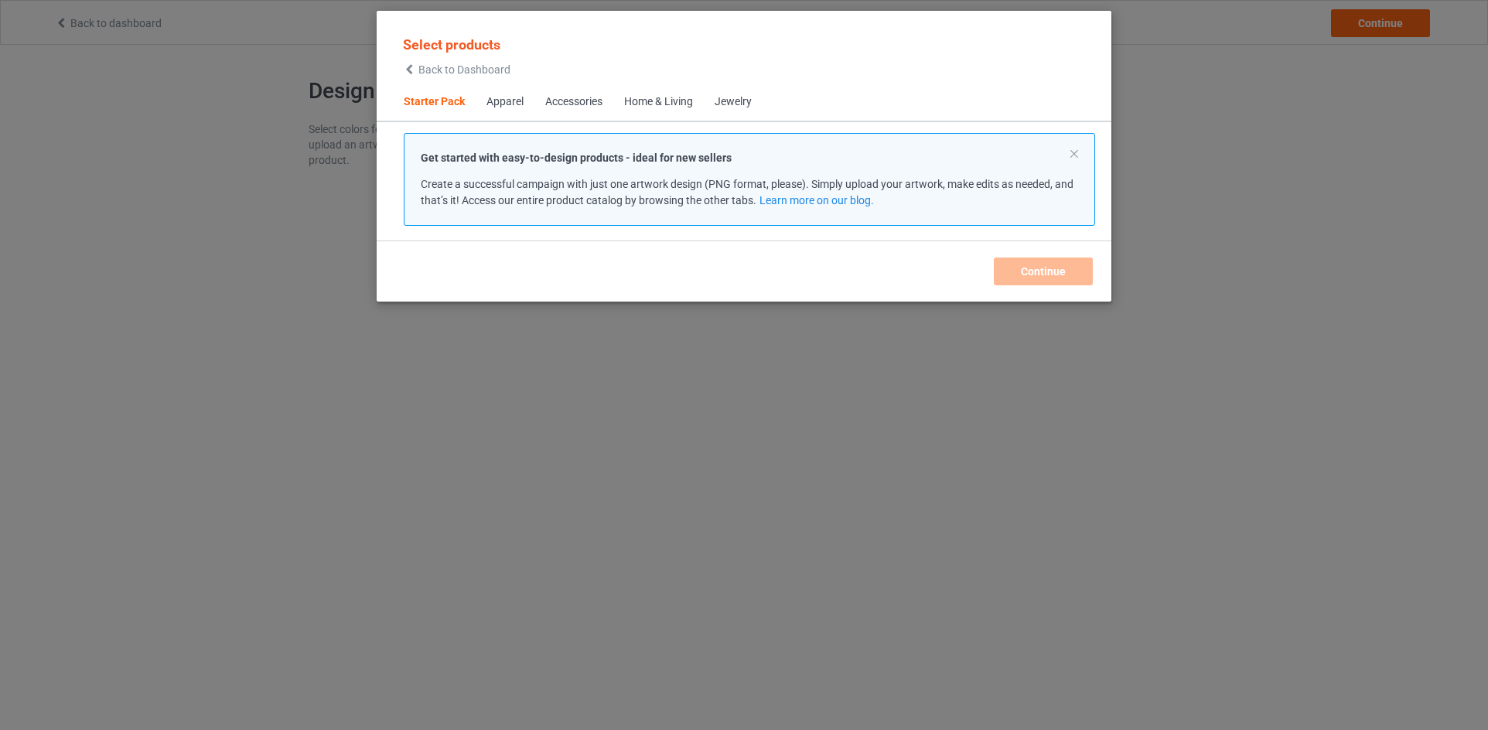
scroll to position [20, 0]
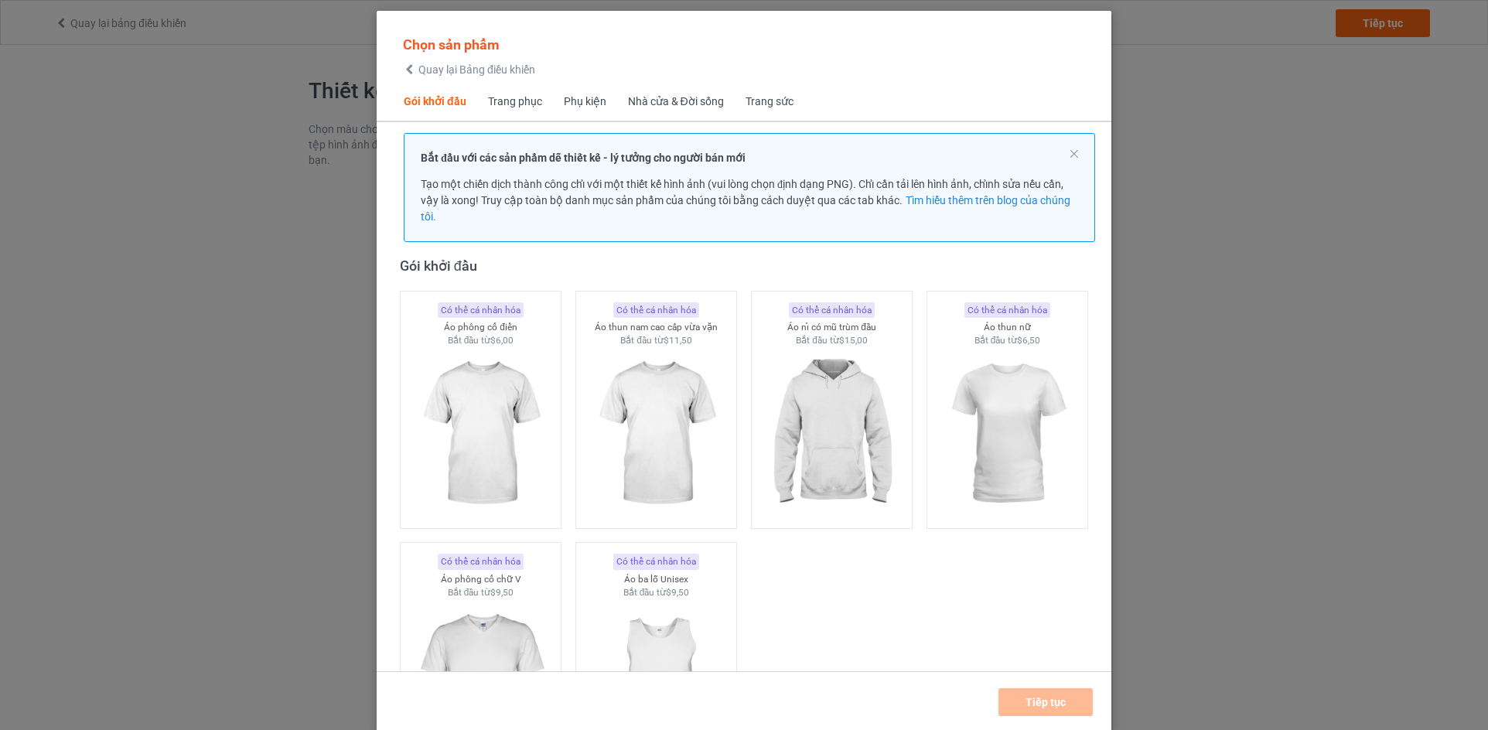
click at [716, 179] on font "Tạo một chiến dịch thành công chỉ với một thiết kế hình ảnh (vui lòng chọn định…" at bounding box center [742, 192] width 643 height 29
click at [798, 176] on div "Bắt đầu với các sản phẩm dễ thiết kế - lý tưởng cho người bán mới Tạo một chiến…" at bounding box center [749, 187] width 657 height 75
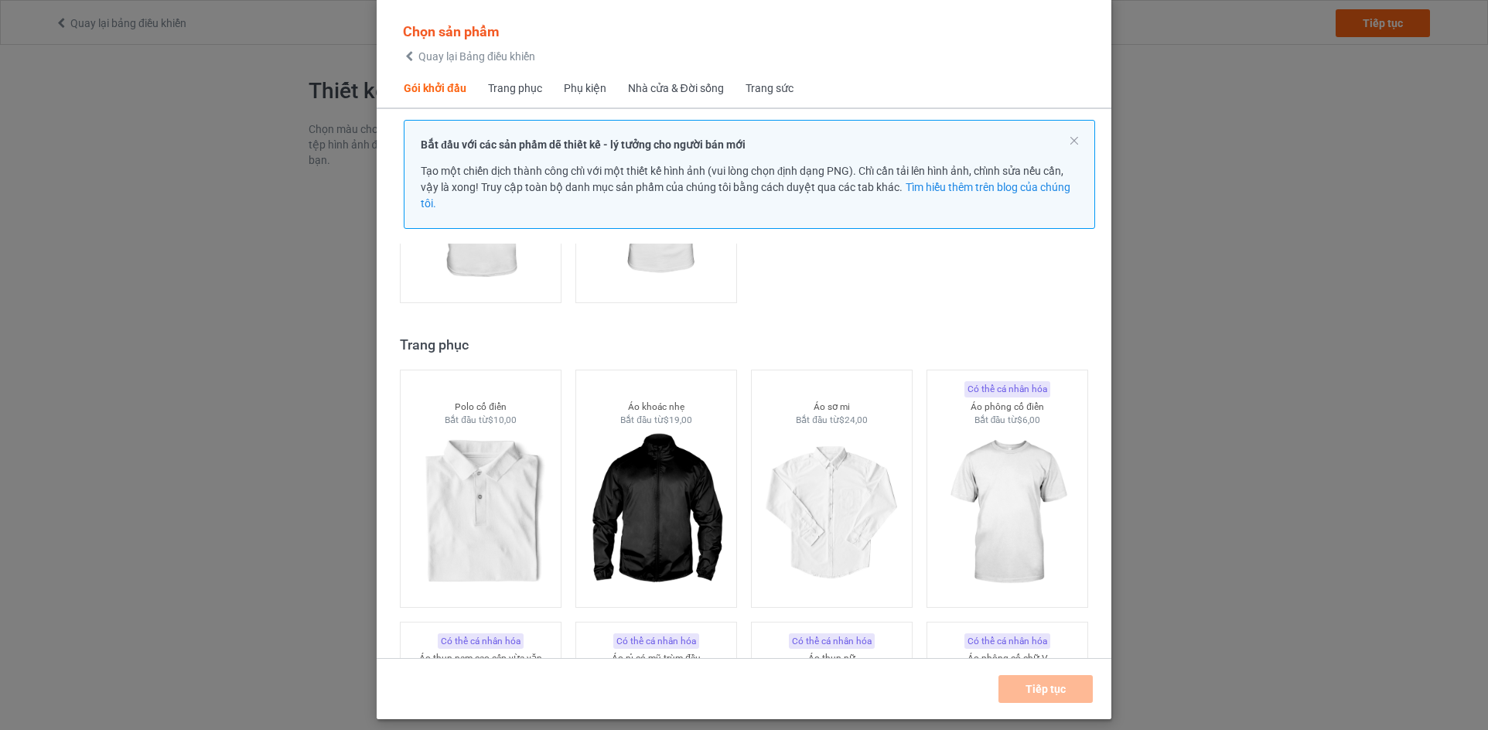
scroll to position [0, 0]
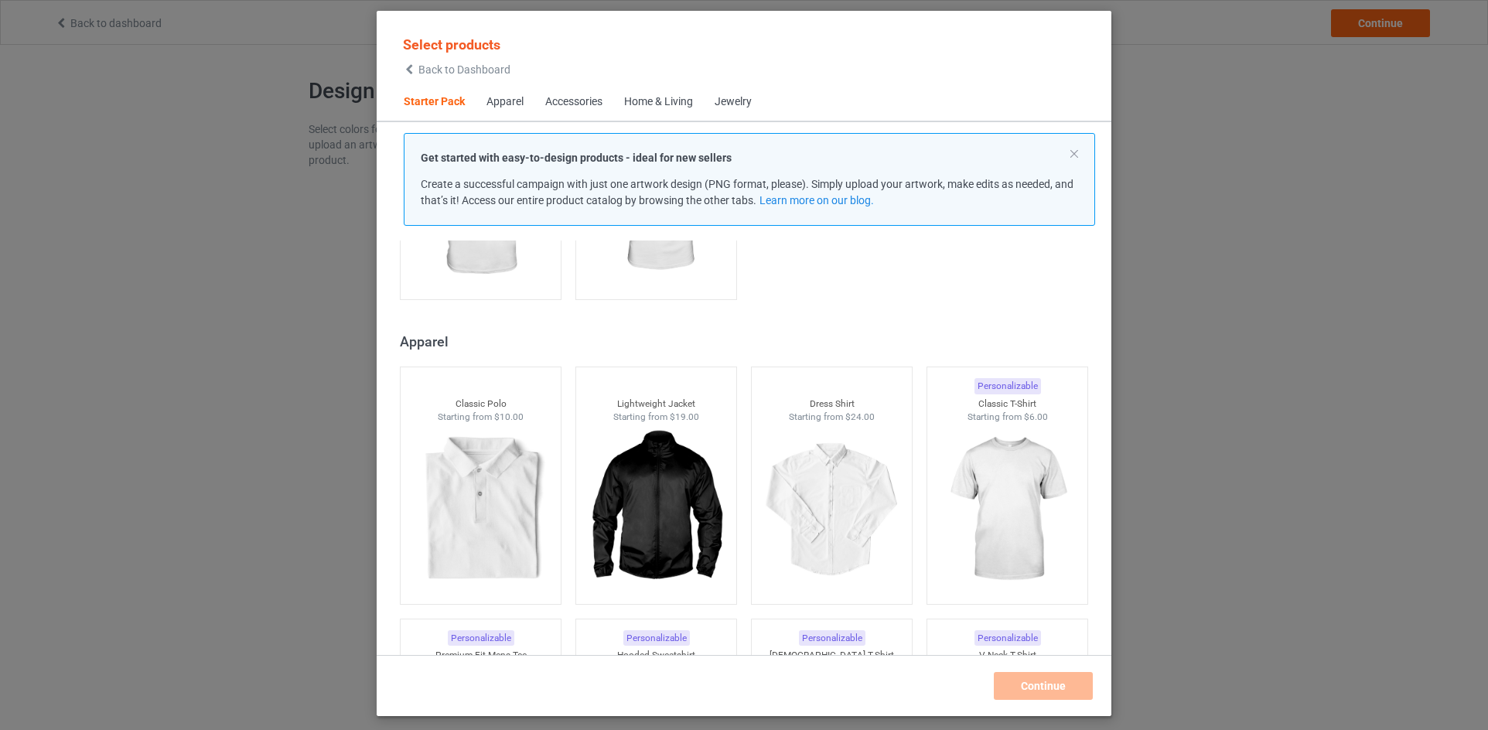
click at [800, 70] on div "Select products Back to Dashboard" at bounding box center [744, 55] width 710 height 56
click at [431, 72] on span "Back to Dashboard" at bounding box center [464, 69] width 92 height 12
